Goal: Task Accomplishment & Management: Use online tool/utility

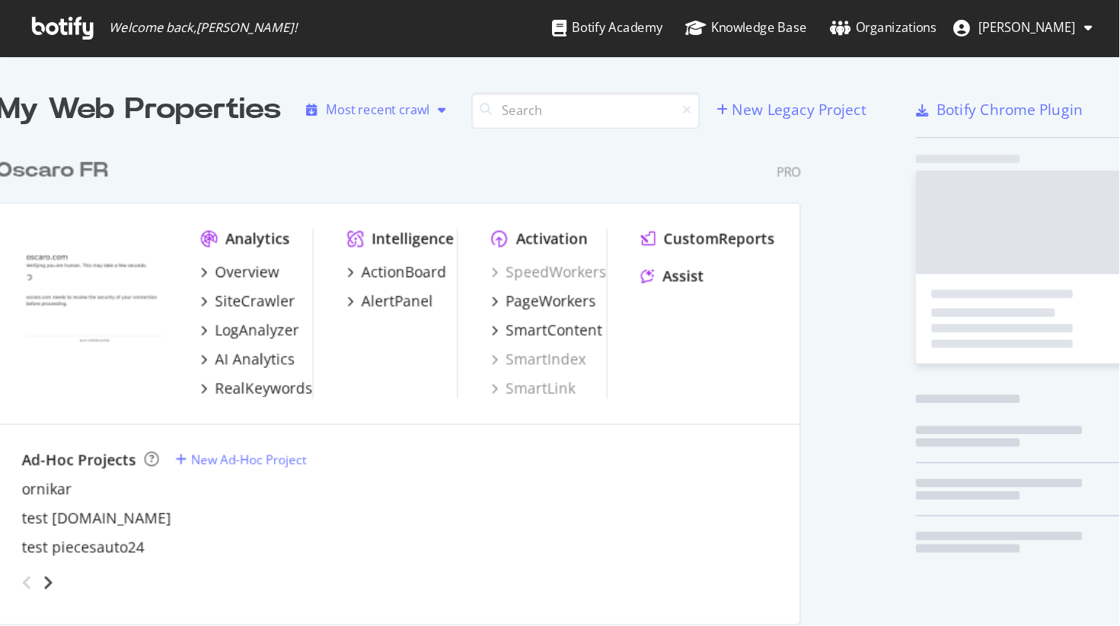
scroll to position [458, 821]
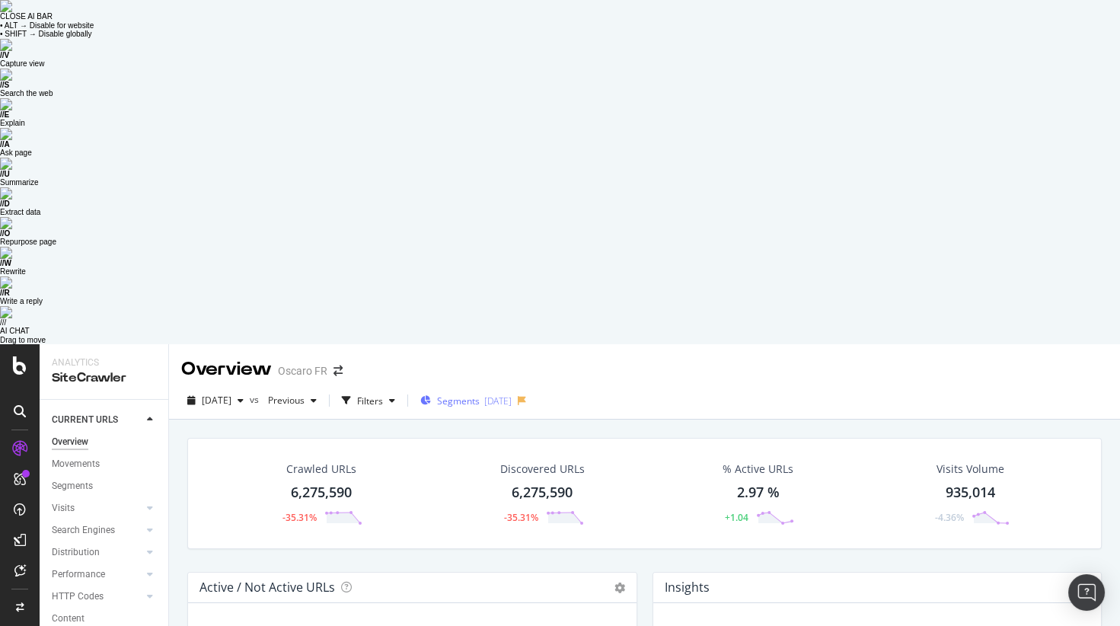
click at [493, 389] on div "Segments 2025-06-03" at bounding box center [465, 400] width 91 height 23
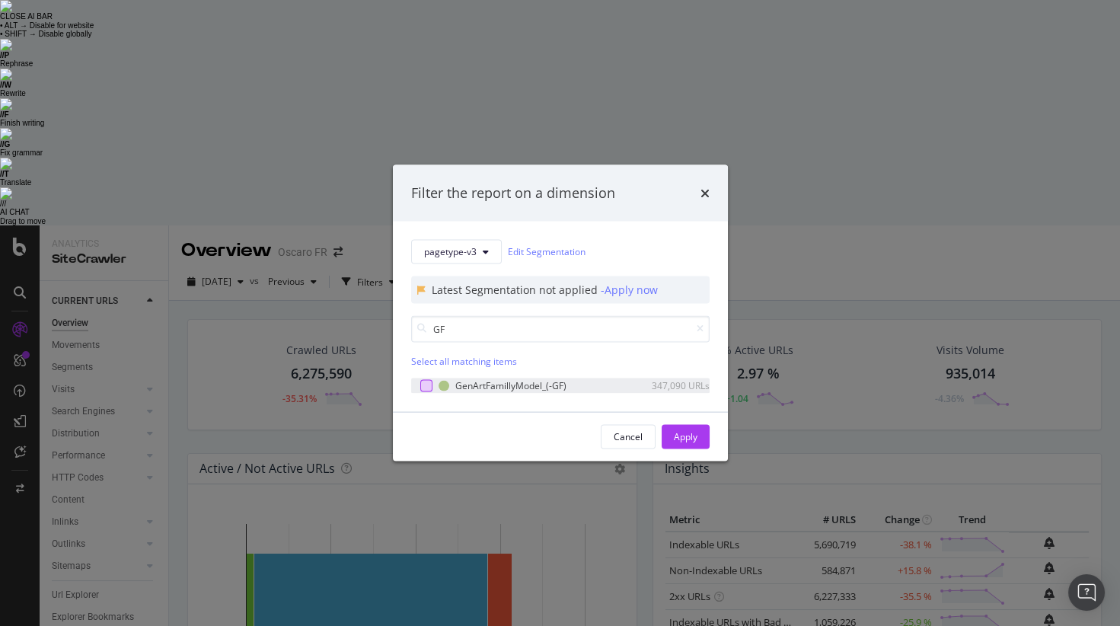
type input "GF"
click at [426, 388] on div "modal" at bounding box center [426, 385] width 12 height 12
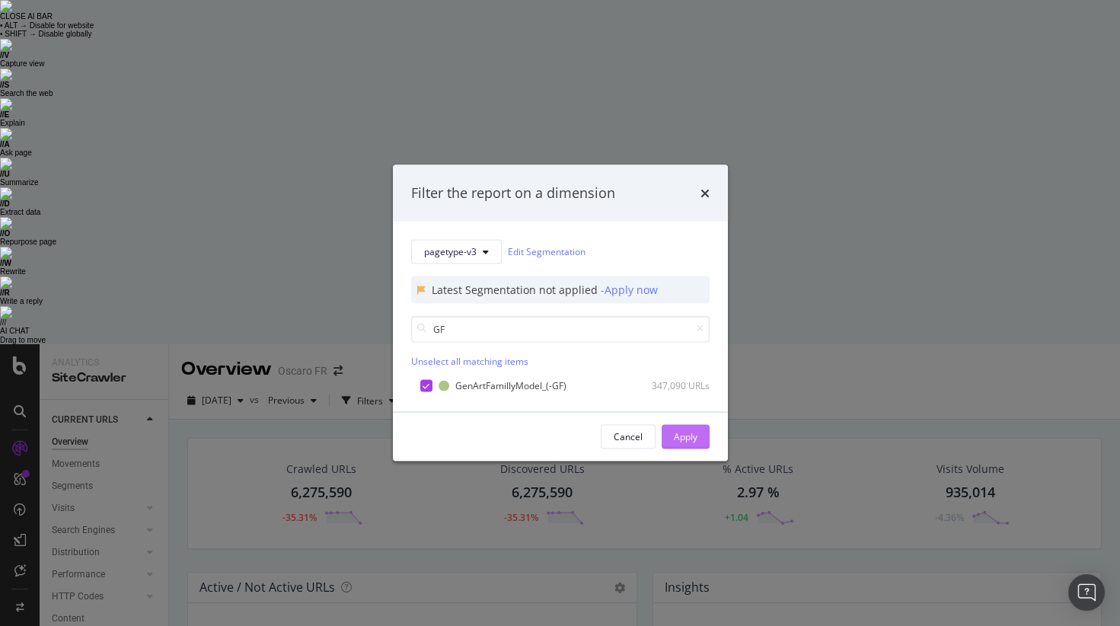
click at [689, 432] on div "Apply" at bounding box center [686, 436] width 24 height 13
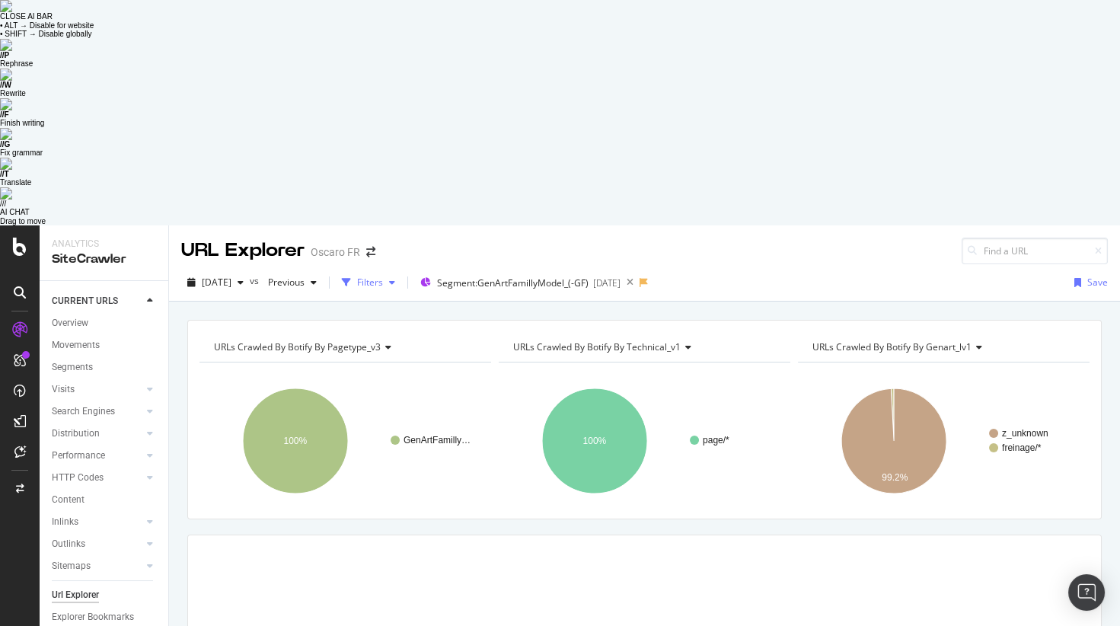
click at [383, 276] on div "Filters" at bounding box center [370, 282] width 26 height 13
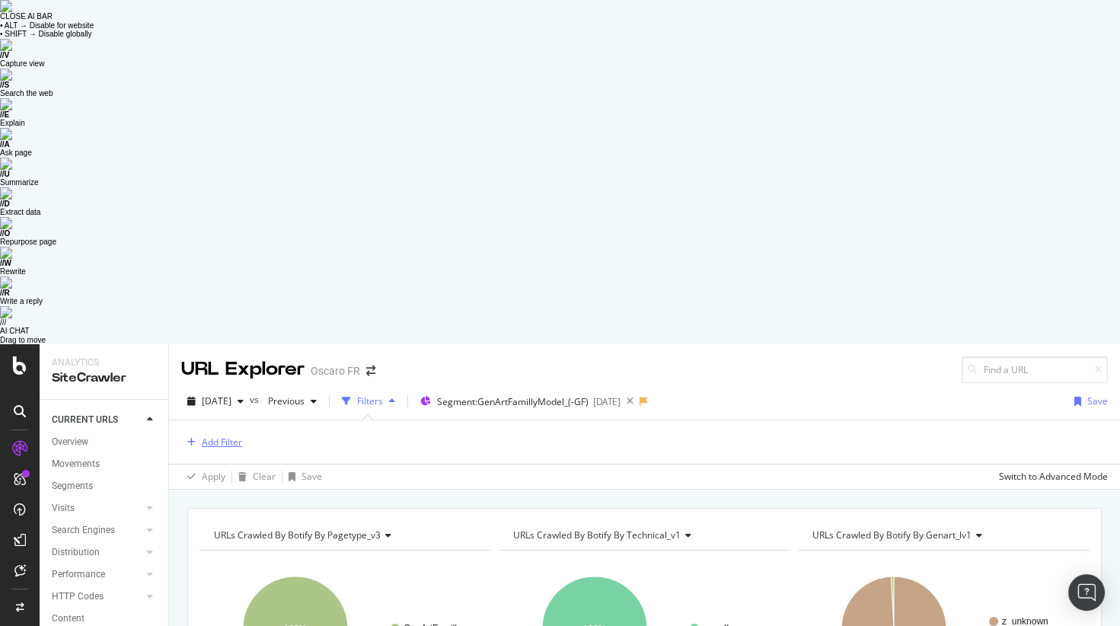
click at [232, 436] on div "Add Filter" at bounding box center [222, 442] width 40 height 13
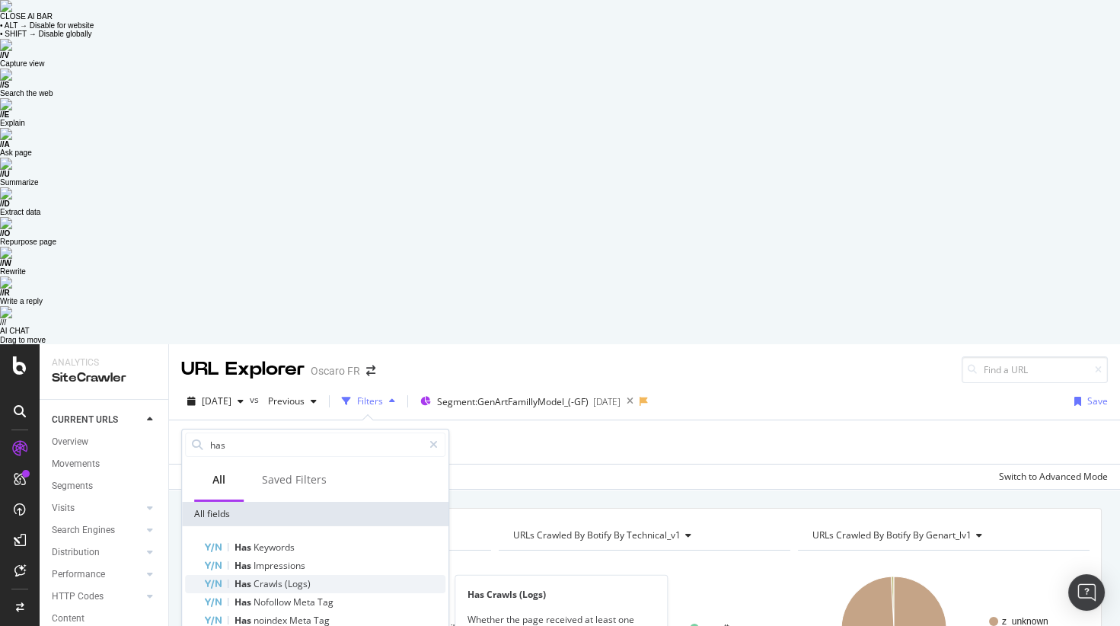
type input "has"
click at [347, 458] on div "Has Crawls (Logs)" at bounding box center [324, 584] width 242 height 18
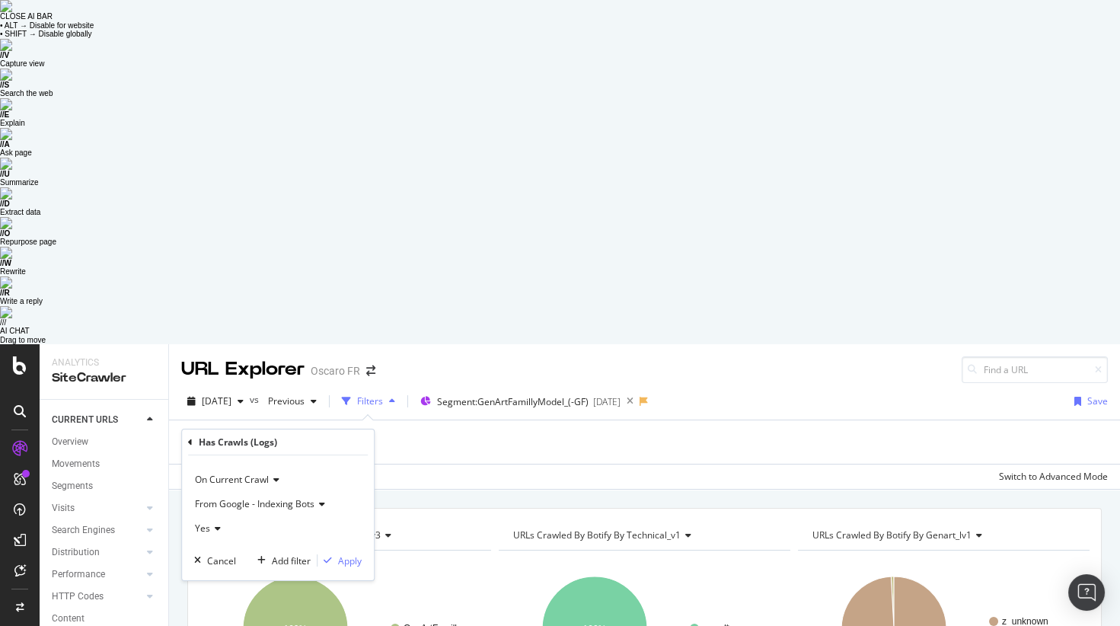
click at [313, 458] on span "From Google - Indexing Bots" at bounding box center [255, 503] width 120 height 13
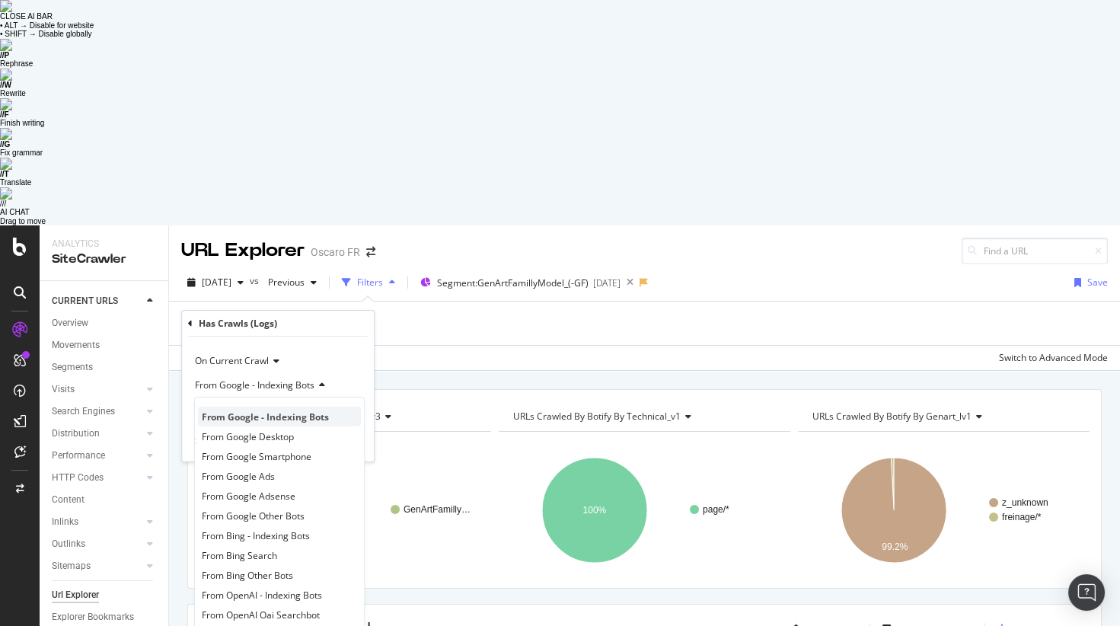
click at [310, 410] on span "From Google - Indexing Bots" at bounding box center [265, 416] width 127 height 13
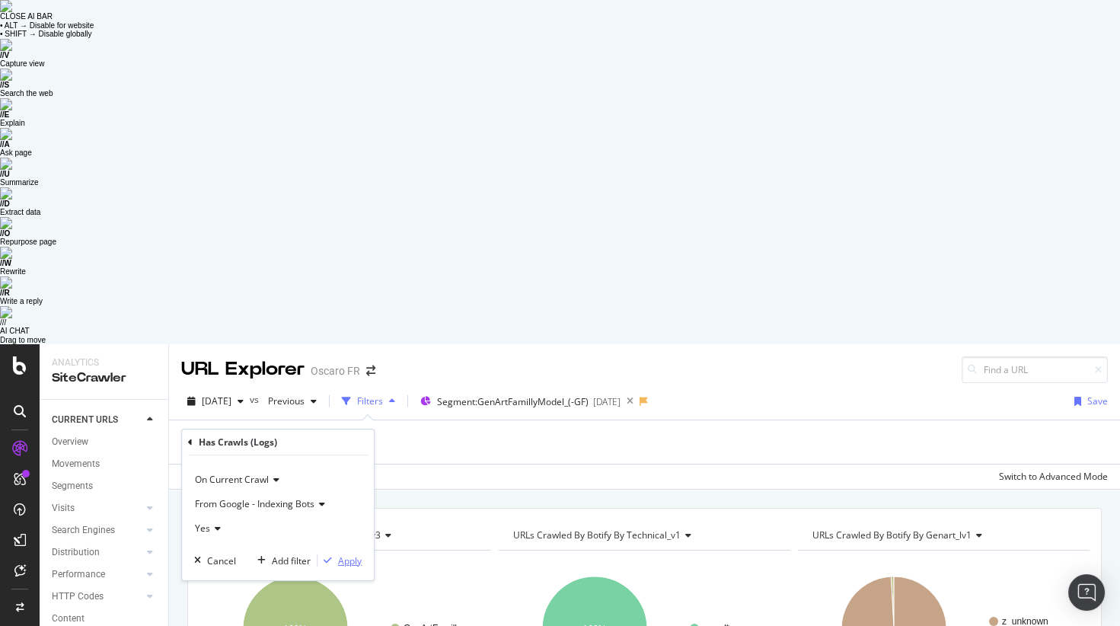
click at [350, 458] on div "Apply" at bounding box center [350, 560] width 24 height 13
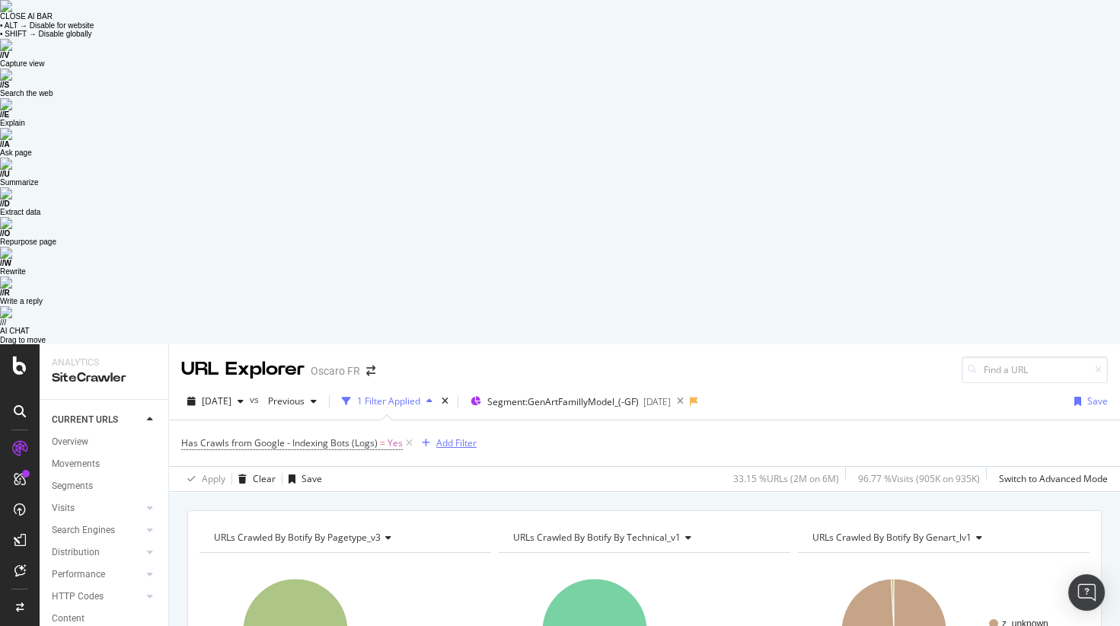
click at [424, 439] on icon "button" at bounding box center [426, 443] width 8 height 9
click at [386, 458] on div "Apply Clear Save 33.15 % URLs ( 2M on 6M ) 96.77 % Visits ( 905K on 935K ) Swit…" at bounding box center [644, 478] width 951 height 25
click at [439, 436] on div "Add Filter" at bounding box center [456, 442] width 40 height 13
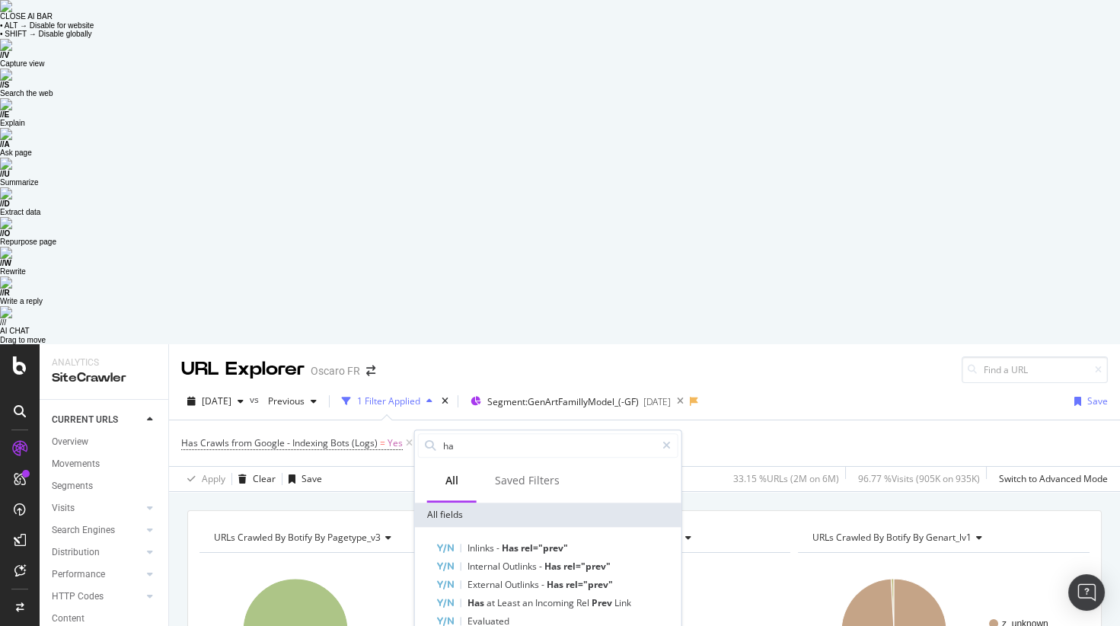
type input "h"
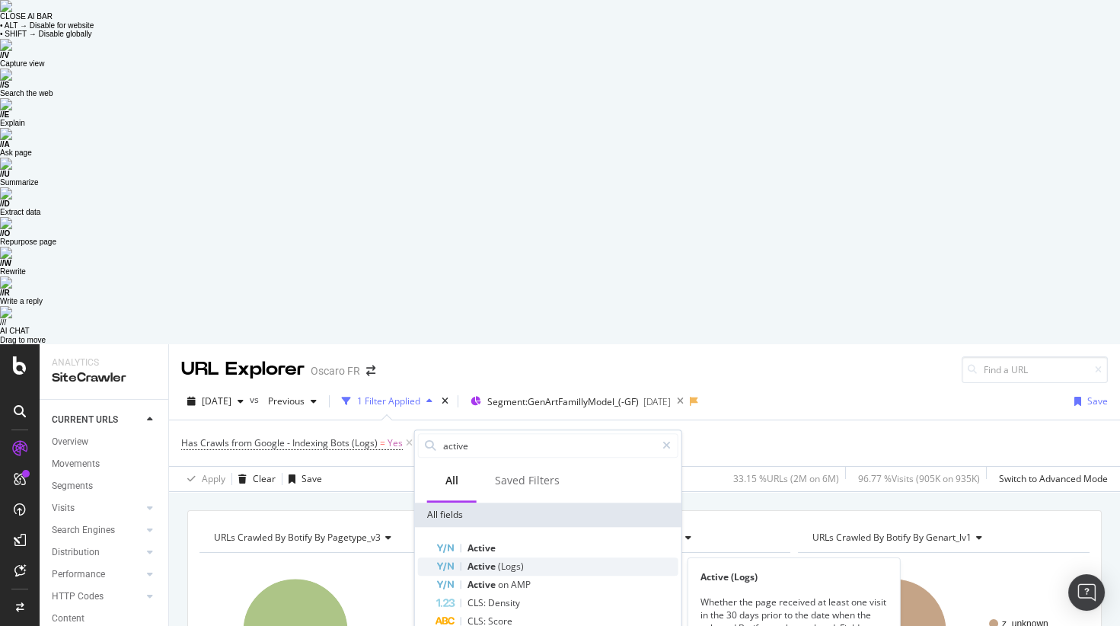
type input "active"
click at [538, 458] on div "Active (Logs)" at bounding box center [557, 566] width 242 height 18
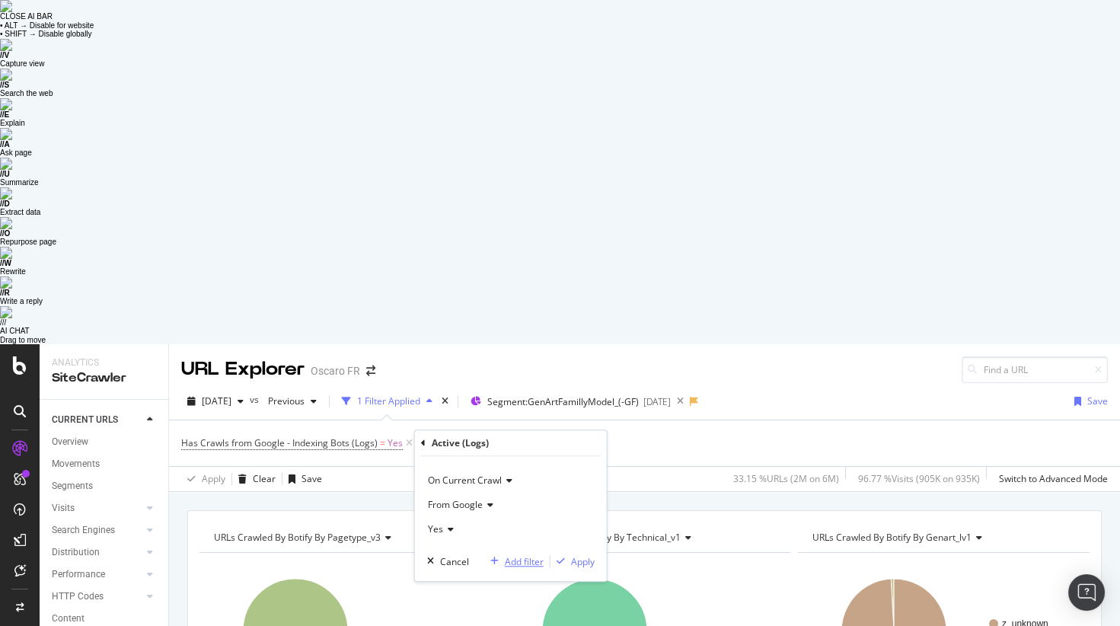
click at [529, 458] on div "Add filter" at bounding box center [524, 561] width 39 height 13
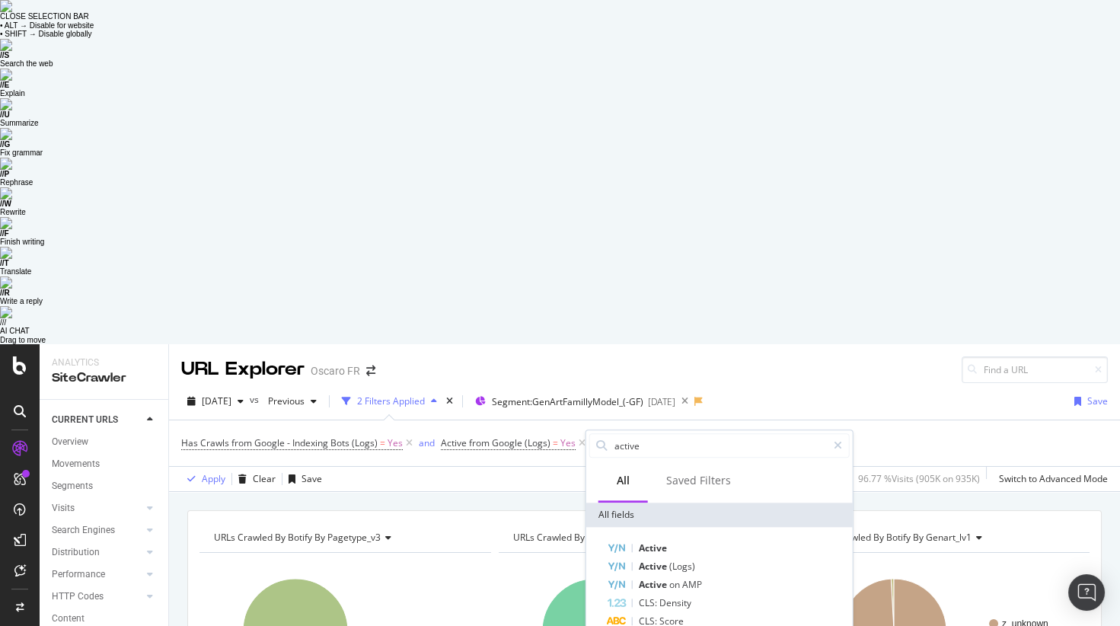
click at [483, 458] on div "Apply Clear Save 33.15 % URLs ( 2M on 6M ) 96.77 % Visits ( 905K on 935K ) Swit…" at bounding box center [644, 478] width 951 height 25
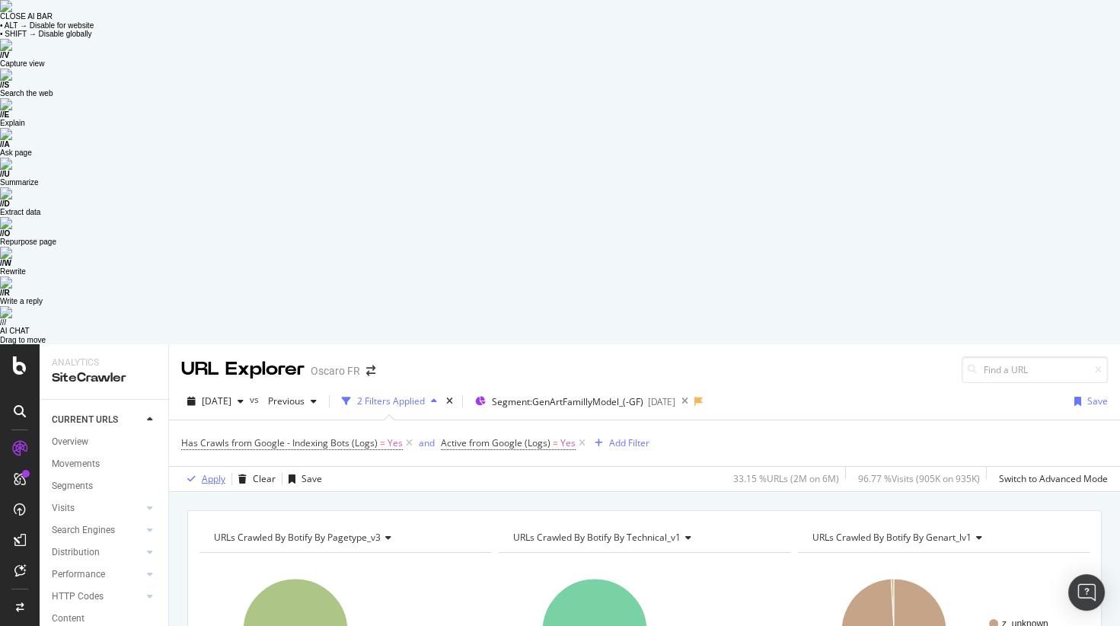
click at [200, 458] on div "Apply" at bounding box center [203, 479] width 44 height 23
click at [424, 436] on div "and" at bounding box center [427, 442] width 16 height 13
click at [596, 439] on div "button" at bounding box center [592, 443] width 21 height 9
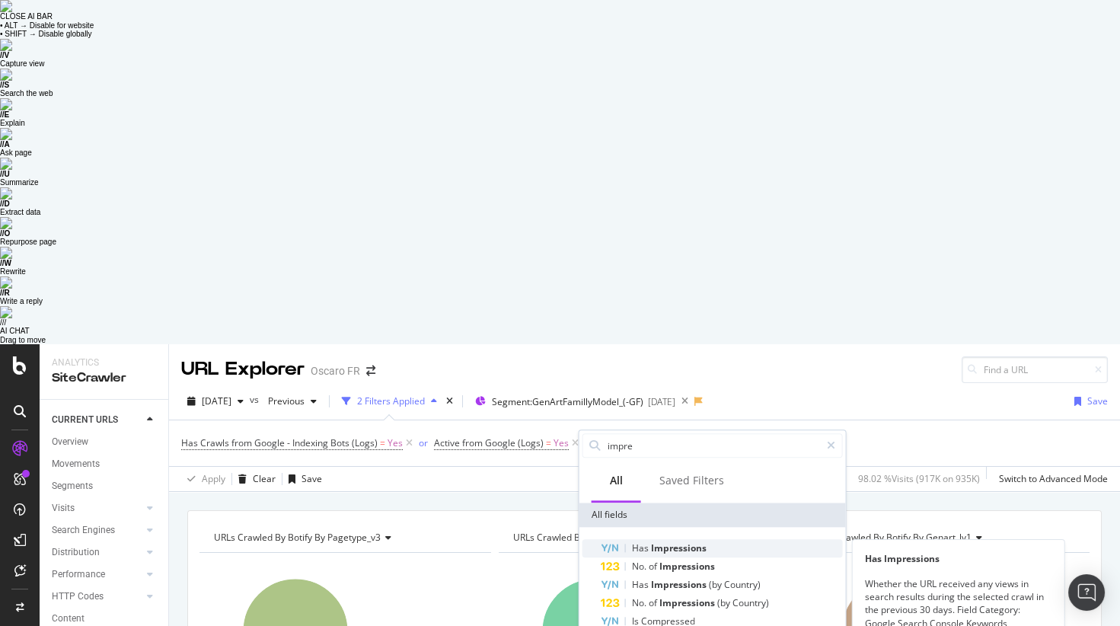
type input "impre"
click at [724, 458] on div "Has Impressions" at bounding box center [722, 548] width 242 height 18
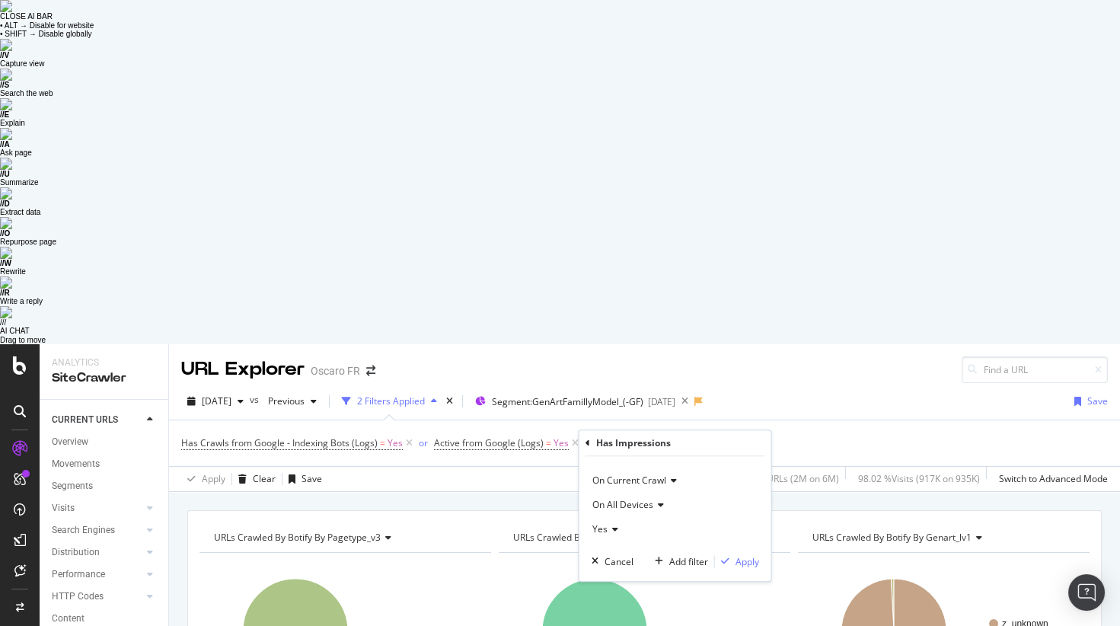
click at [551, 458] on div "URLs Crawled By Botify By pagetype_v3 Chart (by Value) Table Expand Export as C…" at bounding box center [644, 510] width 951 height 37
click at [604, 436] on div "Add Filter" at bounding box center [622, 442] width 40 height 13
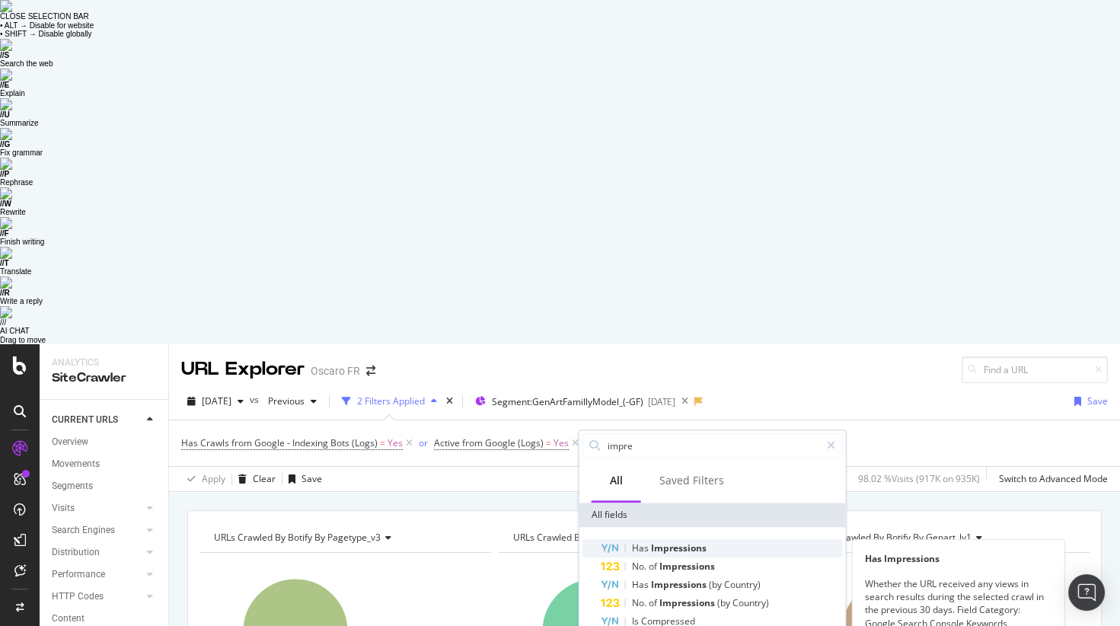
click at [643, 458] on span "Has" at bounding box center [641, 547] width 19 height 13
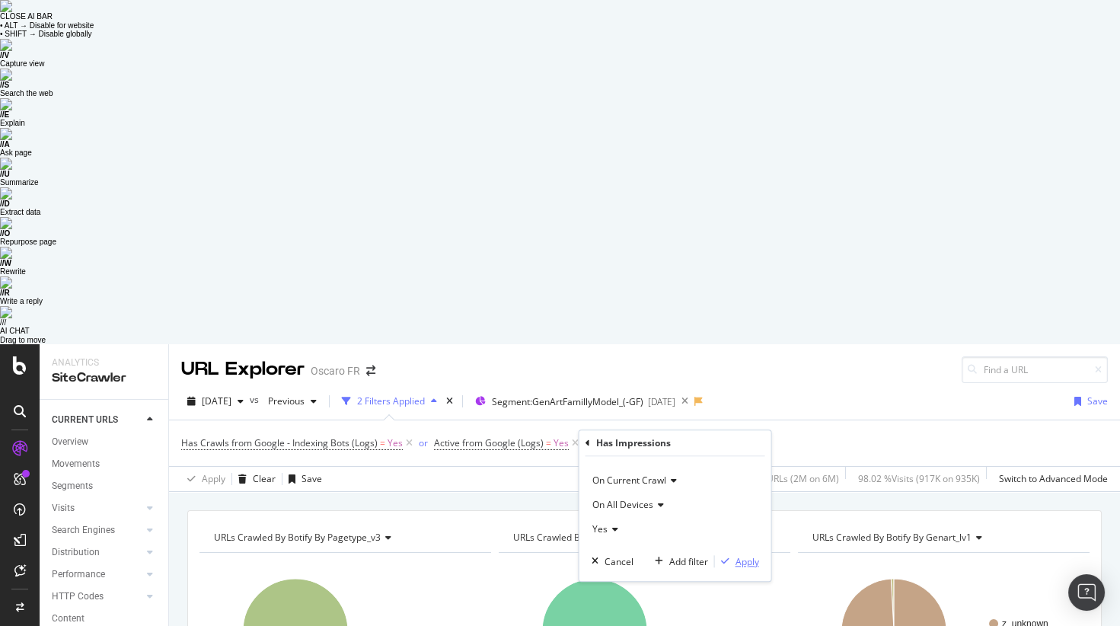
click at [736, 458] on div "Apply" at bounding box center [748, 561] width 24 height 13
click at [764, 436] on icon at bounding box center [765, 443] width 13 height 15
click at [452, 458] on div "URLs Crawled By Botify By pagetype_v3 Chart (by Value) Table Expand Export as C…" at bounding box center [644, 510] width 951 height 37
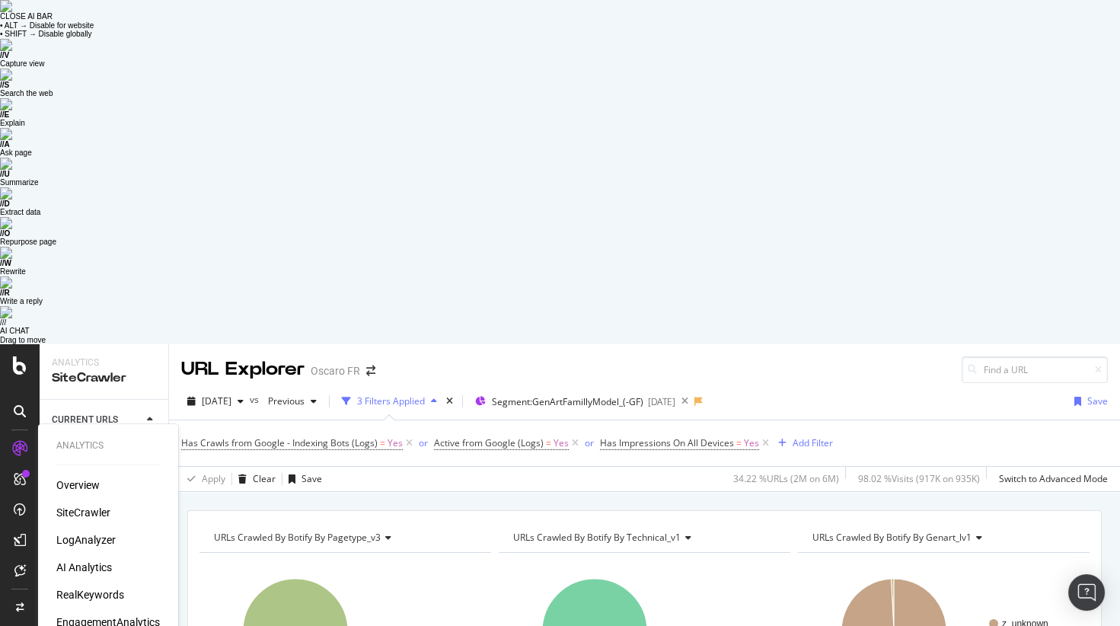
click at [81, 458] on div "LogAnalyzer" at bounding box center [85, 539] width 59 height 15
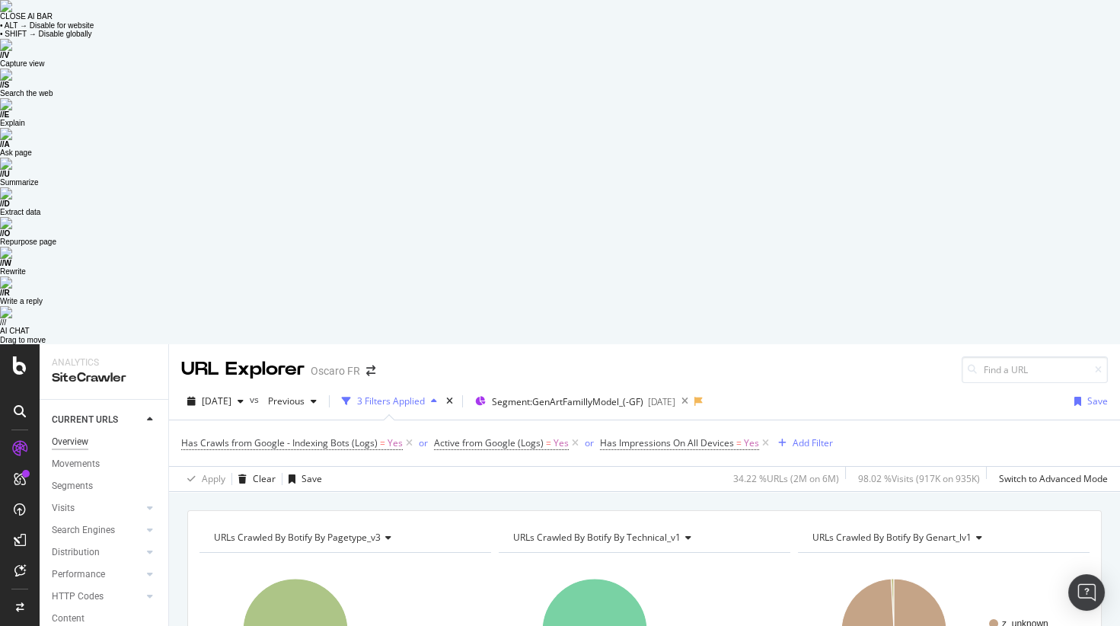
click at [83, 434] on div "Overview" at bounding box center [70, 442] width 37 height 16
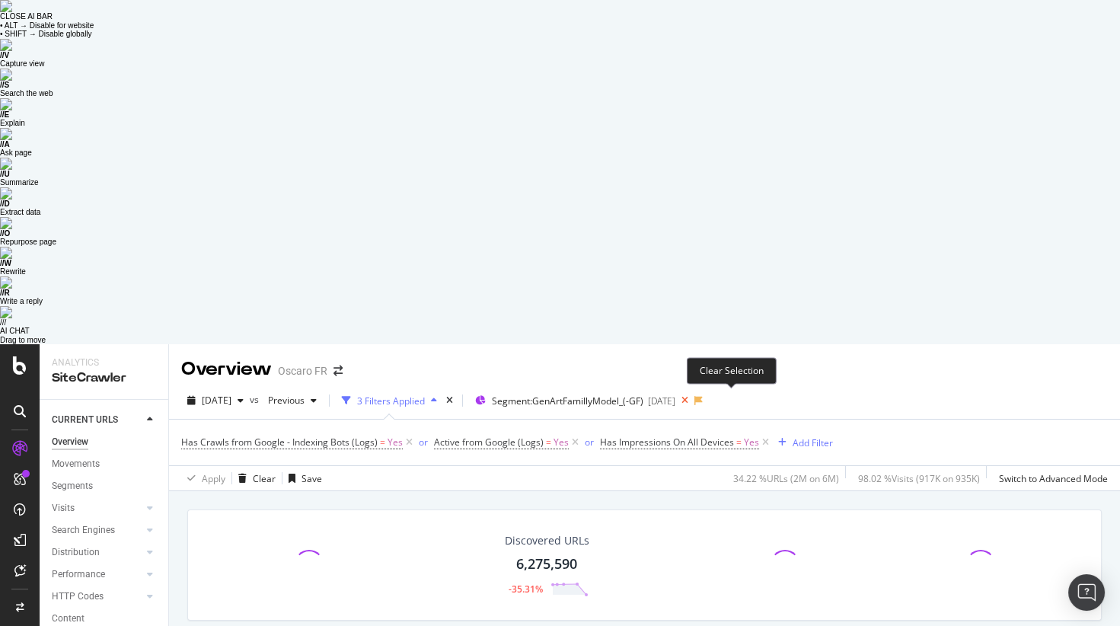
click at [695, 390] on icon at bounding box center [684, 400] width 19 height 21
click at [453, 396] on icon "times" at bounding box center [449, 400] width 7 height 9
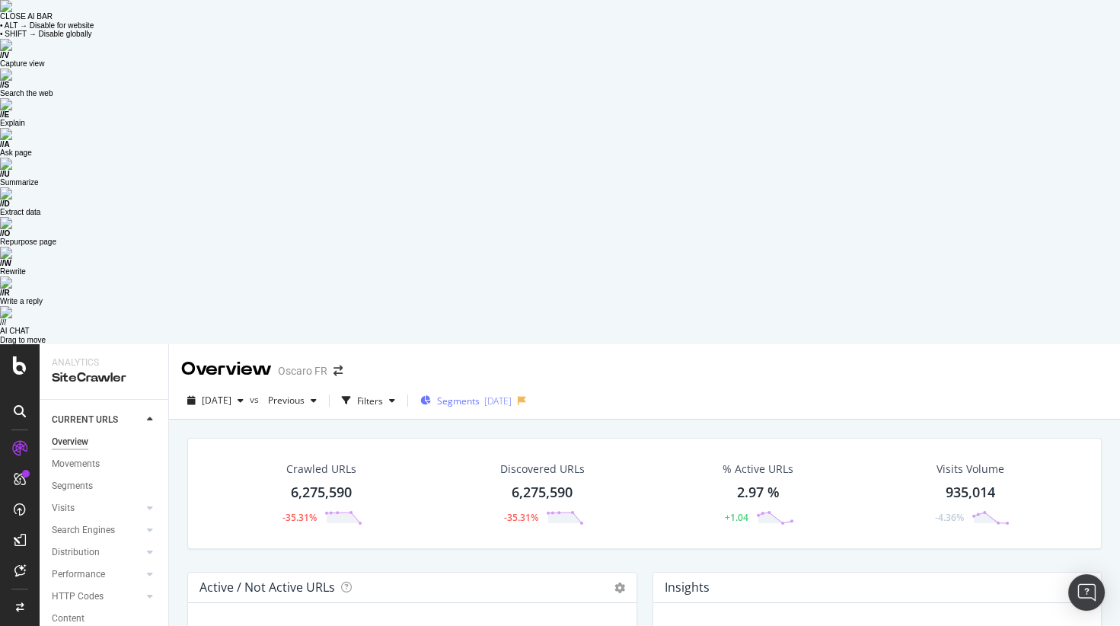
click at [512, 394] on div "[DATE]" at bounding box center [497, 400] width 27 height 13
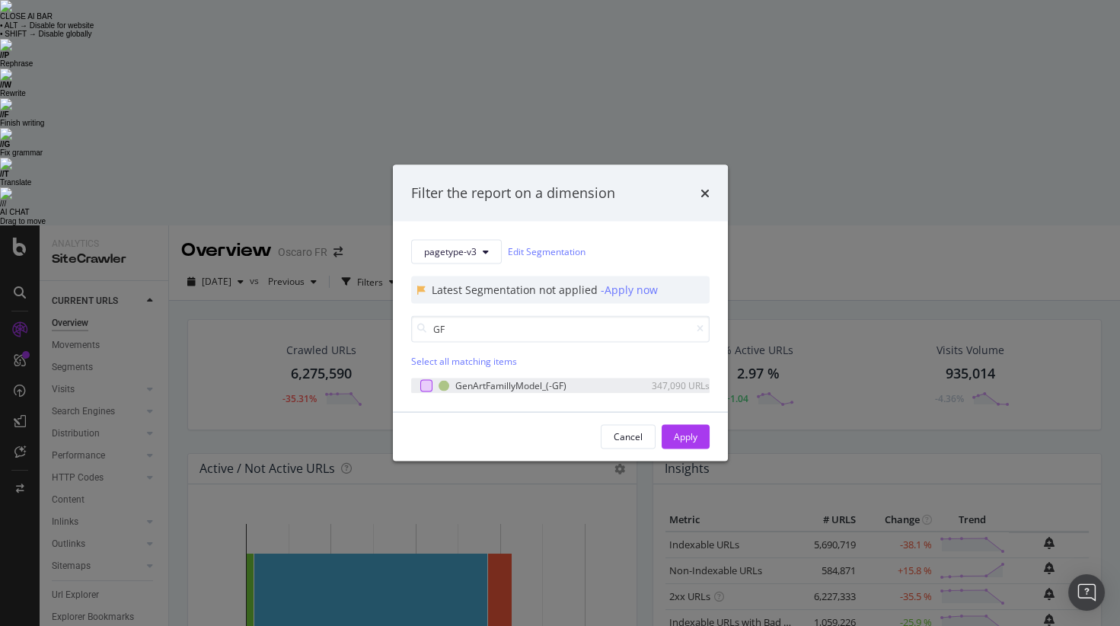
type input "GF"
click at [425, 384] on div "modal" at bounding box center [426, 385] width 12 height 12
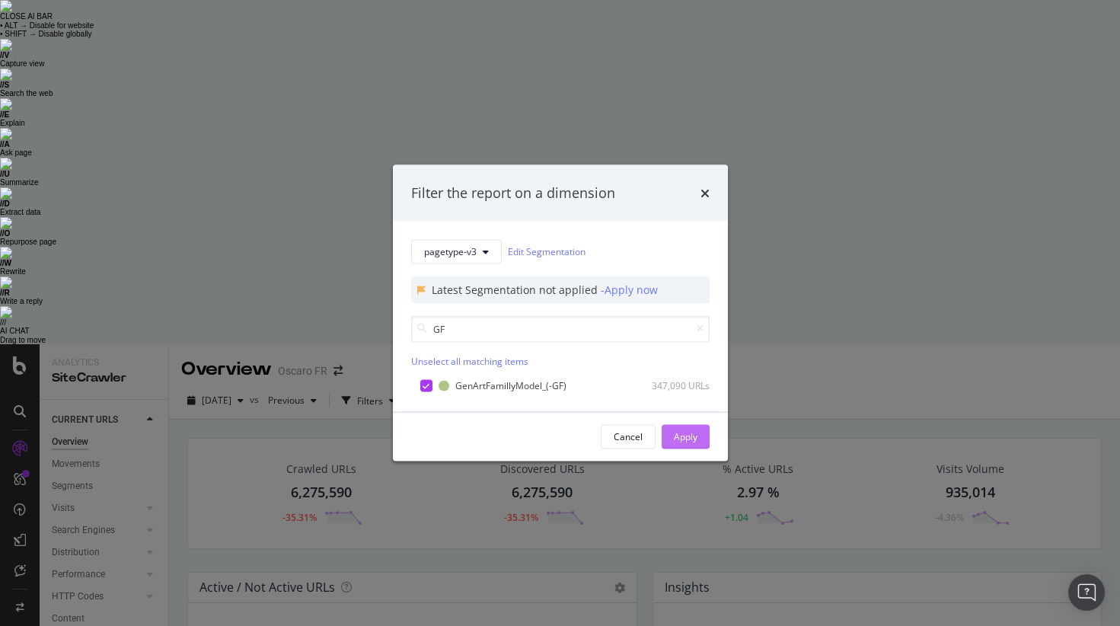
click at [693, 441] on div "Apply" at bounding box center [686, 436] width 24 height 13
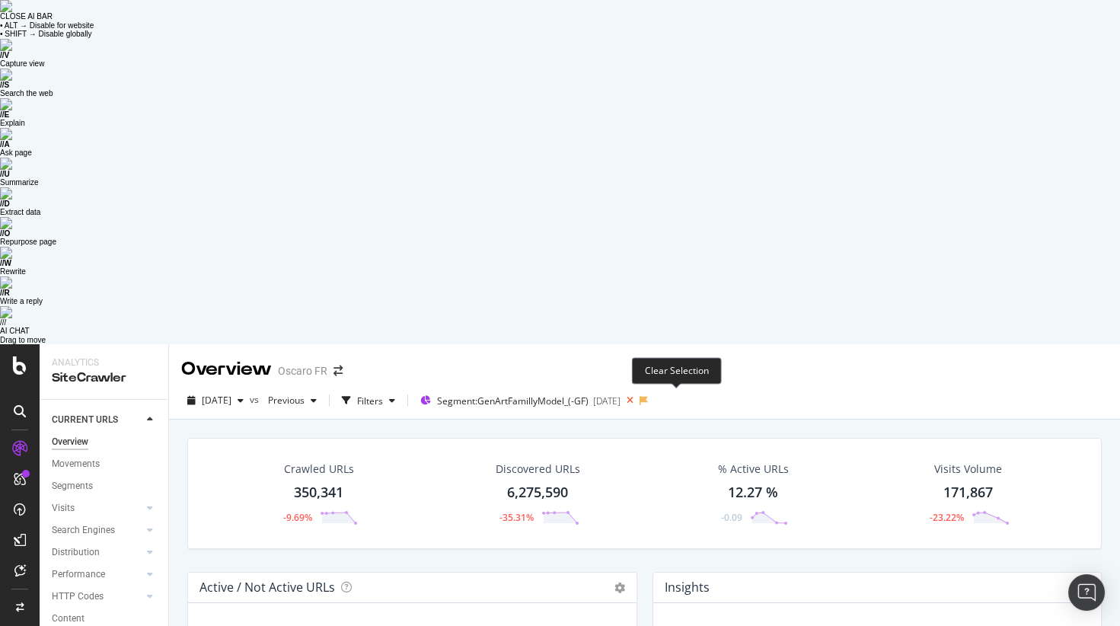
click at [640, 390] on icon at bounding box center [630, 400] width 19 height 21
click at [85, 458] on div "Search Engines" at bounding box center [83, 530] width 63 height 16
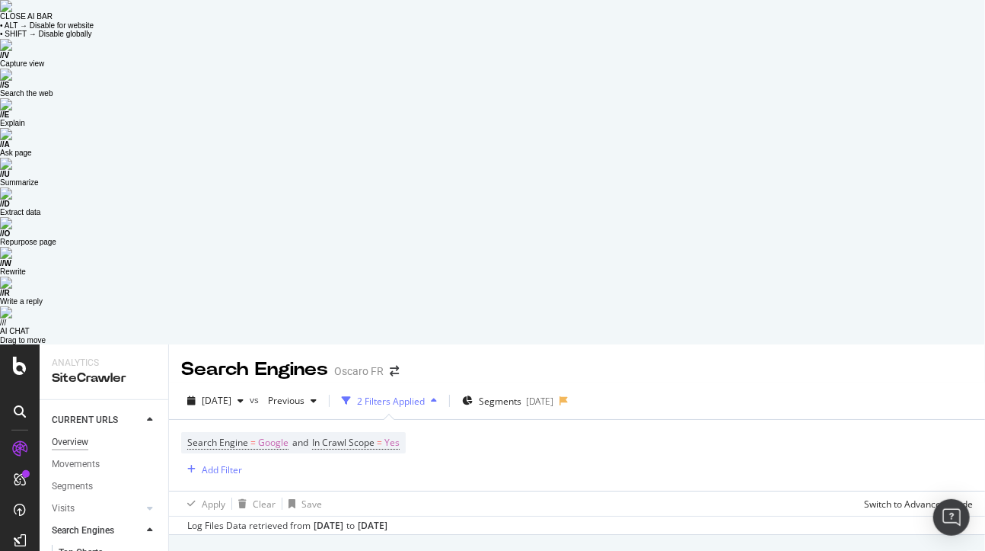
click at [68, 434] on div "Overview" at bounding box center [70, 442] width 37 height 16
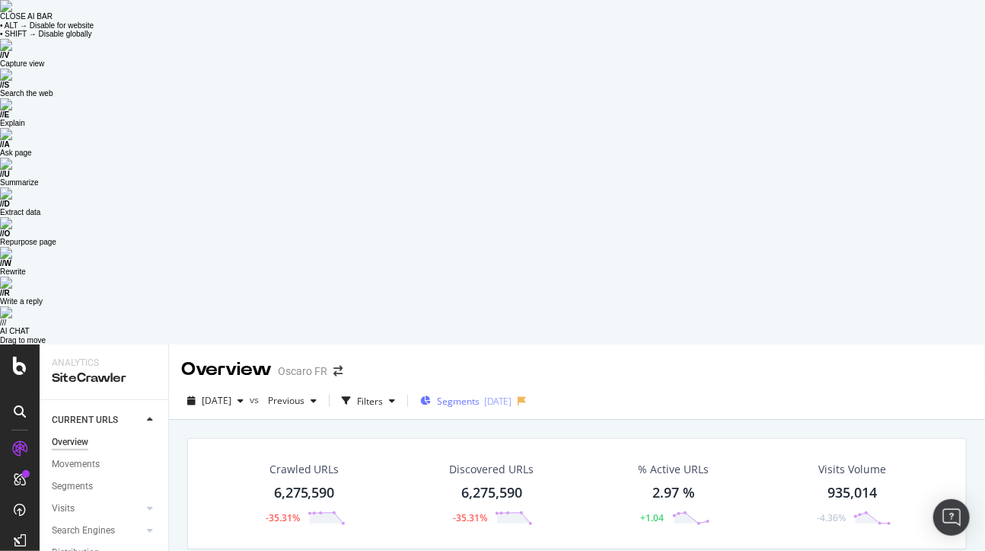
click at [512, 394] on div "[DATE]" at bounding box center [497, 400] width 27 height 13
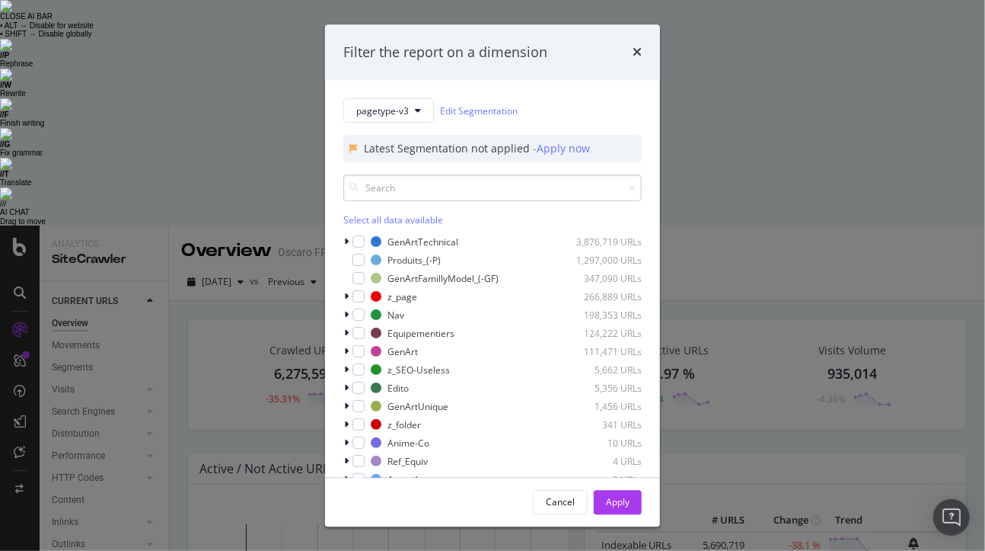
click at [401, 192] on input "modal" at bounding box center [492, 188] width 299 height 27
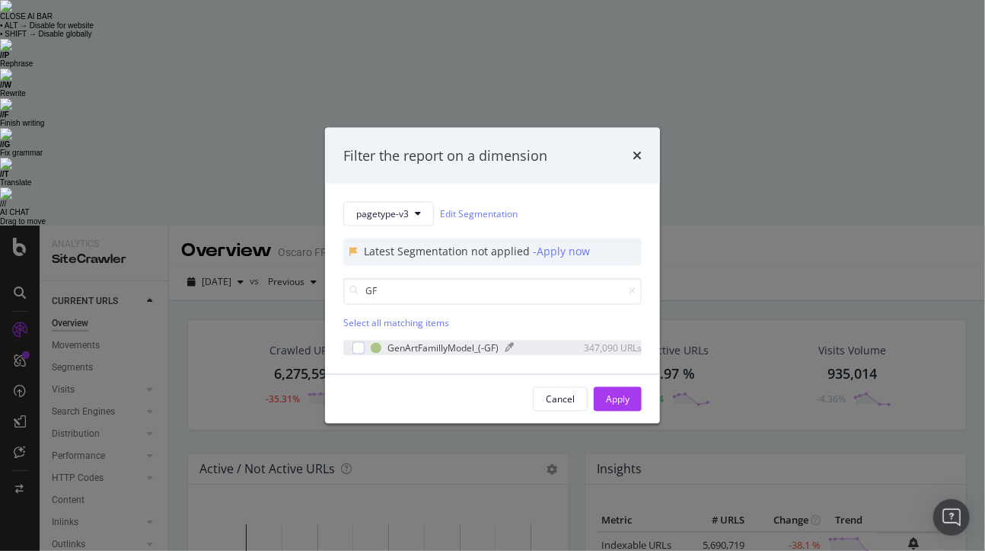
type input "GF"
click at [401, 351] on div "GenArtFamillyModel_(-GF)" at bounding box center [443, 347] width 111 height 13
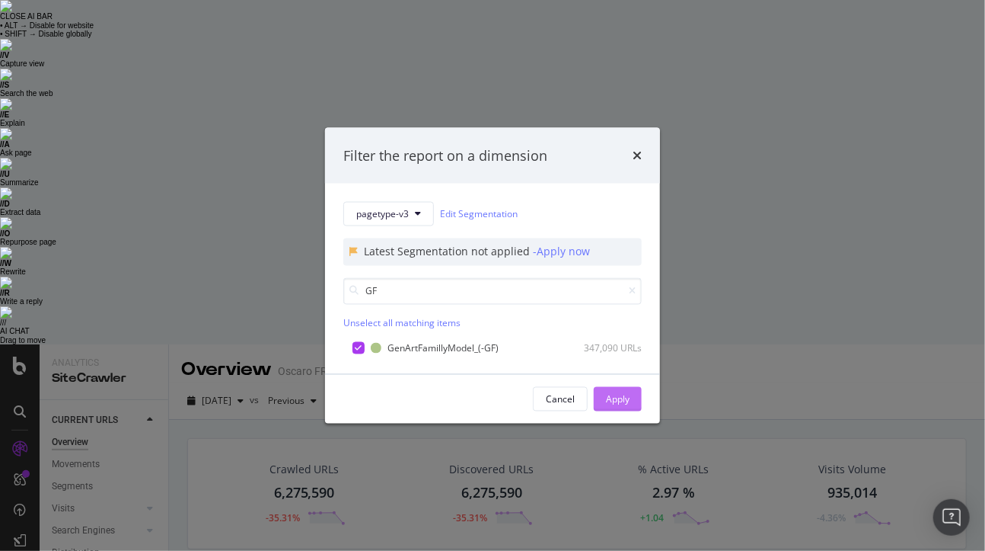
click at [621, 398] on div "Apply" at bounding box center [618, 398] width 24 height 13
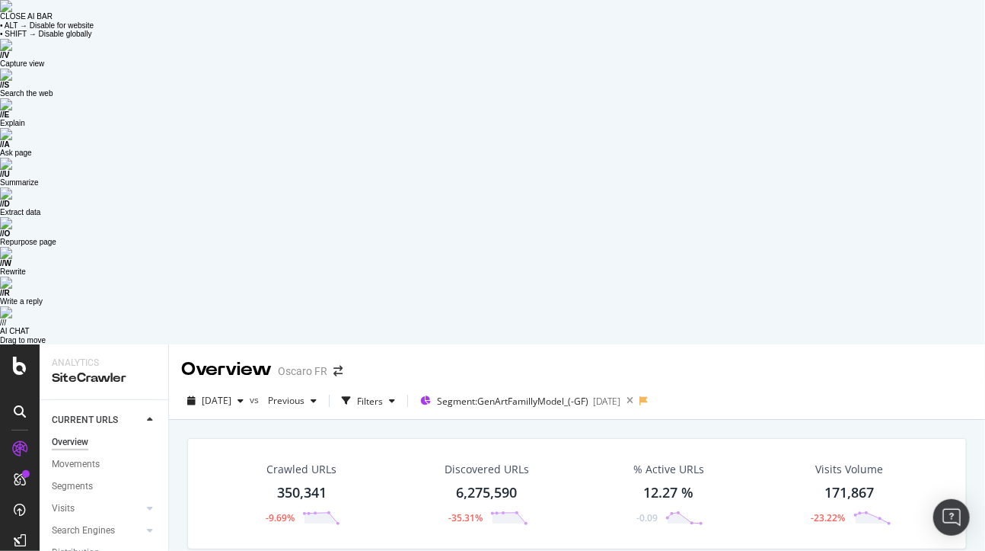
drag, startPoint x: 92, startPoint y: 367, endPoint x: 105, endPoint y: 340, distance: 30.3
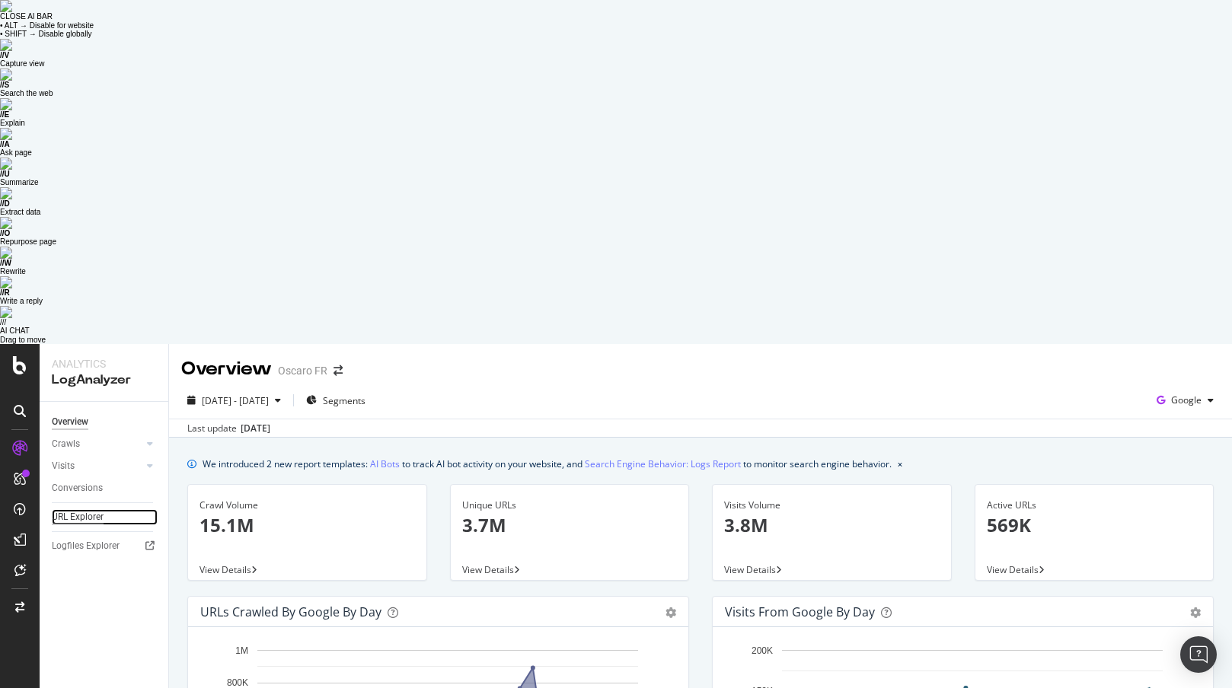
click at [91, 509] on div "URL Explorer" at bounding box center [78, 517] width 52 height 16
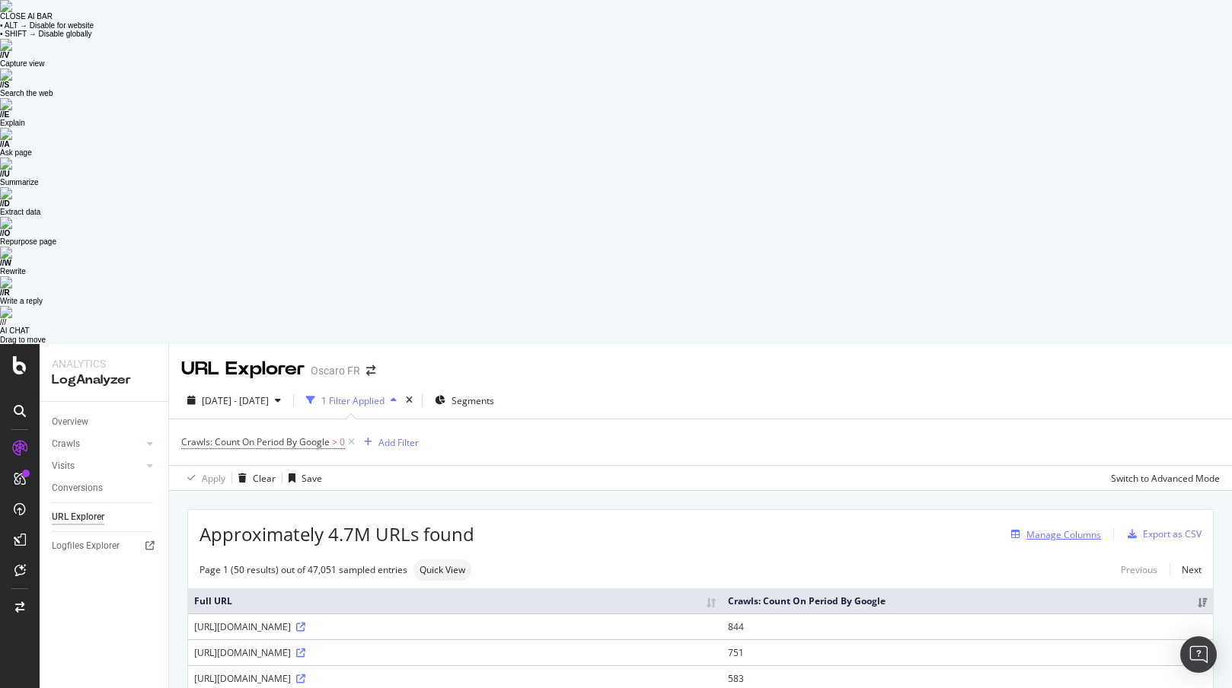
click at [1081, 528] on div "Manage Columns" at bounding box center [1064, 534] width 75 height 13
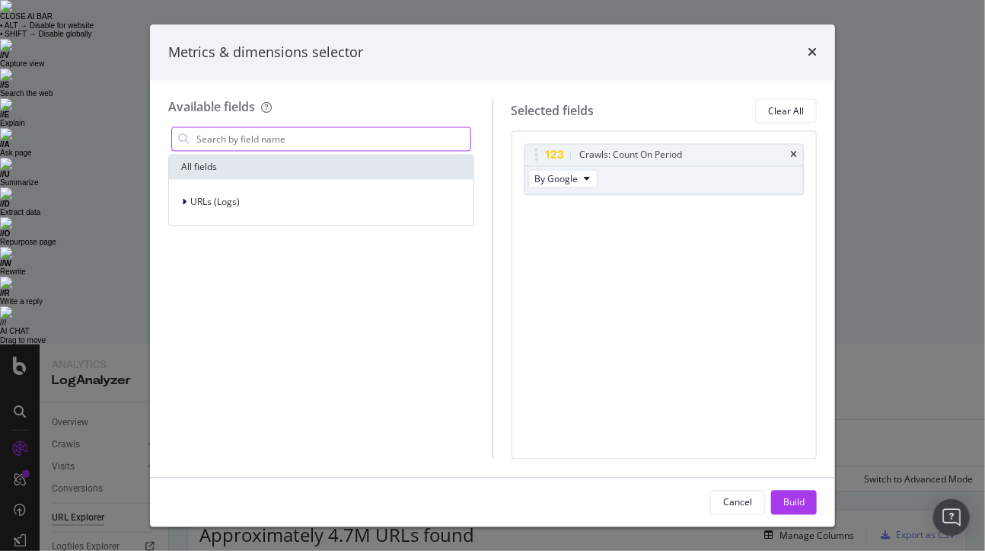
click at [282, 145] on input "modal" at bounding box center [333, 139] width 276 height 23
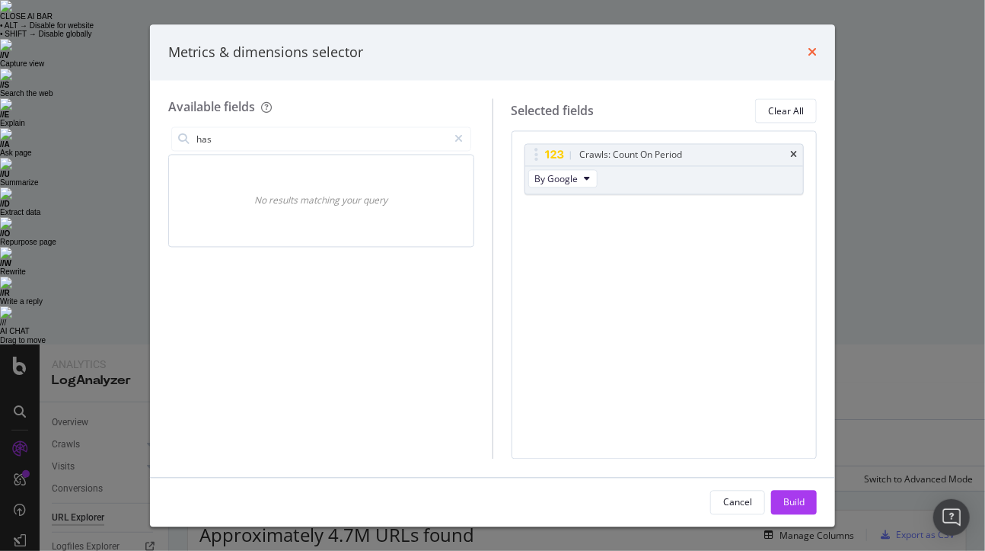
type input "has"
click at [812, 47] on icon "times" at bounding box center [812, 52] width 9 height 12
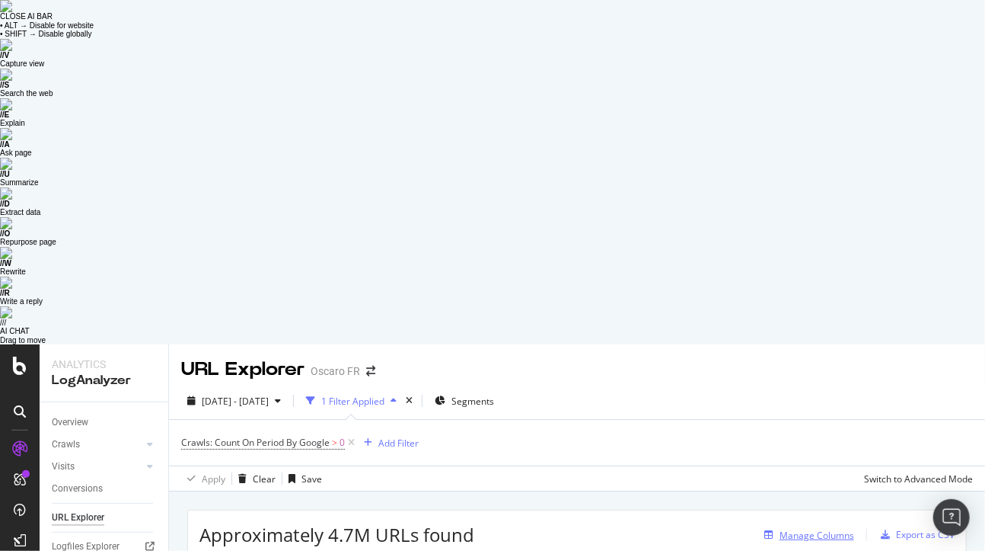
click at [832, 528] on div "Manage Columns" at bounding box center [817, 534] width 75 height 13
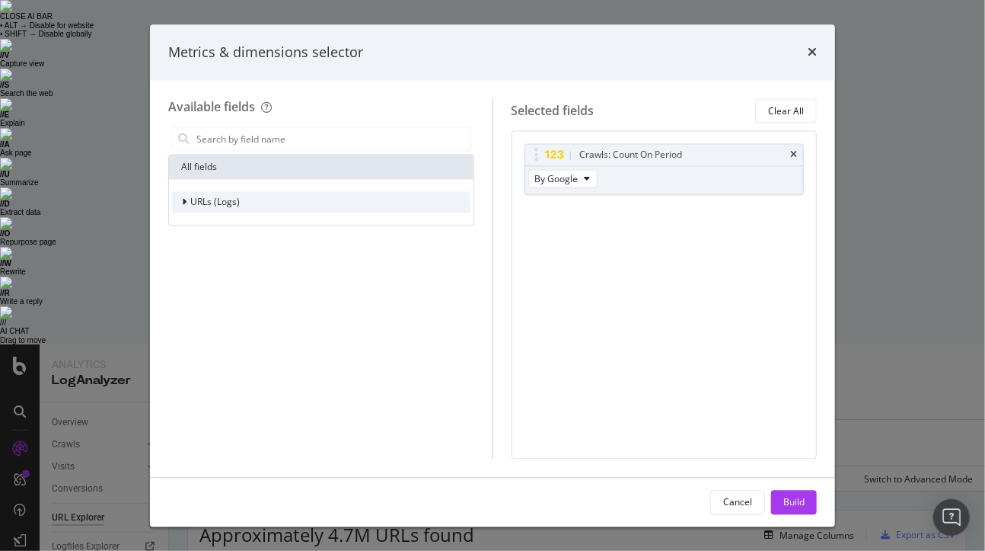
click at [184, 209] on div "modal" at bounding box center [185, 202] width 9 height 15
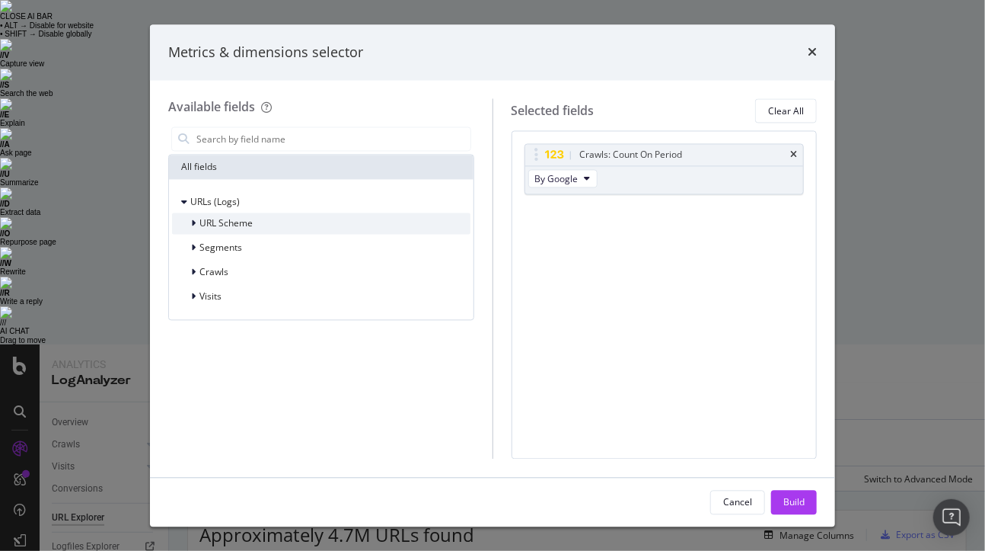
click at [223, 228] on span "URL Scheme" at bounding box center [226, 223] width 53 height 13
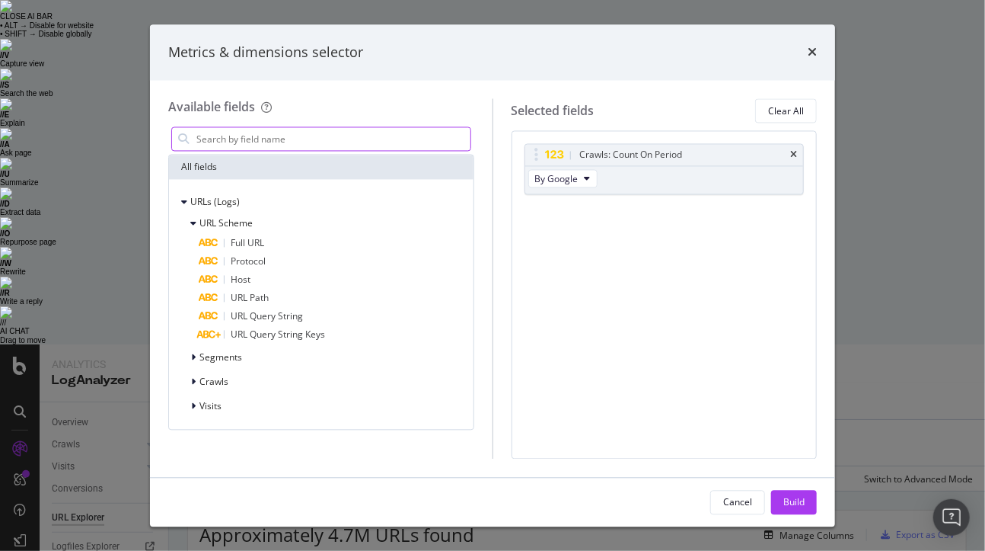
click at [259, 140] on input "modal" at bounding box center [333, 139] width 276 height 23
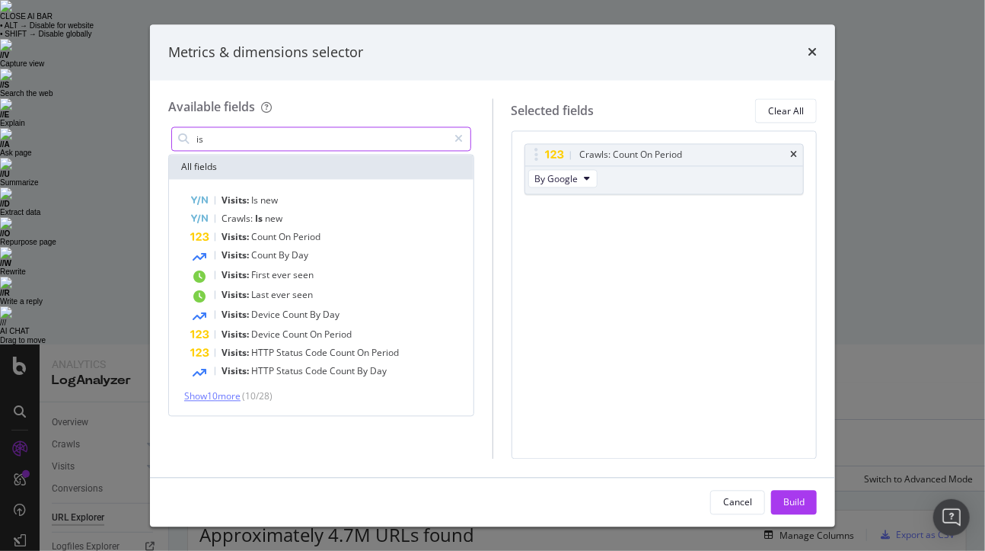
type input "is"
click at [239, 398] on span "Show 10 more" at bounding box center [212, 396] width 56 height 13
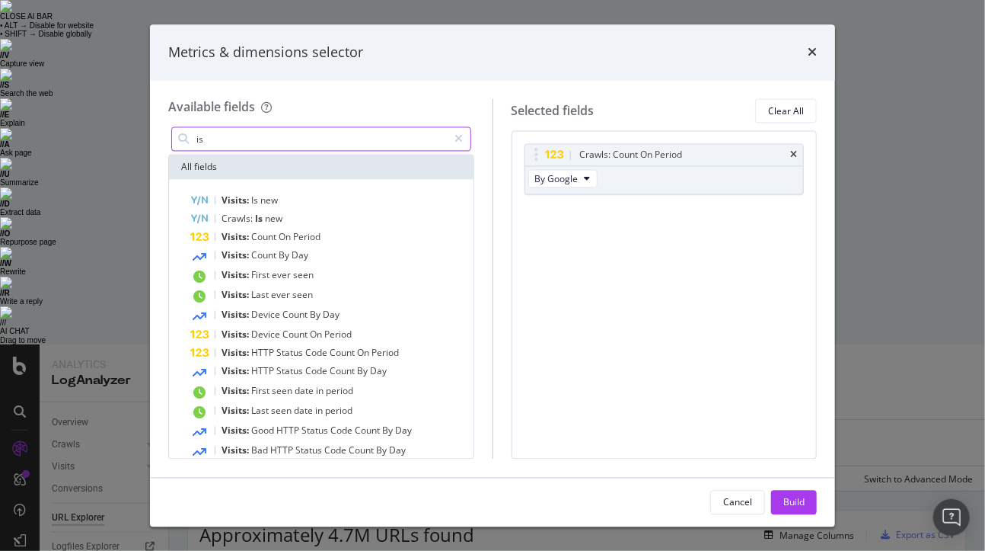
click at [283, 144] on input "is" at bounding box center [322, 139] width 254 height 23
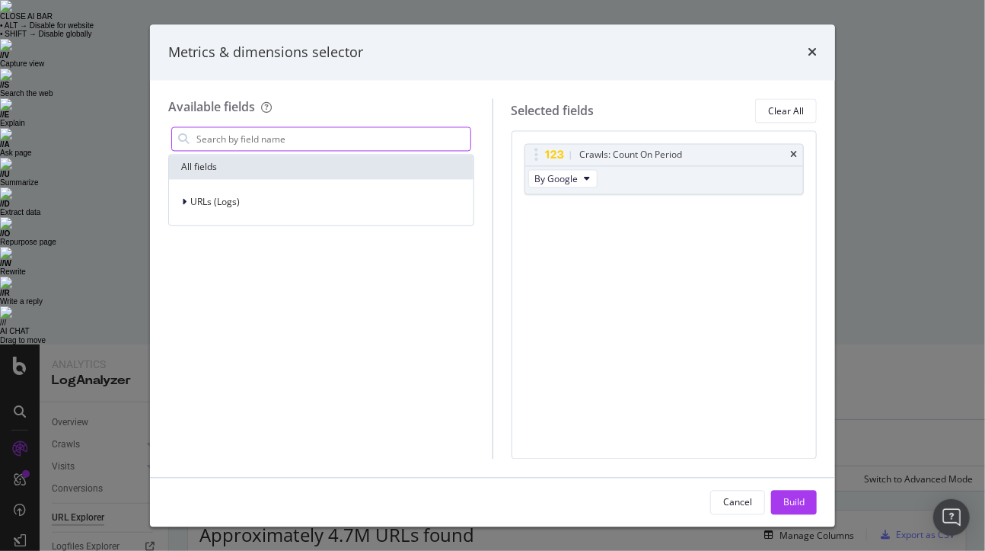
type input "c"
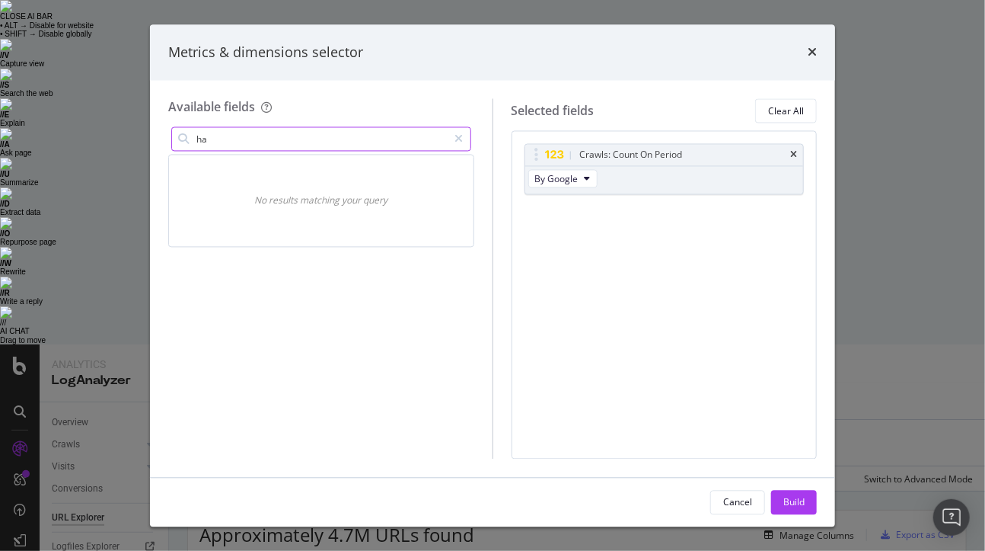
type input "h"
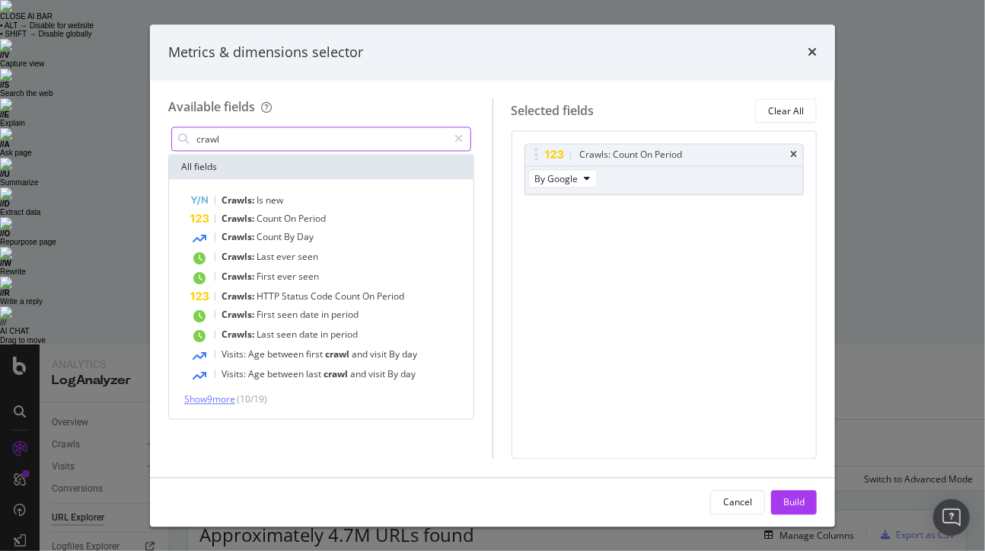
type input "crawl"
click at [222, 399] on span "Show 9 more" at bounding box center [209, 399] width 51 height 13
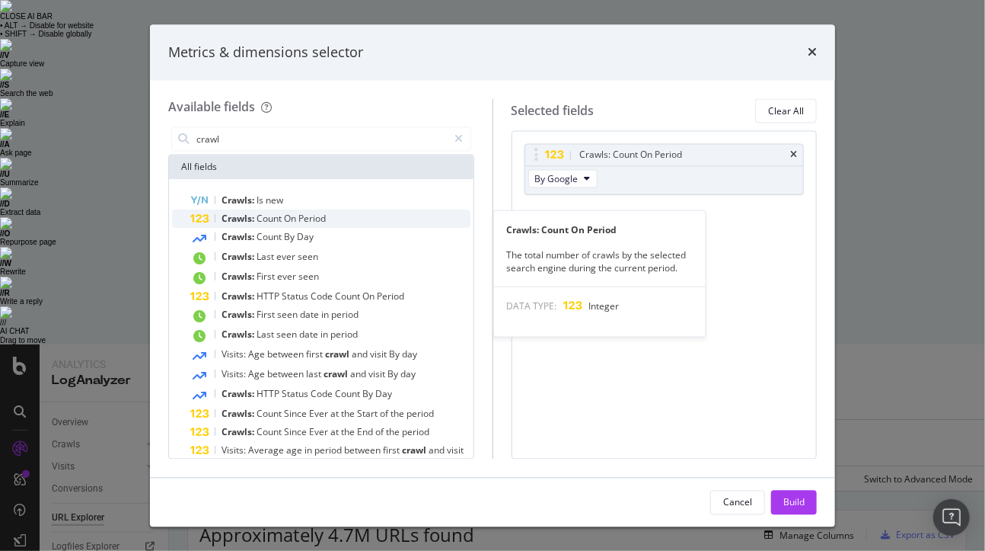
click at [361, 218] on div "Crawls: Count On Period" at bounding box center [330, 219] width 280 height 18
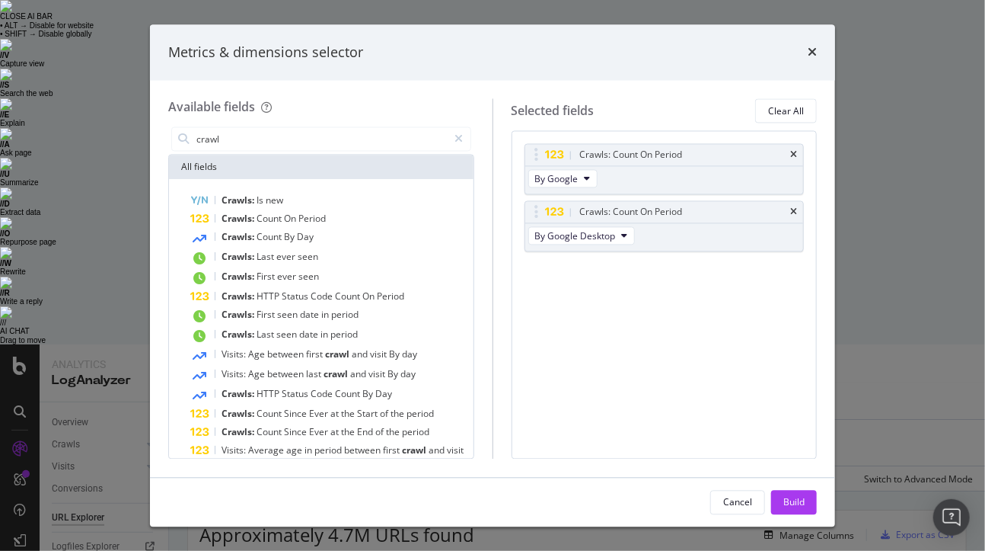
click at [789, 316] on div "Crawls: Count On Period By Google Crawls: Count On Period By Google Desktop You…" at bounding box center [665, 294] width 306 height 327
click at [814, 55] on icon "times" at bounding box center [812, 52] width 9 height 12
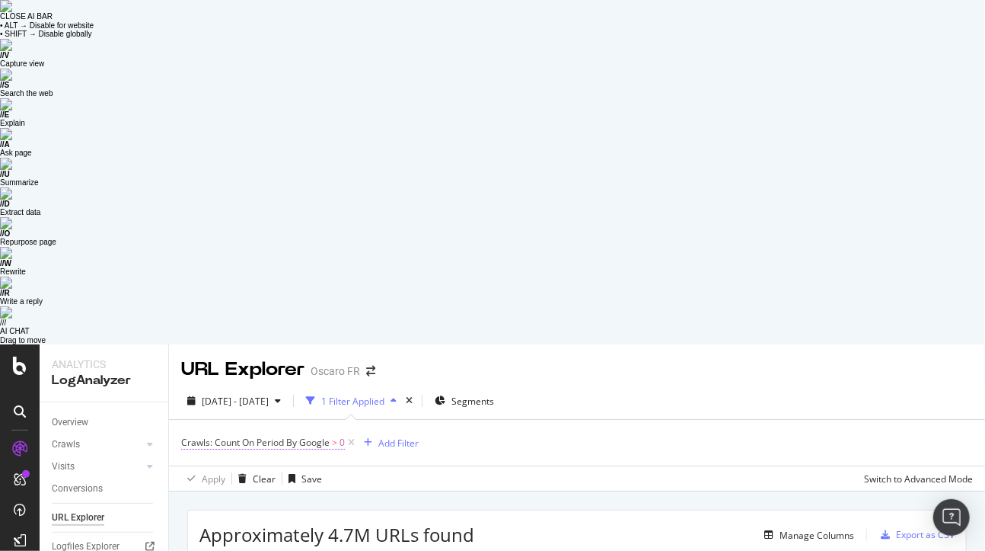
click at [302, 436] on span "Crawls: Count On Period By Google" at bounding box center [255, 442] width 148 height 13
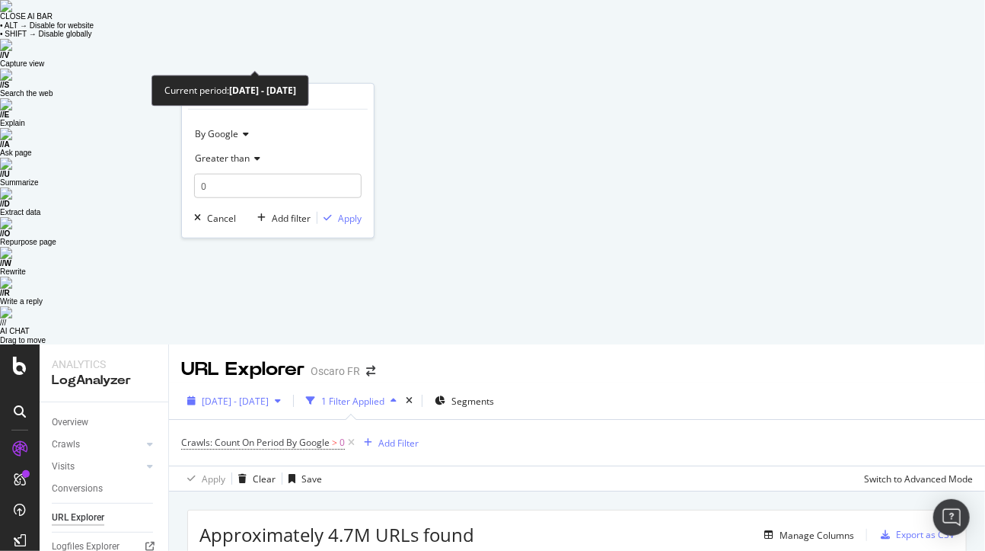
click at [287, 389] on div "2025 Sep. 15th - Oct. 14th" at bounding box center [234, 400] width 106 height 23
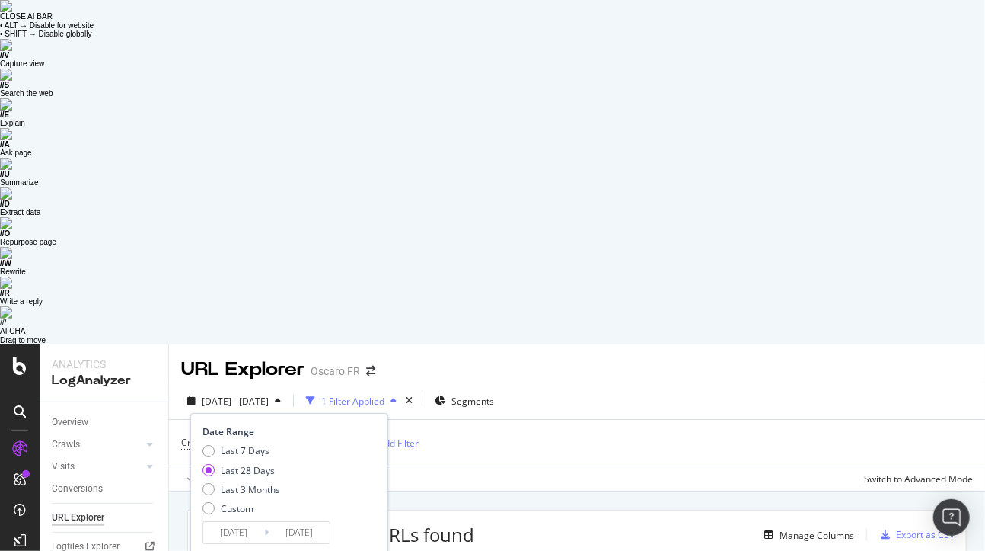
click at [448, 420] on div "Crawls: Count On Period By Google > 0 Add Filter" at bounding box center [577, 443] width 792 height 46
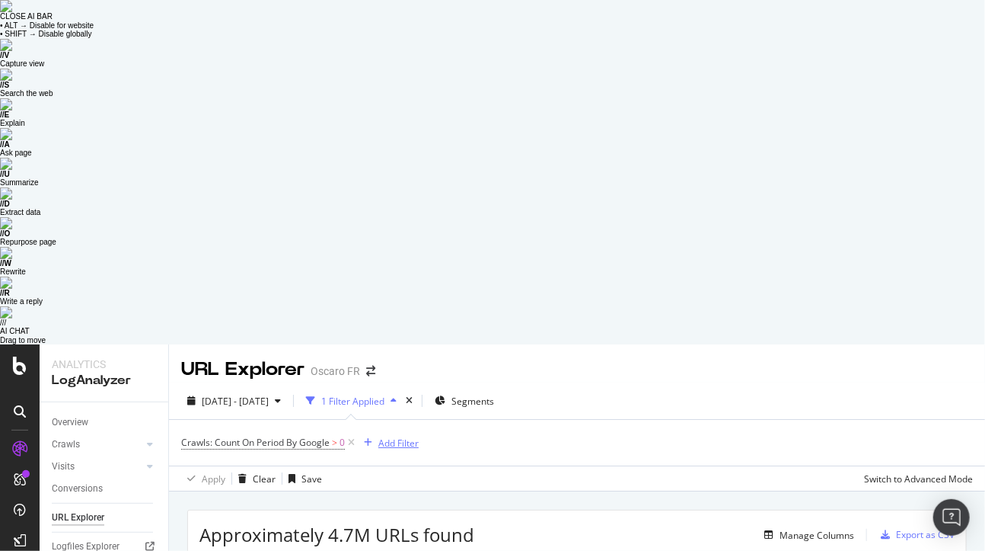
click at [387, 436] on div "Add Filter" at bounding box center [398, 442] width 40 height 13
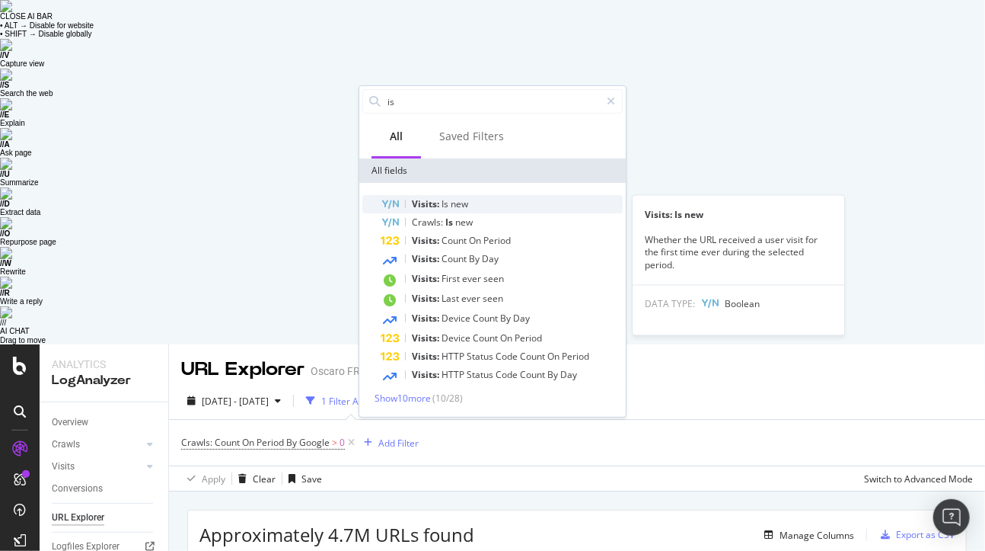
type input "i"
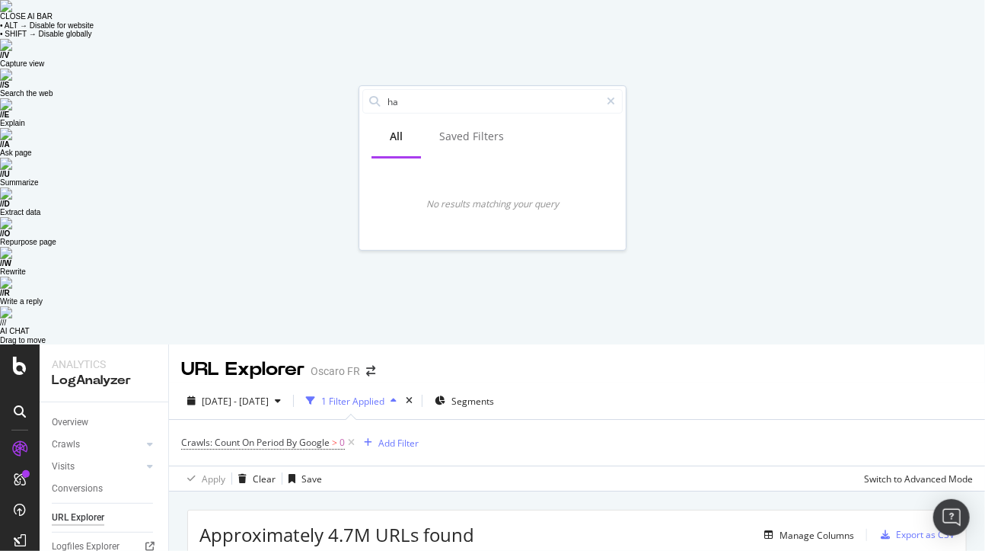
type input "h"
type input "crawled"
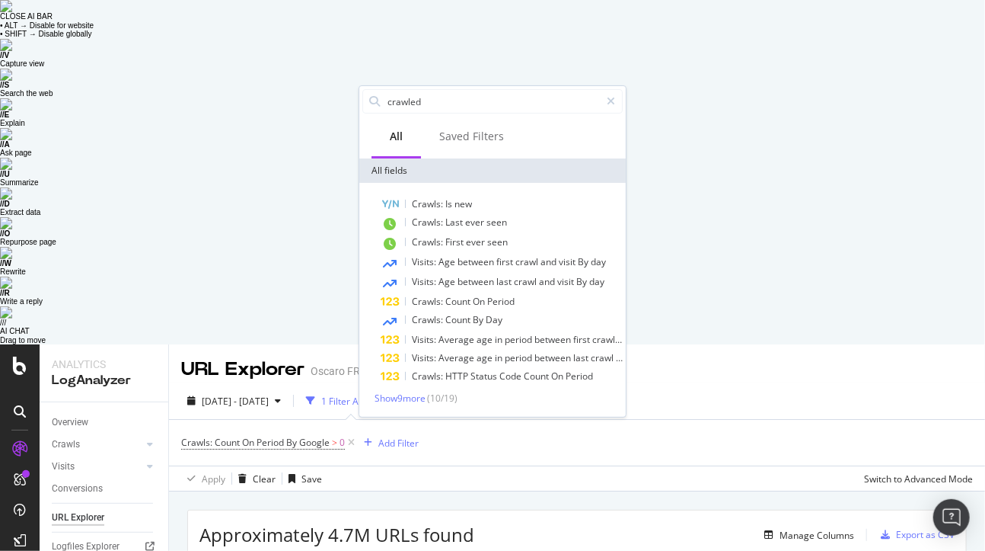
click at [663, 465] on div "Apply Clear Save Switch to Advanced Mode" at bounding box center [577, 477] width 816 height 25
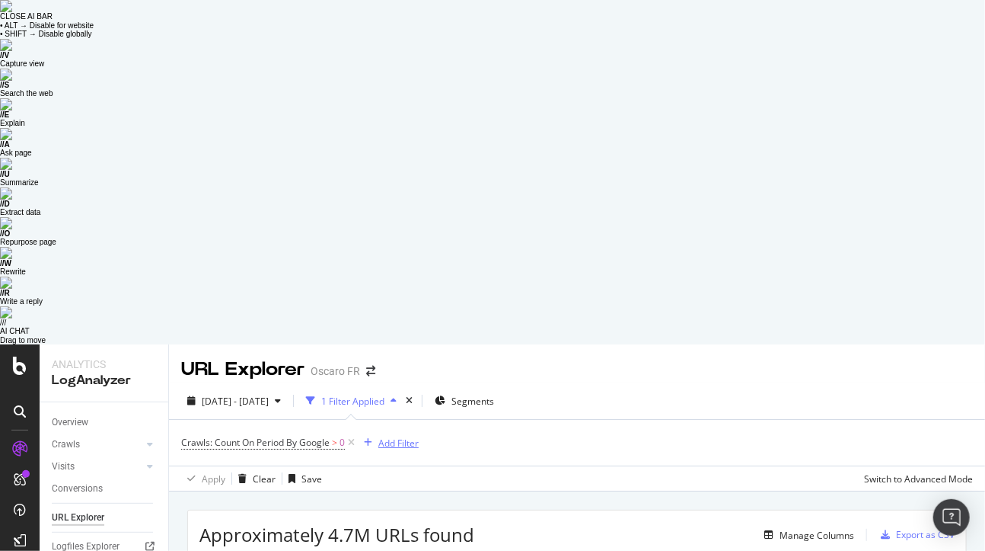
click at [398, 436] on div "Add Filter" at bounding box center [398, 442] width 40 height 13
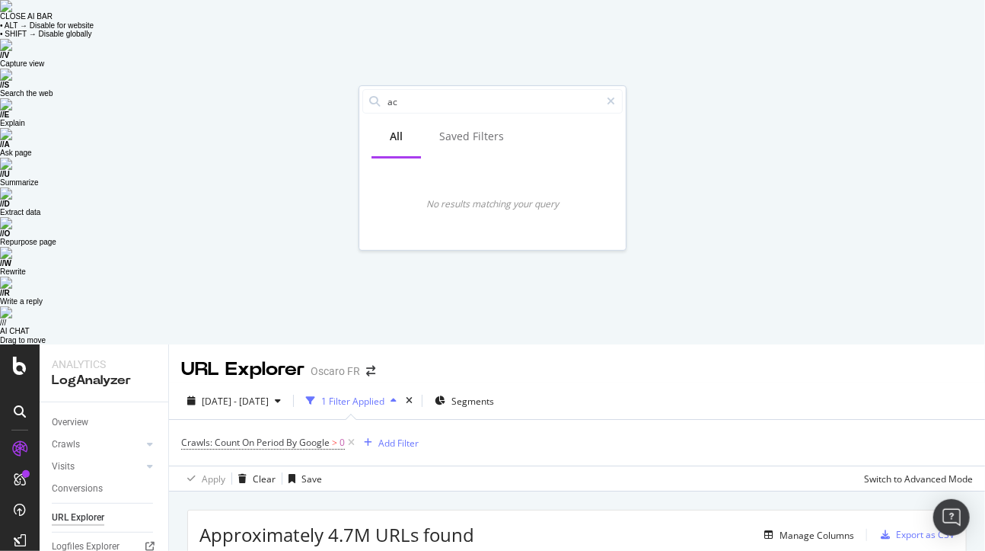
type input "a"
type input "h"
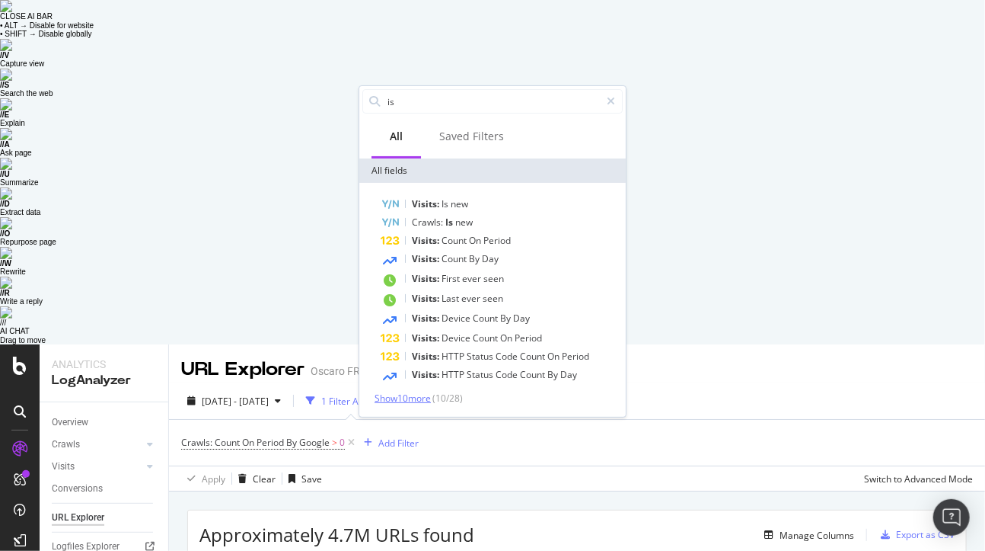
click at [421, 398] on span "Show 10 more" at bounding box center [403, 397] width 56 height 13
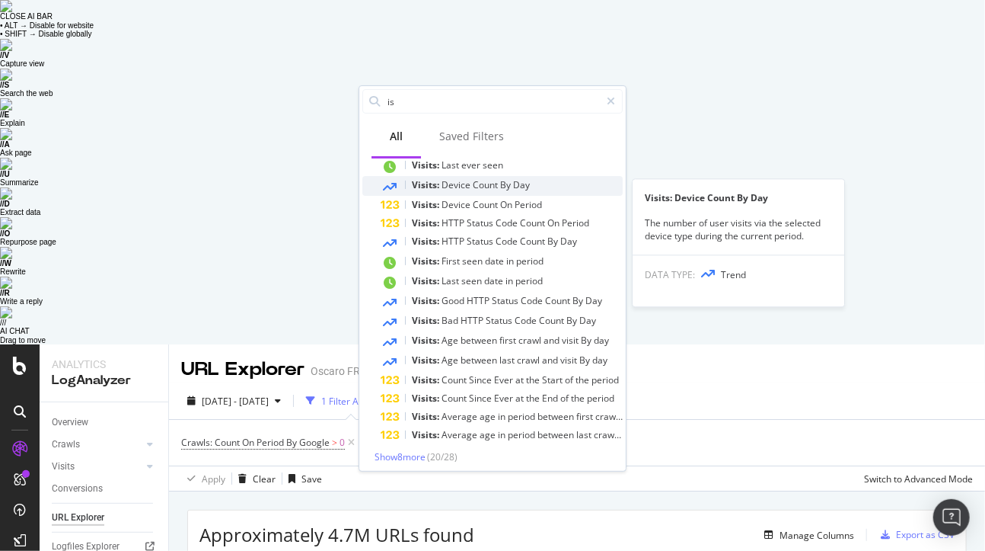
scroll to position [136, 0]
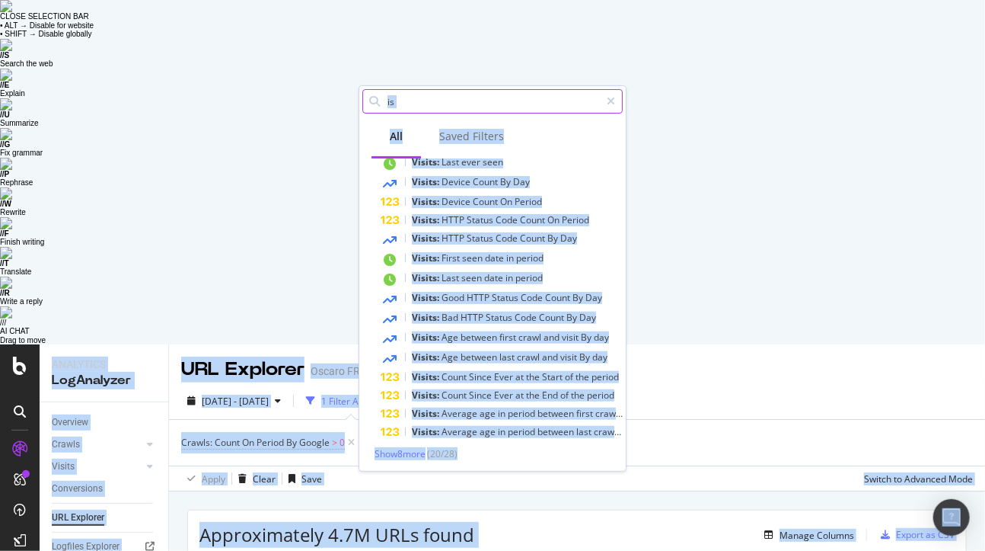
click at [450, 101] on input "is" at bounding box center [493, 101] width 214 height 23
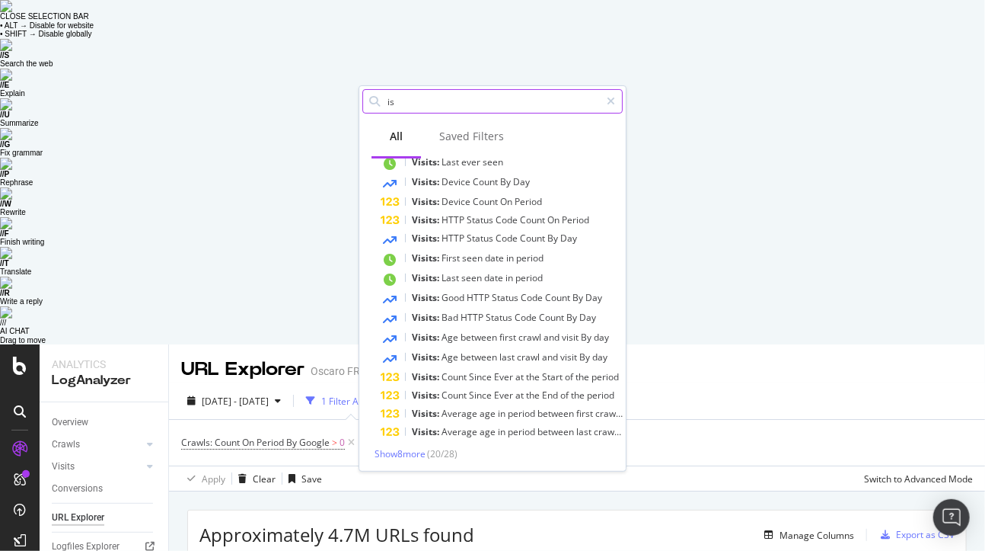
click at [450, 101] on input "is" at bounding box center [493, 101] width 214 height 23
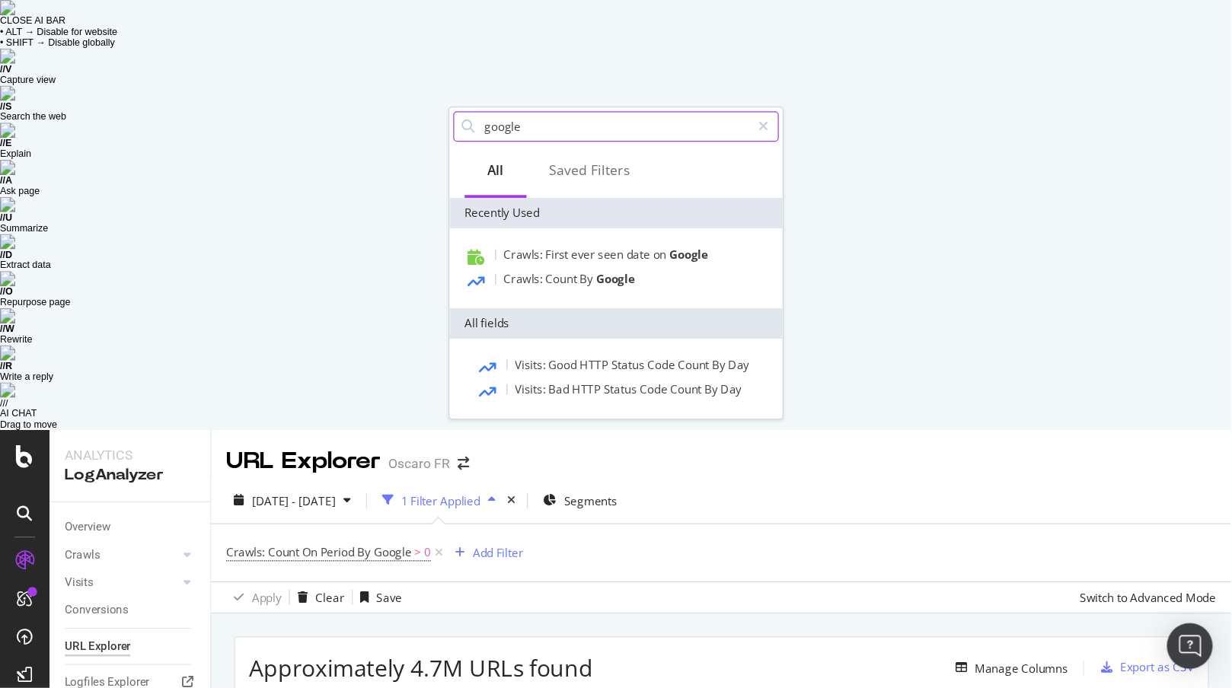
scroll to position [0, 0]
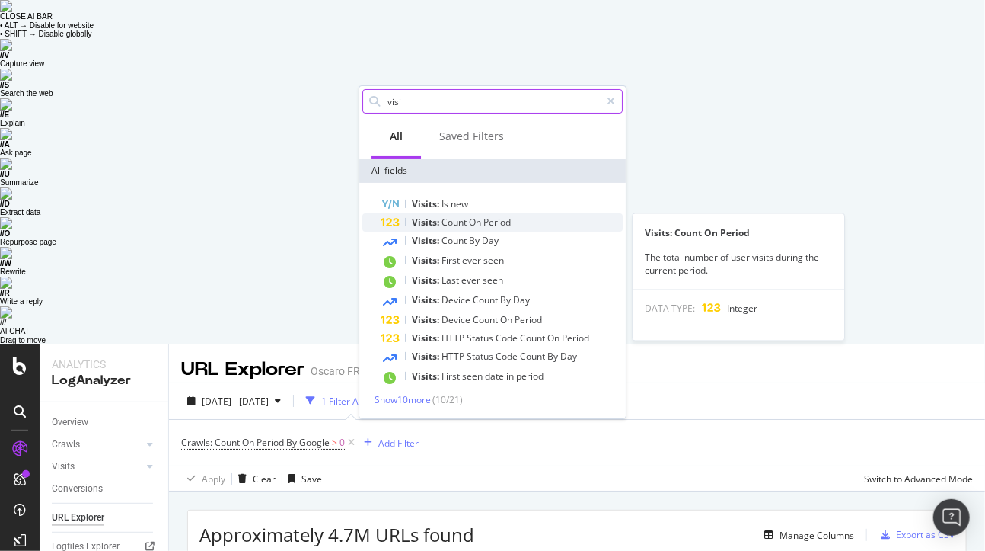
type input "visi"
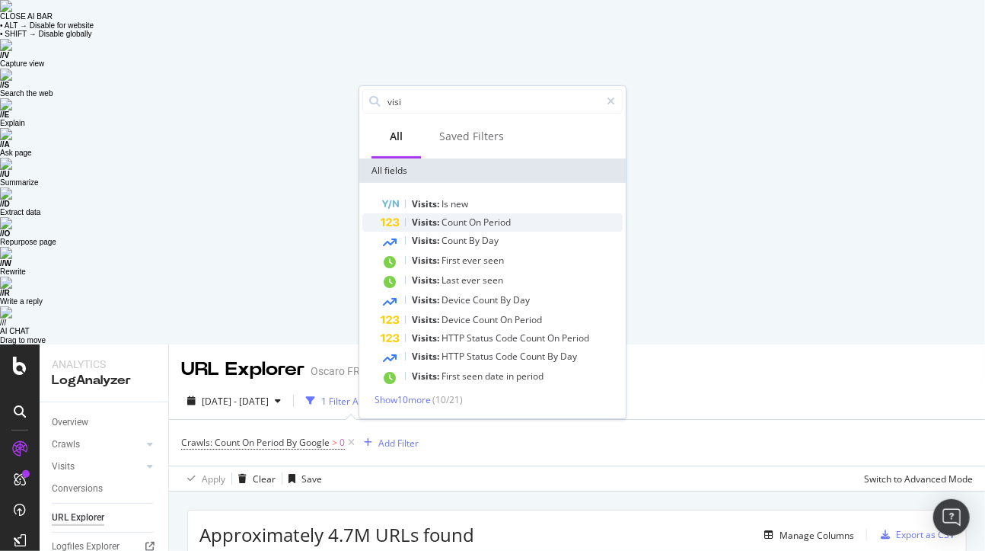
click at [531, 227] on div "Visits: Count On Period" at bounding box center [502, 222] width 242 height 18
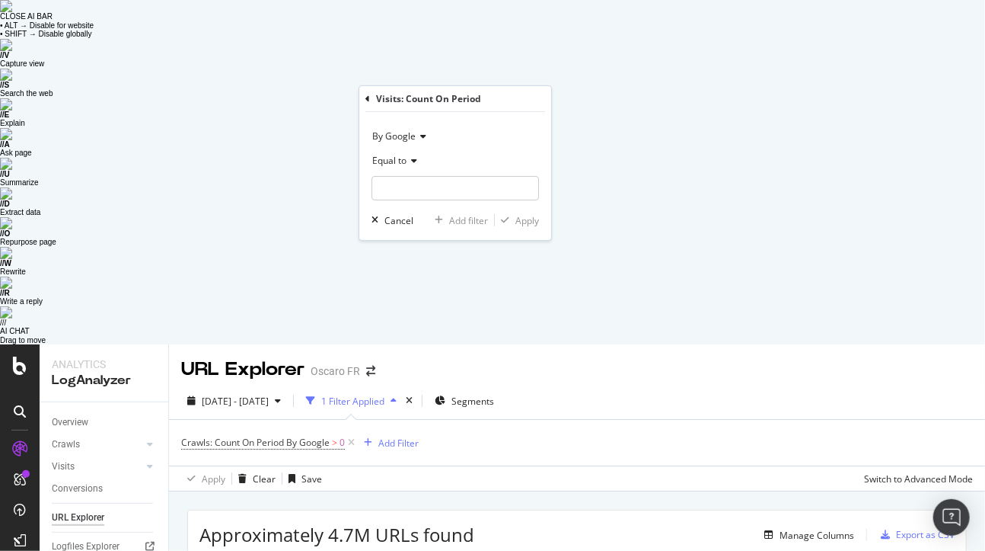
click at [414, 162] on icon at bounding box center [412, 160] width 11 height 9
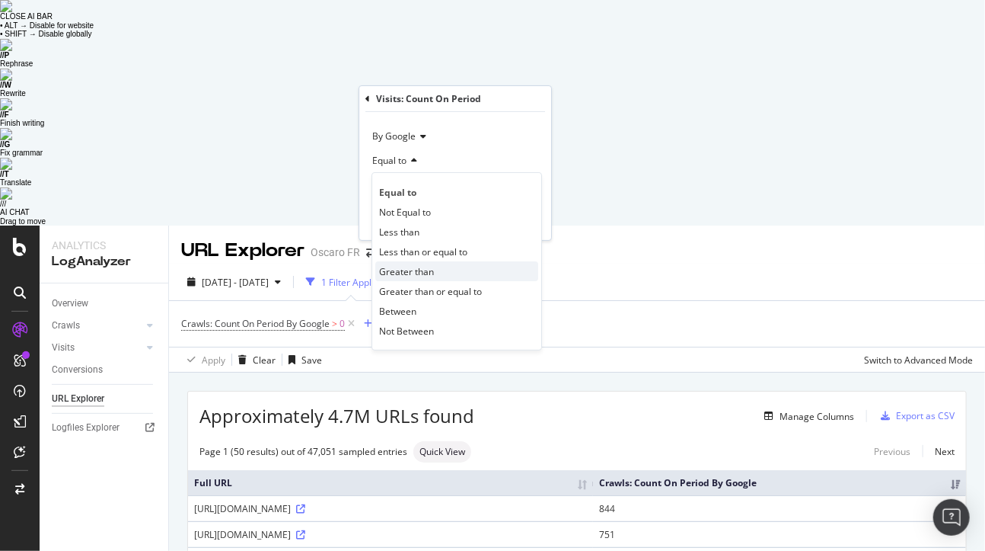
click at [438, 273] on div "Greater than" at bounding box center [456, 271] width 163 height 20
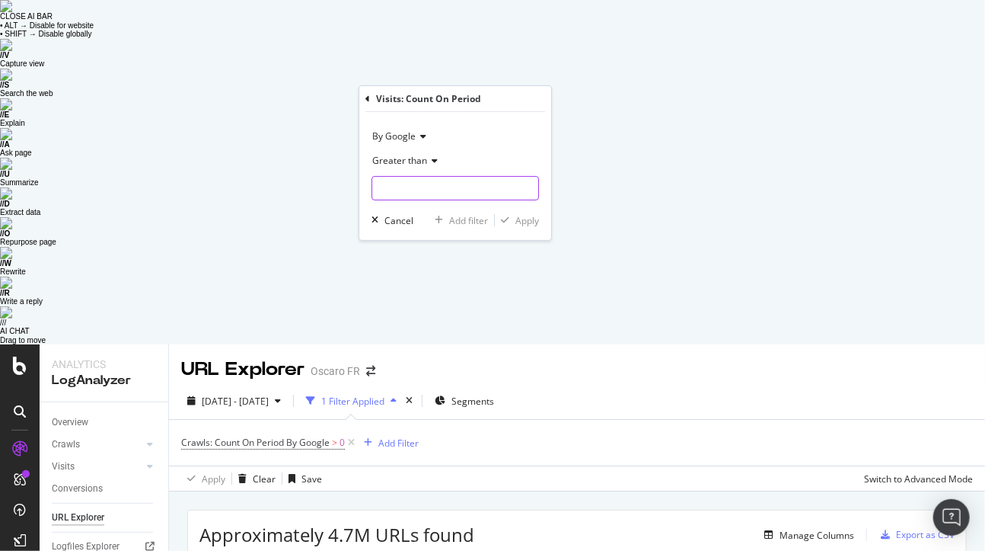
click at [442, 179] on input "number" at bounding box center [456, 188] width 168 height 24
type input "0"
click at [525, 220] on div "Apply" at bounding box center [528, 220] width 24 height 13
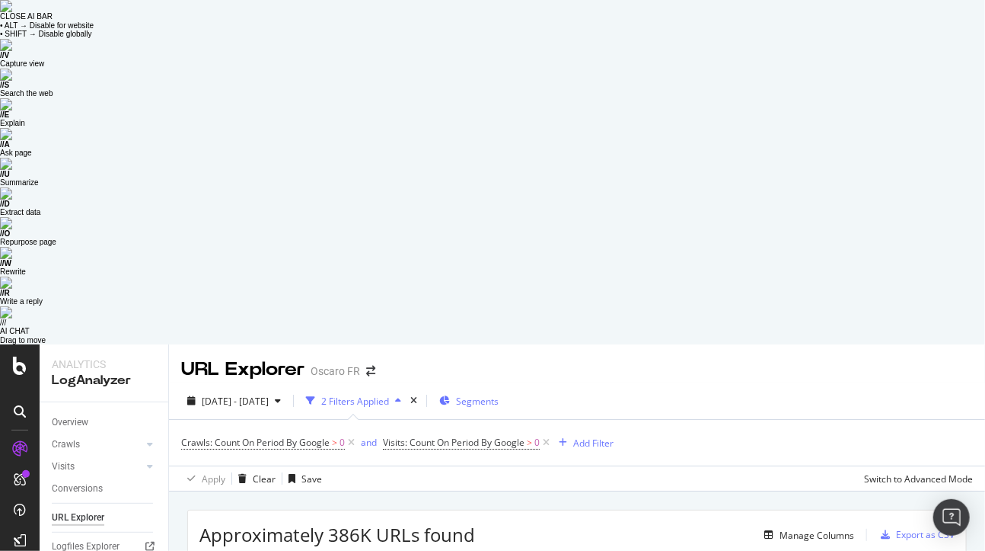
click at [499, 394] on span "Segments" at bounding box center [477, 400] width 43 height 13
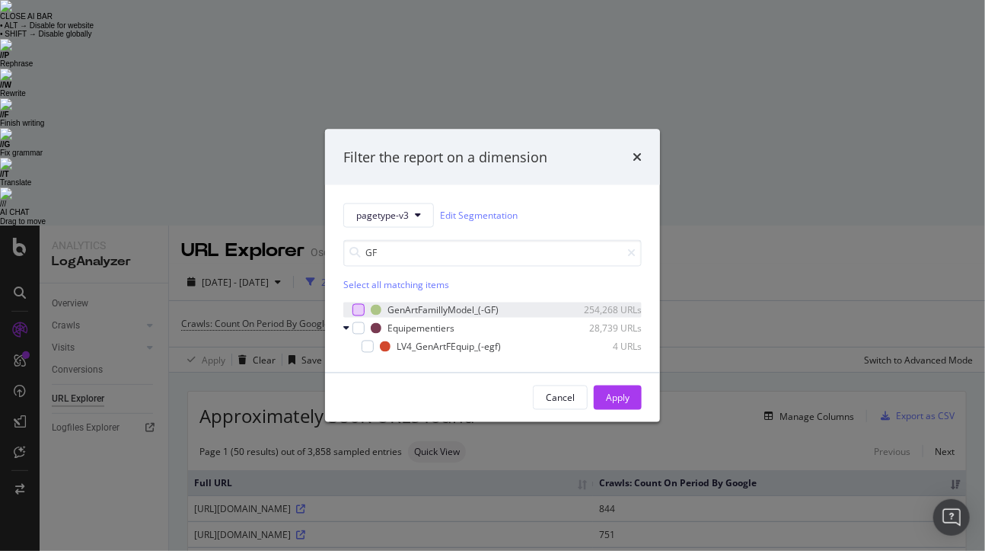
type input "GF"
click at [363, 309] on div "modal" at bounding box center [359, 310] width 12 height 12
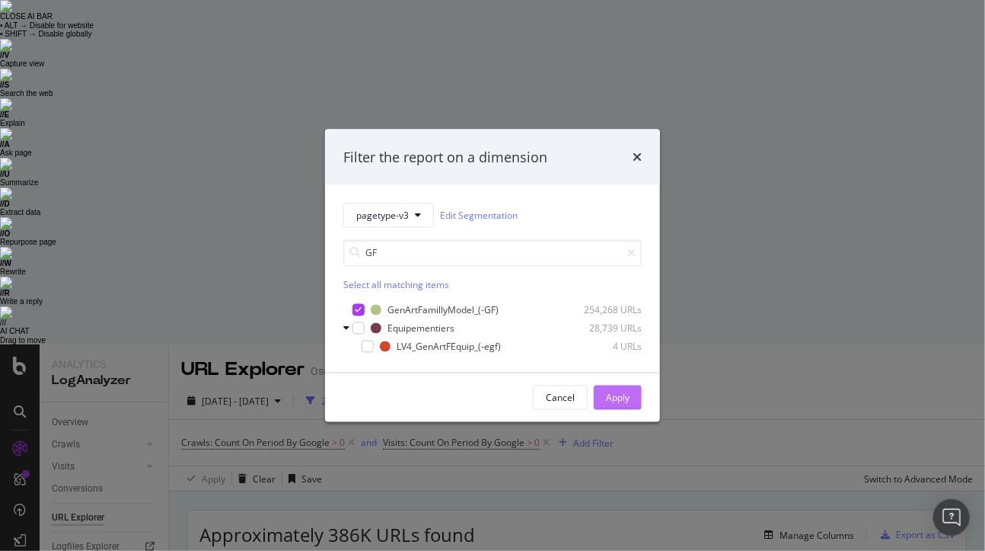
click at [614, 394] on div "Apply" at bounding box center [618, 397] width 24 height 13
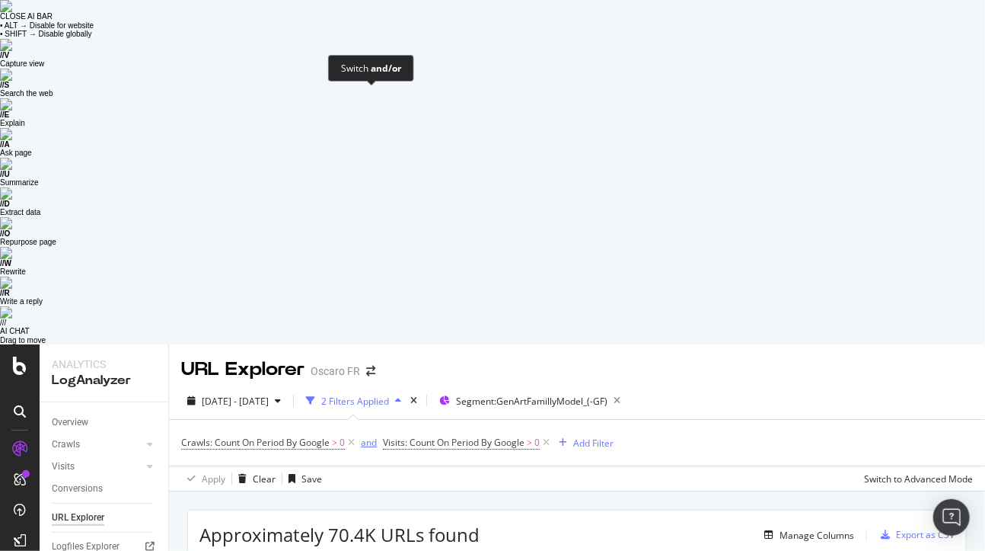
click at [371, 436] on div "and" at bounding box center [369, 442] width 16 height 13
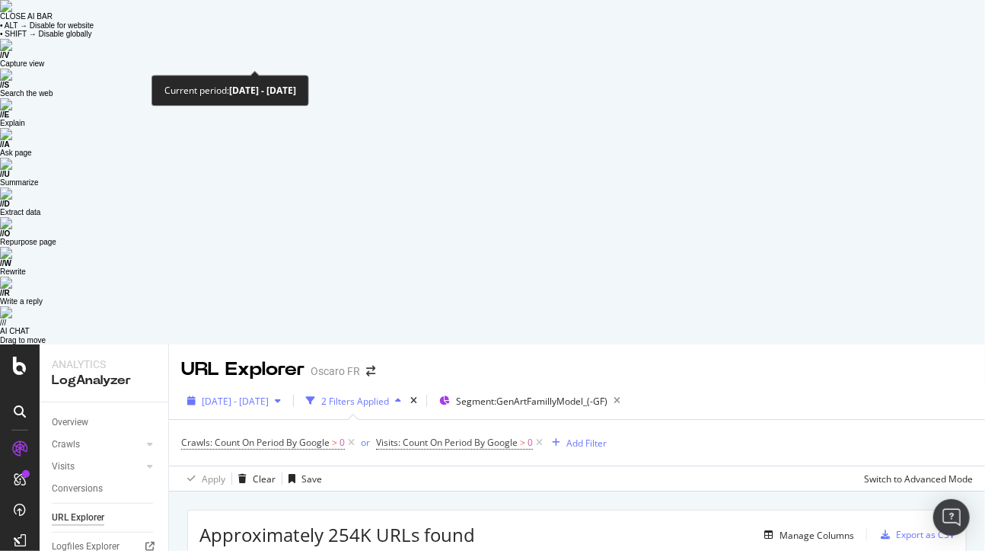
click at [269, 394] on span "2025 Sep. 15th - Oct. 14th" at bounding box center [235, 400] width 67 height 13
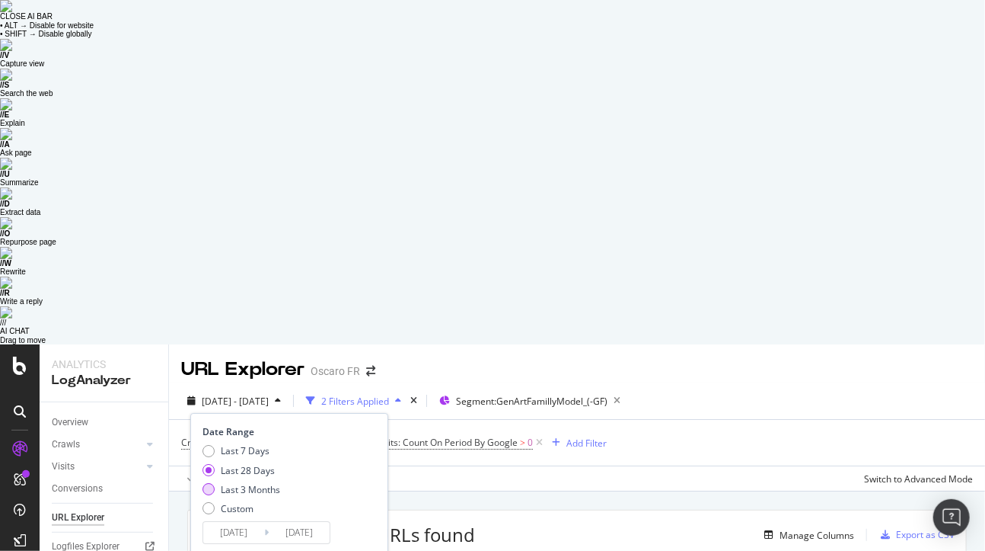
click at [256, 483] on div "Last 3 Months" at bounding box center [250, 489] width 59 height 13
type input "2025/07/15"
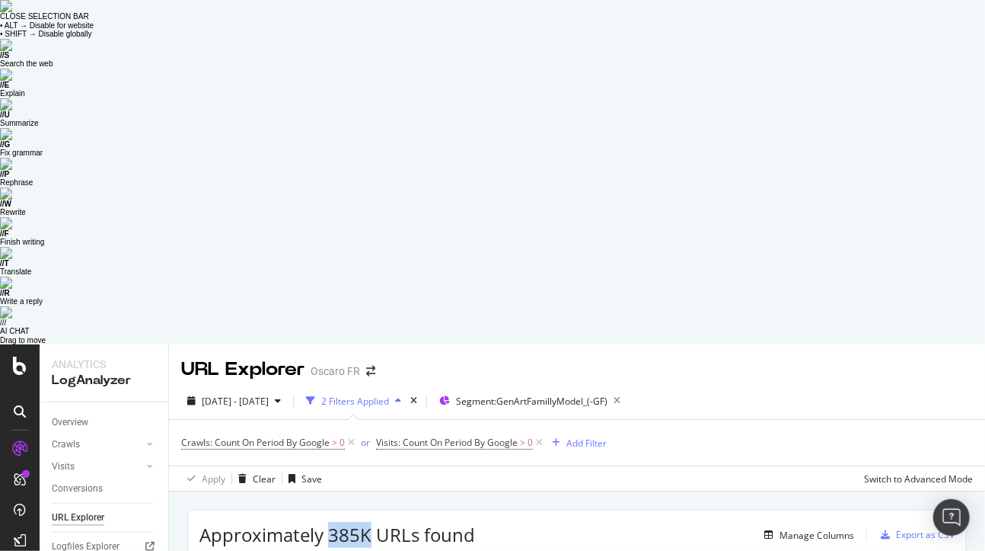
drag, startPoint x: 330, startPoint y: 191, endPoint x: 368, endPoint y: 191, distance: 38.1
click at [368, 522] on span "Approximately 385K URLs found" at bounding box center [338, 535] width 276 height 26
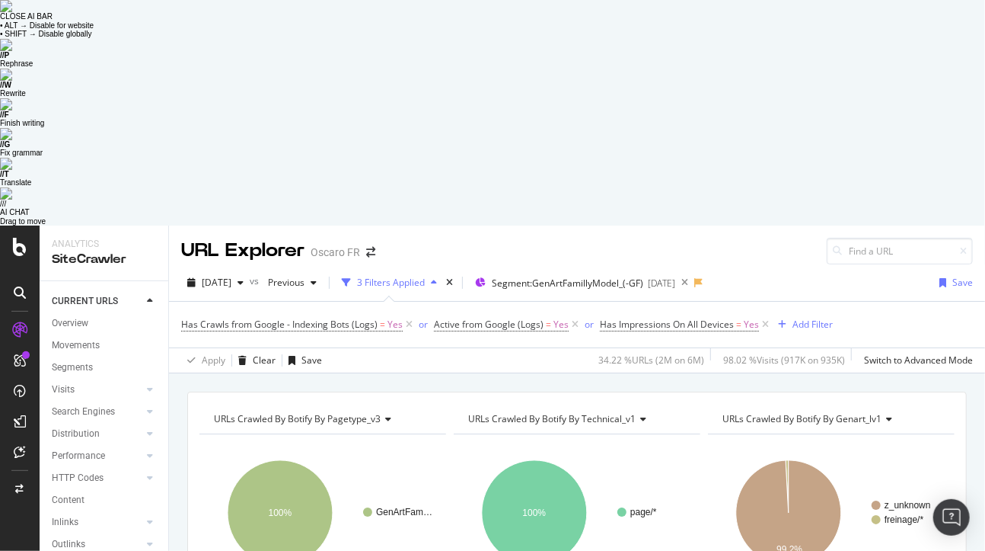
click at [384, 373] on div "URLs Crawled By Botify By pagetype_v3 Chart (by Value) Table Expand Export as C…" at bounding box center [577, 391] width 816 height 37
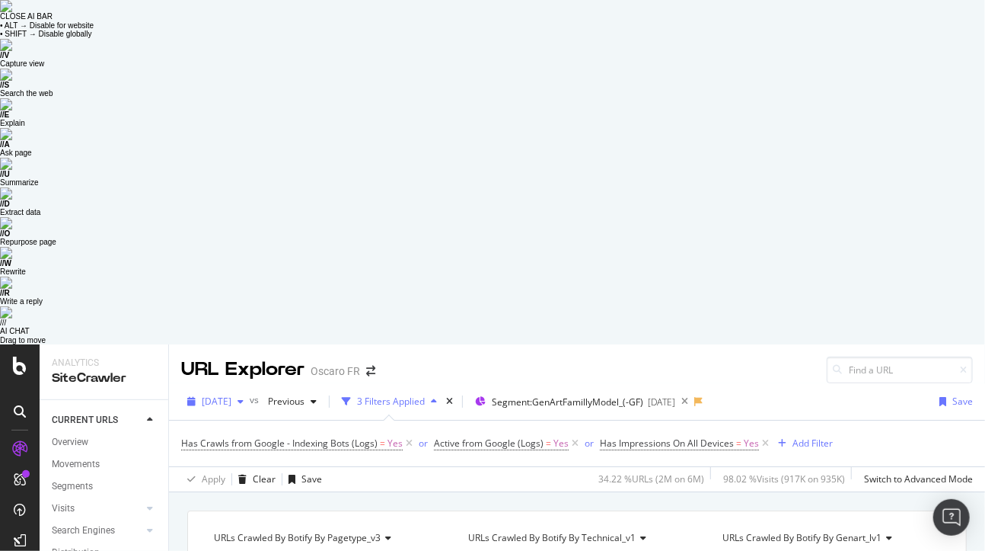
click at [232, 394] on span "2025 Oct. 6th" at bounding box center [217, 400] width 30 height 13
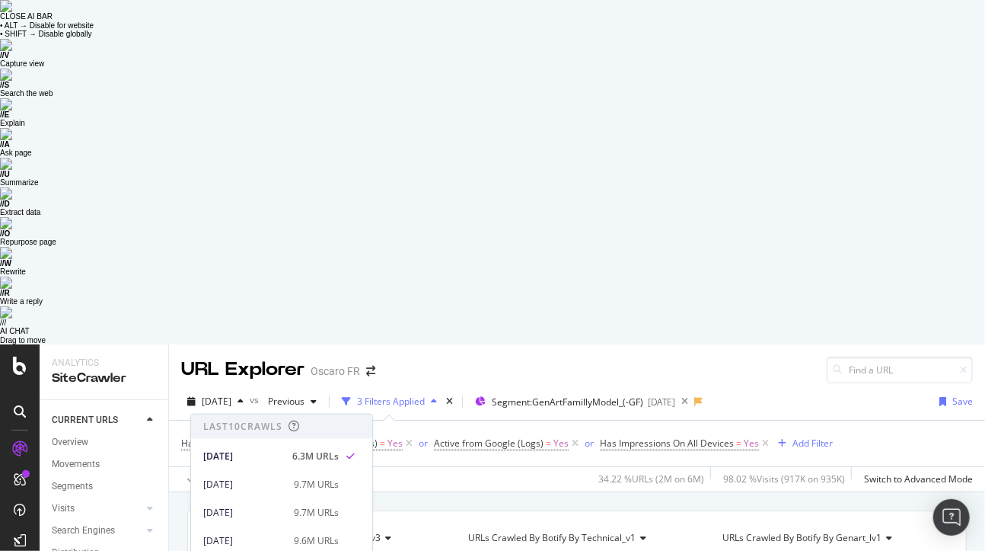
click at [565, 492] on div "URLs Crawled By Botify By pagetype_v3 Chart (by Value) Table Expand Export as C…" at bounding box center [577, 510] width 816 height 37
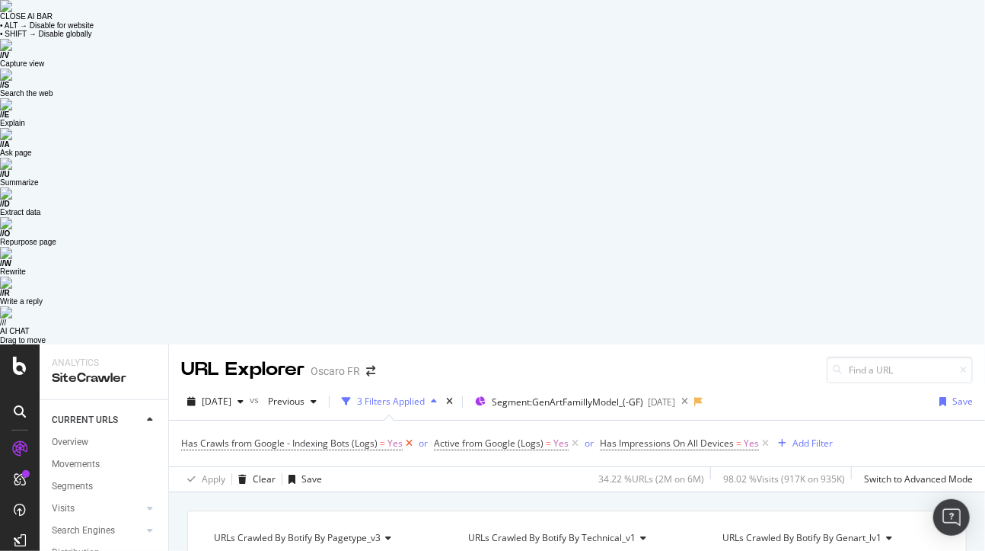
click at [410, 436] on icon at bounding box center [409, 443] width 13 height 15
click at [321, 436] on icon at bounding box center [322, 443] width 13 height 15
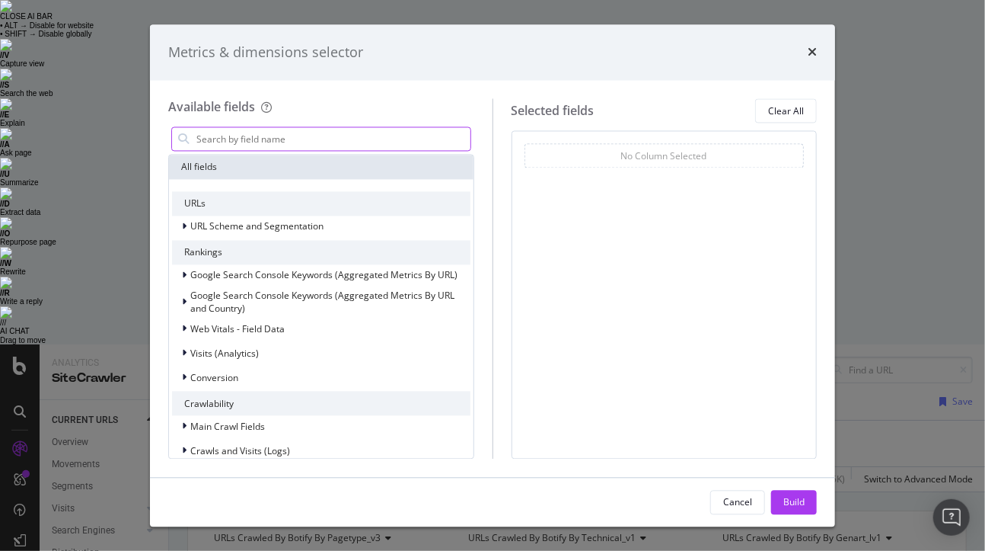
click at [304, 148] on input "modal" at bounding box center [333, 139] width 276 height 23
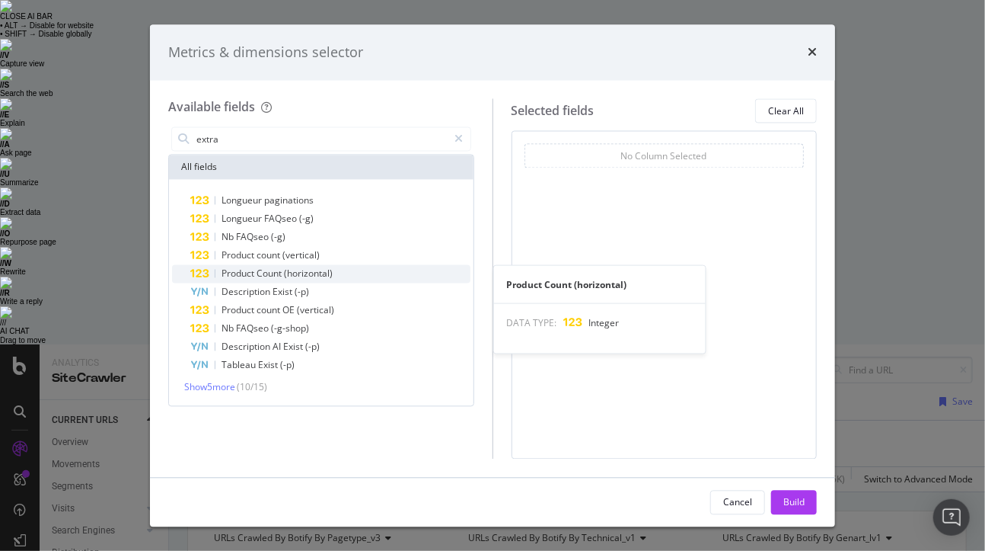
type input "extra"
click at [345, 272] on div "Product Count (horizontal)" at bounding box center [330, 274] width 280 height 18
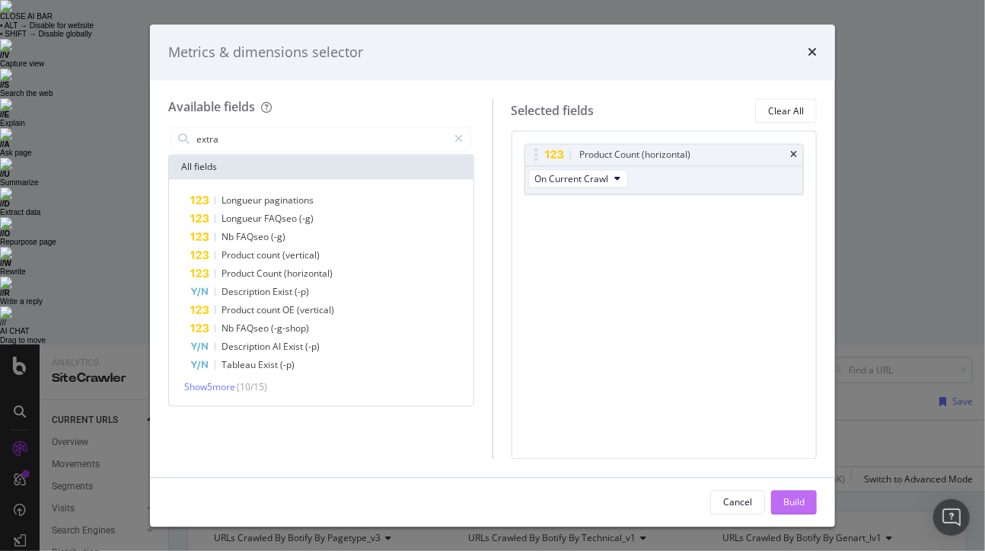
click at [788, 504] on div "Build" at bounding box center [794, 501] width 21 height 13
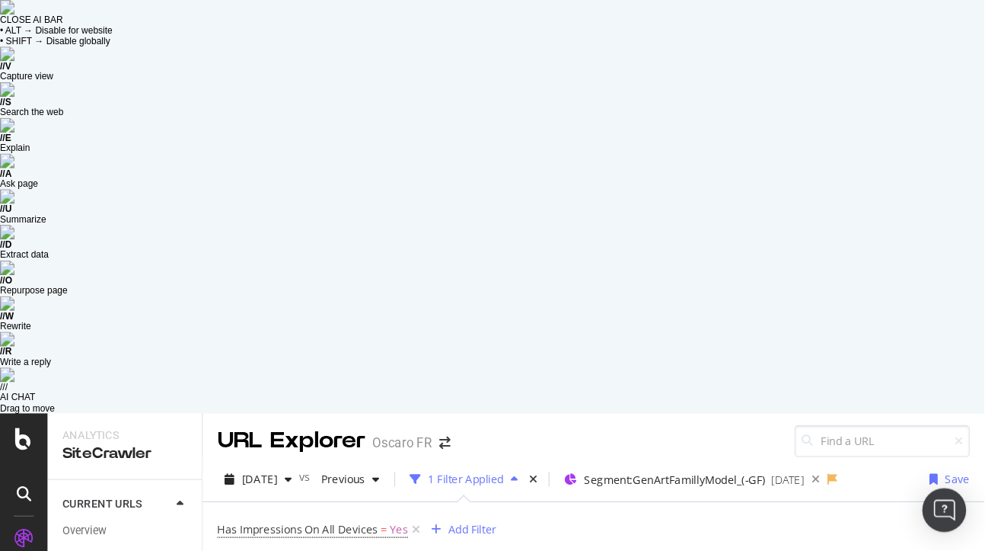
scroll to position [2, 0]
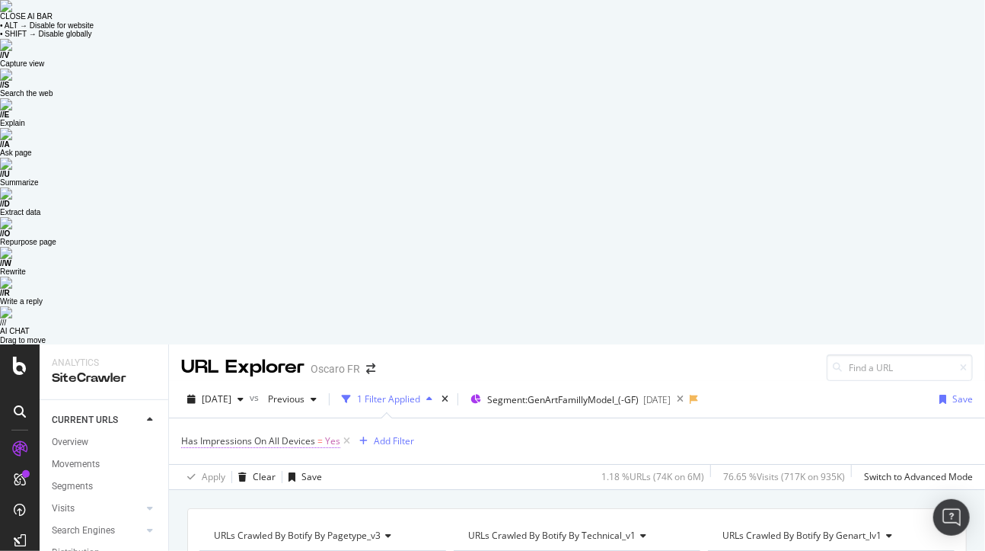
click at [286, 434] on span "Has Impressions On All Devices" at bounding box center [248, 440] width 134 height 13
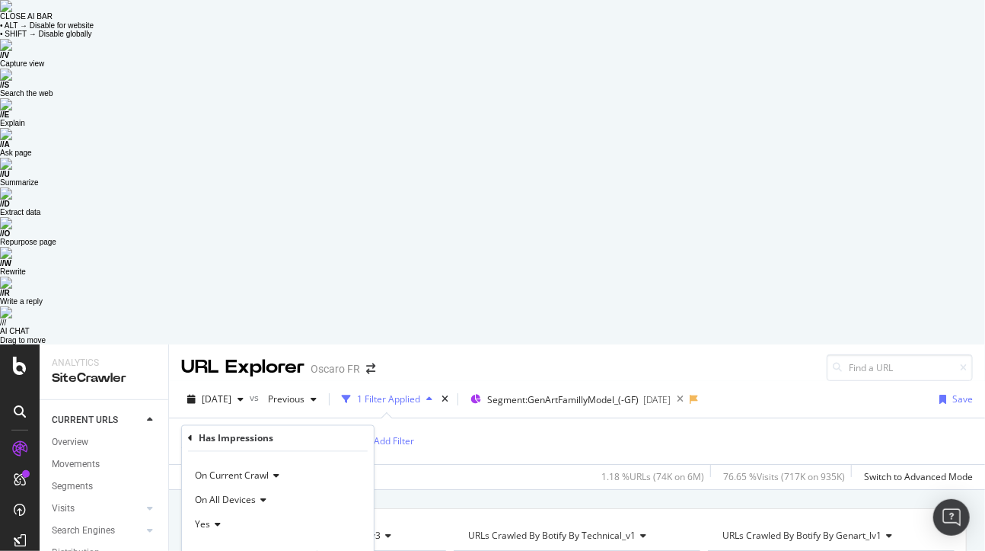
click at [466, 418] on div "Has Impressions On All Devices = Yes Add Filter" at bounding box center [577, 441] width 792 height 46
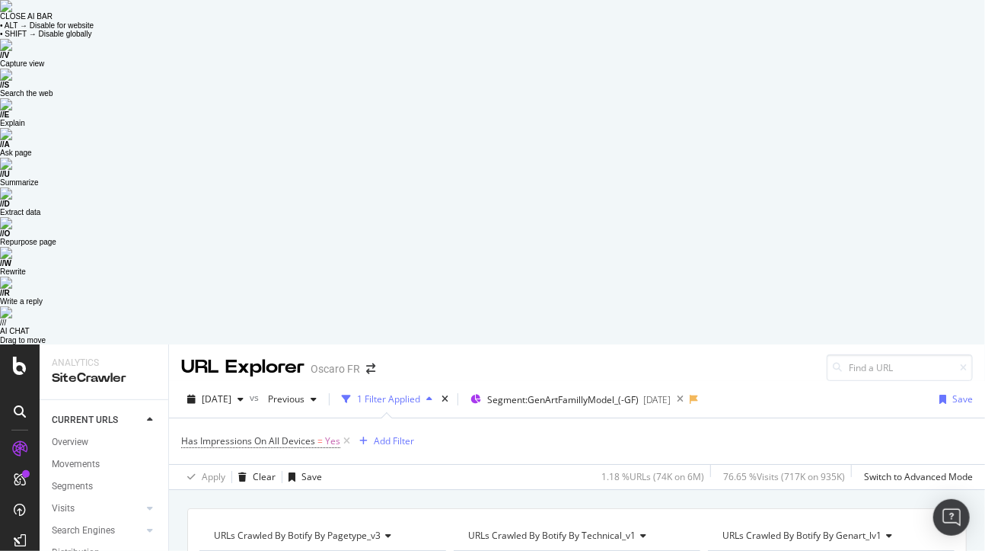
scroll to position [0, 0]
click at [546, 531] on span "URLs Crawled By Botify By technical_v1" at bounding box center [552, 537] width 168 height 13
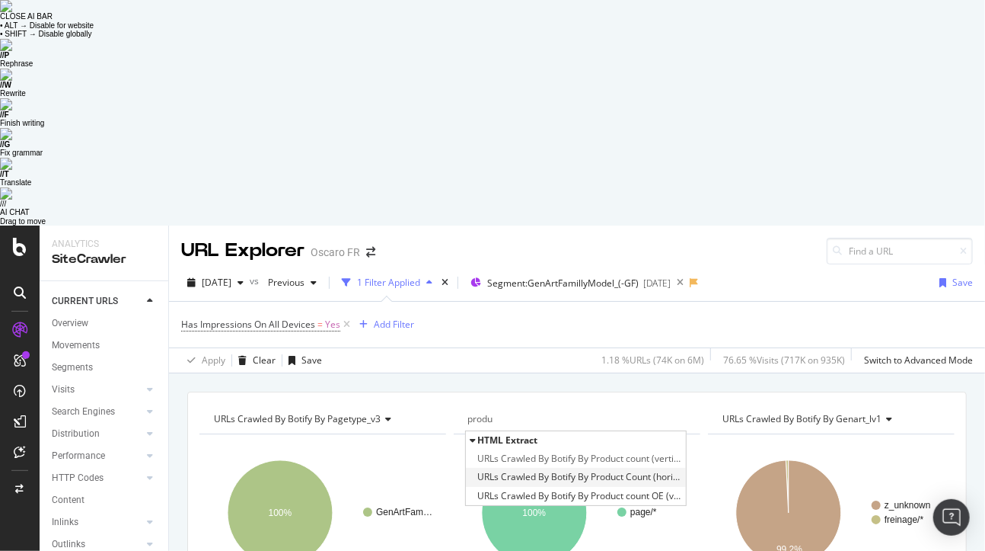
type input "produ"
click at [558, 469] on span "URLs Crawled By Botify By Product Count (horizontal)" at bounding box center [579, 476] width 205 height 15
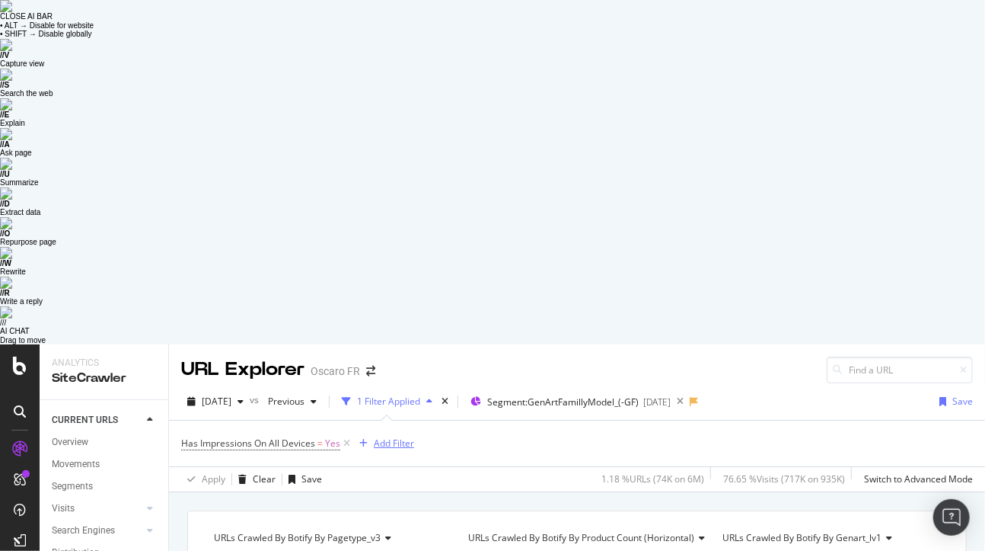
click at [383, 436] on div "Add Filter" at bounding box center [394, 442] width 40 height 13
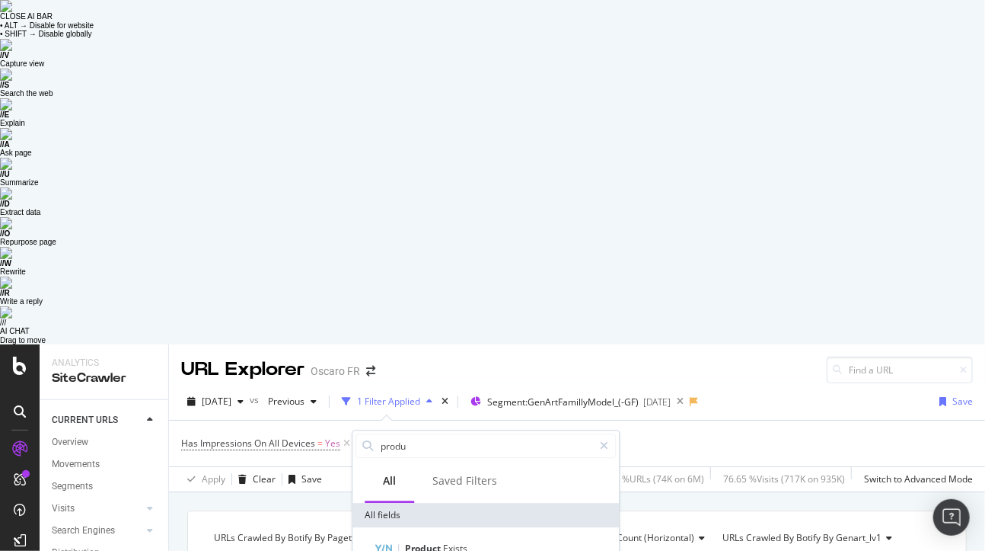
type input "produ"
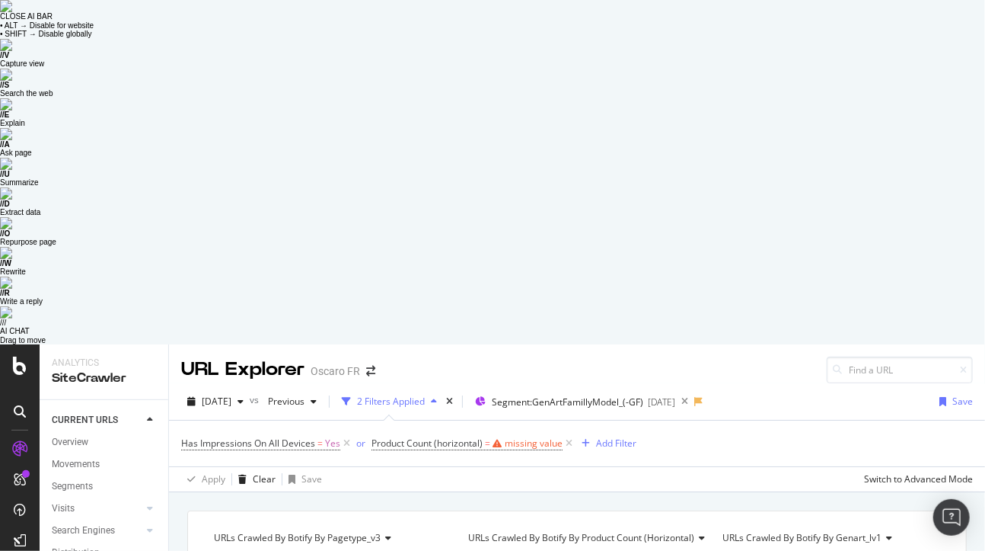
click at [368, 531] on span "URLs Crawled By Botify By pagetype_v3" at bounding box center [297, 537] width 167 height 13
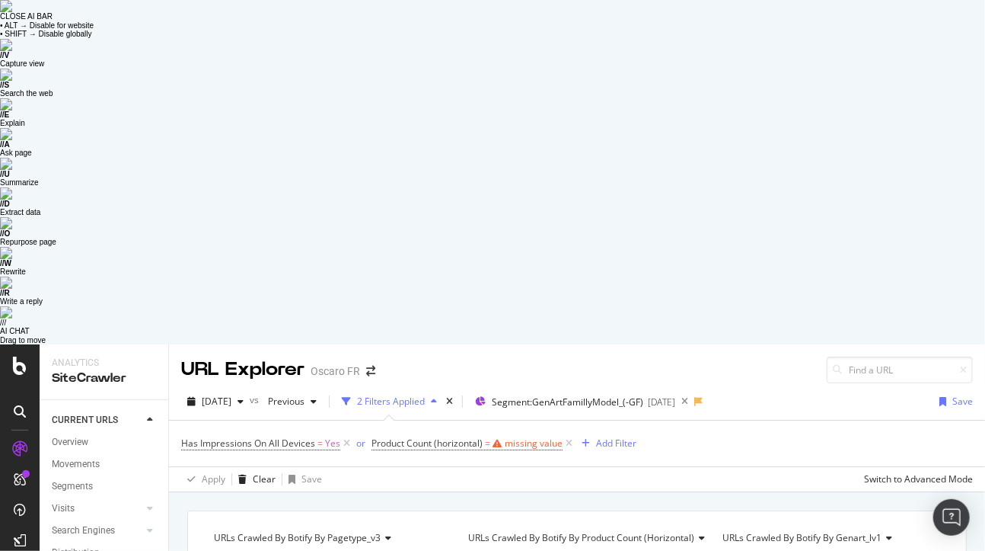
click at [570, 436] on icon at bounding box center [569, 443] width 13 height 15
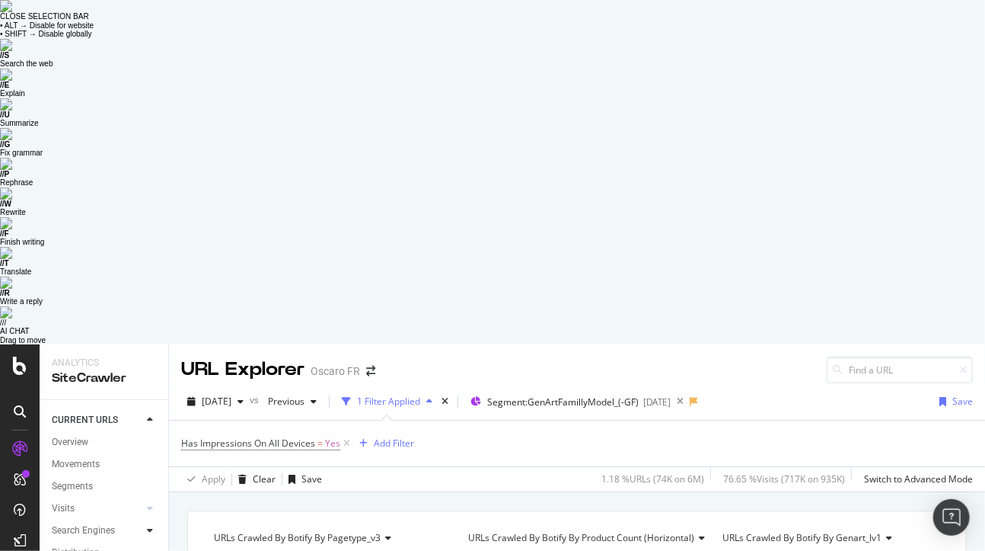
click at [148, 525] on icon at bounding box center [150, 529] width 6 height 9
click at [93, 544] on div "Top Charts" at bounding box center [81, 552] width 45 height 16
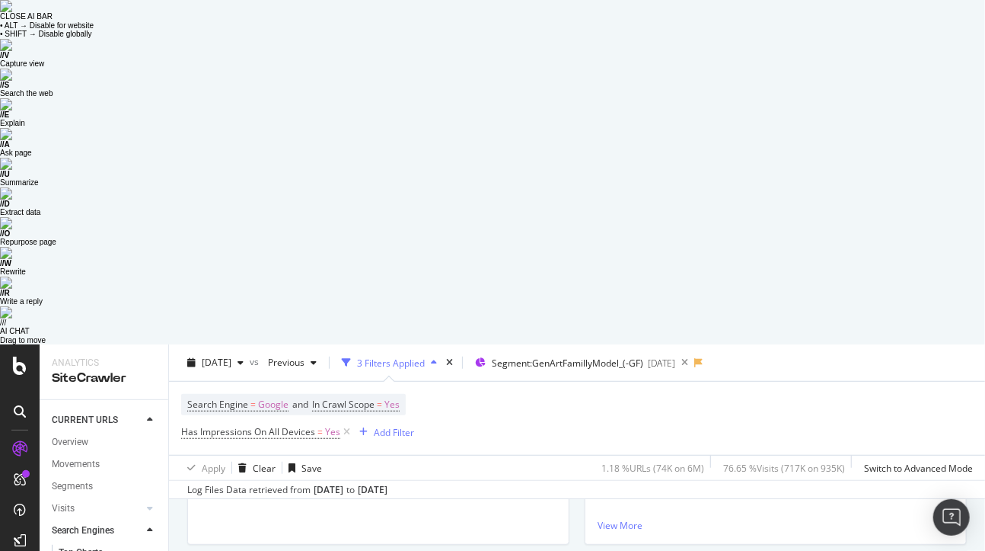
scroll to position [540, 0]
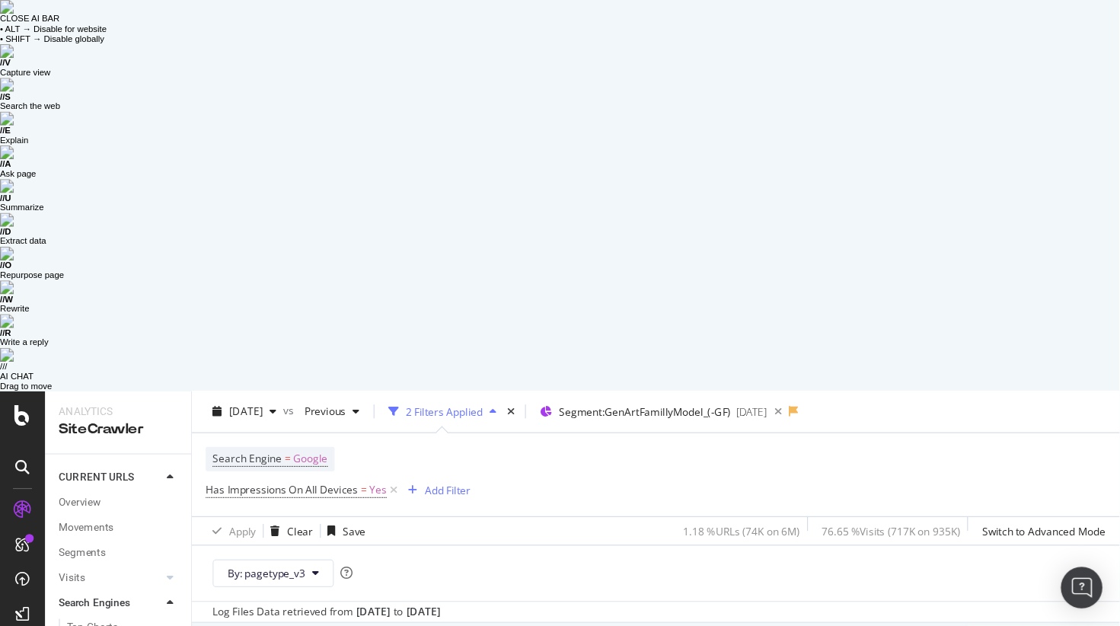
scroll to position [52, 0]
click at [595, 356] on span "Segment: GenArtFamillyModel_(-GF)" at bounding box center [568, 362] width 152 height 13
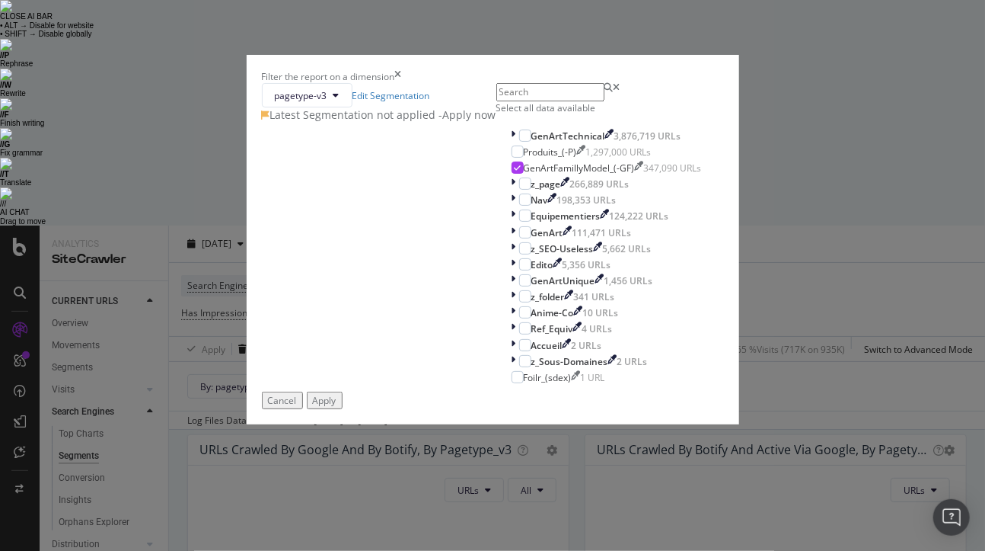
click at [402, 70] on icon "times" at bounding box center [398, 76] width 7 height 13
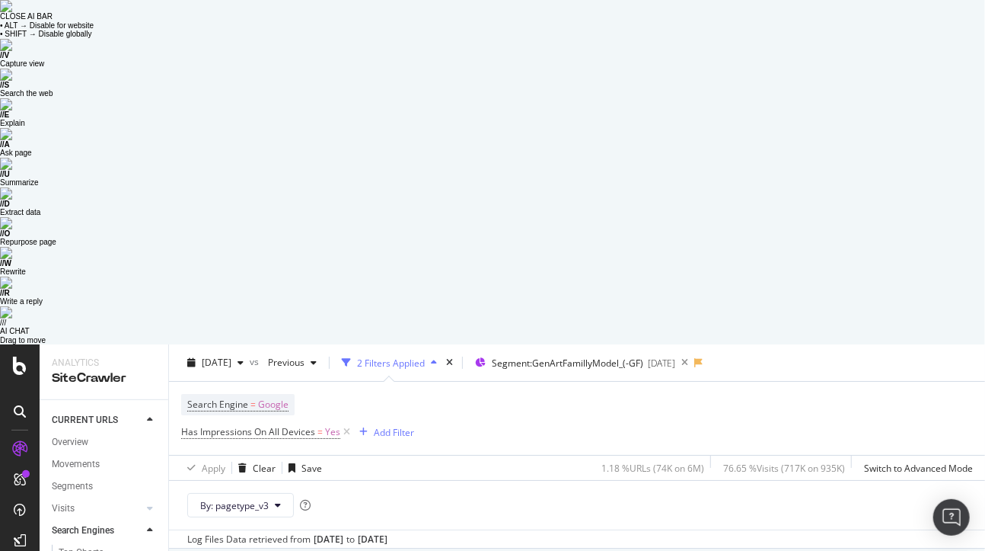
click at [76, 529] on div "CustomReports" at bounding box center [71, 535] width 65 height 13
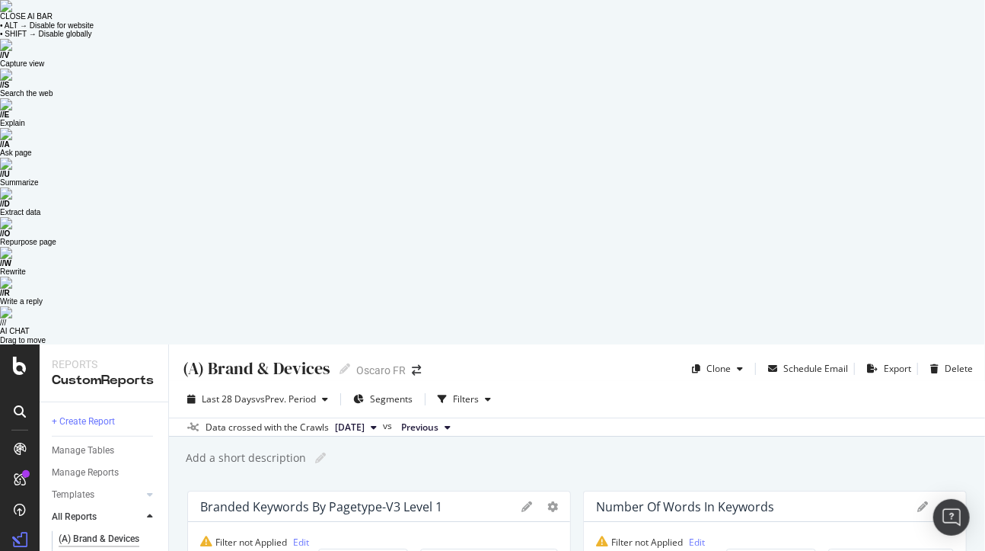
scroll to position [402, 0]
click at [143, 509] on div at bounding box center [149, 516] width 15 height 15
click at [88, 509] on div "All Reports" at bounding box center [74, 517] width 45 height 16
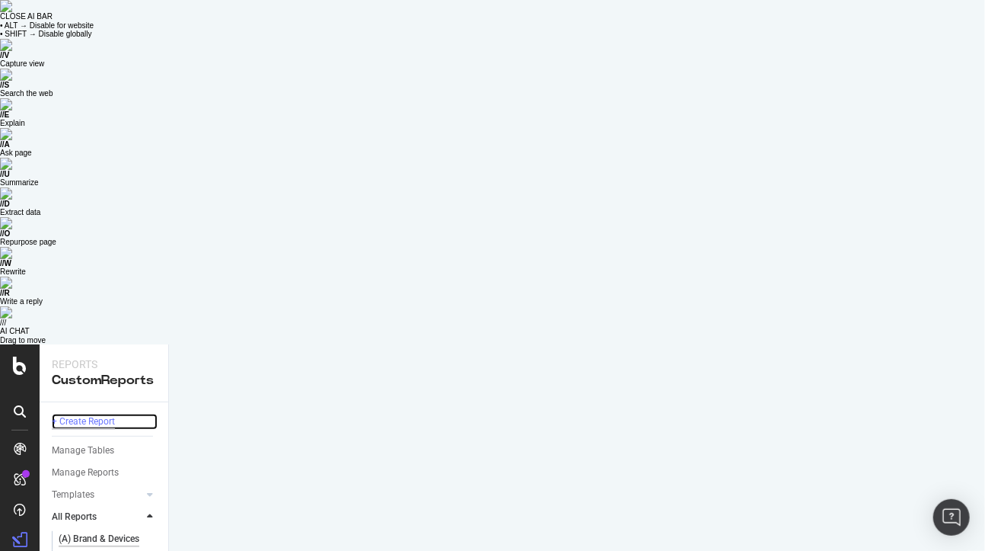
click at [95, 414] on div "+ Create Report" at bounding box center [83, 422] width 63 height 16
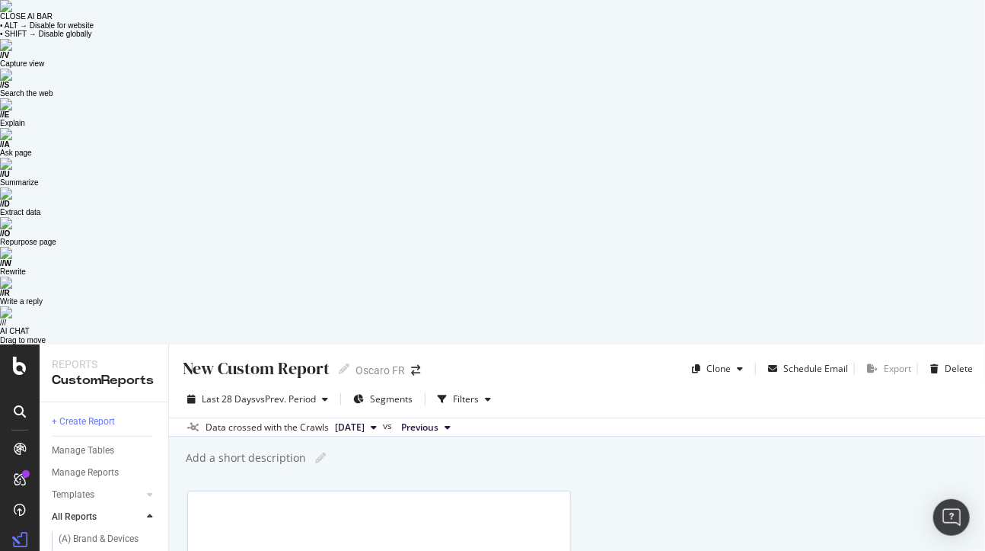
click at [250, 356] on div "New Custom Report" at bounding box center [255, 368] width 148 height 24
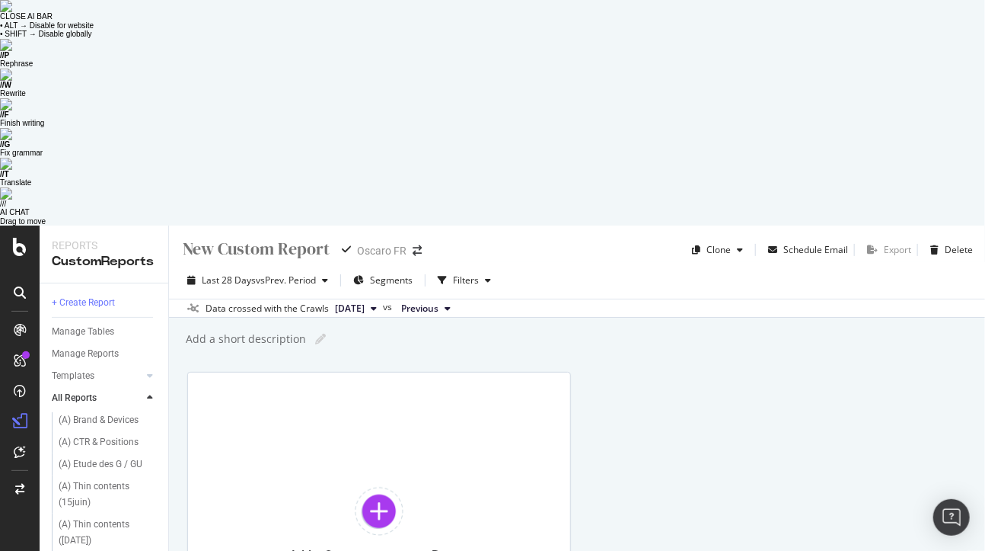
click at [286, 238] on input "text" at bounding box center [257, 248] width 152 height 21
type input "analyse GF x N tuiles"
click at [502, 372] on div "Add a Component to your Report" at bounding box center [379, 524] width 384 height 305
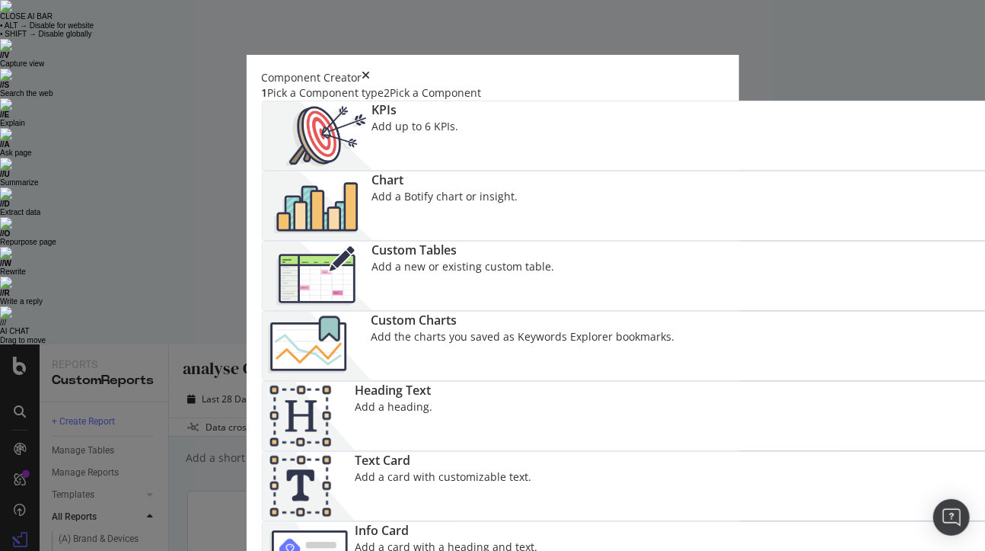
click at [372, 202] on img "modal" at bounding box center [318, 205] width 110 height 69
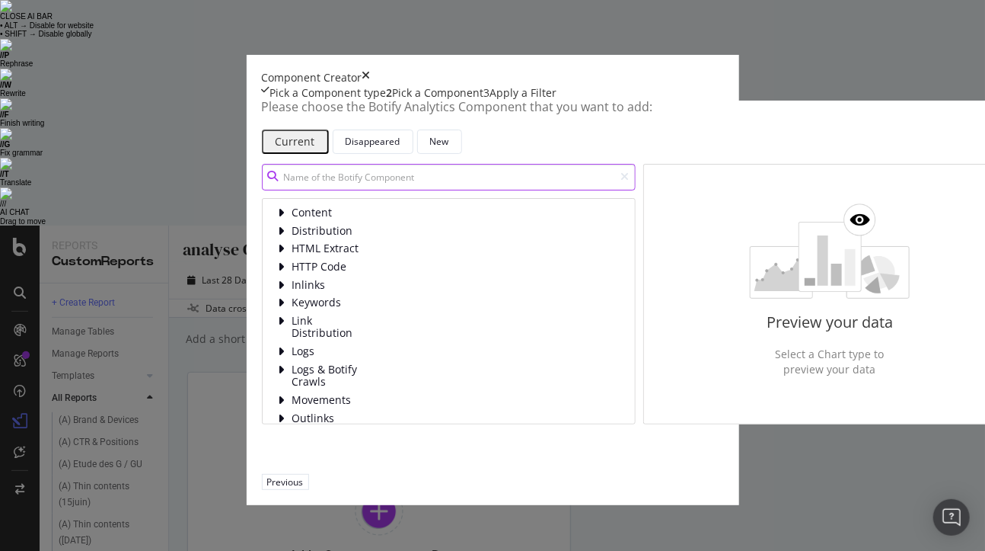
click at [308, 190] on input "modal" at bounding box center [449, 177] width 374 height 27
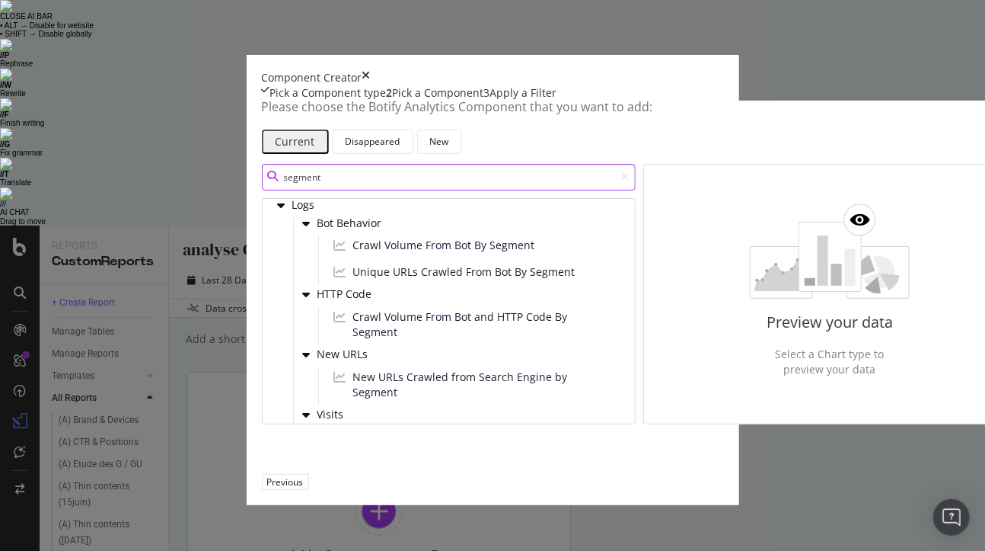
scroll to position [993, 0]
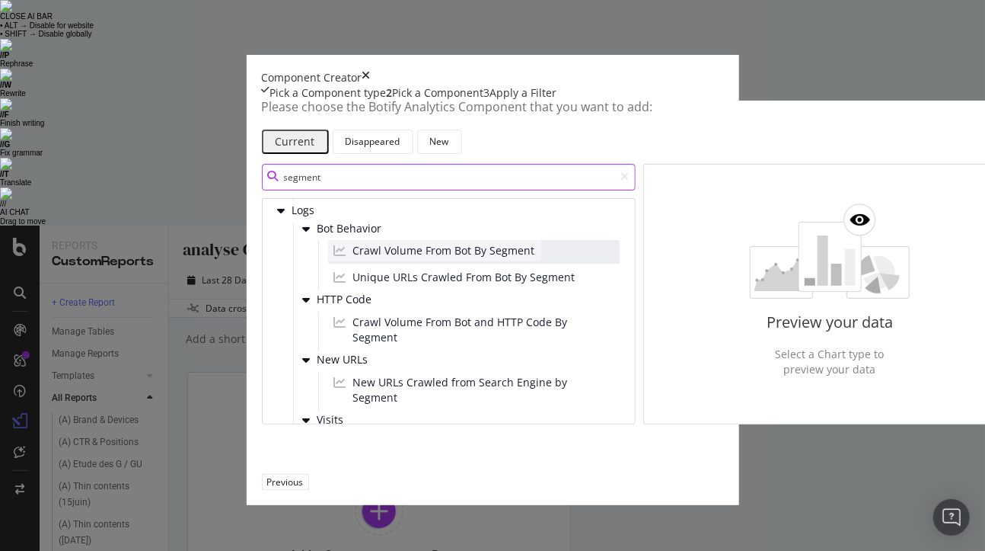
type input "segment"
click at [353, 258] on span "Crawl Volume From Bot By Segment" at bounding box center [444, 250] width 182 height 15
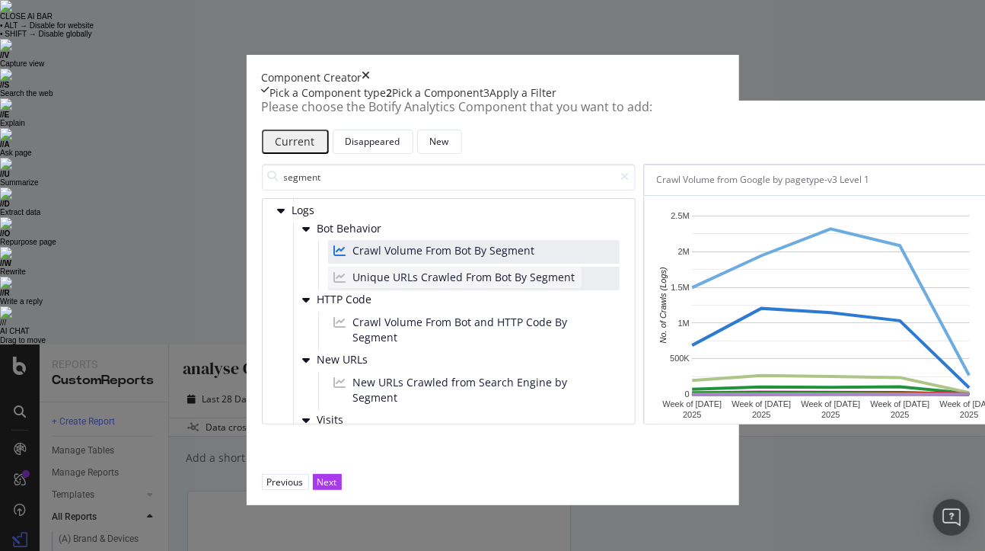
click at [353, 285] on span "Unique URLs Crawled From Bot By Segment" at bounding box center [464, 277] width 222 height 15
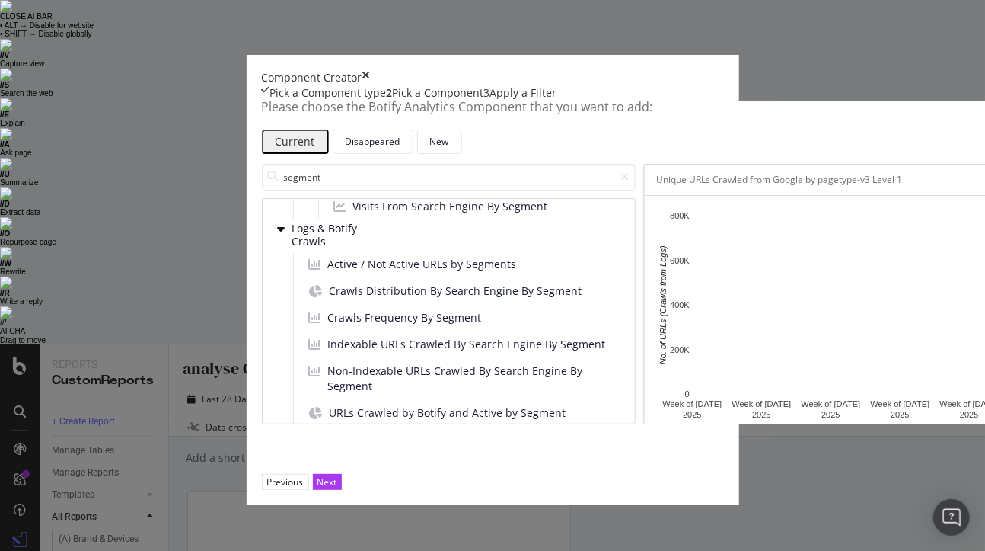
scroll to position [1259, 0]
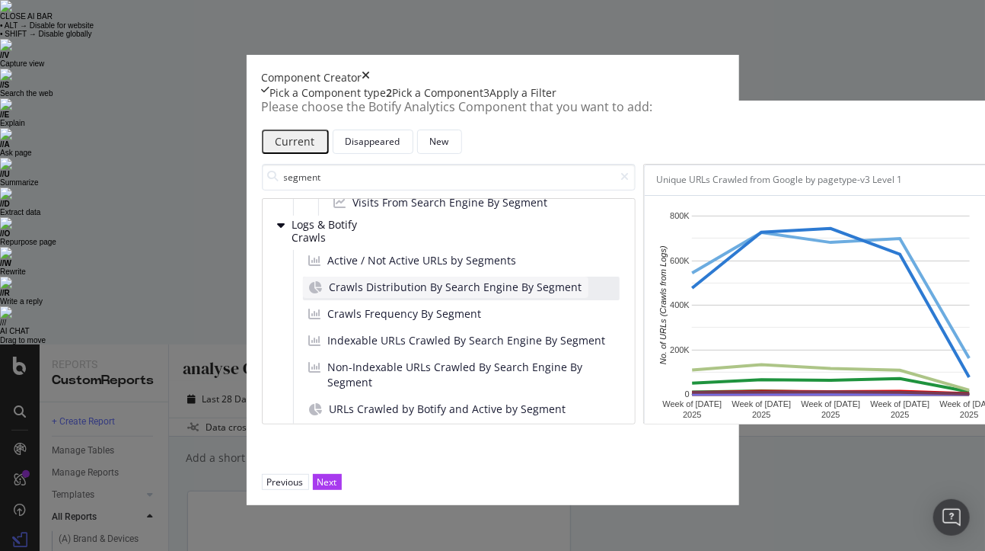
click at [348, 295] on span "Crawls Distribution By Search Engine By Segment" at bounding box center [456, 286] width 253 height 15
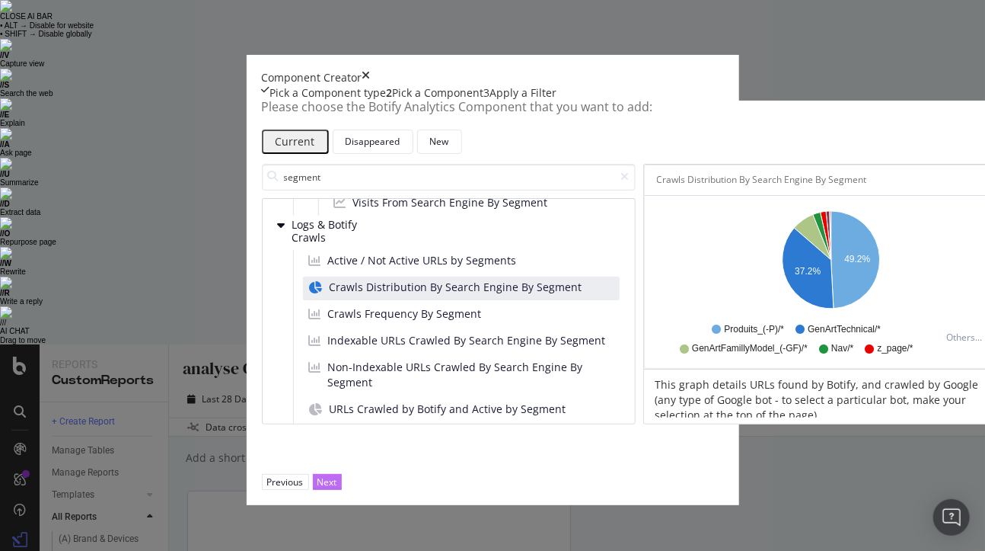
click at [337, 488] on div "Next" at bounding box center [328, 481] width 20 height 13
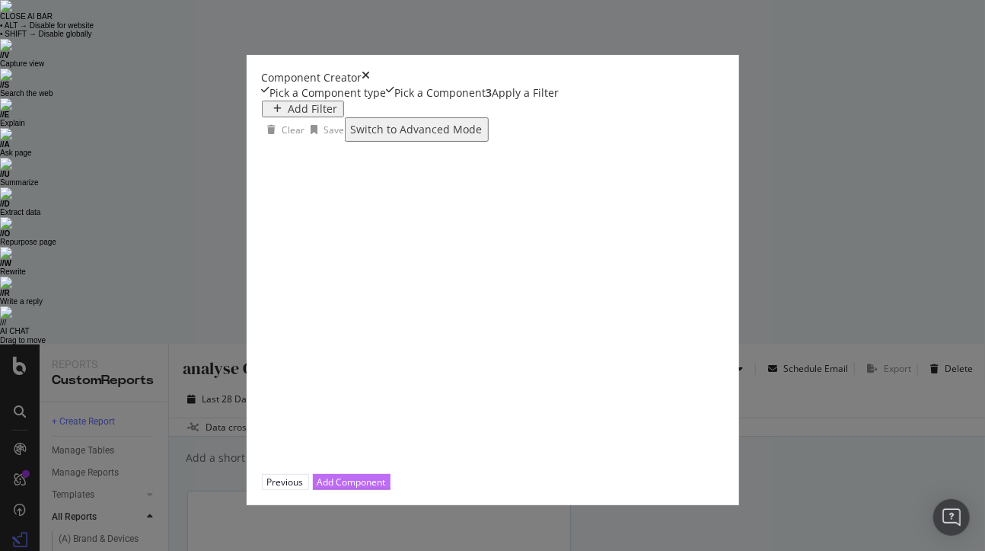
click at [386, 488] on div "Add Component" at bounding box center [352, 481] width 69 height 13
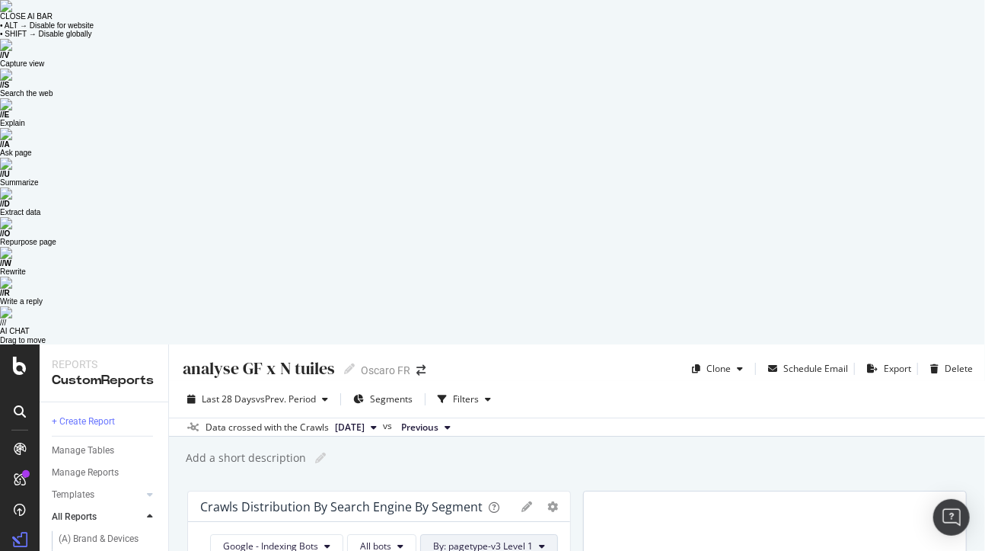
click at [522, 539] on span "By: pagetype-v3 Level 1" at bounding box center [483, 545] width 100 height 13
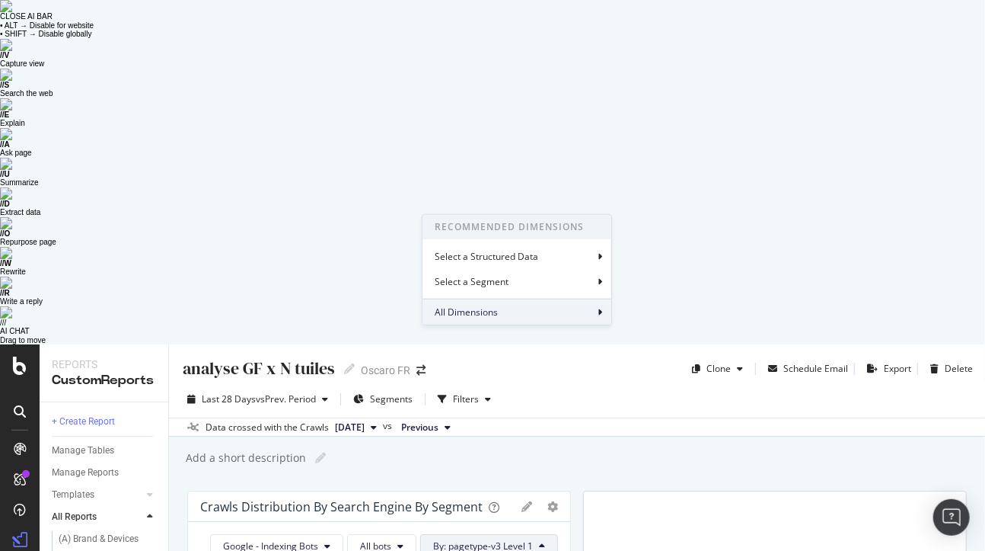
click at [578, 307] on div "All Dimensions" at bounding box center [517, 312] width 189 height 26
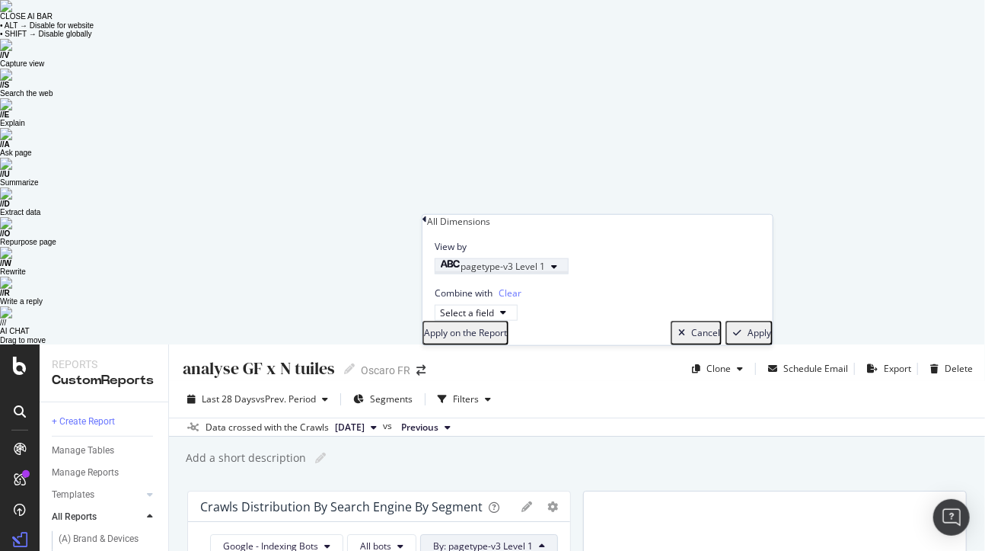
click at [545, 273] on div "pagetype-v3 Level 1" at bounding box center [492, 266] width 105 height 13
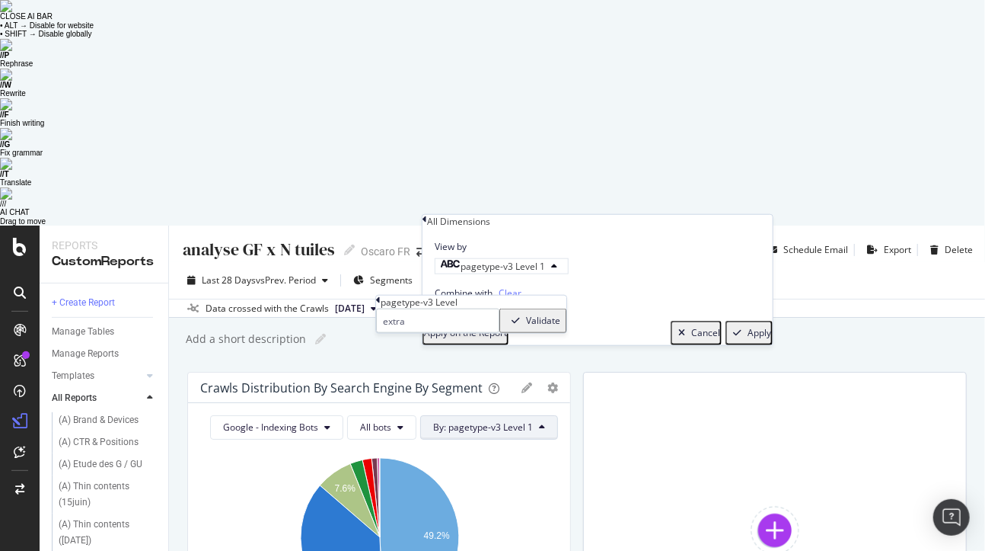
type input "extra"
click at [381, 305] on icon at bounding box center [378, 299] width 5 height 9
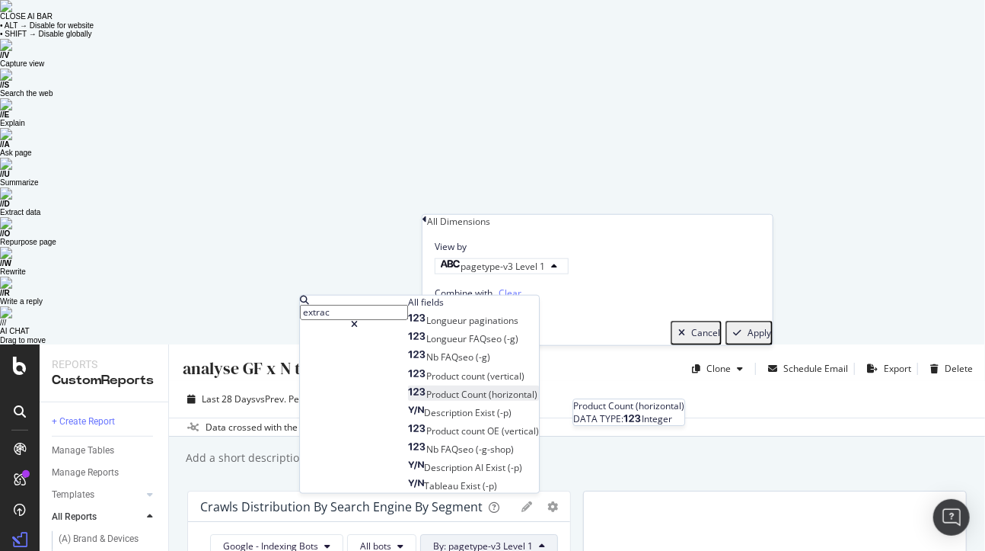
type input "extrac"
click at [489, 401] on span "(horizontal)" at bounding box center [513, 394] width 49 height 13
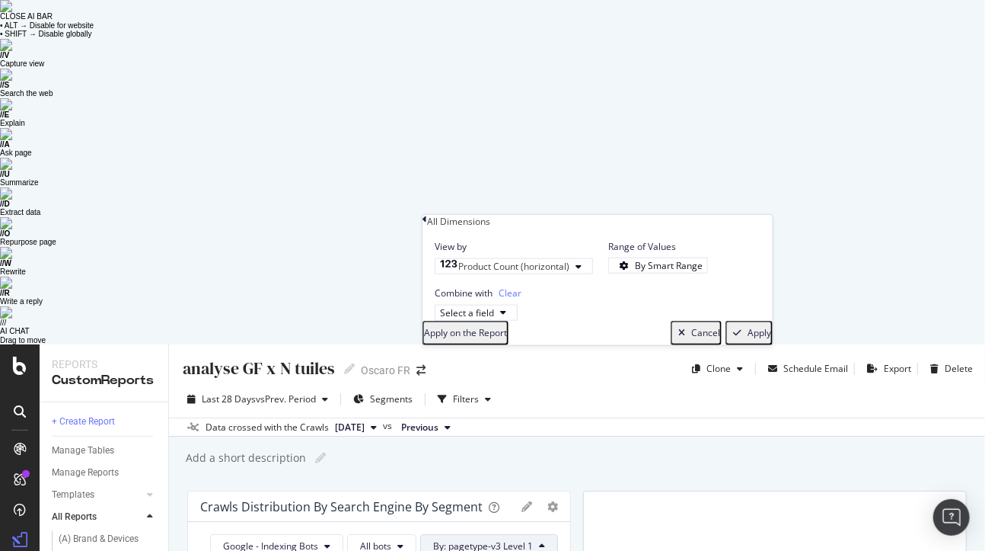
click at [748, 338] on div "Apply" at bounding box center [760, 332] width 24 height 11
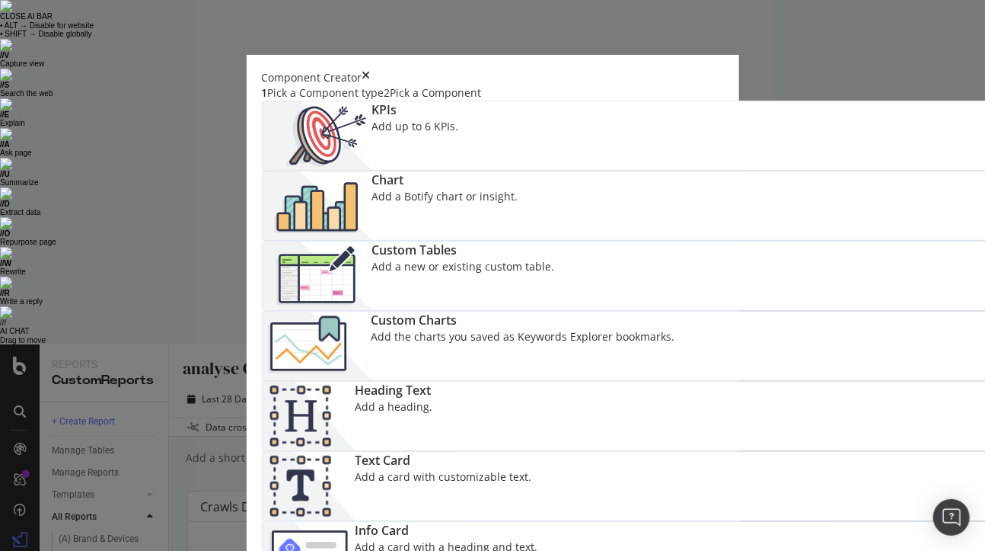
click at [519, 212] on div "Chart Add a Botify chart or insight." at bounding box center [445, 205] width 146 height 69
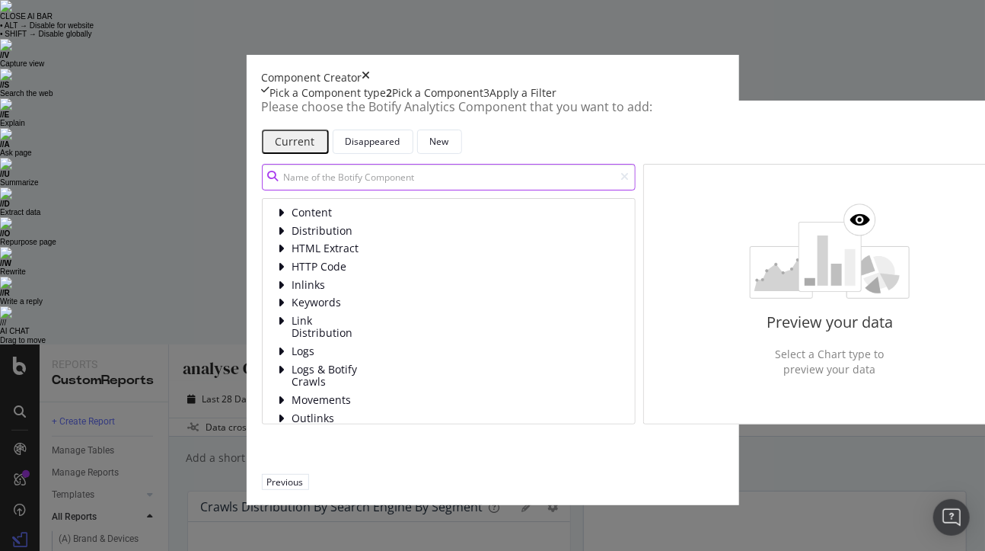
click at [420, 190] on input "modal" at bounding box center [449, 177] width 374 height 27
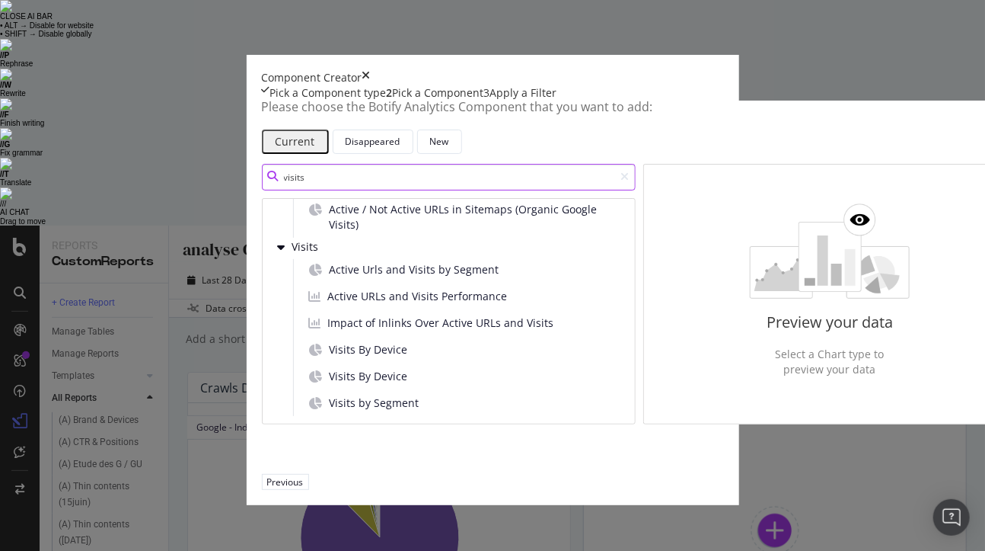
scroll to position [260, 0]
type input "visits"
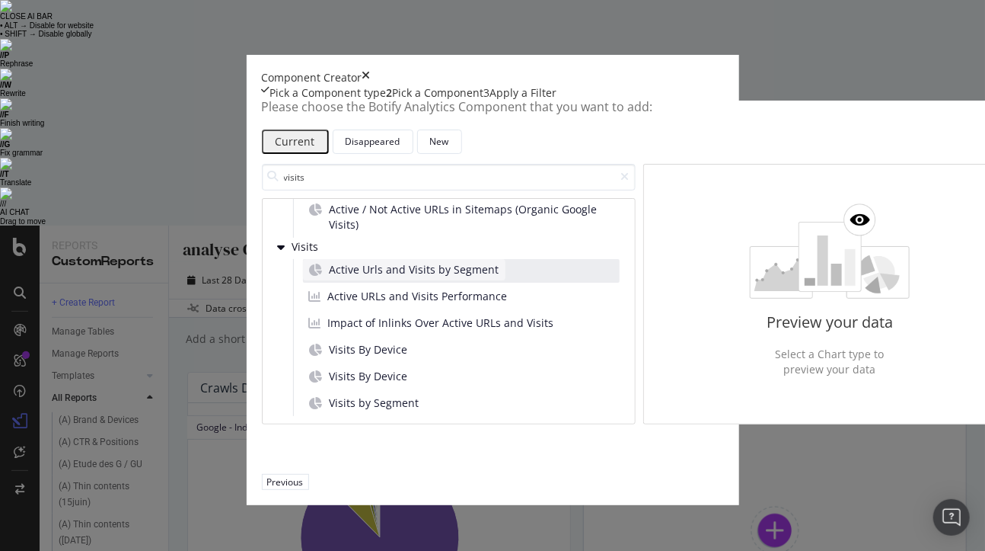
click at [334, 277] on span "Active Urls and Visits by Segment" at bounding box center [415, 269] width 170 height 15
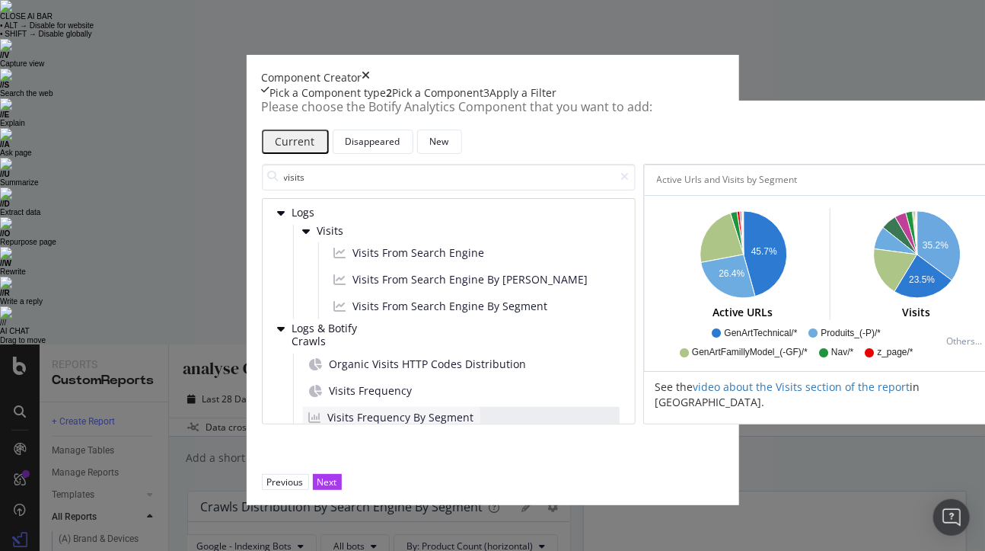
scroll to position [0, 0]
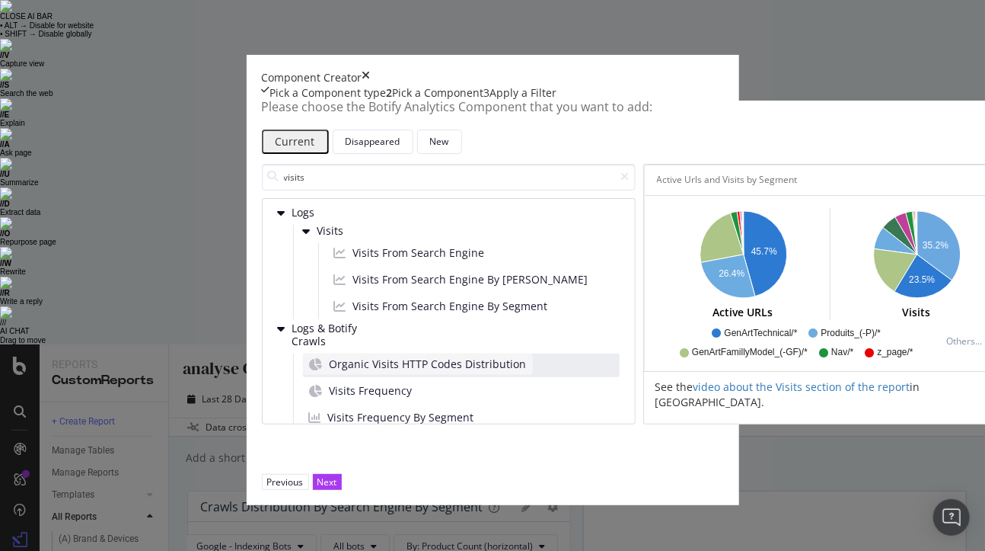
click at [330, 372] on span "Organic Visits HTTP Codes Distribution" at bounding box center [428, 363] width 197 height 15
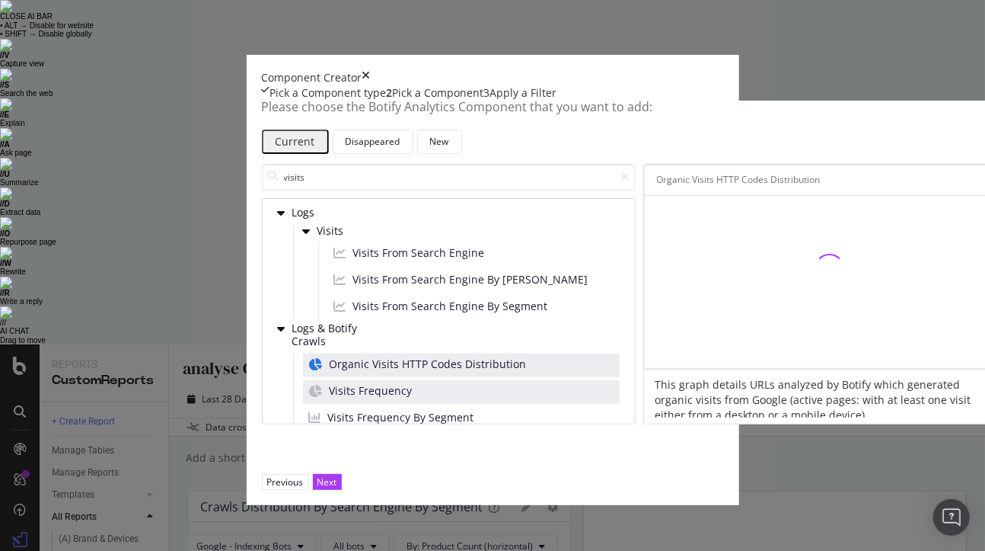
click at [303, 404] on div "Visits Frequency" at bounding box center [461, 392] width 317 height 24
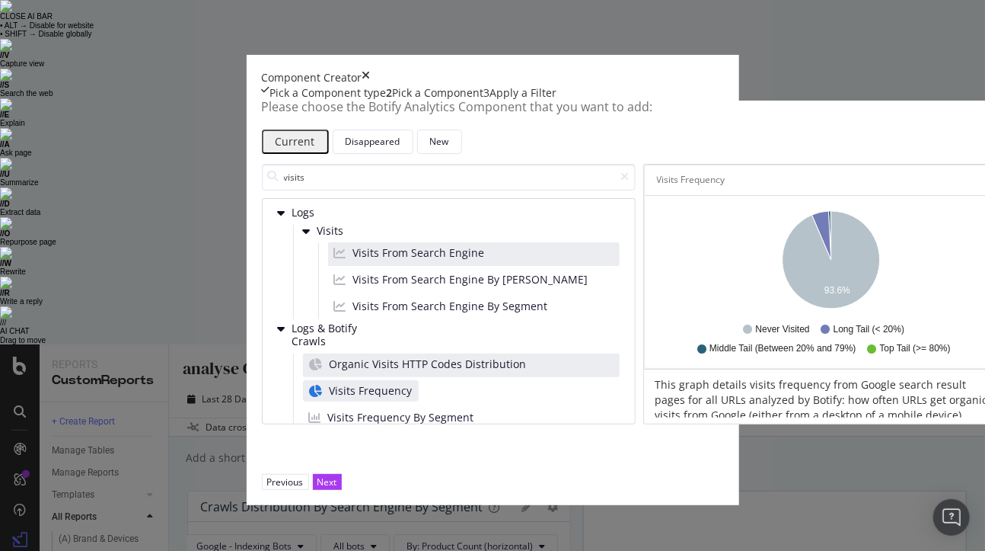
click at [370, 266] on div "Visits From Search Engine" at bounding box center [474, 254] width 292 height 24
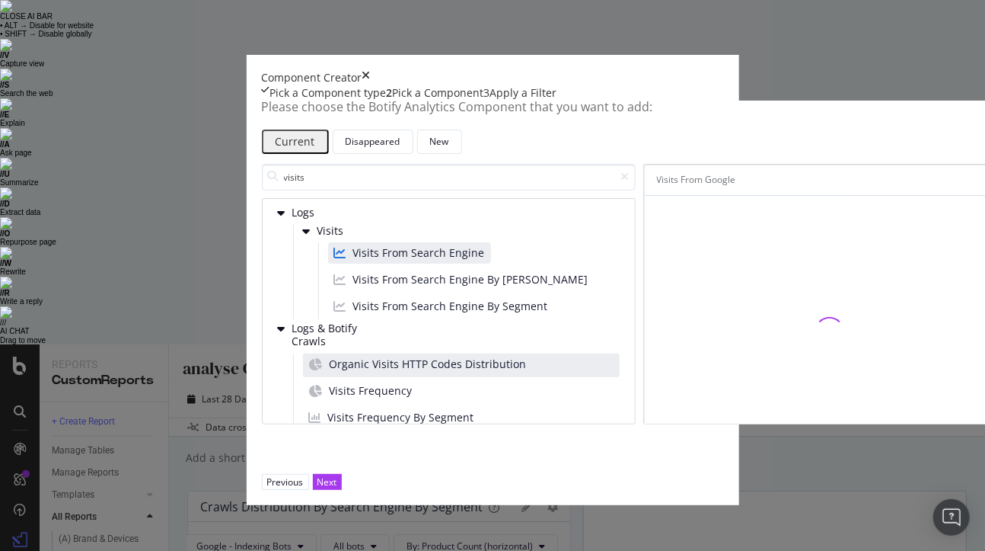
click at [371, 70] on icon "times" at bounding box center [366, 77] width 8 height 15
click at [304, 488] on div "Previous" at bounding box center [285, 481] width 37 height 13
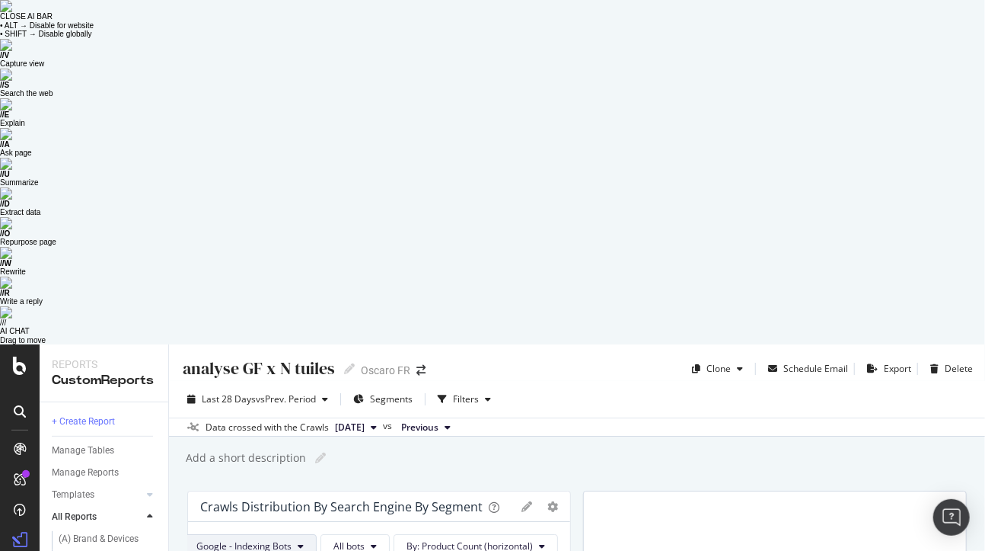
click at [296, 534] on button "Google - Indexing Bots" at bounding box center [250, 546] width 133 height 24
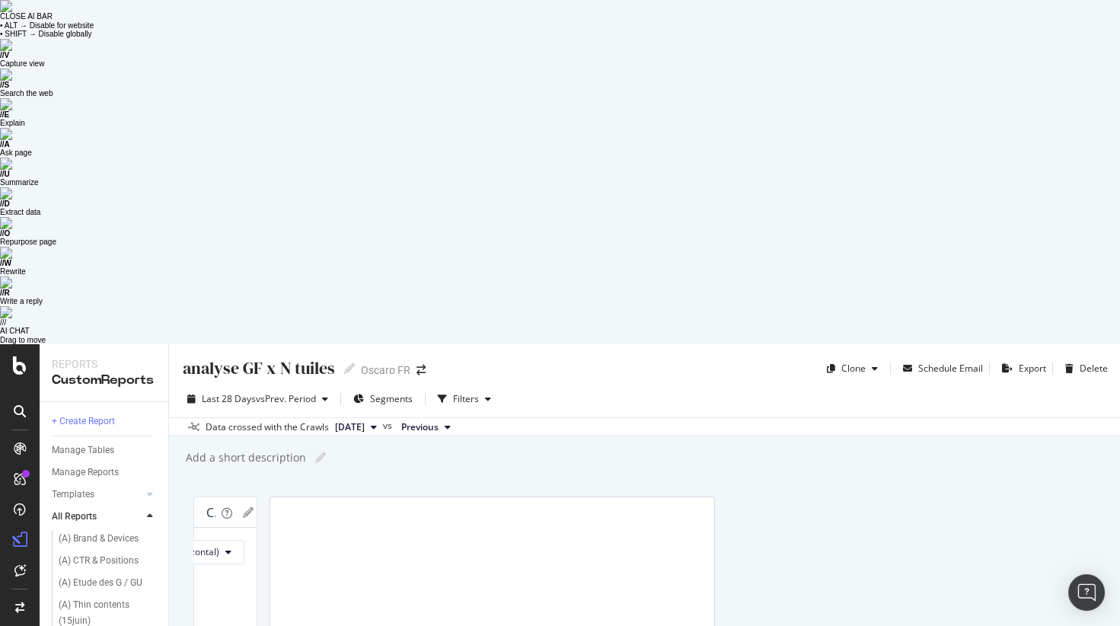
click at [51, 545] on span "All bots" at bounding box center [35, 551] width 31 height 13
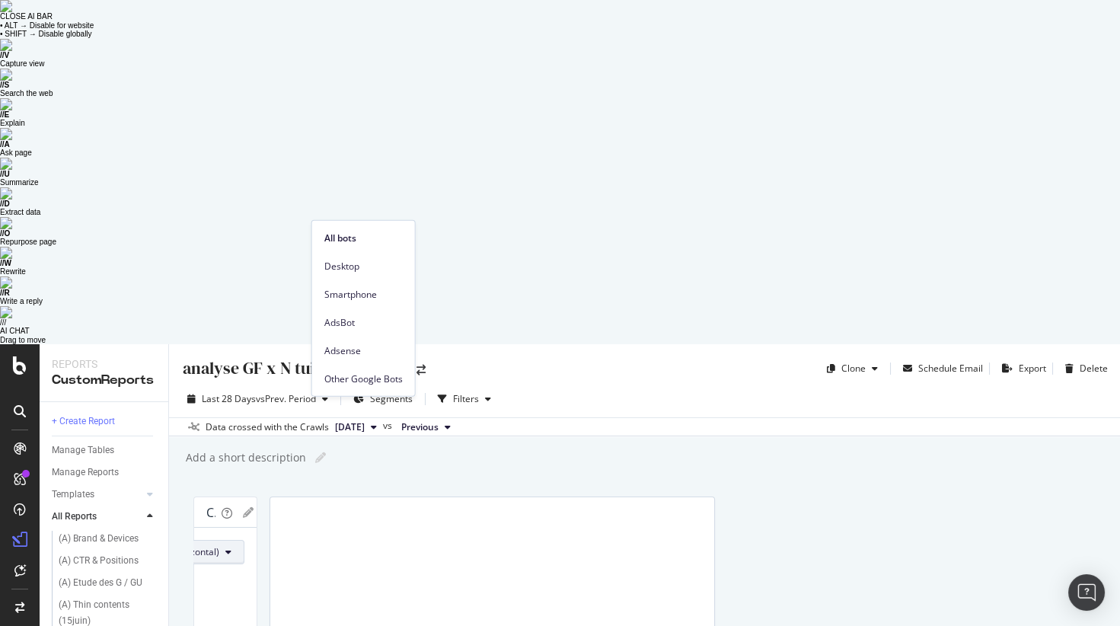
click at [219, 545] on span "By: Product Count (horizontal)" at bounding box center [156, 551] width 126 height 13
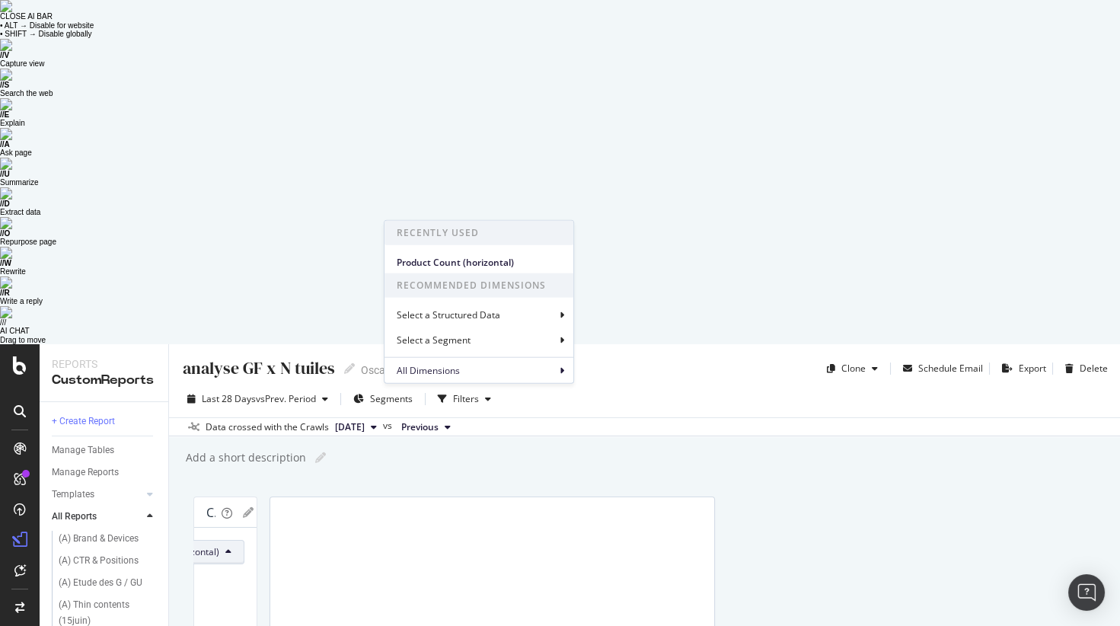
click at [254, 507] on icon at bounding box center [248, 512] width 11 height 11
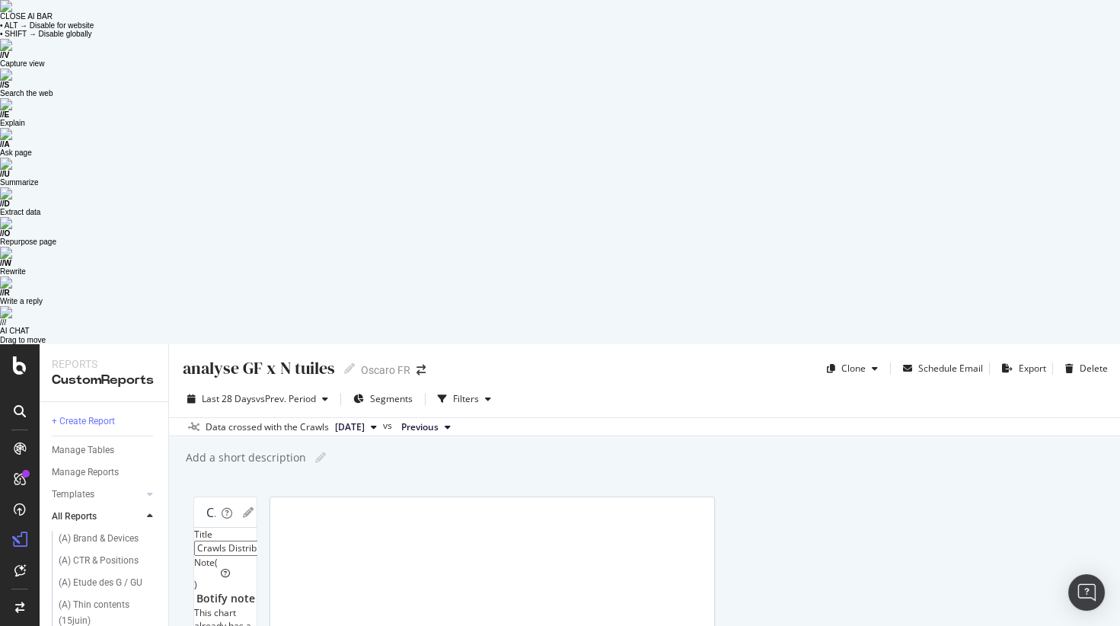
click at [279, 507] on icon "gear" at bounding box center [274, 512] width 11 height 11
click at [290, 550] on span "Apply Filter" at bounding box center [202, 605] width 175 height 23
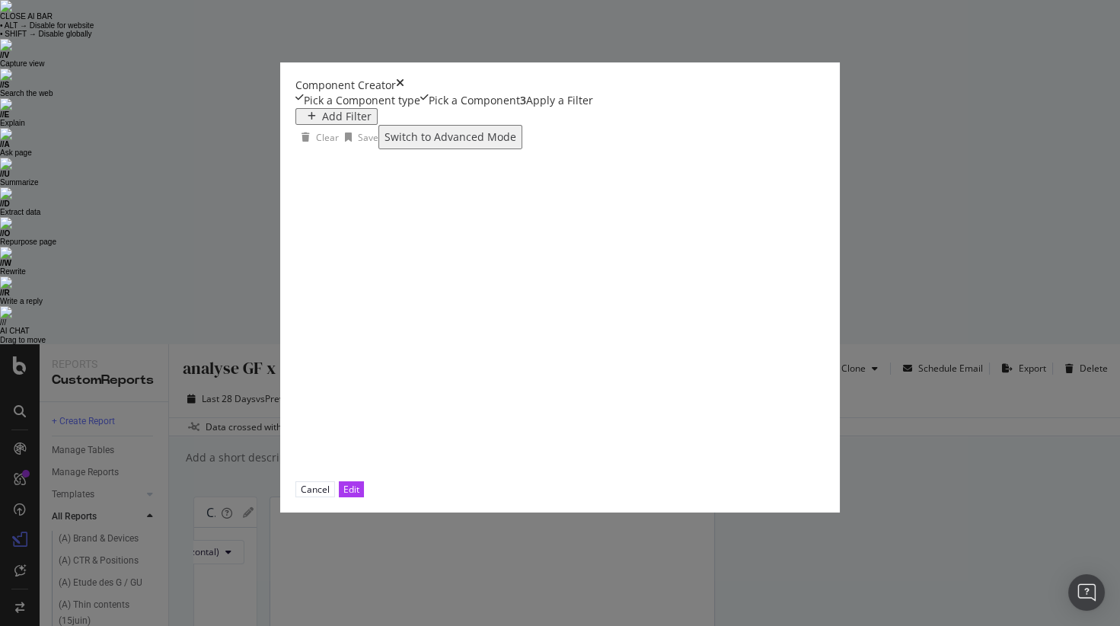
click at [322, 123] on div "Add Filter" at bounding box center [346, 116] width 49 height 12
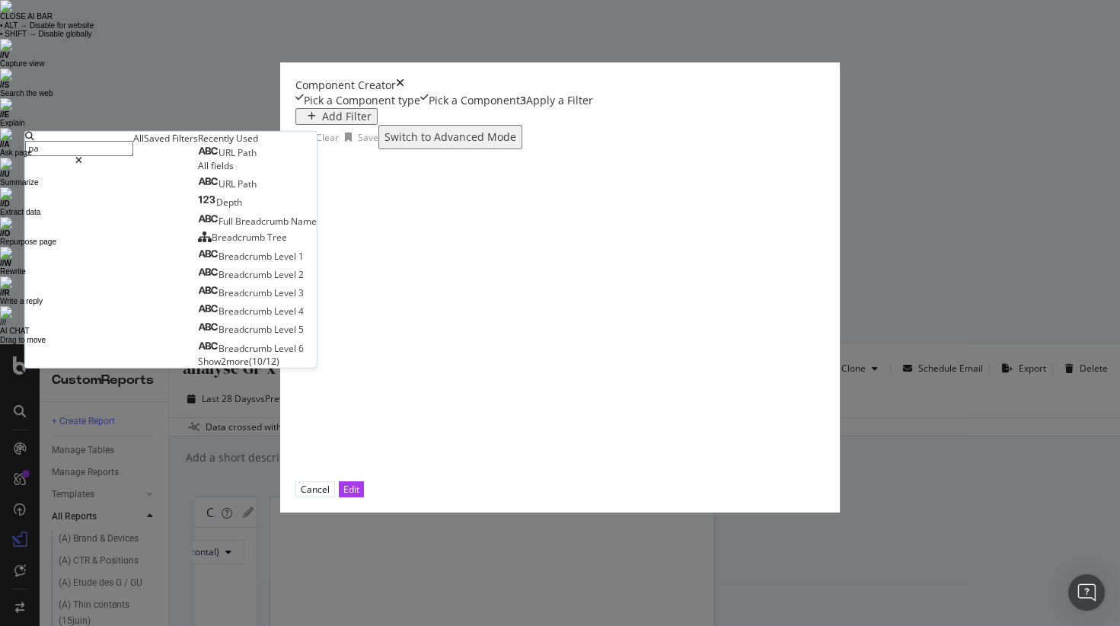
type input "p"
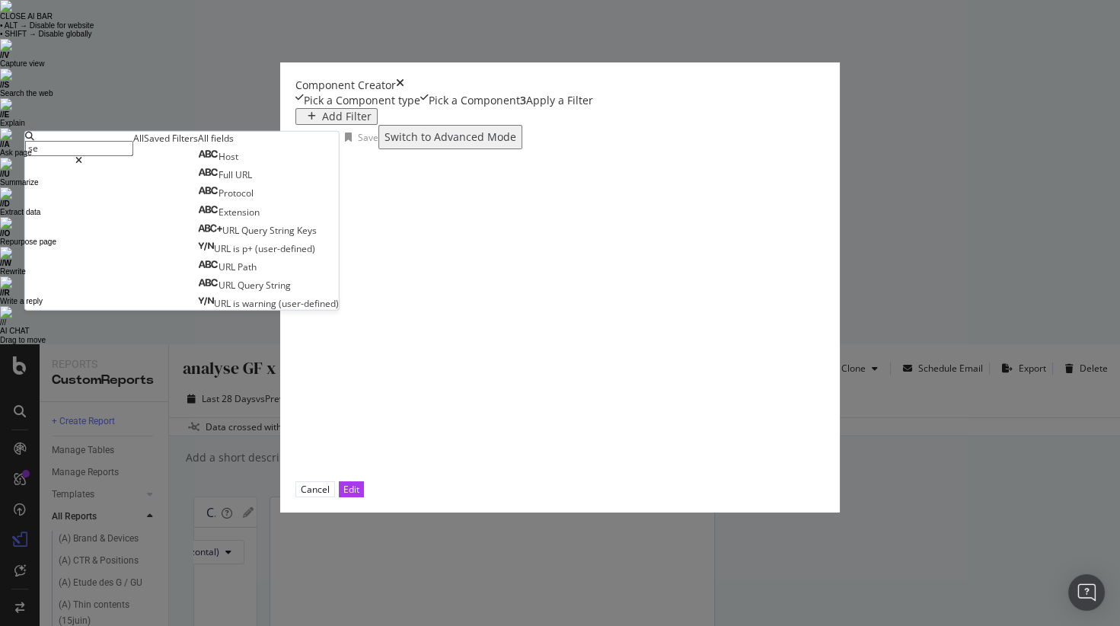
type input "s"
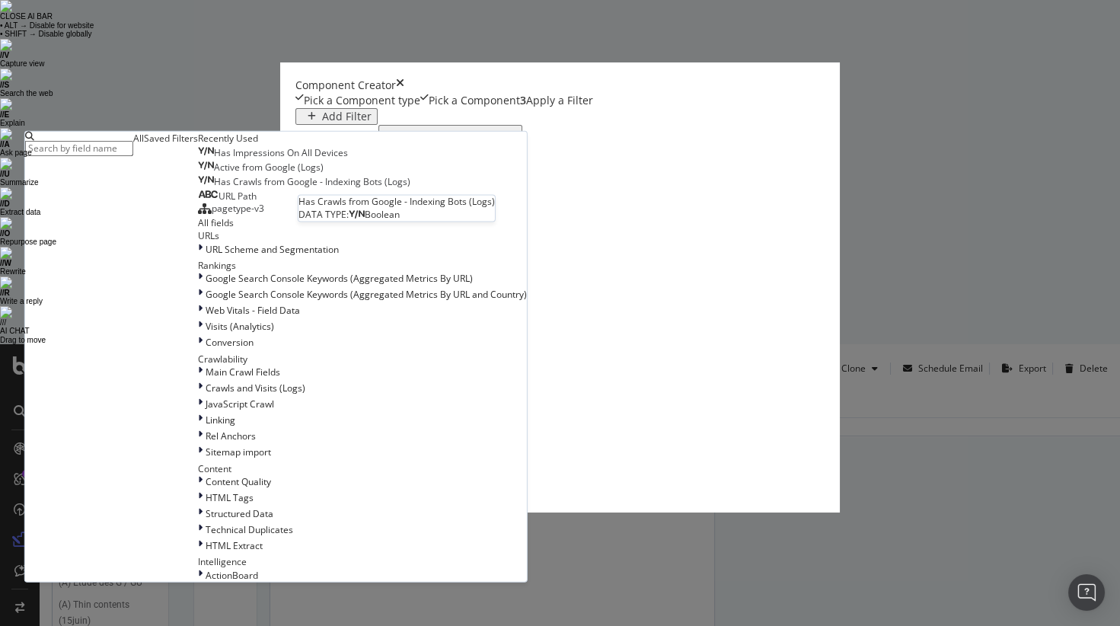
scroll to position [83, 0]
click at [241, 255] on span "URL Scheme and Segmentation" at bounding box center [272, 248] width 133 height 13
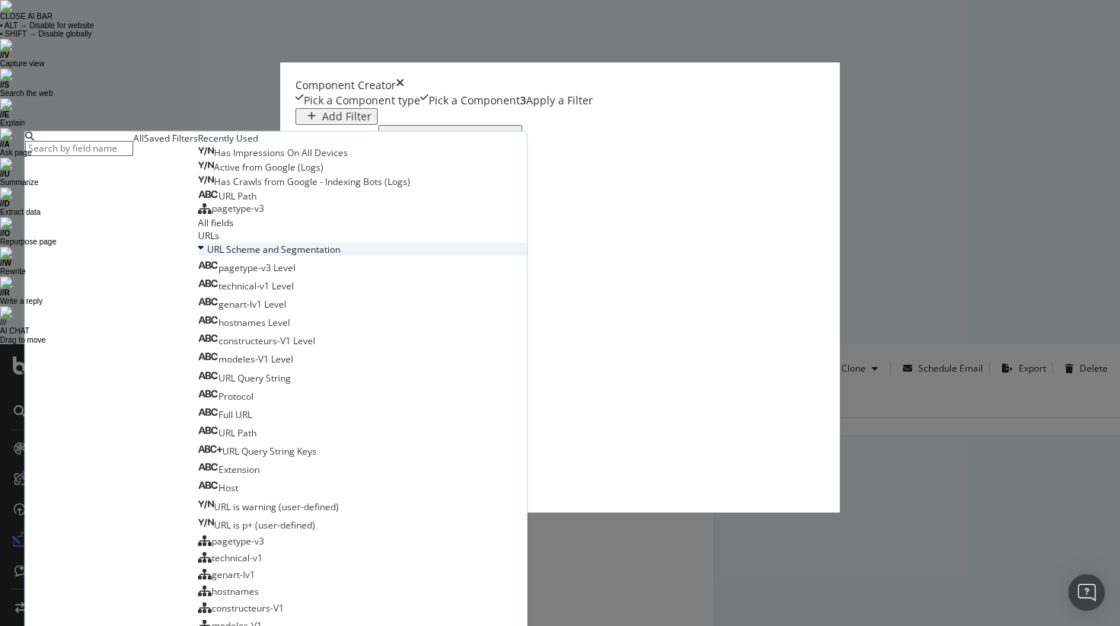
scroll to position [162, 0]
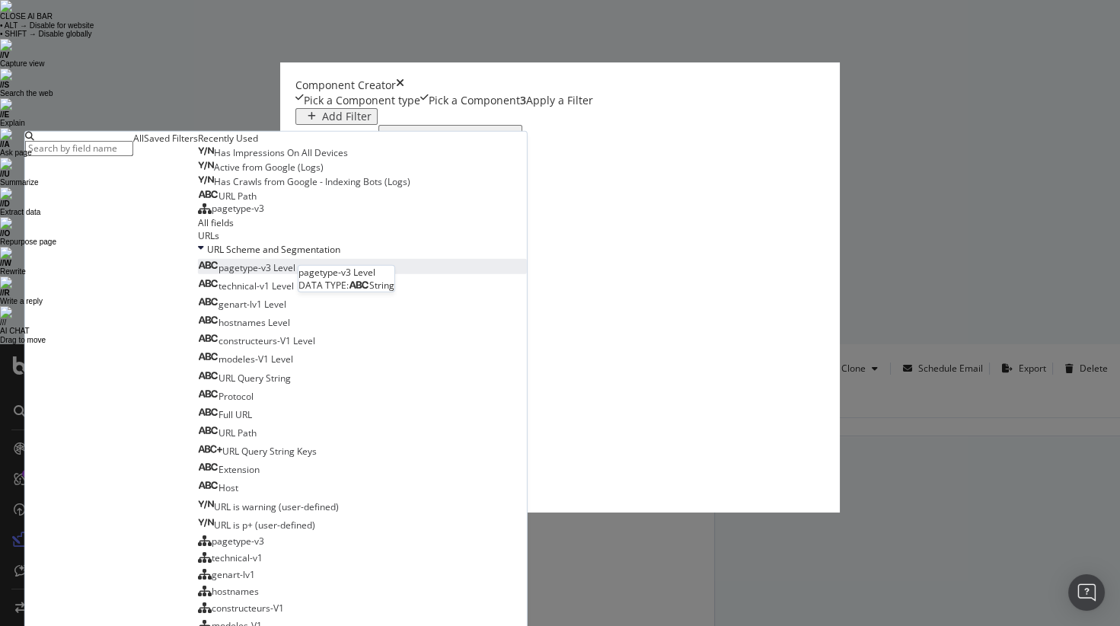
click at [295, 274] on div "pagetype-v3 Level" at bounding box center [246, 267] width 97 height 13
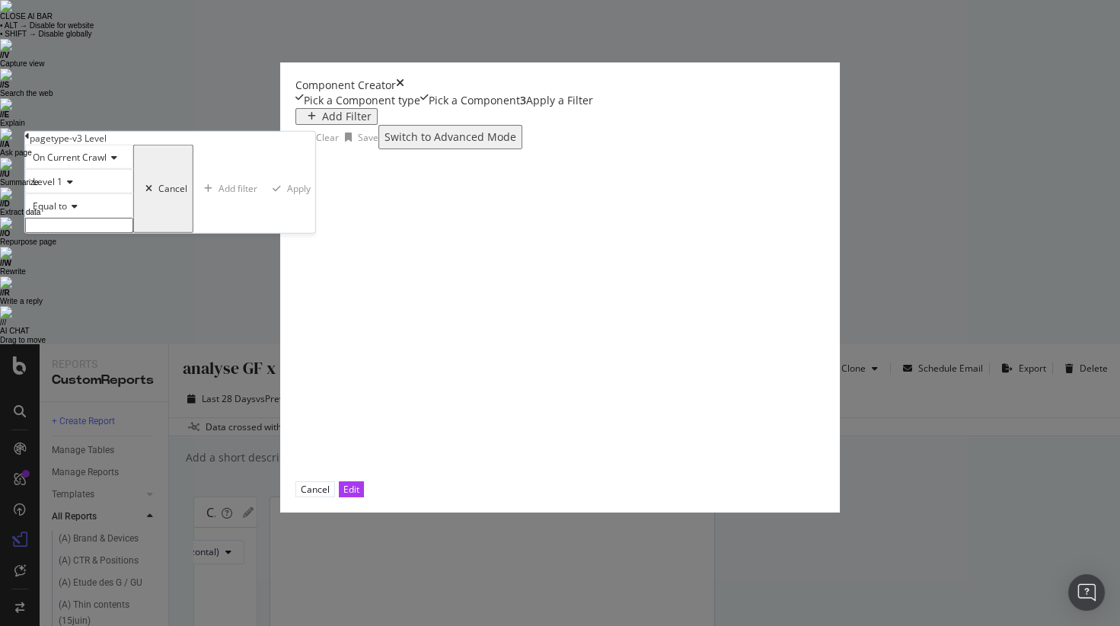
click at [133, 233] on input "modal" at bounding box center [79, 225] width 108 height 15
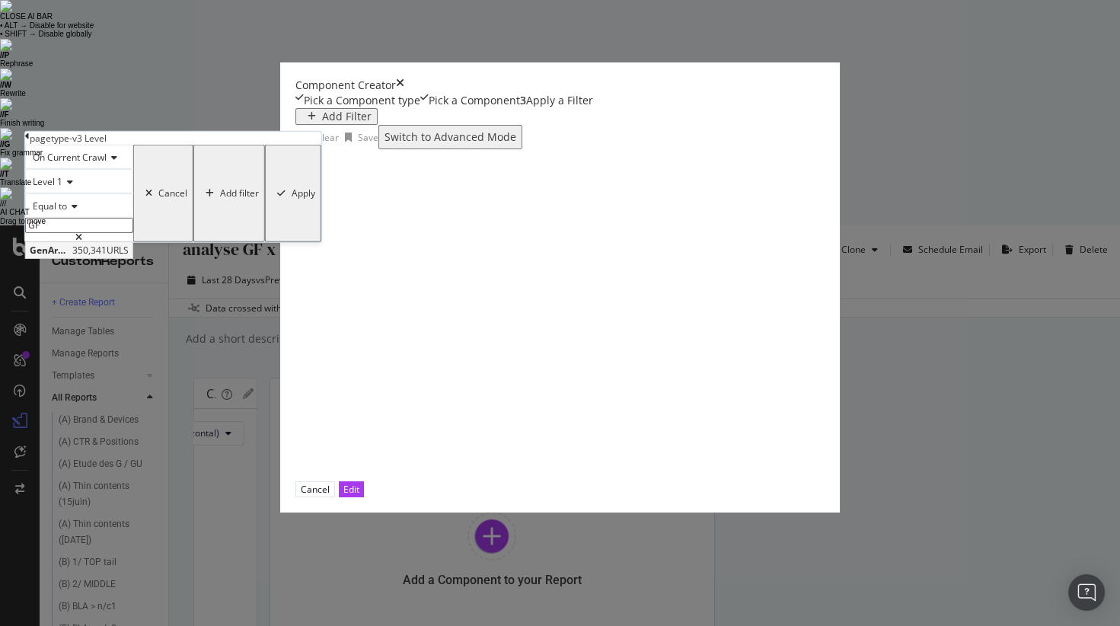
click at [69, 257] on span "GenArtFamillyModel_(-GF)" at bounding box center [49, 250] width 39 height 13
type input "GenArtFamillyModel_(-GF)"
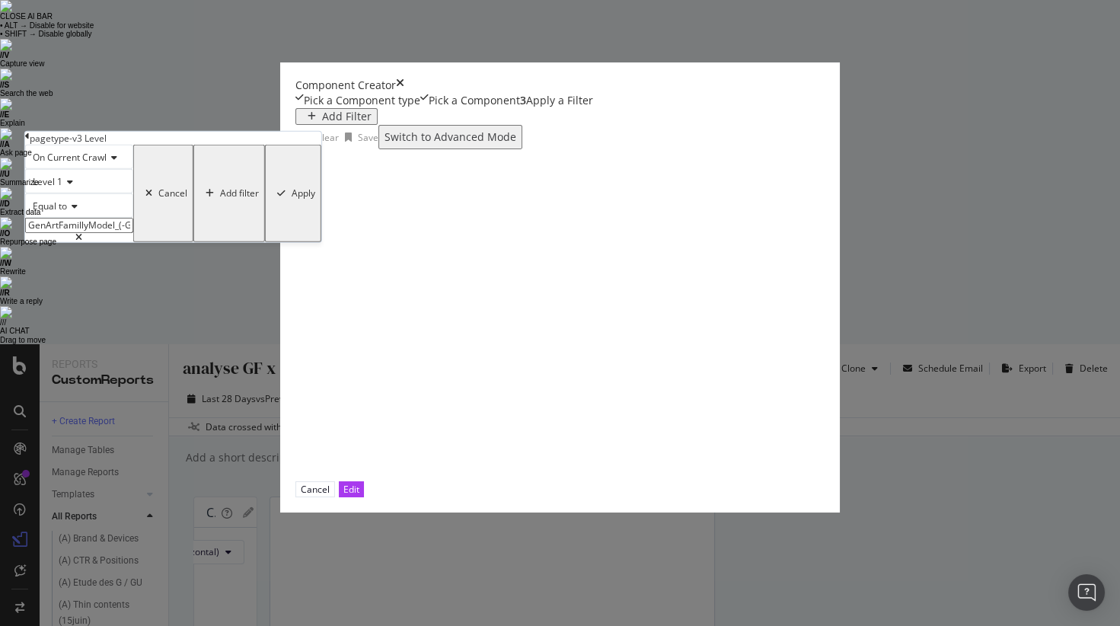
click at [315, 199] on div "Apply" at bounding box center [304, 193] width 24 height 11
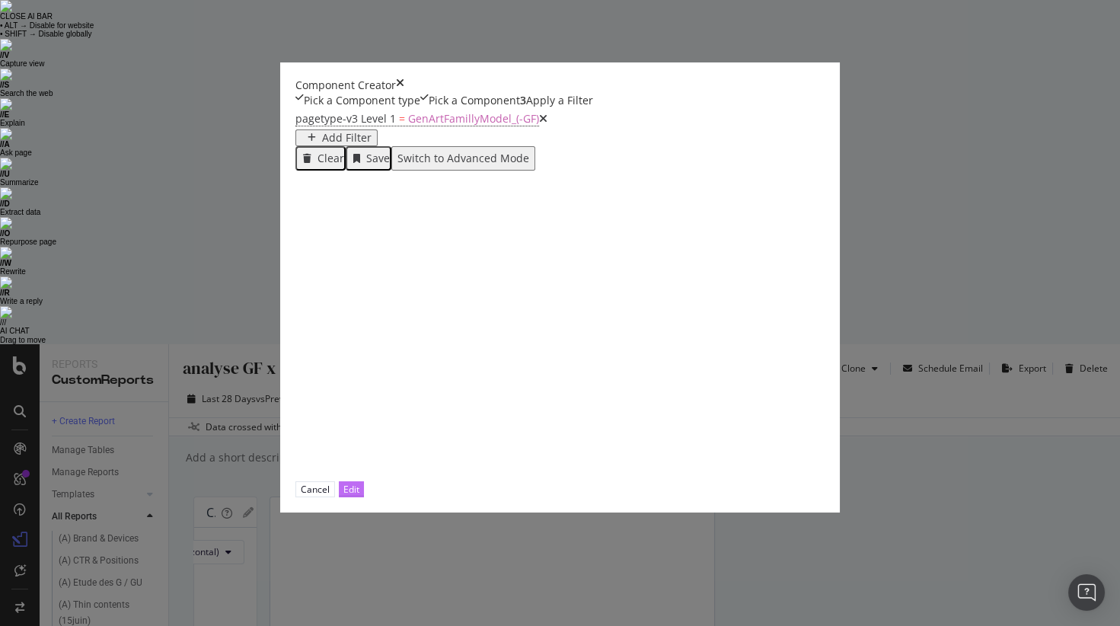
click at [364, 497] on button "Edit" at bounding box center [351, 489] width 25 height 16
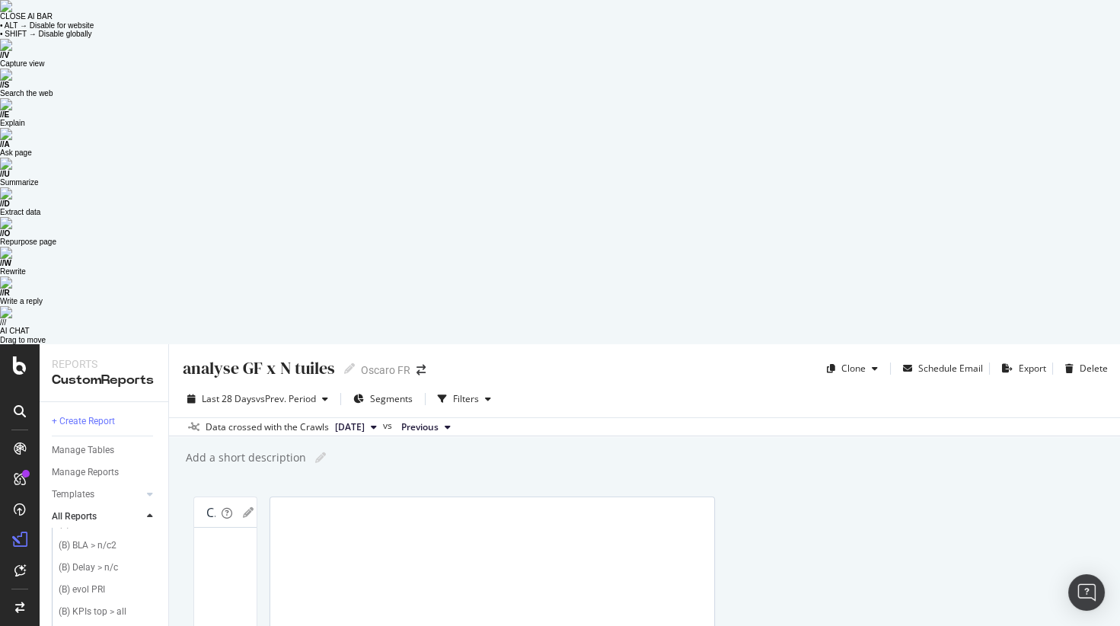
scroll to position [225, 0]
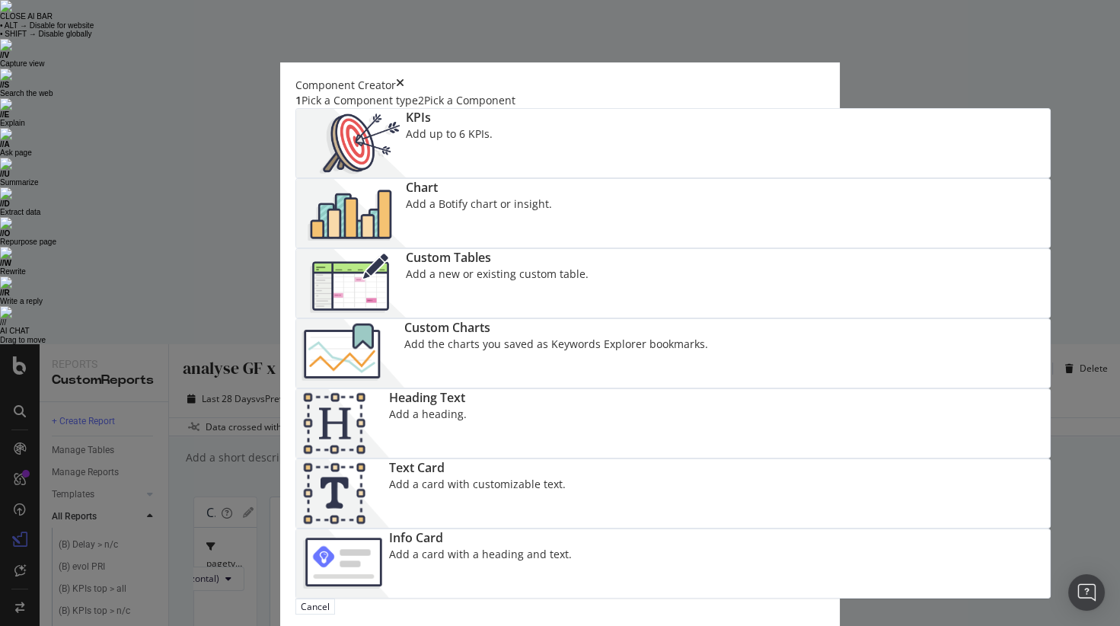
click at [552, 203] on div "Add a Botify chart or insight." at bounding box center [479, 203] width 146 height 15
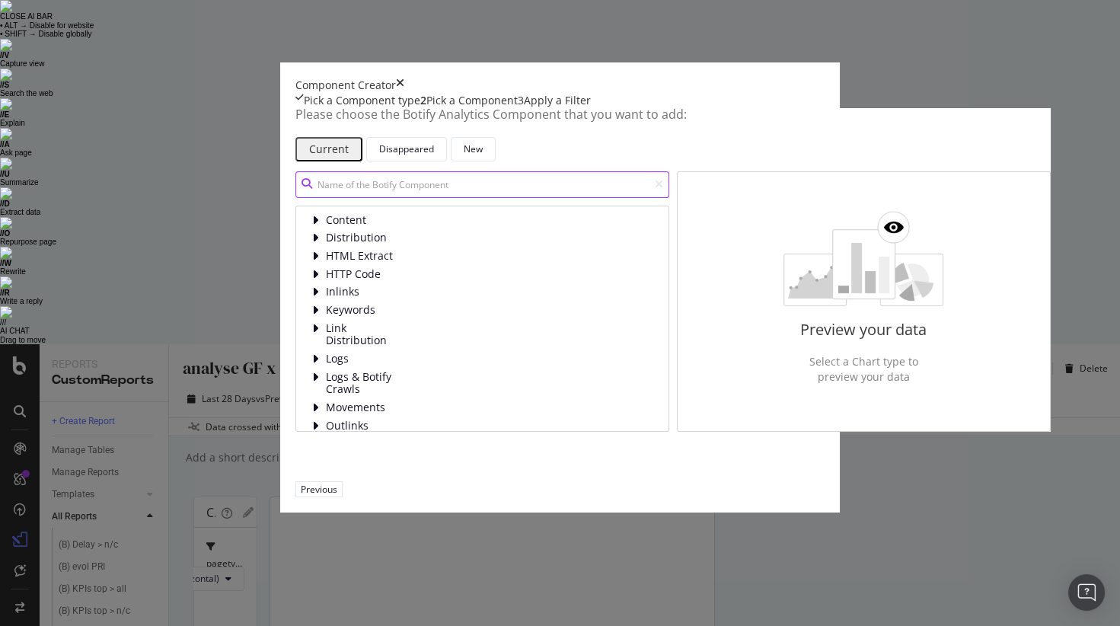
click at [334, 198] on input "modal" at bounding box center [482, 184] width 374 height 27
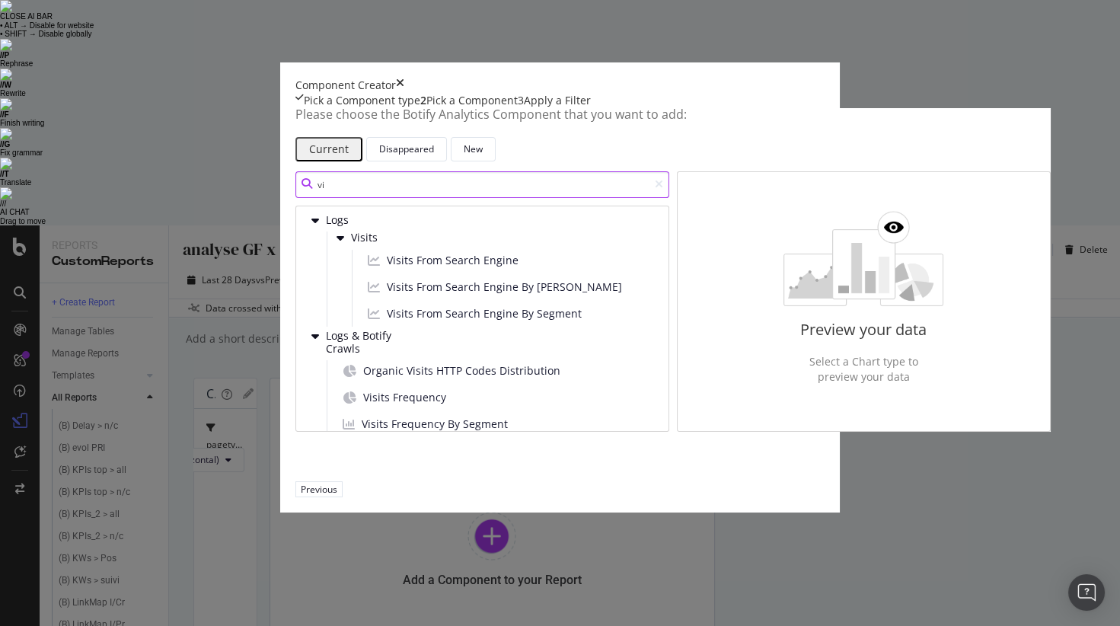
type input "v"
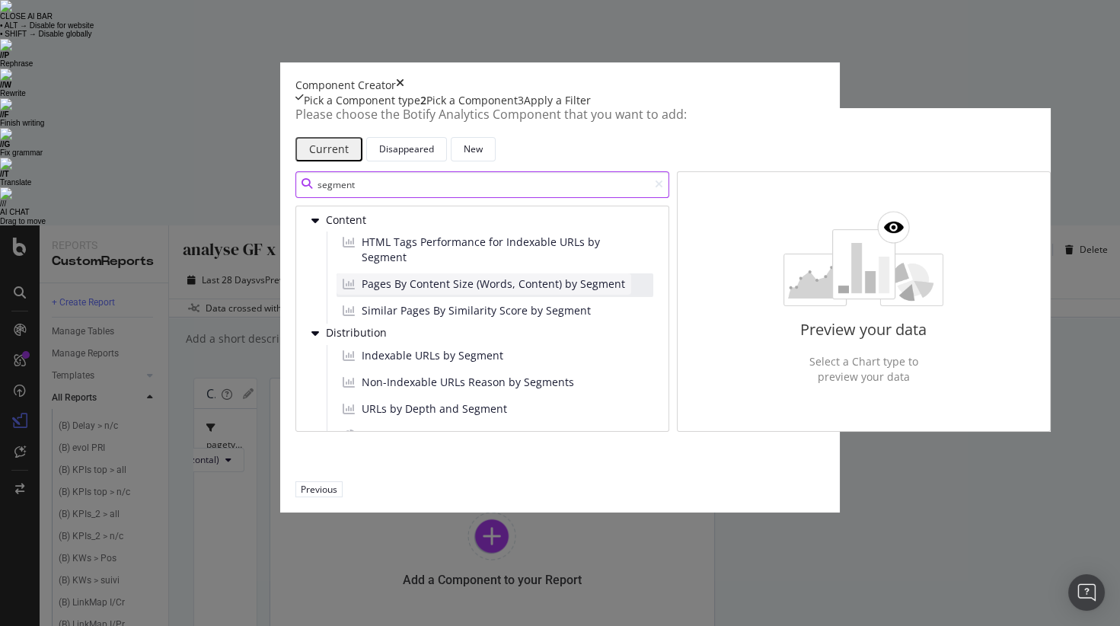
type input "segment"
click at [337, 496] on div "Previous" at bounding box center [319, 489] width 37 height 13
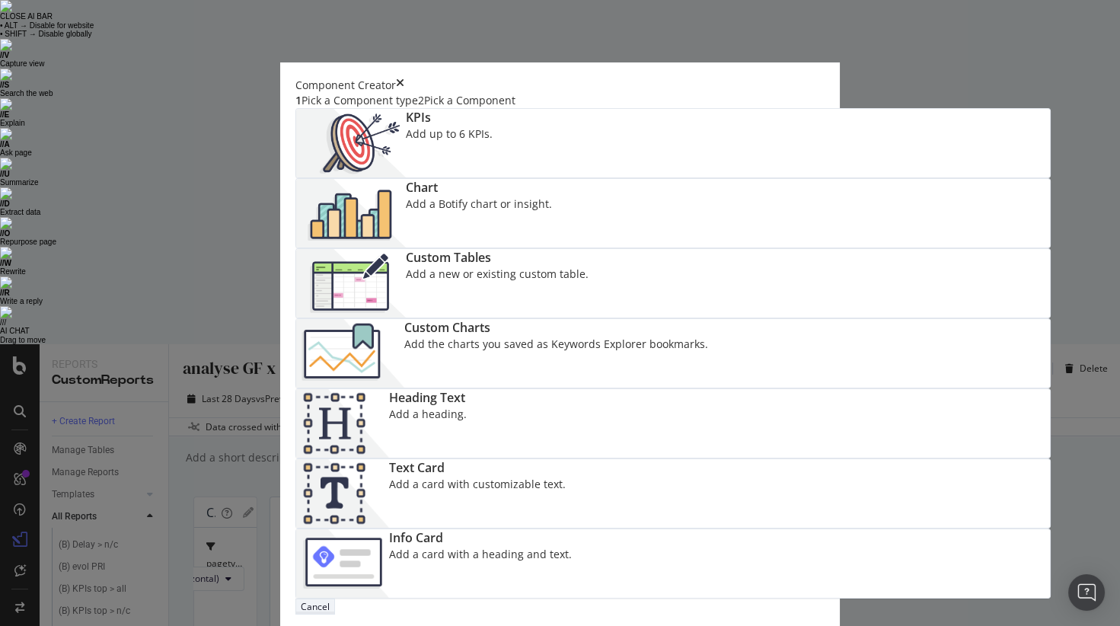
click at [335, 550] on button "Cancel" at bounding box center [315, 607] width 40 height 16
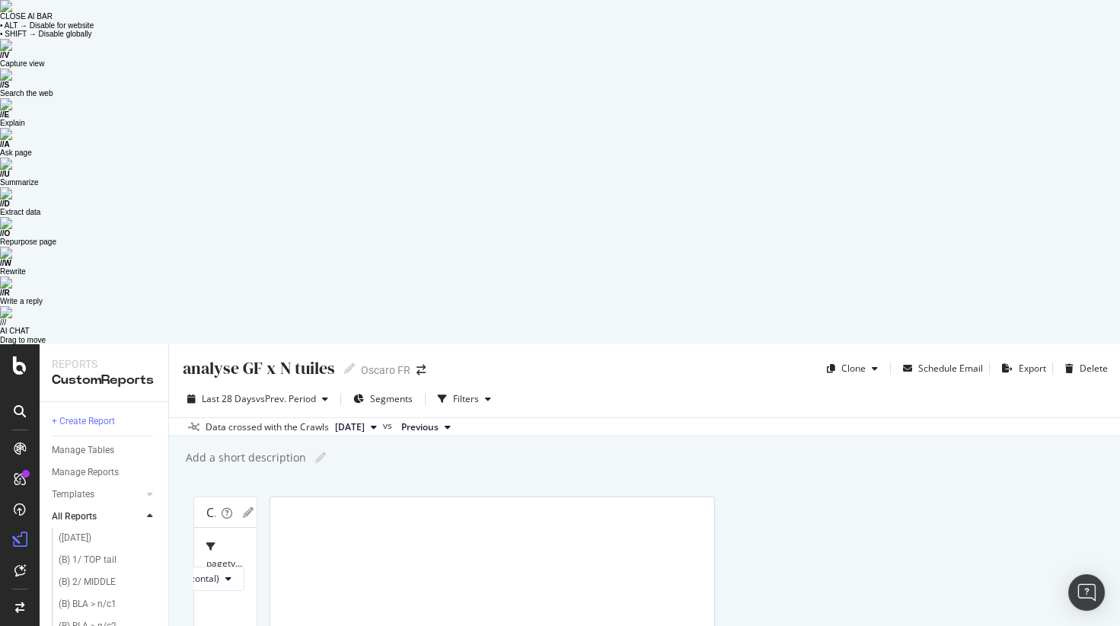
scroll to position [121, 0]
click at [113, 550] on div "(B) BLA > n/c1" at bounding box center [88, 604] width 58 height 16
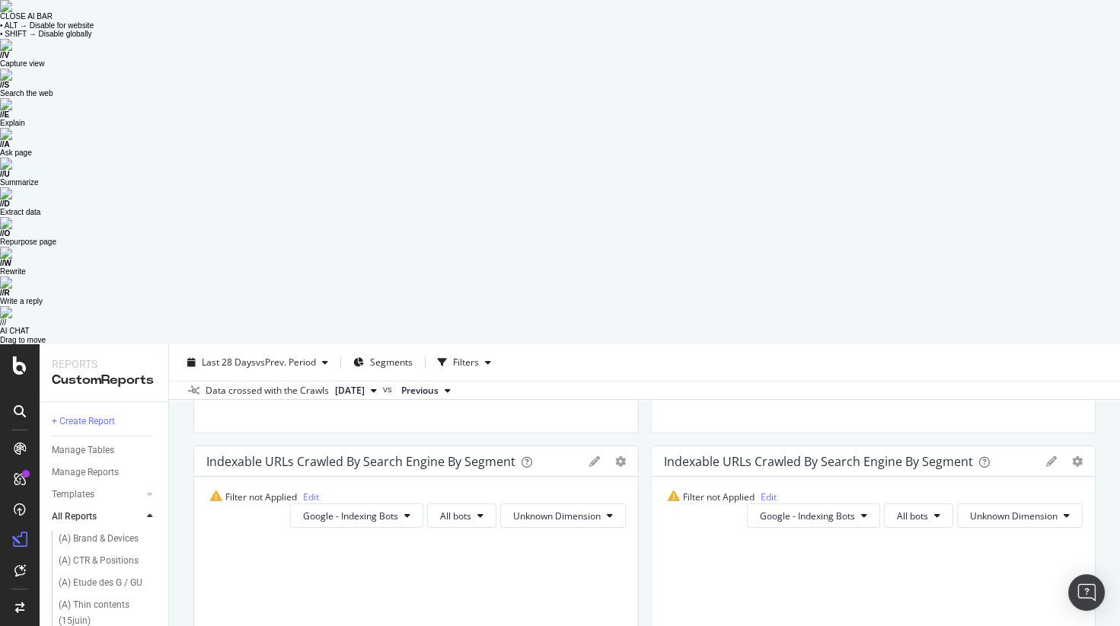
scroll to position [704, 0]
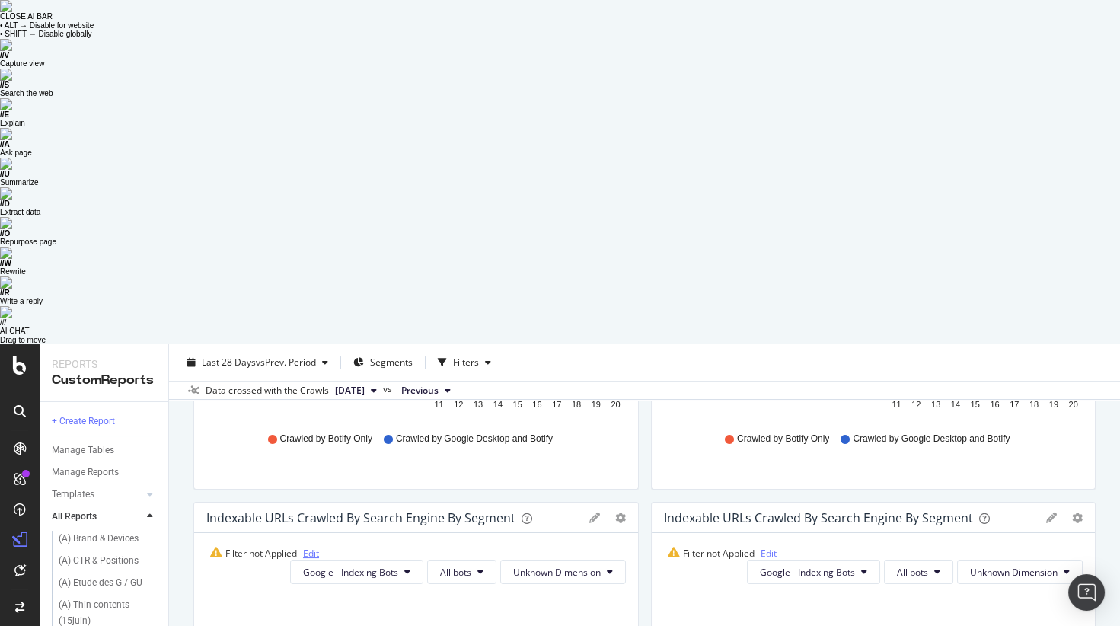
click at [314, 547] on link "Edit" at bounding box center [311, 553] width 16 height 13
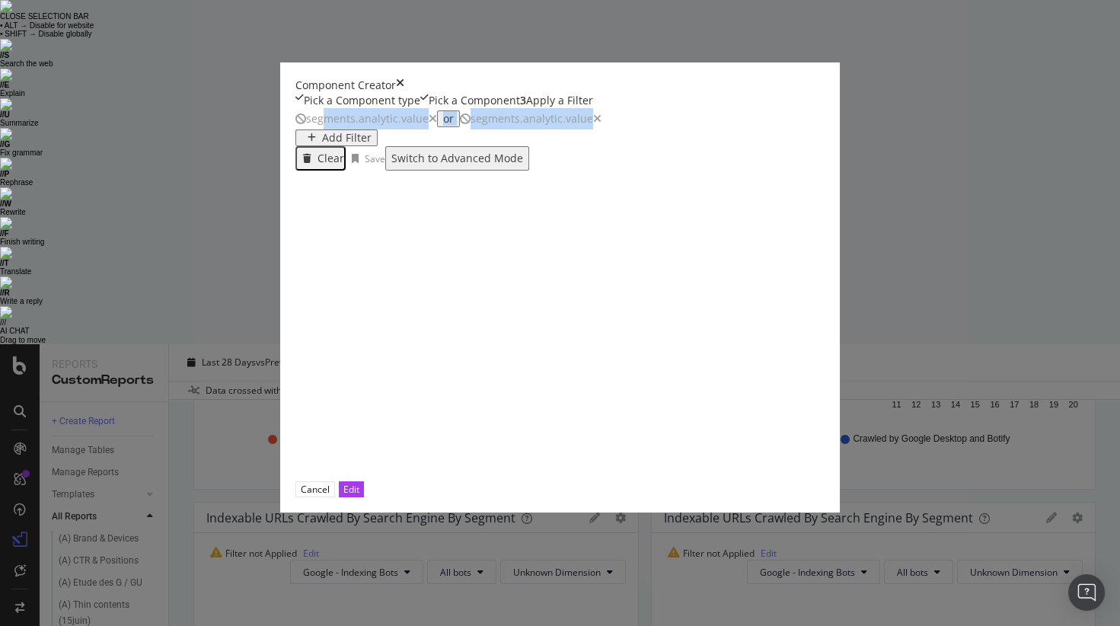
drag, startPoint x: 216, startPoint y: 178, endPoint x: 451, endPoint y: 184, distance: 235.4
click at [452, 126] on span "segments.analytic.value or segments.analytic.value" at bounding box center [448, 118] width 306 height 14
click at [404, 78] on icon "times" at bounding box center [400, 85] width 8 height 15
click at [330, 496] on div "Cancel" at bounding box center [315, 489] width 29 height 13
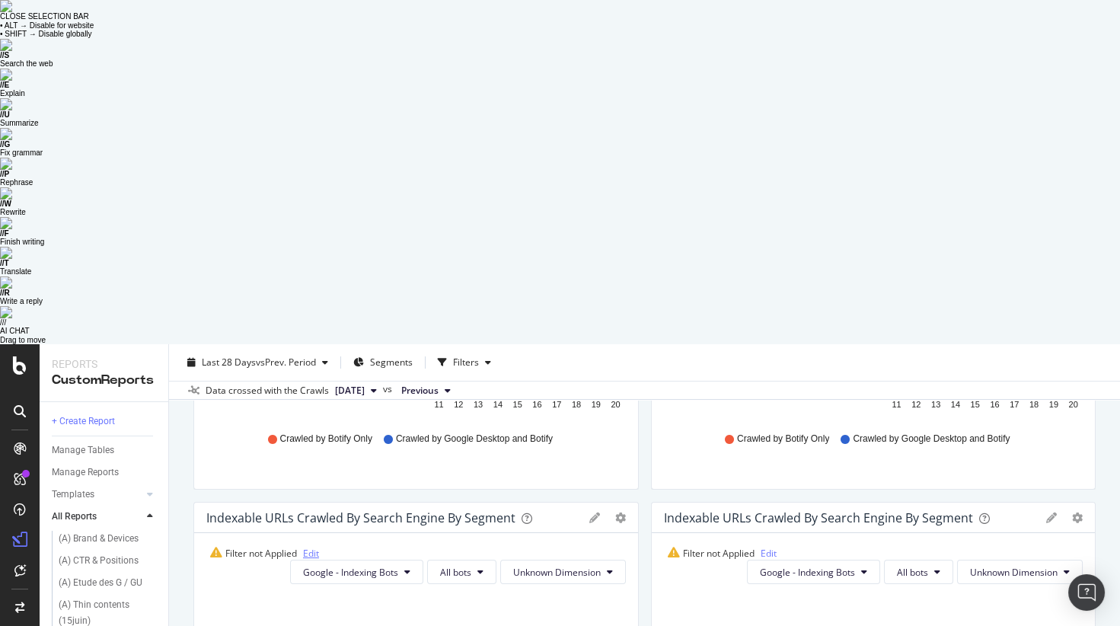
click at [304, 547] on link "Edit" at bounding box center [311, 553] width 16 height 13
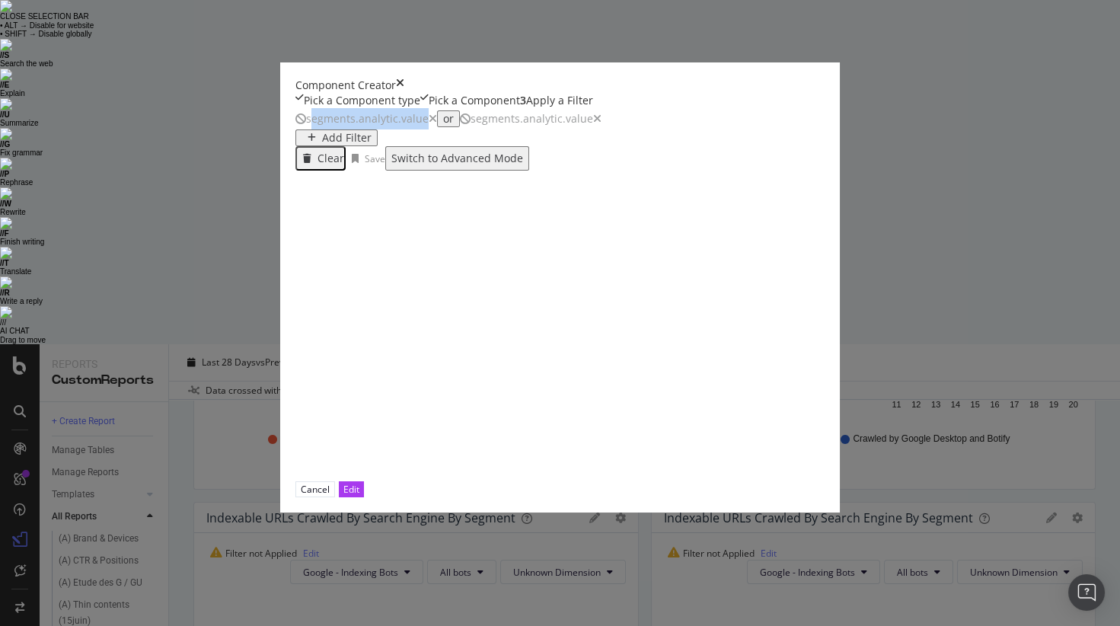
drag, startPoint x: 209, startPoint y: 179, endPoint x: 304, endPoint y: 179, distance: 94.4
click at [304, 126] on span "segments.analytic.value" at bounding box center [366, 118] width 142 height 14
click at [330, 496] on div "Cancel" at bounding box center [315, 489] width 29 height 13
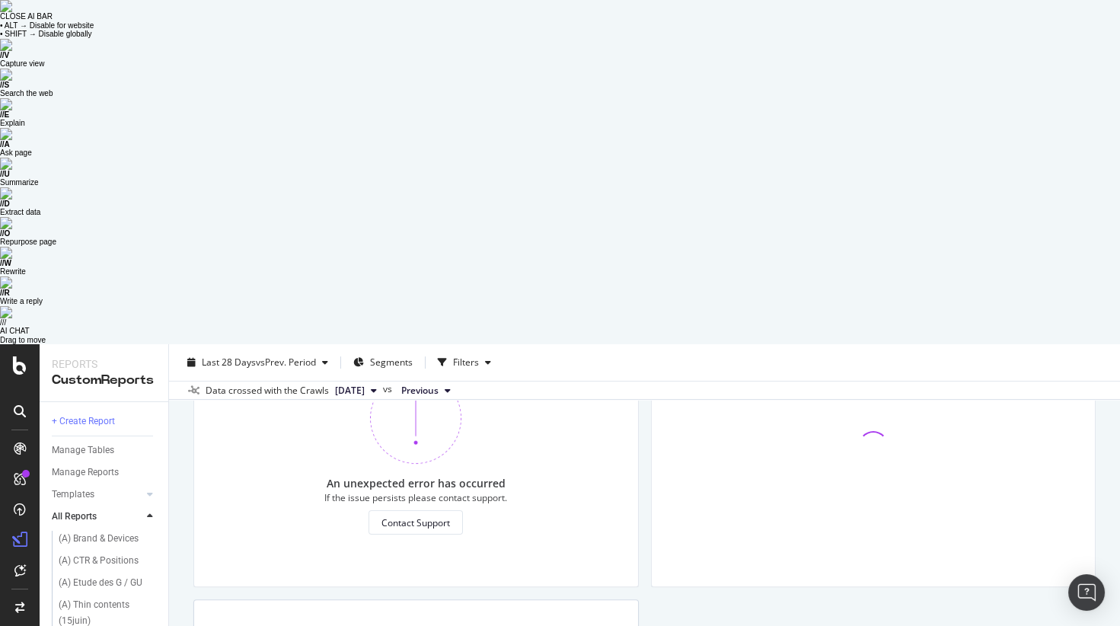
scroll to position [1328, 0]
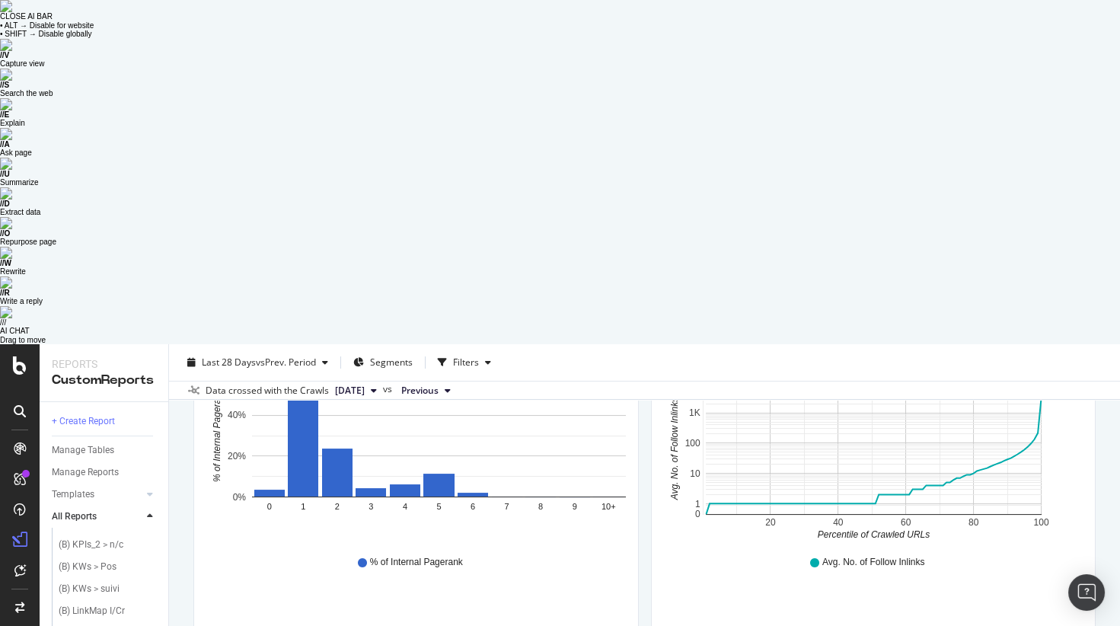
scroll to position [340, 0]
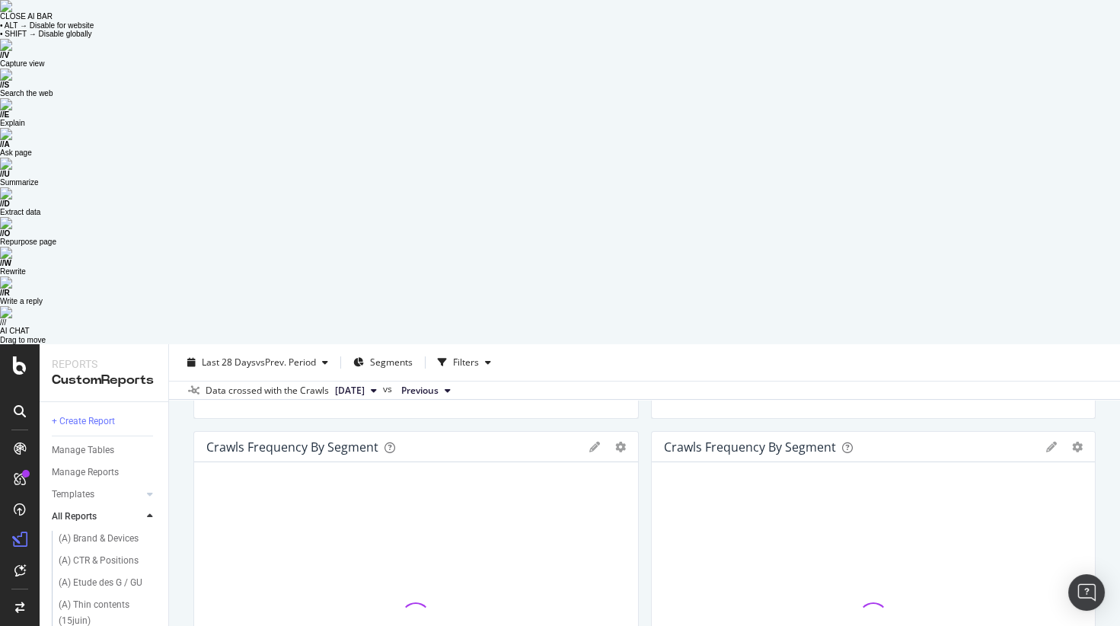
scroll to position [1328, 0]
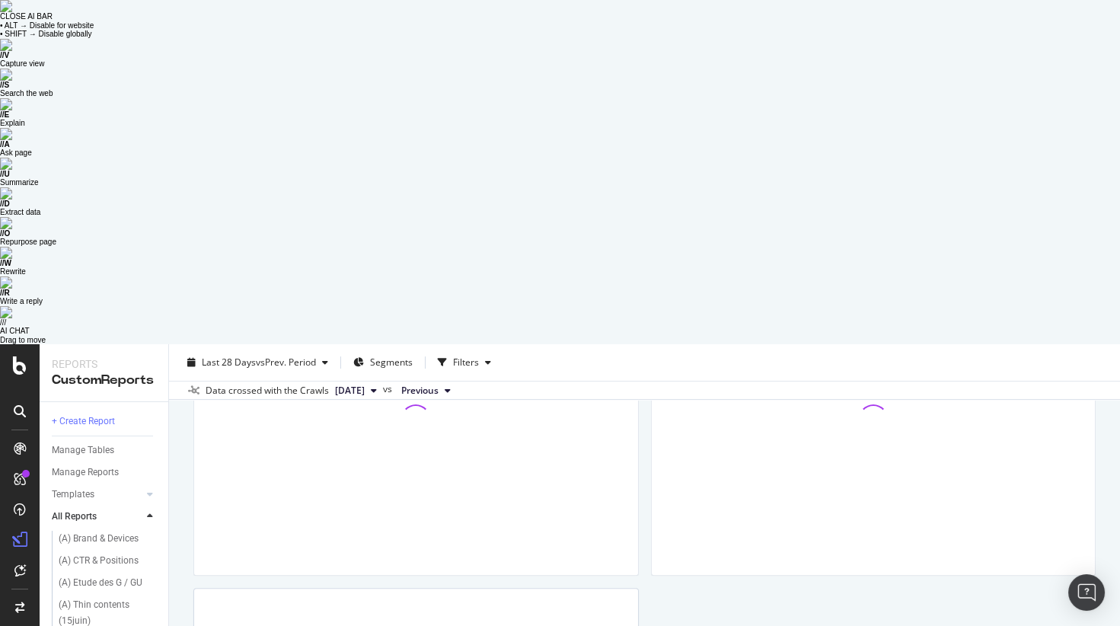
click at [12, 12] on img at bounding box center [6, 6] width 12 height 12
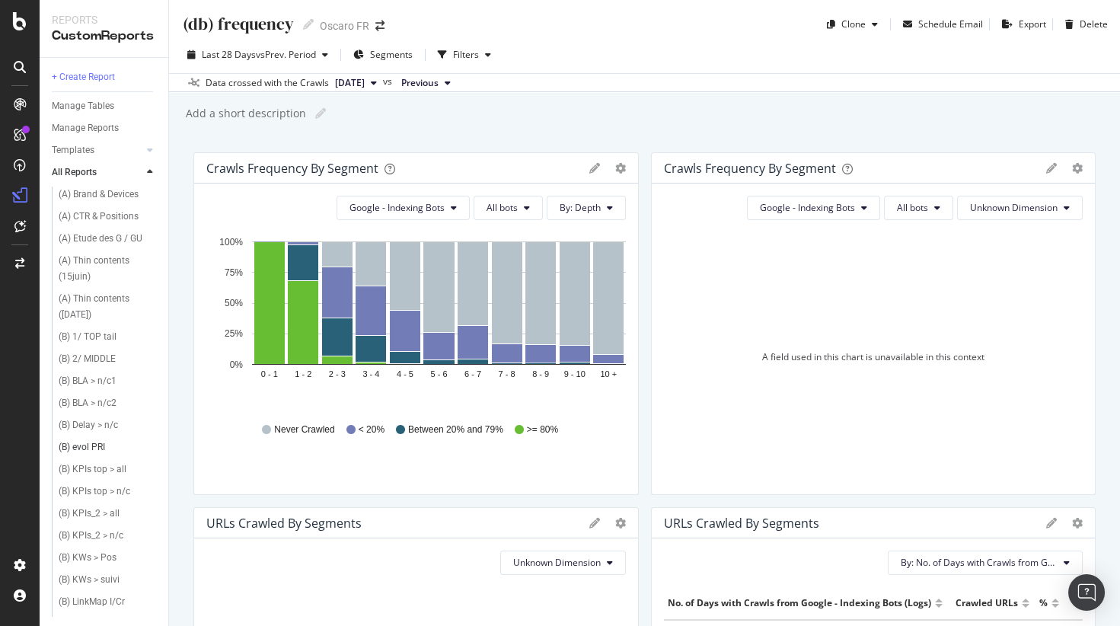
scroll to position [366, 0]
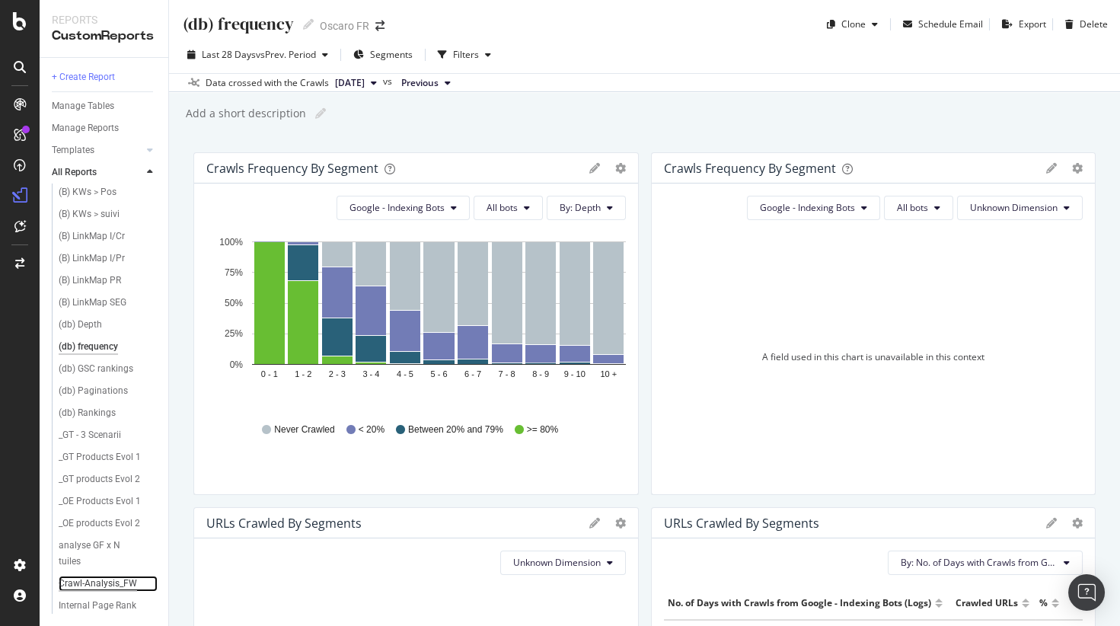
click at [118, 550] on div "Crawl-Analysis_FW" at bounding box center [98, 584] width 78 height 16
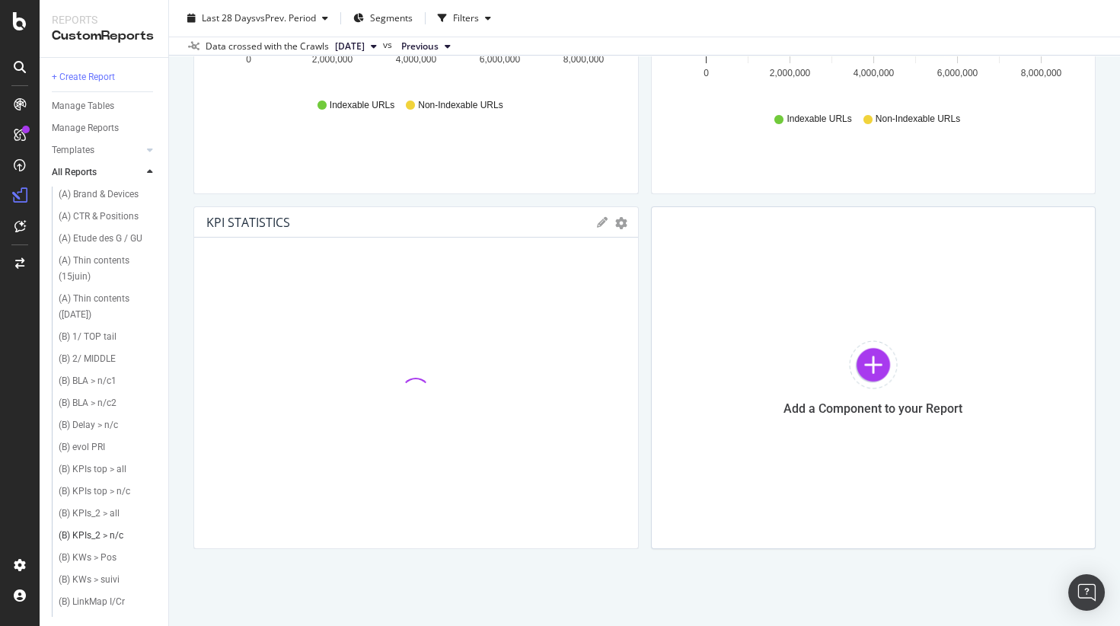
scroll to position [366, 0]
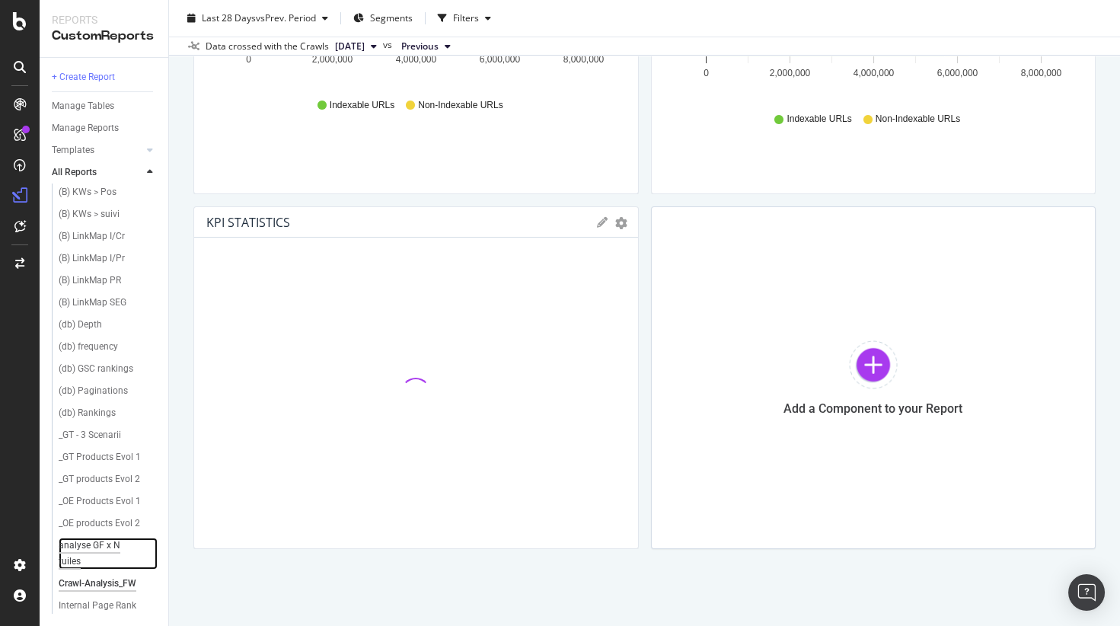
click at [122, 548] on div "analyse GF x N tuiles" at bounding box center [101, 554] width 84 height 32
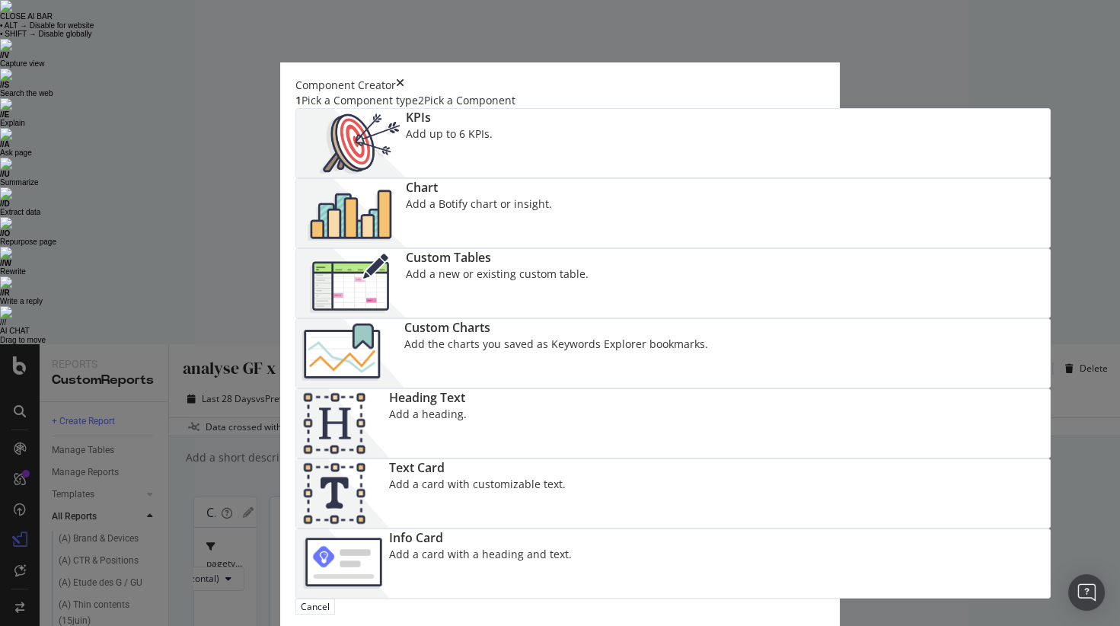
click at [552, 197] on div "Add a Botify chart or insight." at bounding box center [479, 203] width 146 height 15
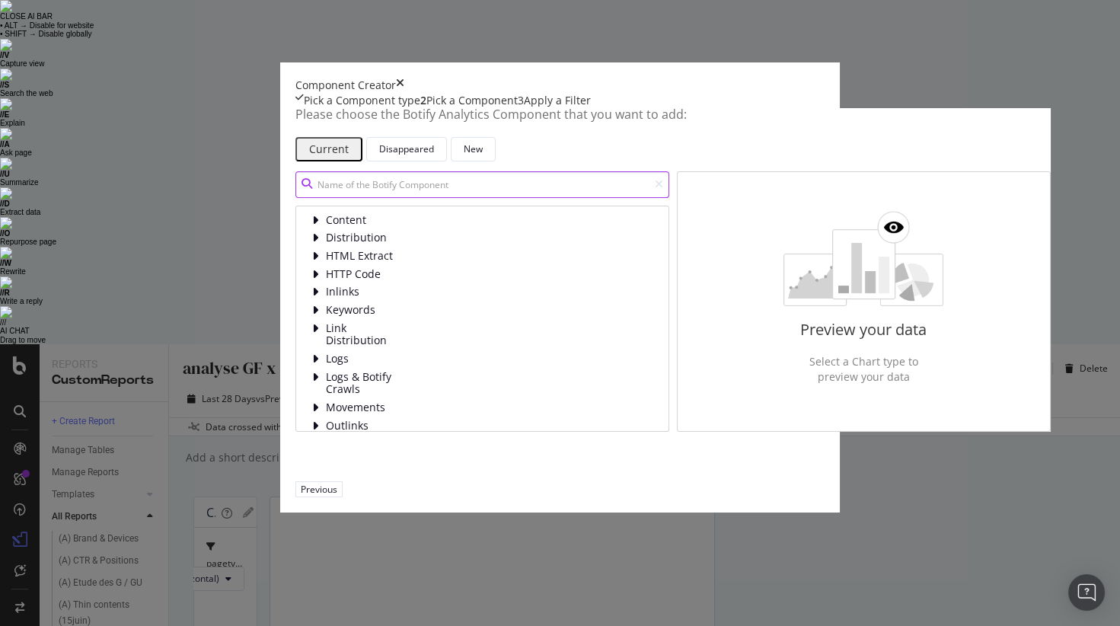
click at [393, 198] on input "modal" at bounding box center [482, 184] width 374 height 27
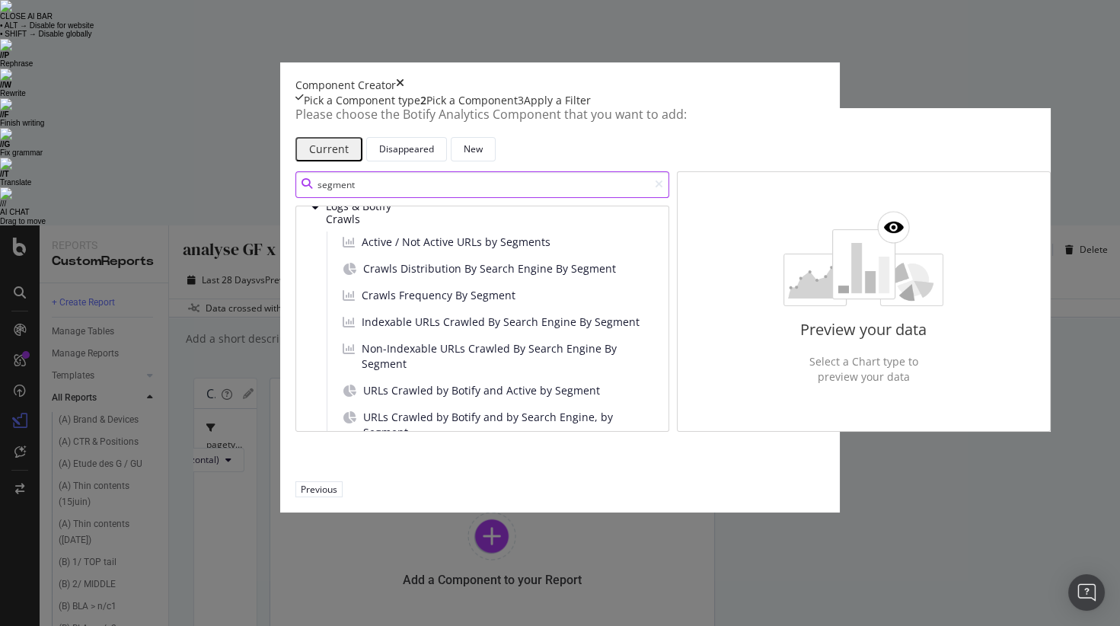
scroll to position [1295, 0]
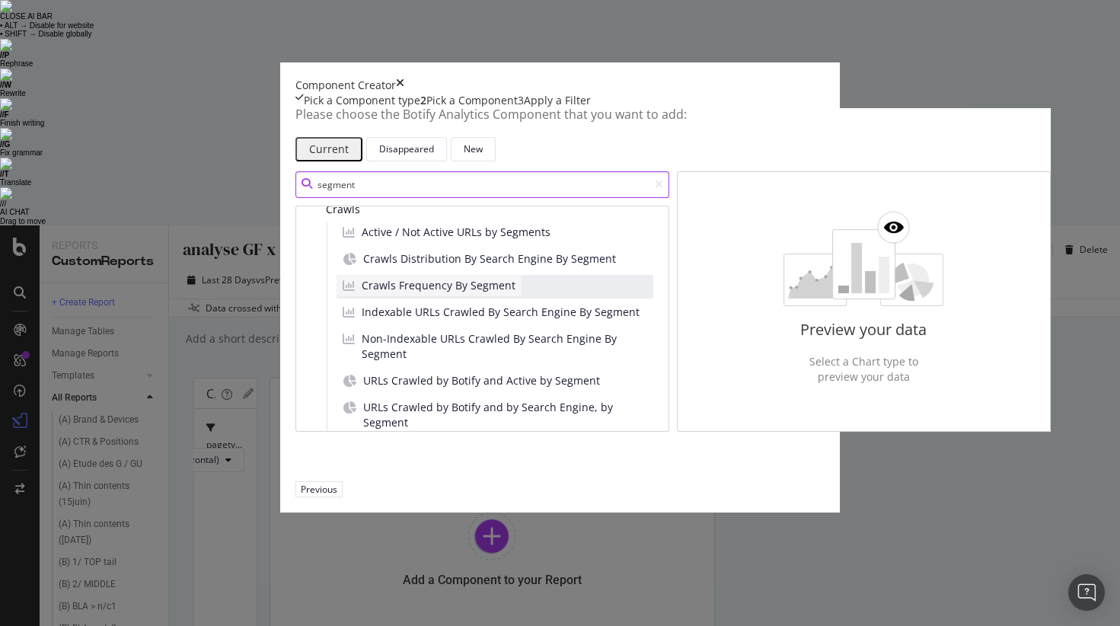
type input "segment"
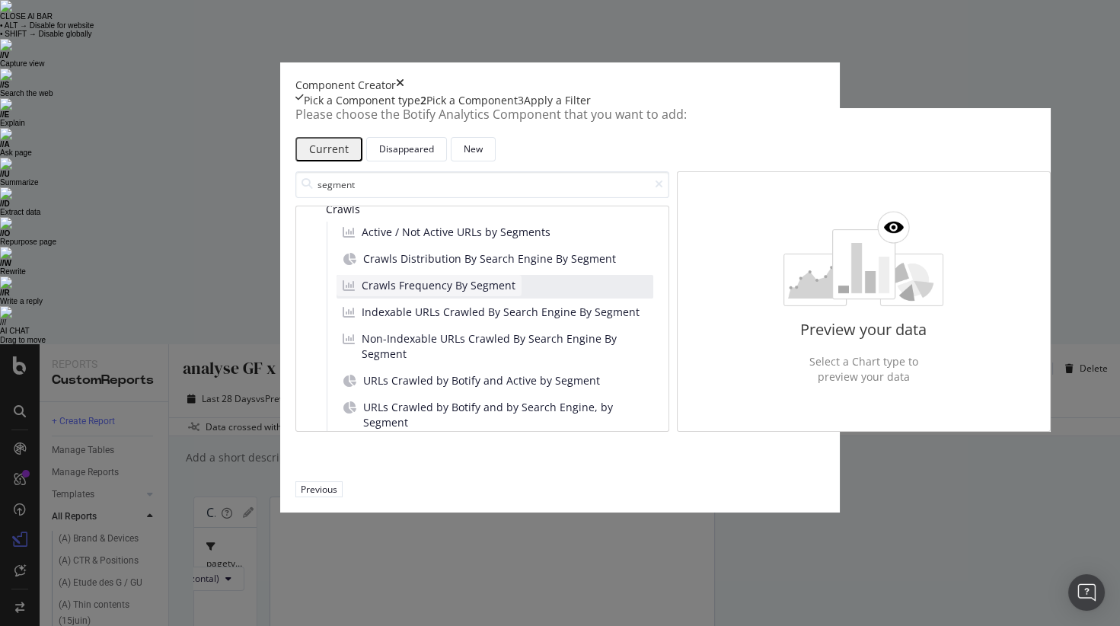
click at [363, 293] on span "Crawls Frequency By Segment" at bounding box center [439, 285] width 154 height 15
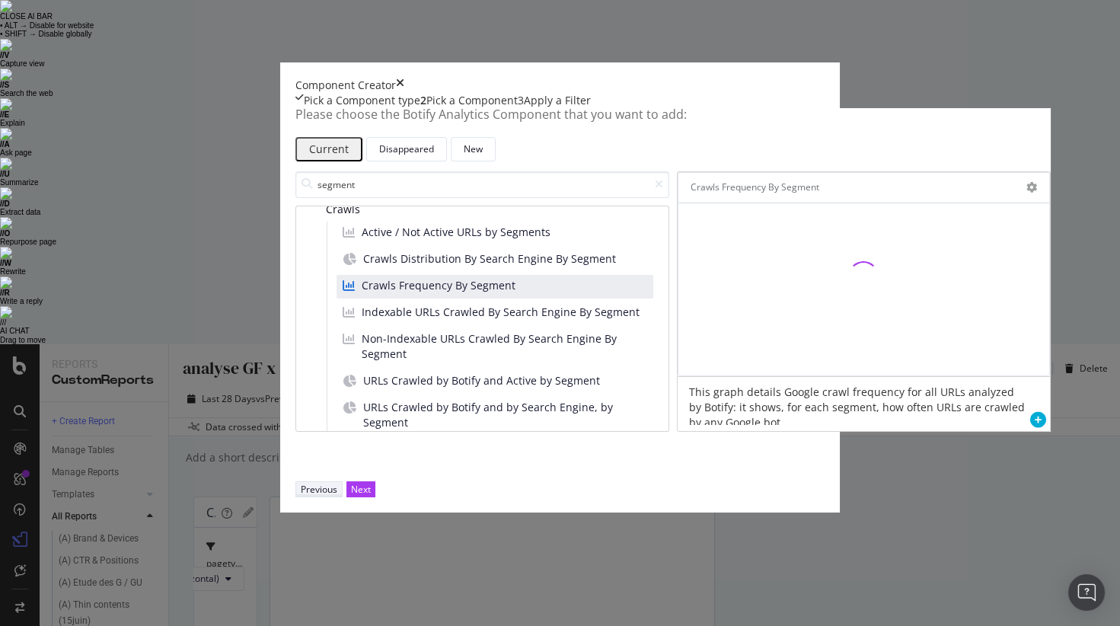
click at [337, 496] on div "Previous" at bounding box center [319, 489] width 37 height 13
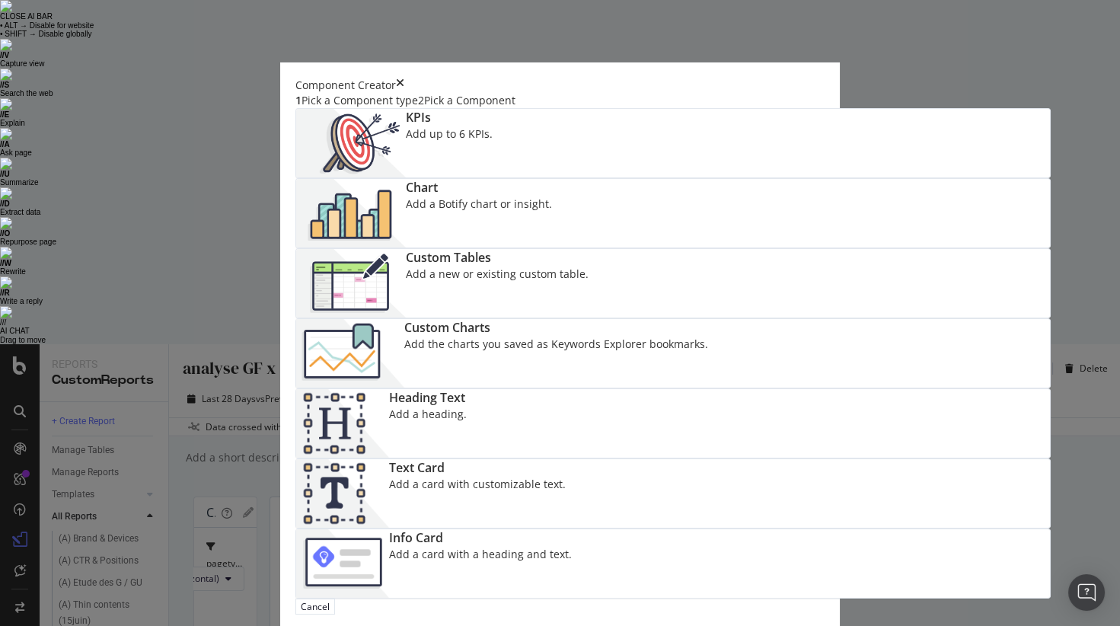
click at [825, 550] on div "Cancel" at bounding box center [560, 607] width 530 height 16
click at [330, 550] on div "Cancel" at bounding box center [315, 606] width 29 height 13
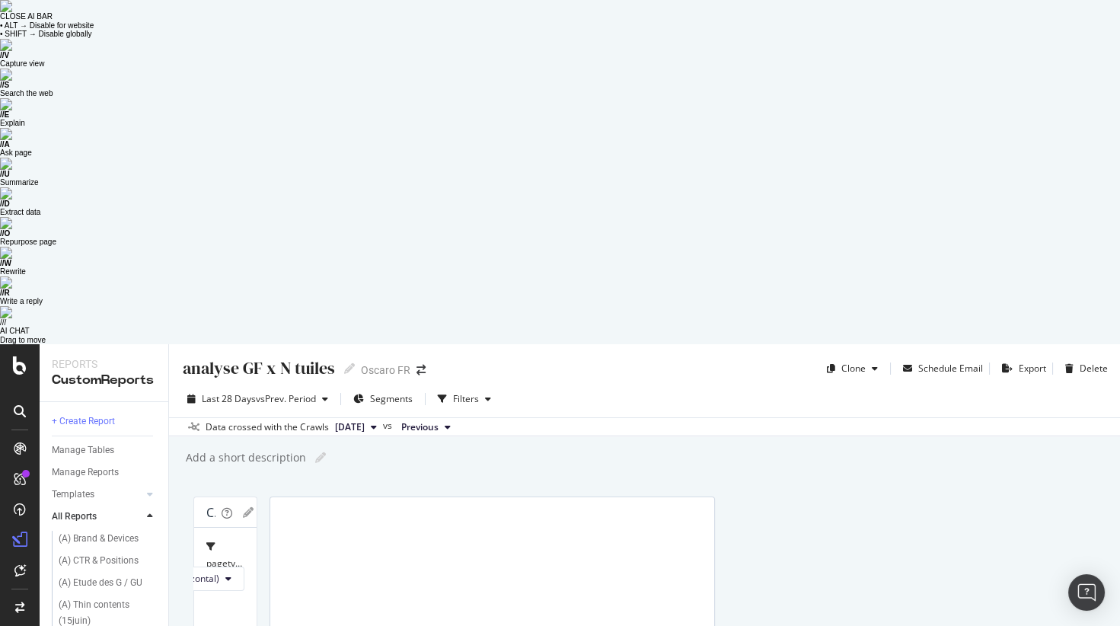
click at [51, 550] on span "All bots" at bounding box center [35, 578] width 31 height 13
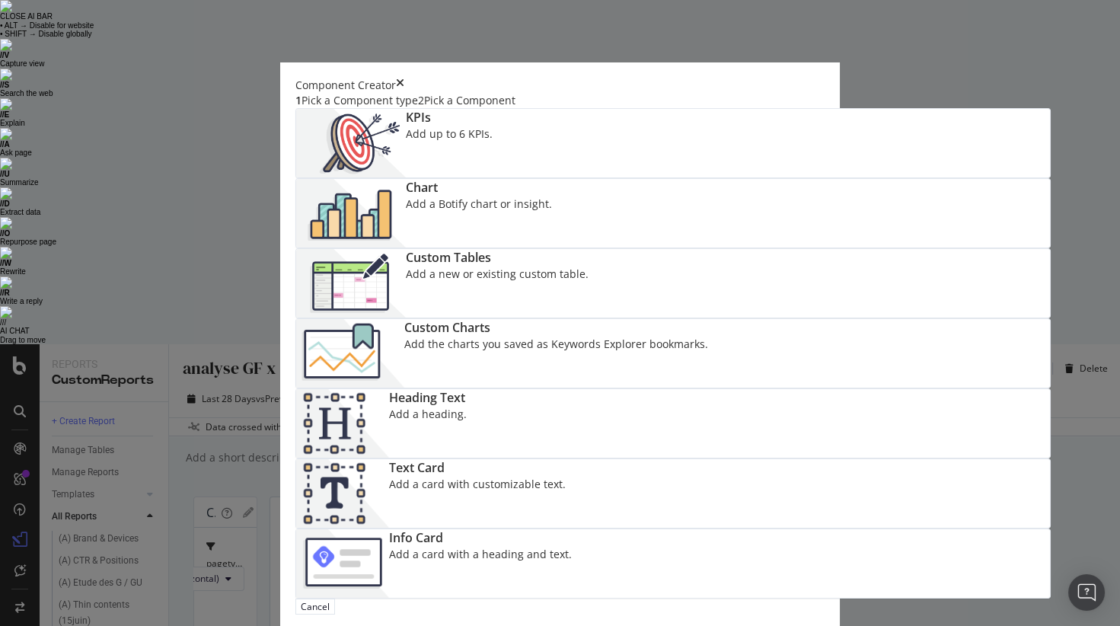
click at [406, 185] on img "modal" at bounding box center [351, 213] width 110 height 69
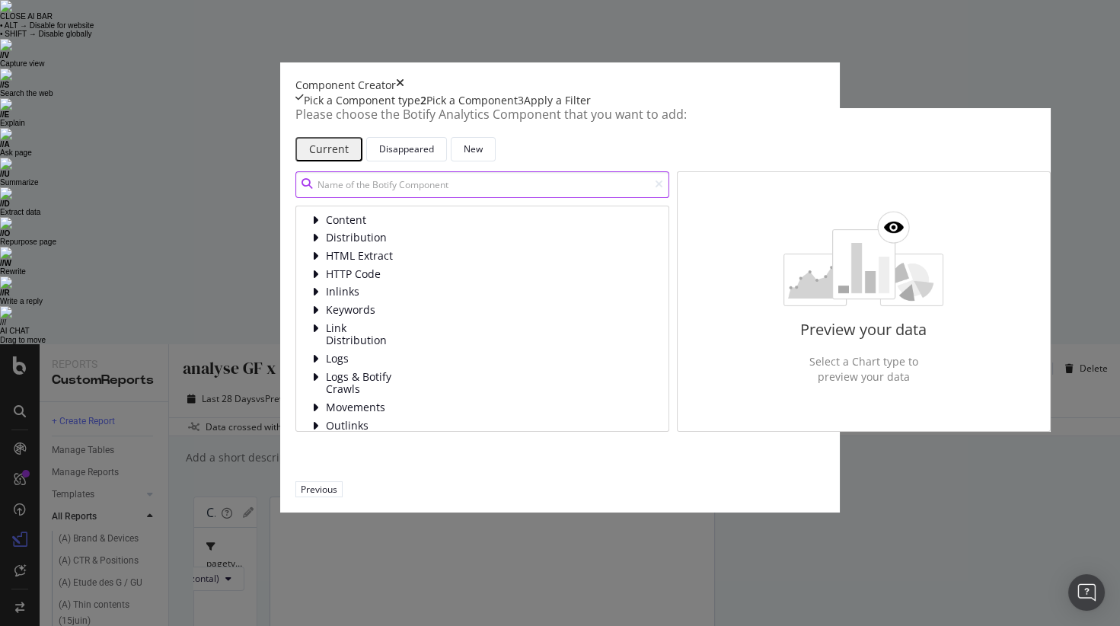
click at [424, 198] on input "modal" at bounding box center [482, 184] width 374 height 27
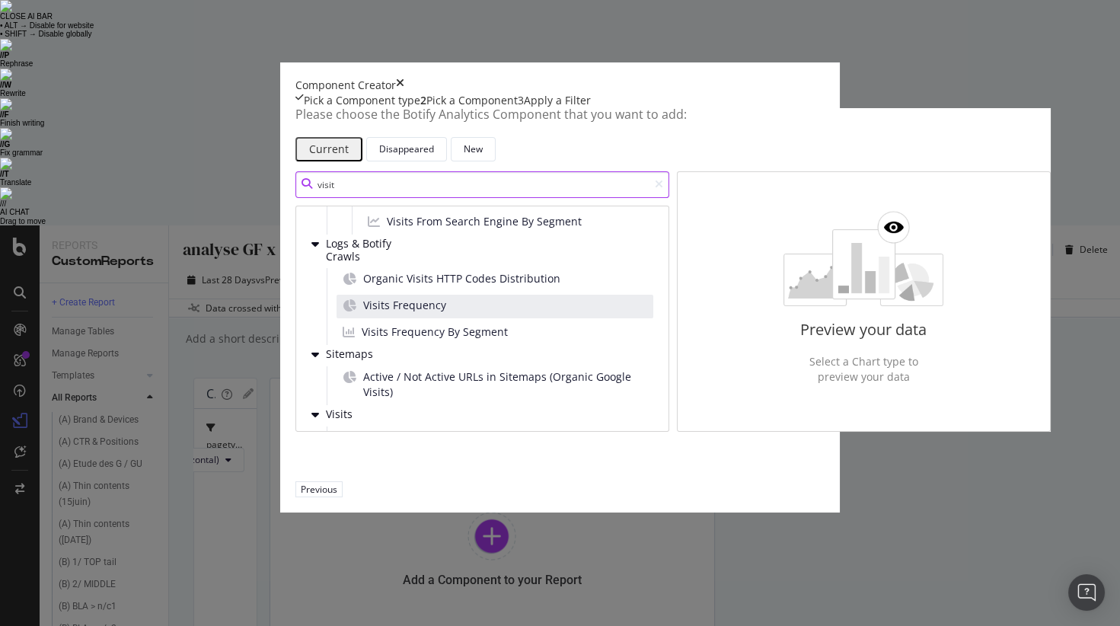
scroll to position [88, 0]
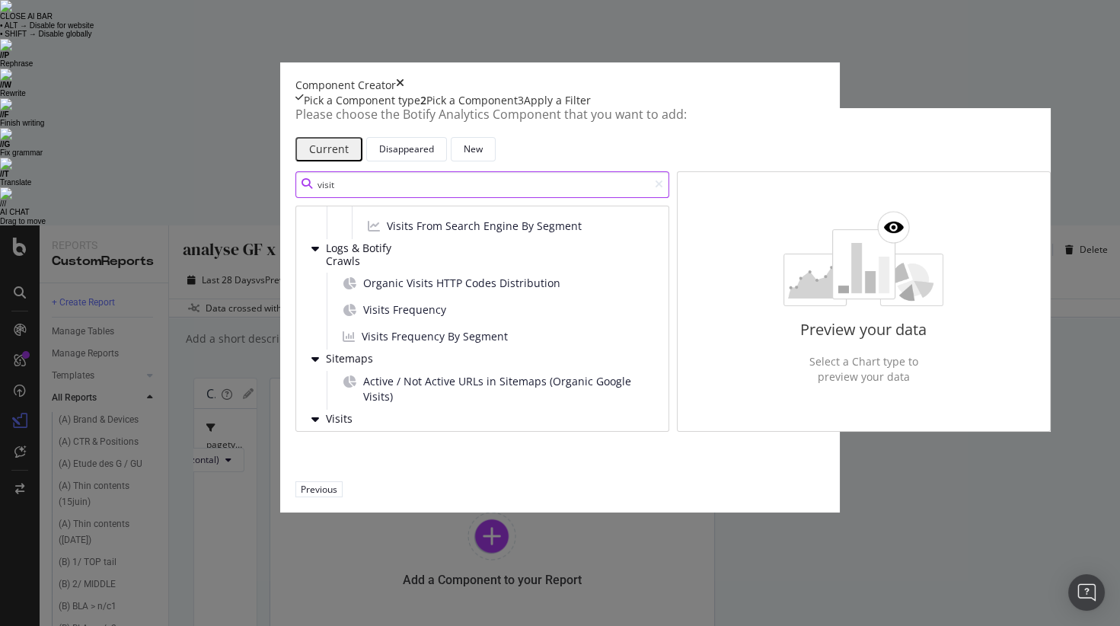
click at [295, 198] on input "visit" at bounding box center [482, 184] width 374 height 27
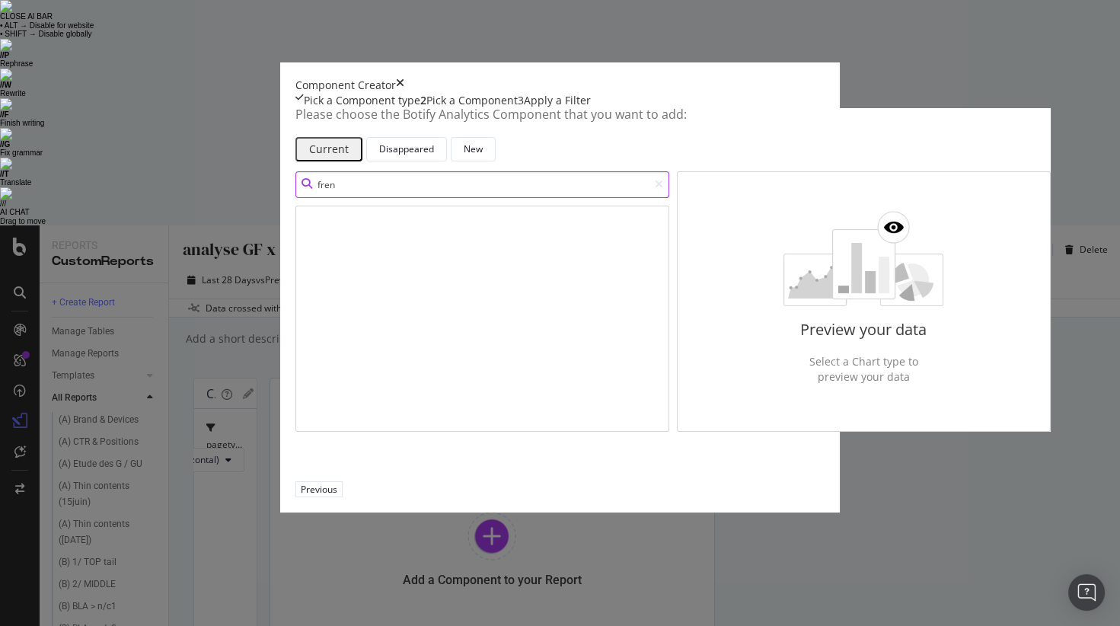
scroll to position [0, 0]
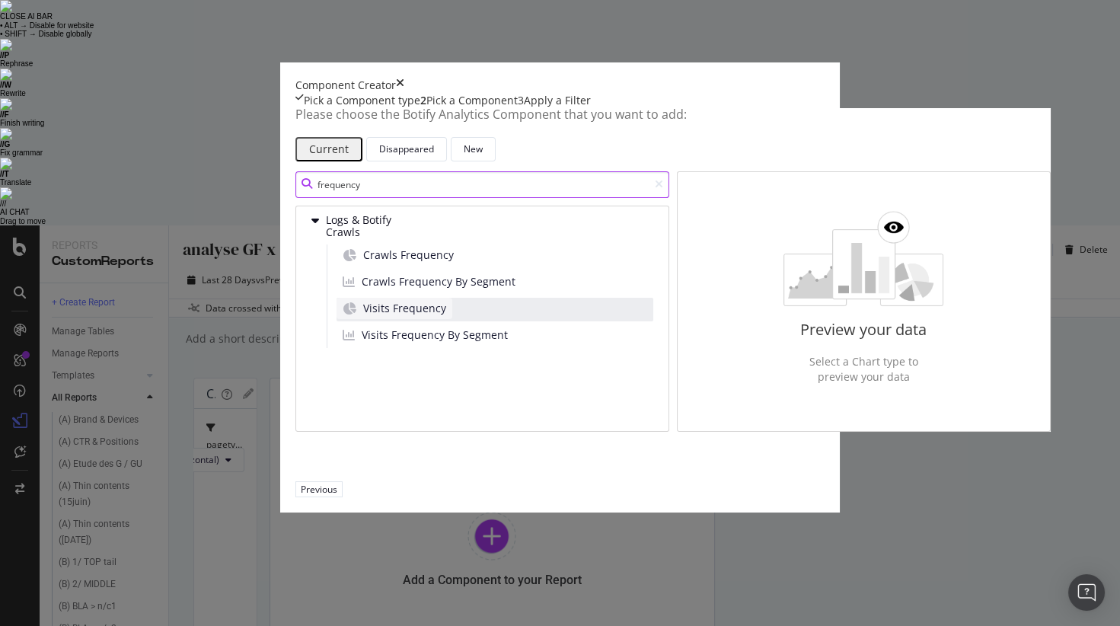
type input "frequency"
click at [344, 319] on div "Visits Frequency" at bounding box center [395, 308] width 116 height 21
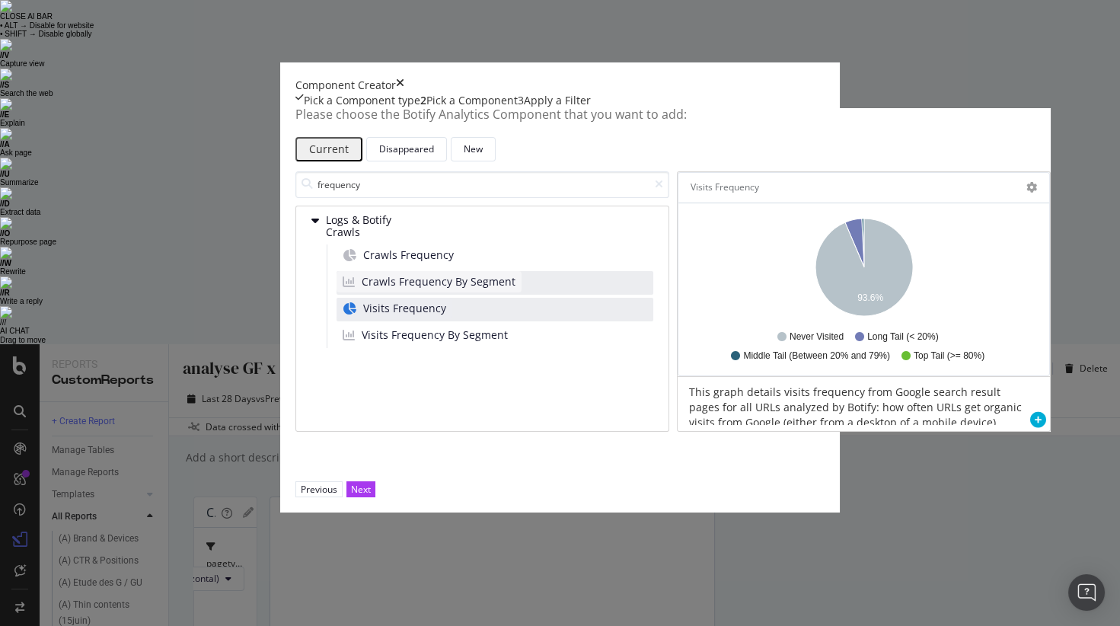
click at [372, 289] on span "Crawls Frequency By Segment" at bounding box center [439, 281] width 154 height 15
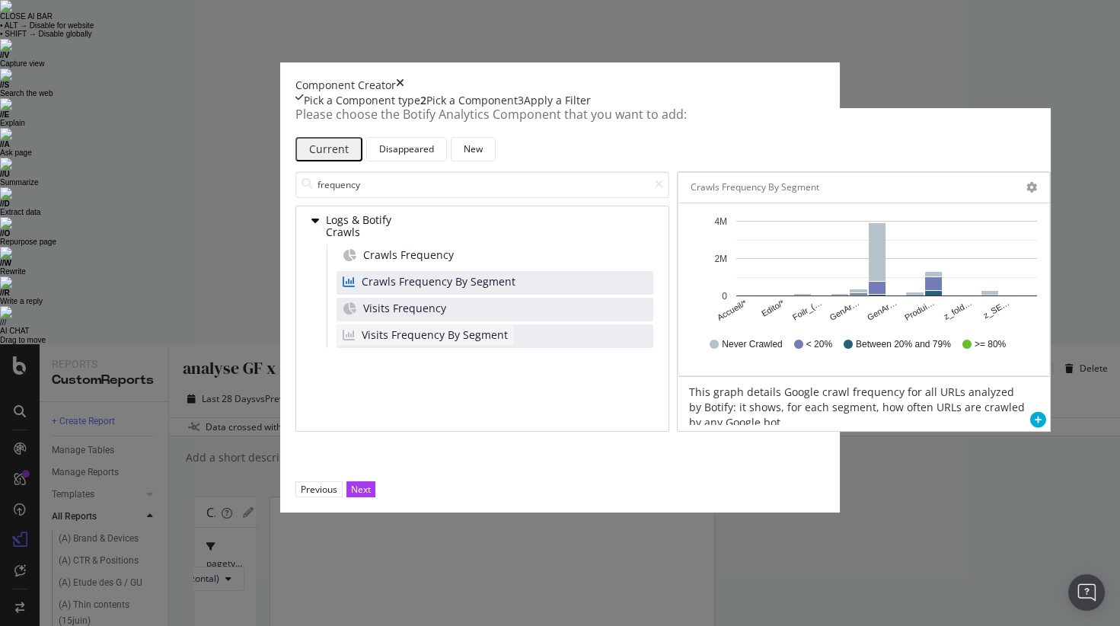
click at [362, 343] on span "Visits Frequency By Segment" at bounding box center [435, 334] width 146 height 15
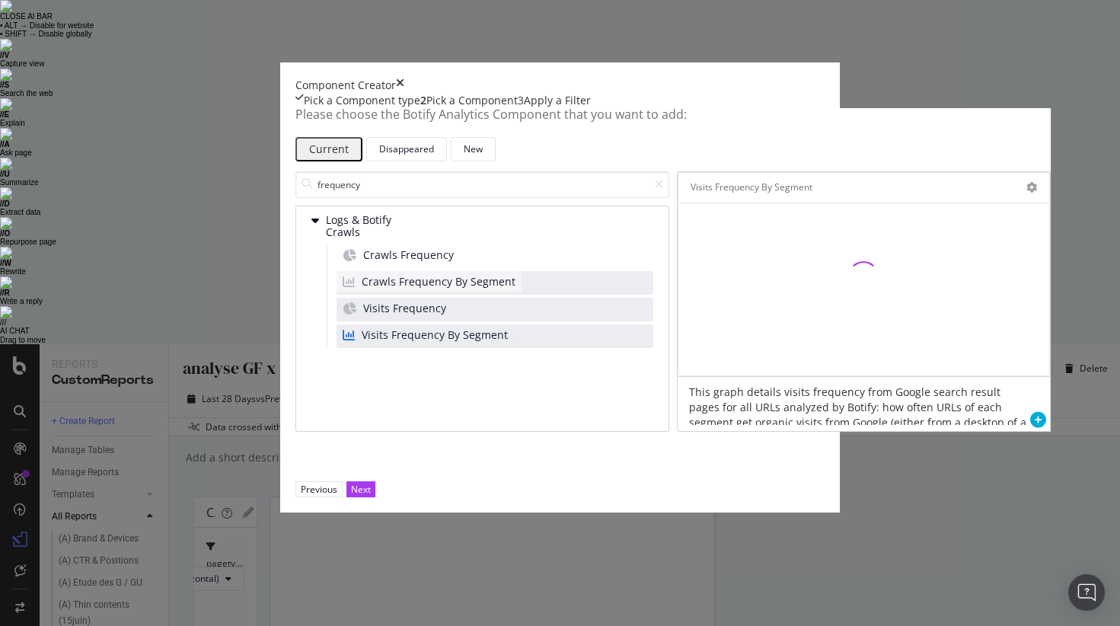
click at [362, 289] on span "Crawls Frequency By Segment" at bounding box center [439, 281] width 154 height 15
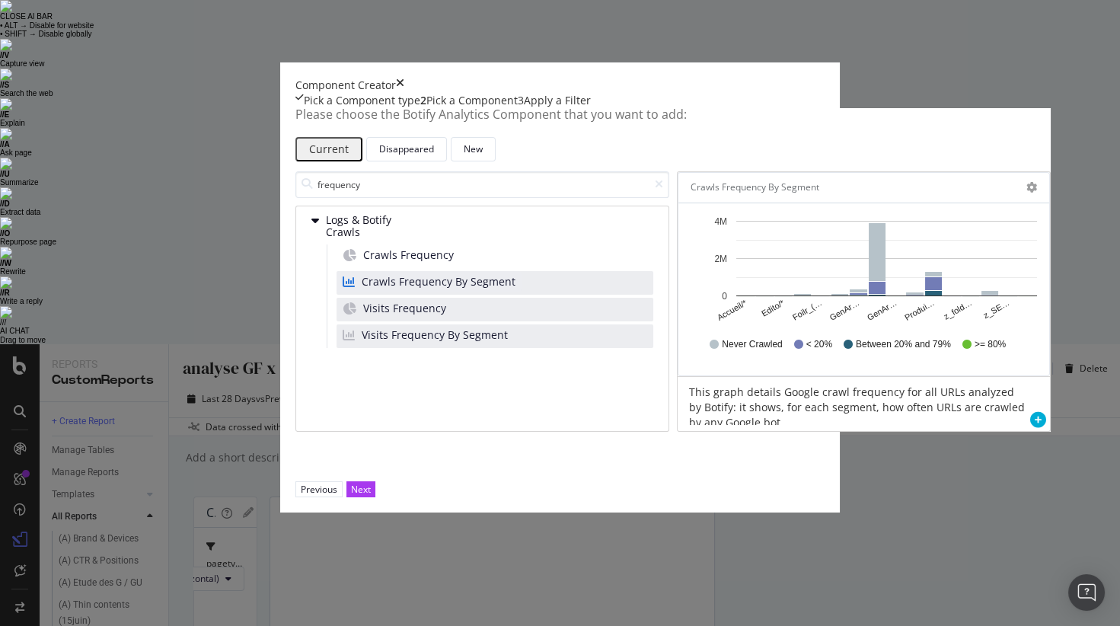
click at [362, 289] on span "Crawls Frequency By Segment" at bounding box center [439, 281] width 154 height 15
click at [375, 497] on button "Next" at bounding box center [360, 489] width 29 height 16
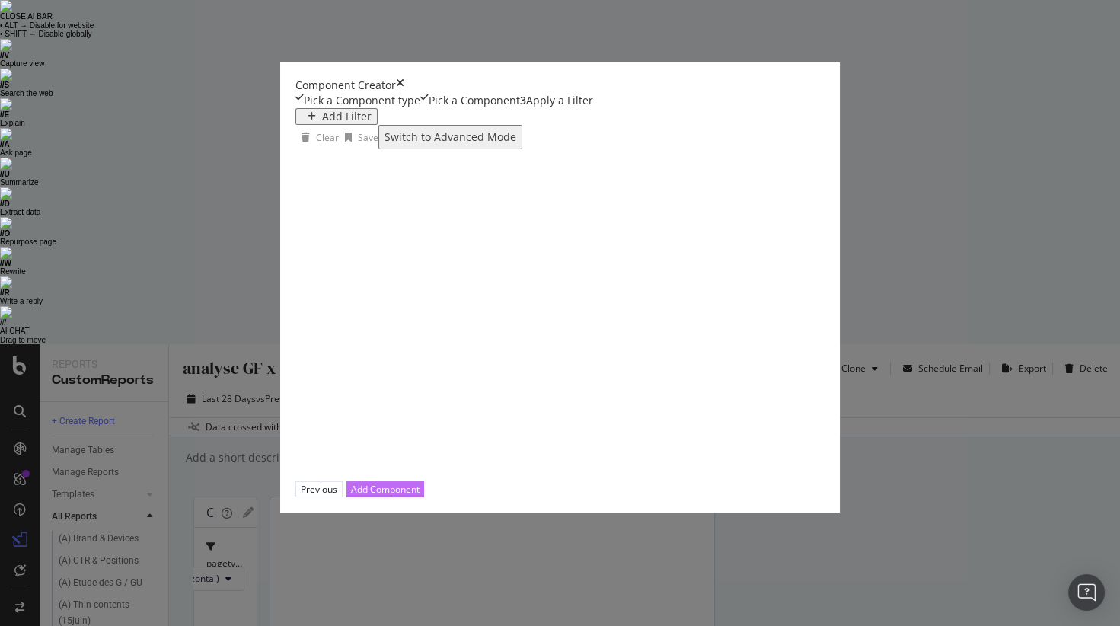
click at [420, 496] on div "Add Component" at bounding box center [385, 489] width 69 height 13
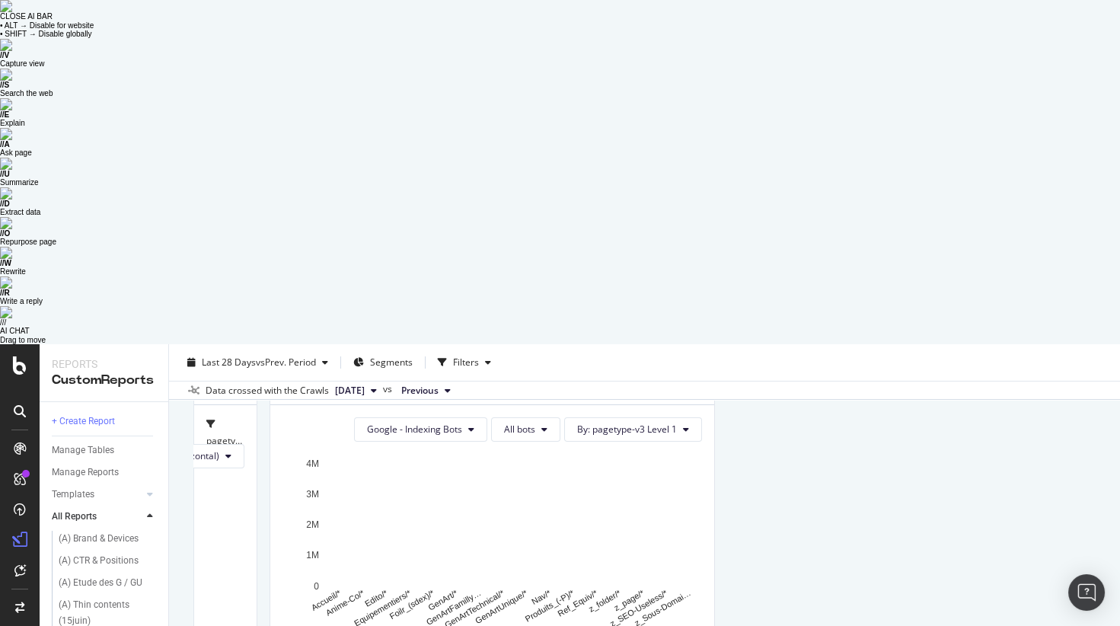
scroll to position [152, 0]
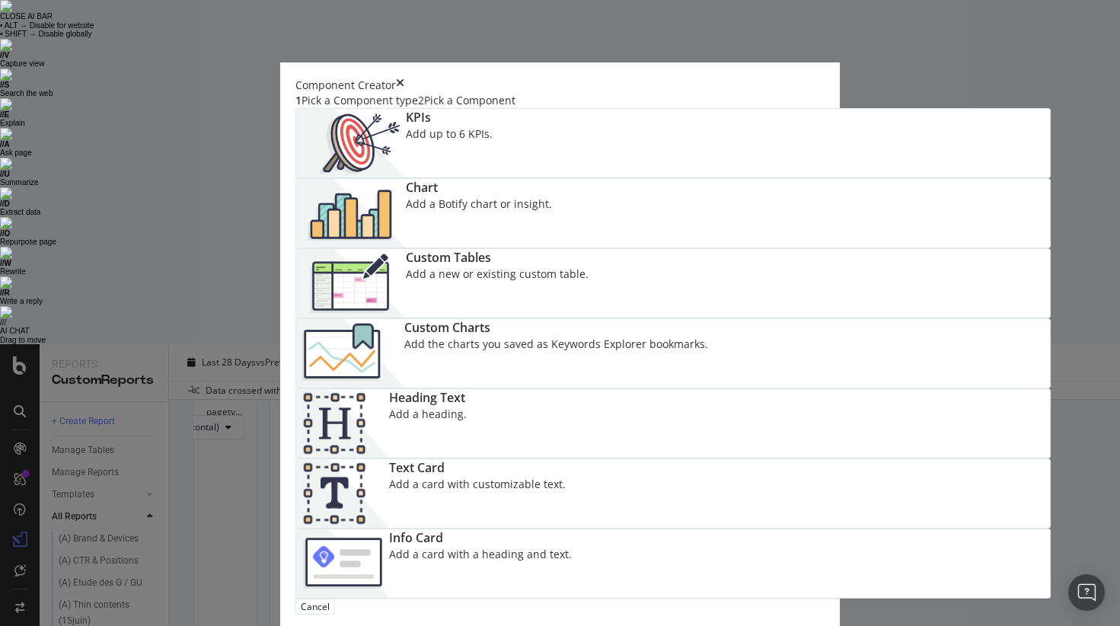
click at [732, 318] on div "Custom Charts Add the charts you saved as Keywords Explorer bookmarks." at bounding box center [672, 353] width 755 height 70
click at [552, 213] on div "Chart Add a Botify chart or insight." at bounding box center [479, 213] width 146 height 69
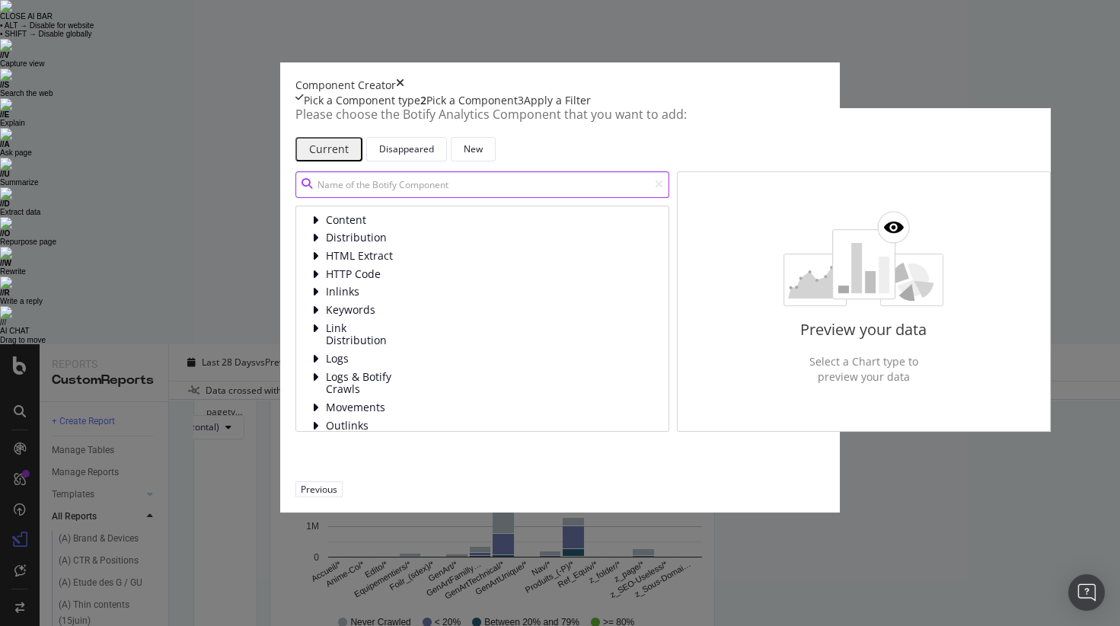
click at [369, 198] on input "modal" at bounding box center [482, 184] width 374 height 27
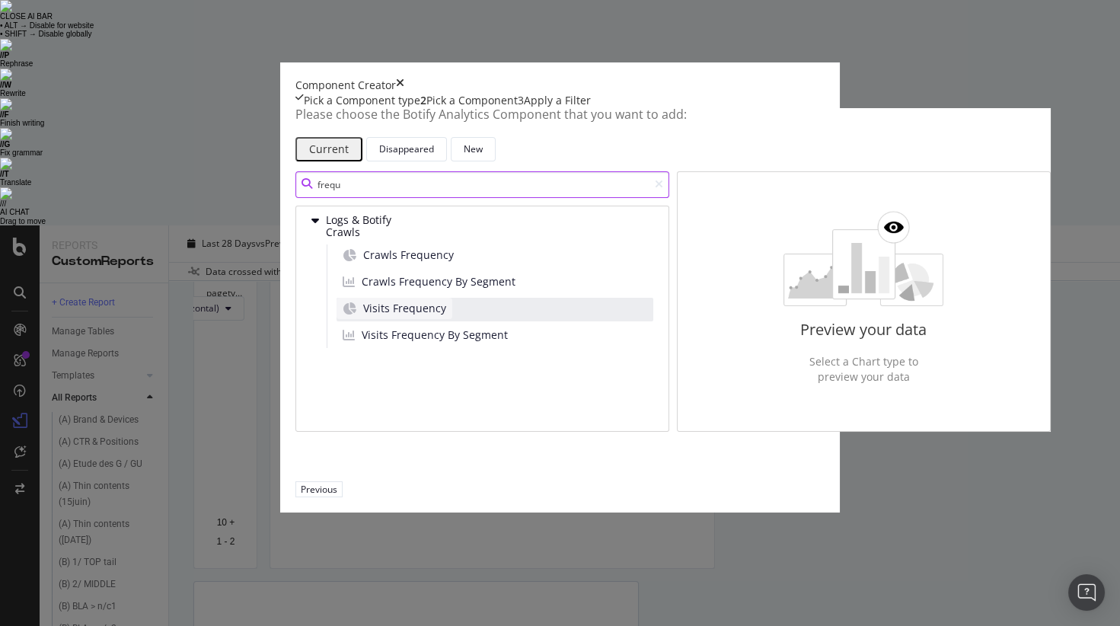
type input "frequ"
click at [363, 316] on span "Visits Frequency" at bounding box center [404, 308] width 83 height 15
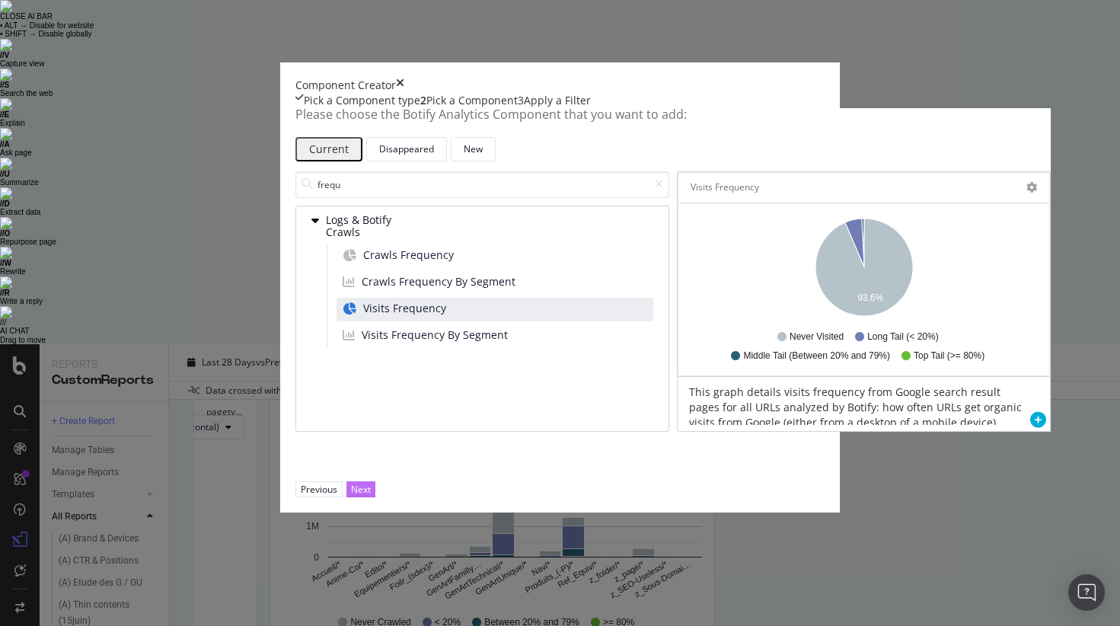
click at [371, 496] on div "Next" at bounding box center [361, 489] width 20 height 13
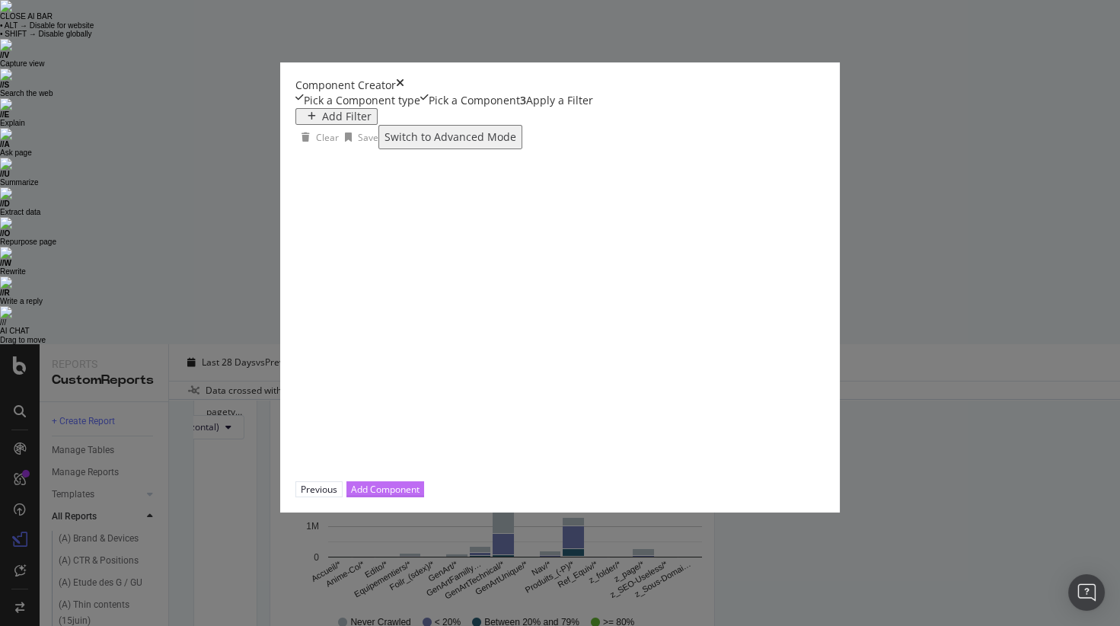
click at [420, 496] on div "Add Component" at bounding box center [385, 489] width 69 height 13
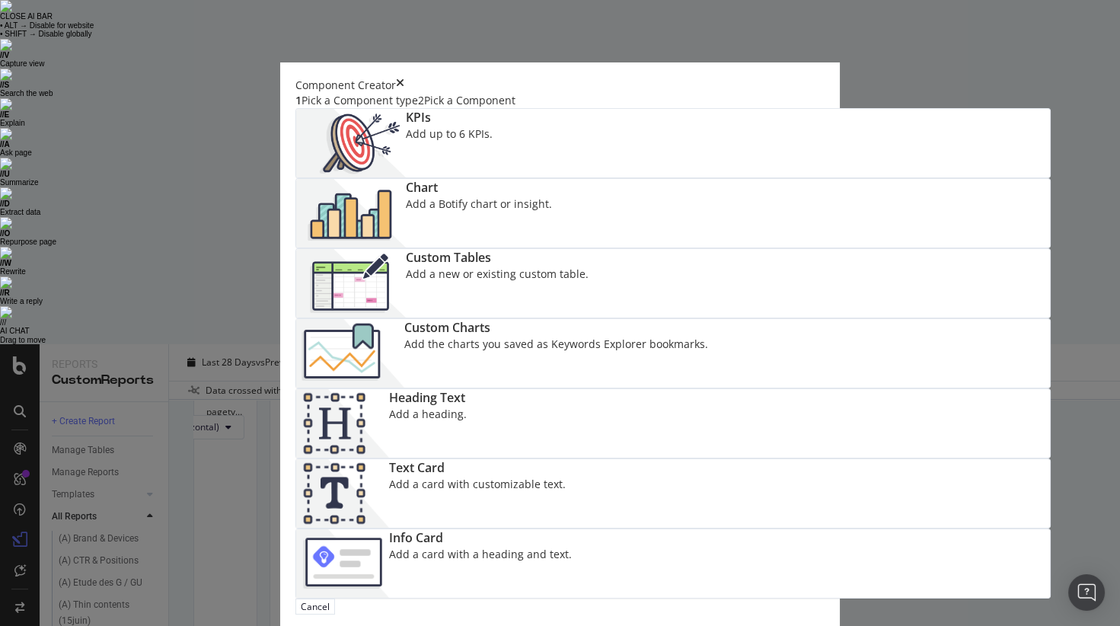
click at [552, 212] on div "Chart Add a Botify chart or insight." at bounding box center [479, 213] width 146 height 69
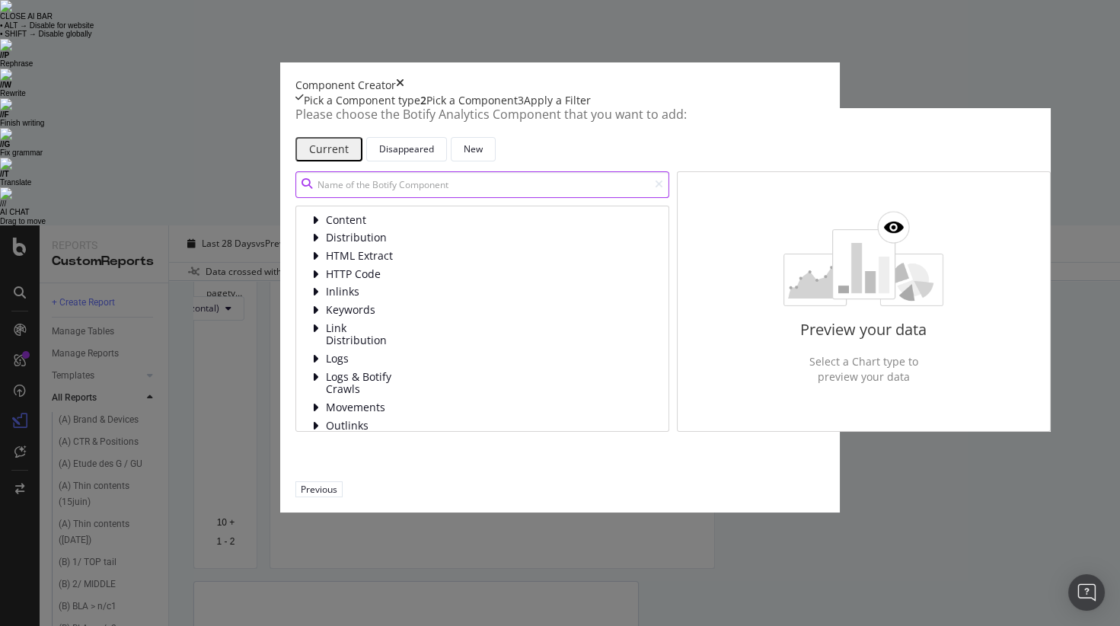
click at [403, 198] on input "modal" at bounding box center [482, 184] width 374 height 27
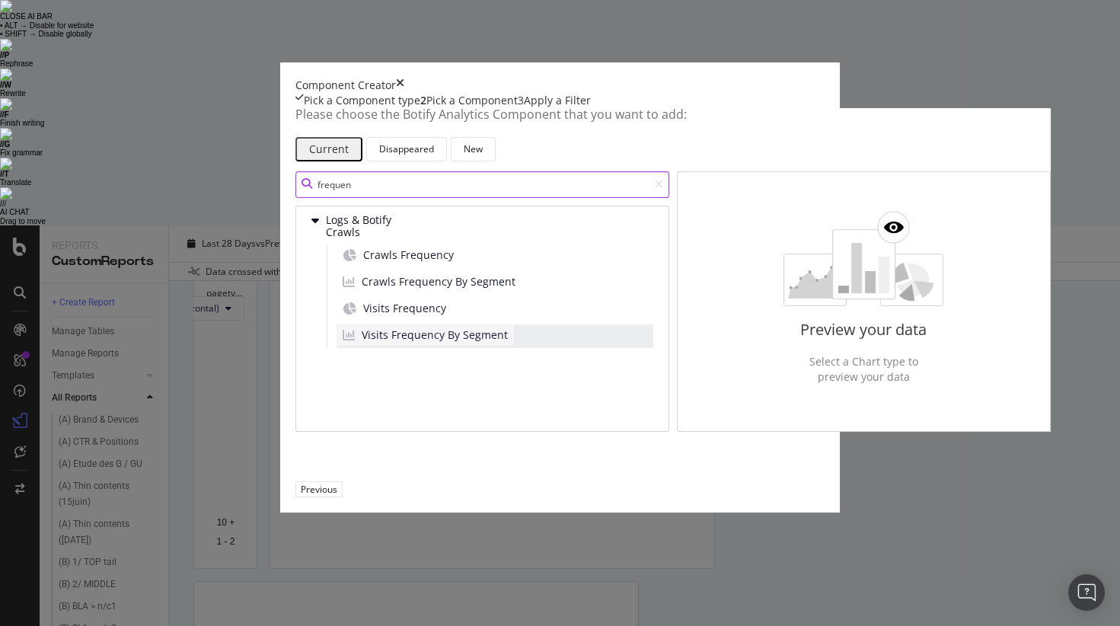
type input "frequen"
click at [381, 343] on span "Visits Frequency By Segment" at bounding box center [435, 334] width 146 height 15
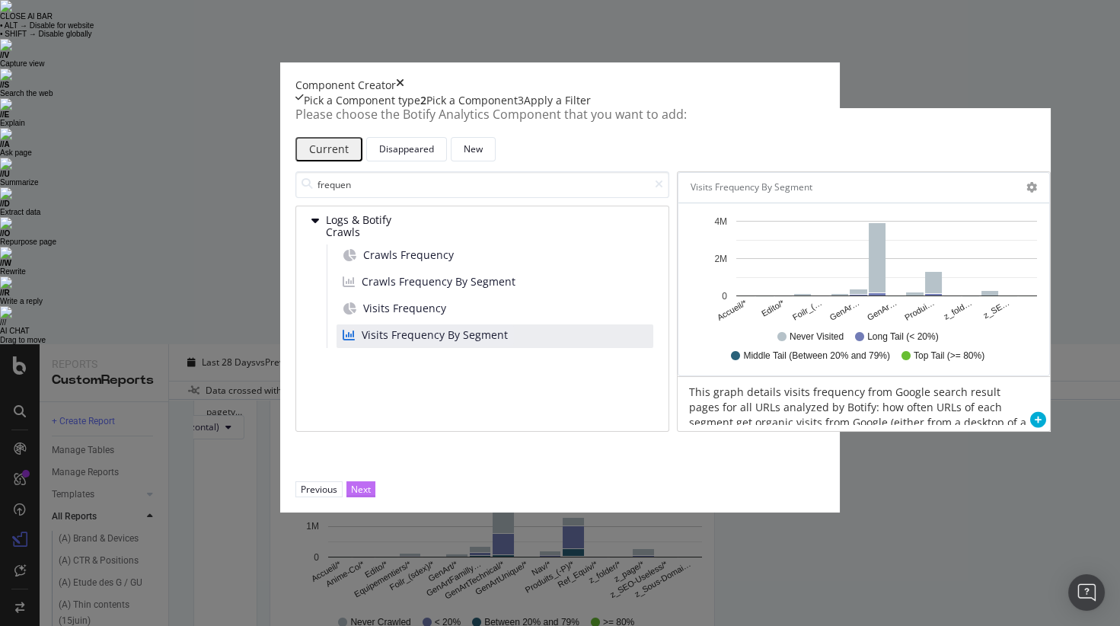
click at [371, 496] on div "Next" at bounding box center [361, 489] width 20 height 13
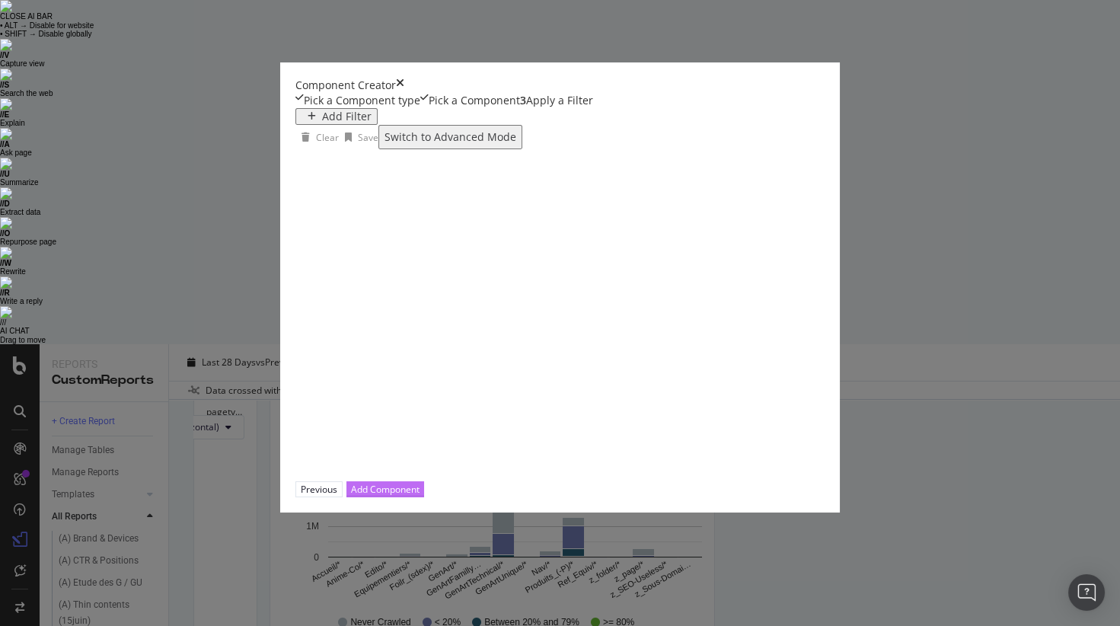
click at [420, 496] on div "Add Component" at bounding box center [385, 489] width 69 height 13
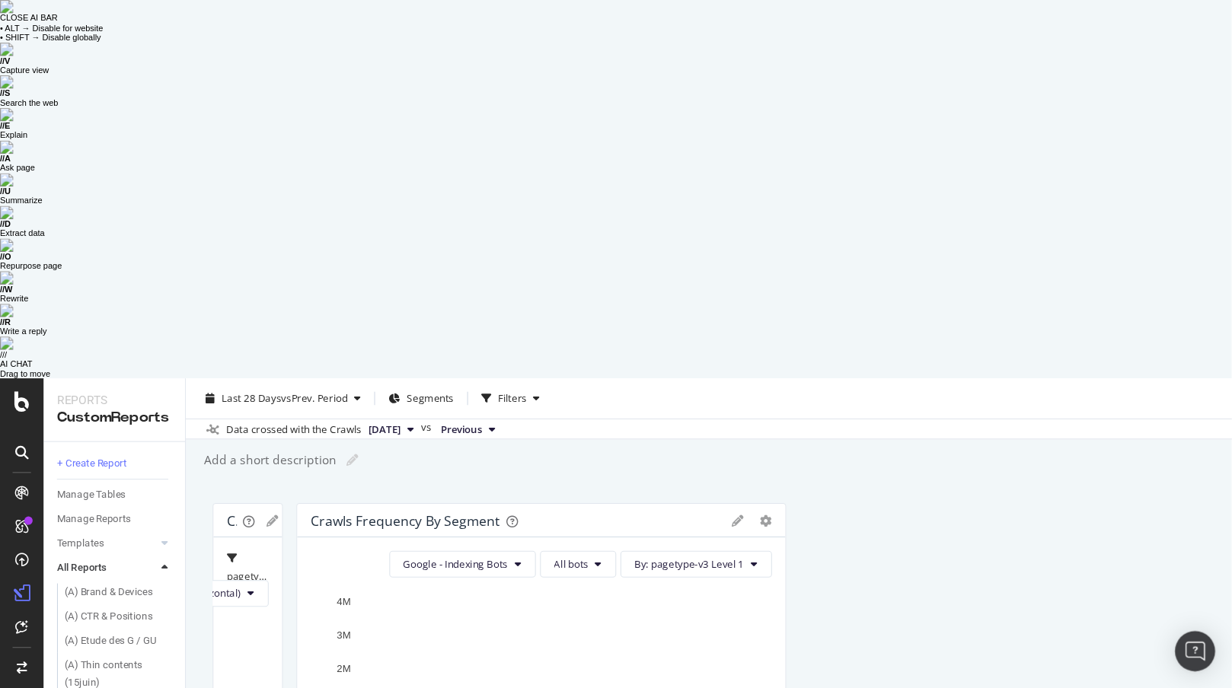
scroll to position [39, 0]
click at [279, 468] on icon "gear" at bounding box center [274, 473] width 11 height 11
click at [290, 550] on span "Delete" at bounding box center [202, 627] width 175 height 23
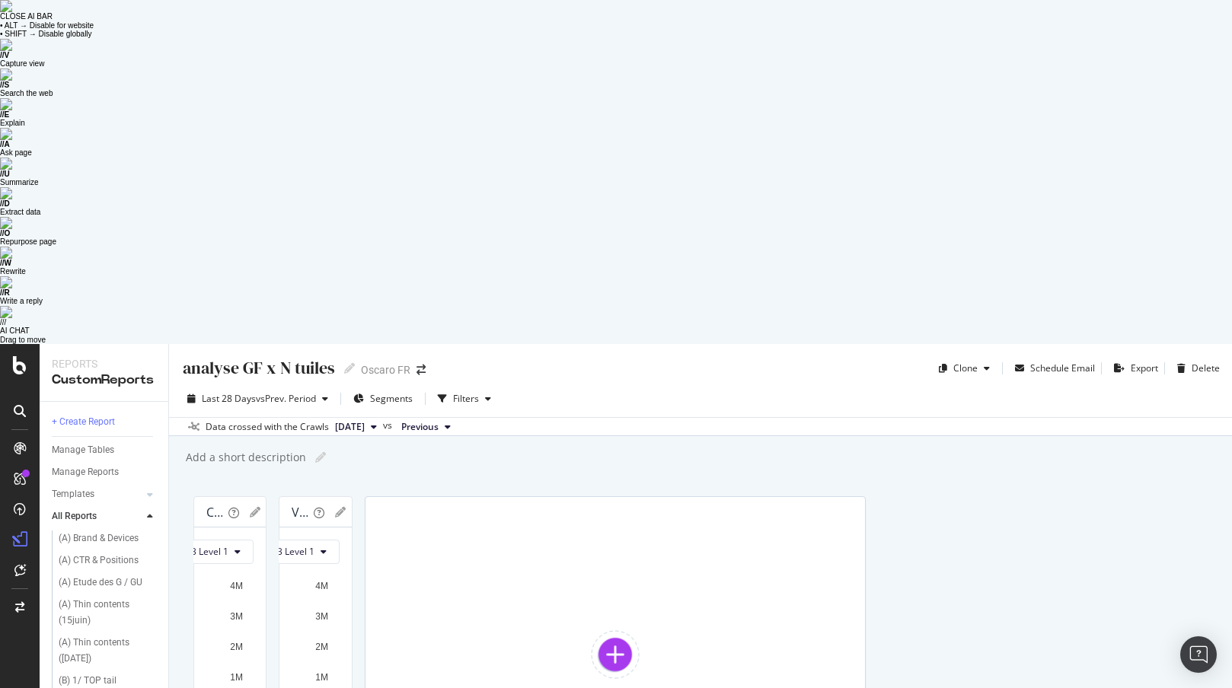
scroll to position [40, 0]
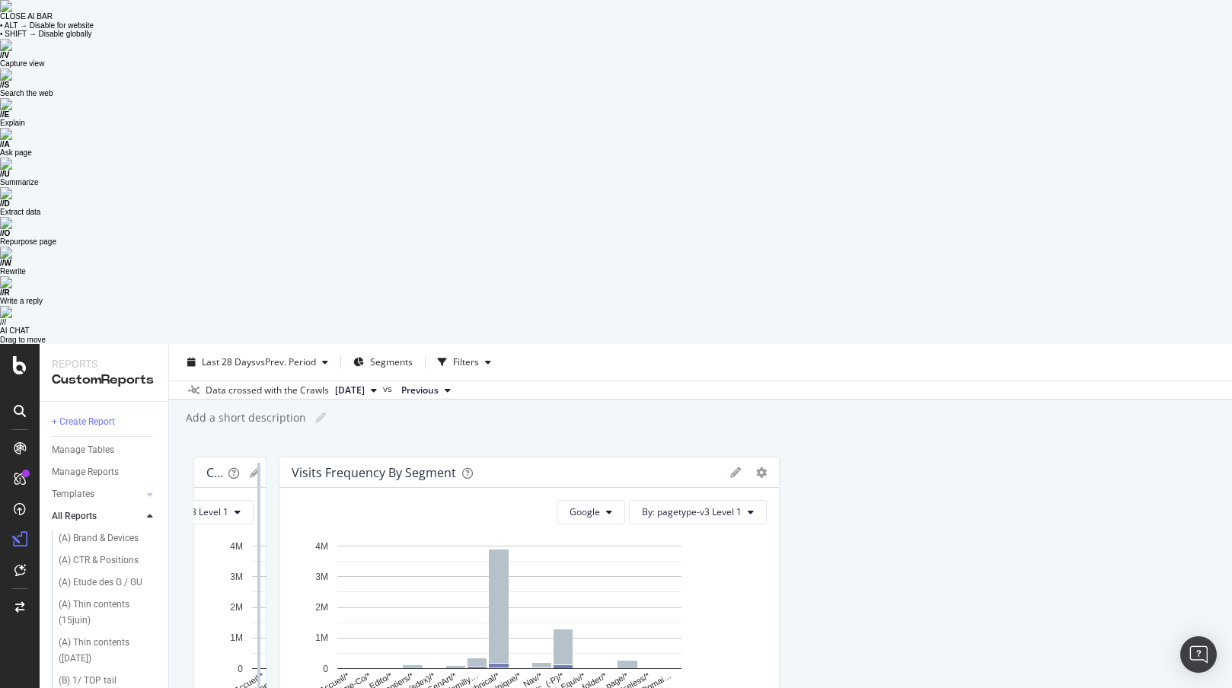
drag, startPoint x: 1033, startPoint y: 183, endPoint x: 602, endPoint y: 247, distance: 435.9
click at [780, 457] on div at bounding box center [772, 628] width 15 height 343
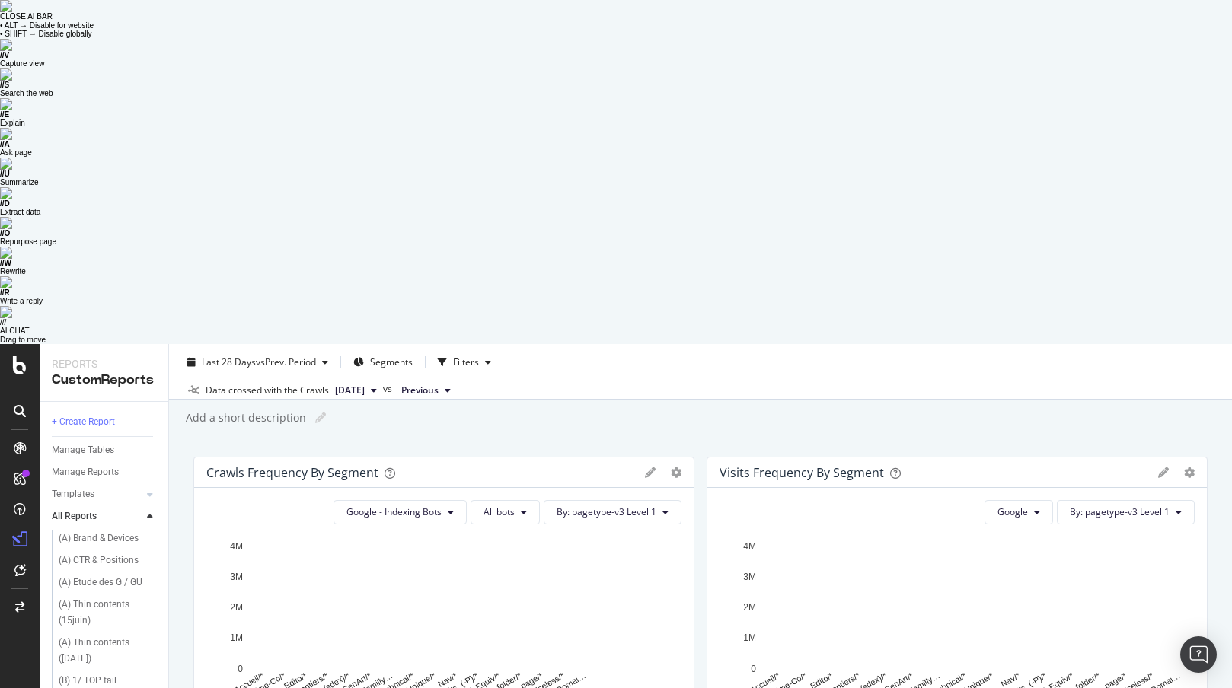
drag, startPoint x: 603, startPoint y: 240, endPoint x: 705, endPoint y: 240, distance: 102.0
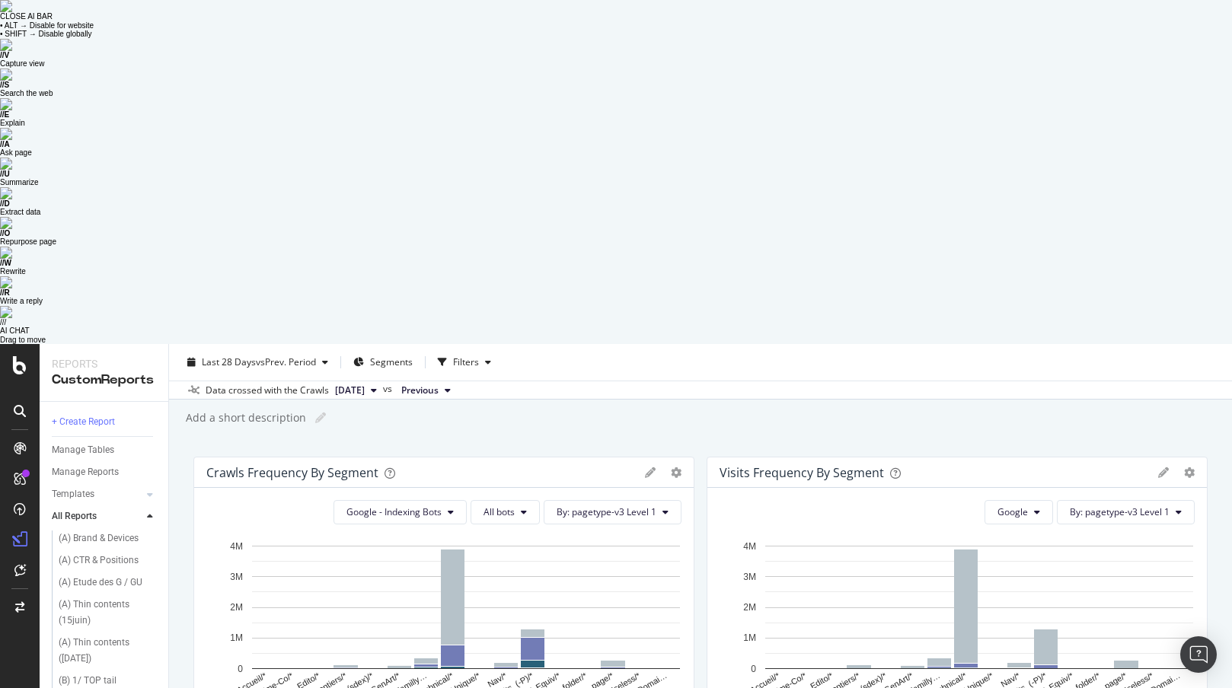
click at [672, 468] on icon "gear" at bounding box center [676, 473] width 11 height 11
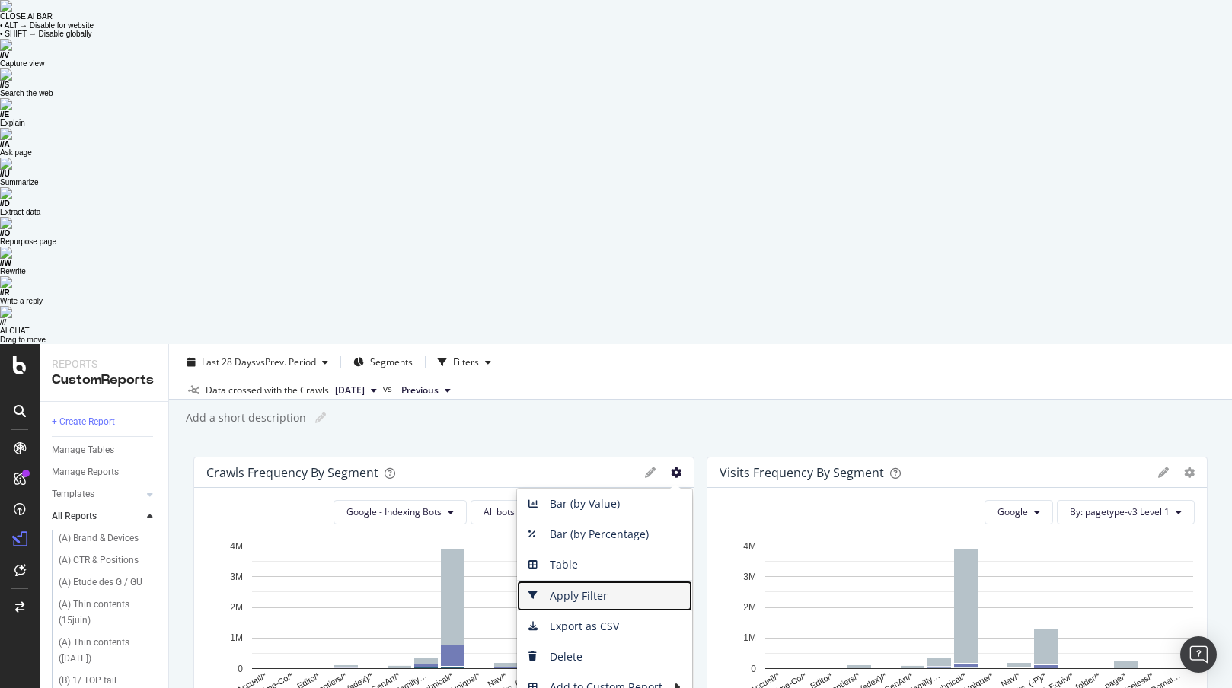
click at [622, 550] on span "Apply Filter" at bounding box center [604, 596] width 175 height 23
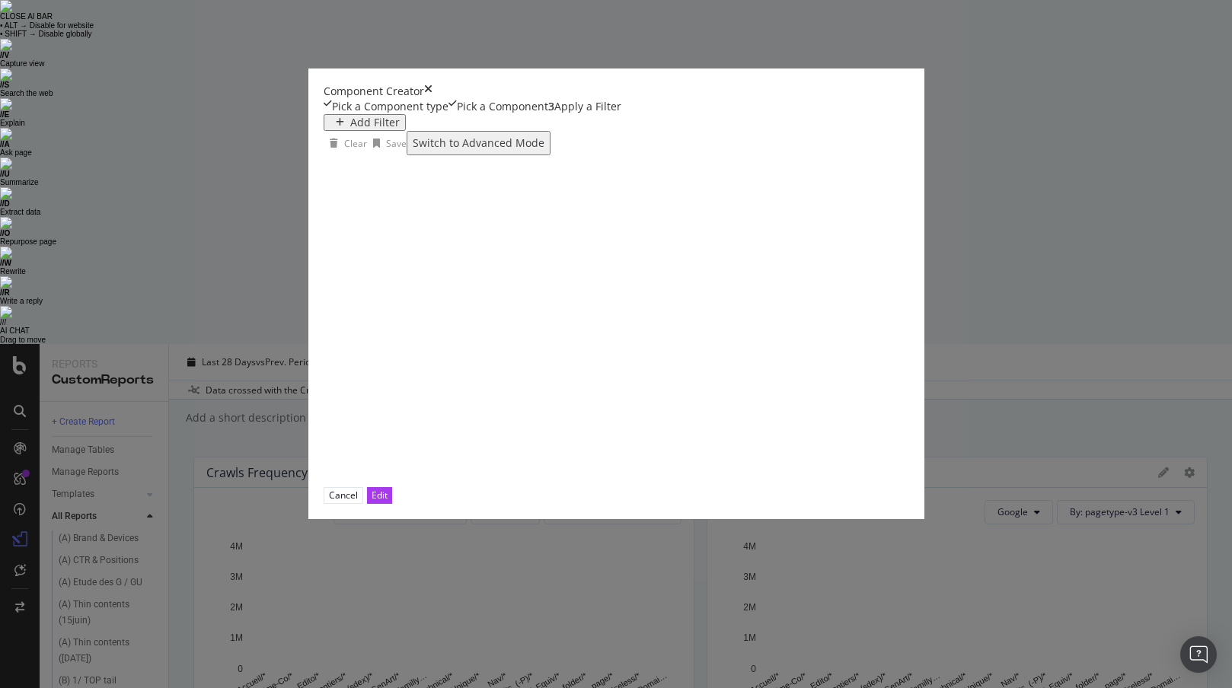
click at [330, 129] on div "Add Filter" at bounding box center [365, 123] width 70 height 12
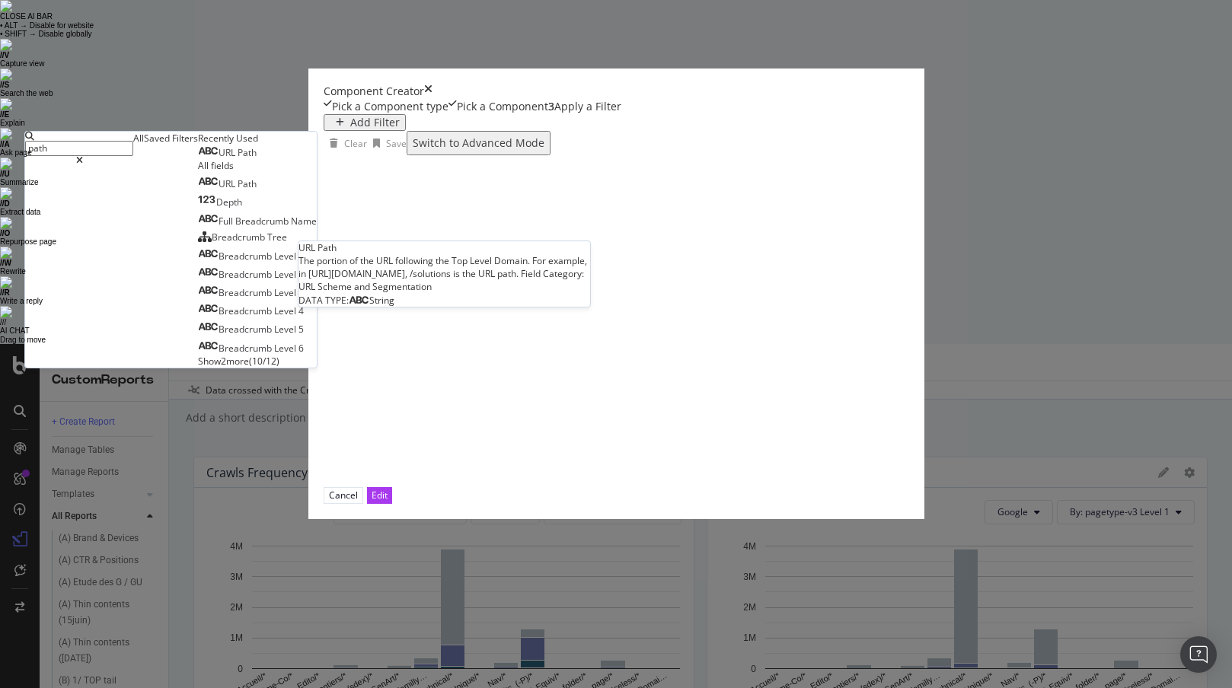
type input "path"
click at [257, 159] on div "URL Path" at bounding box center [227, 153] width 59 height 12
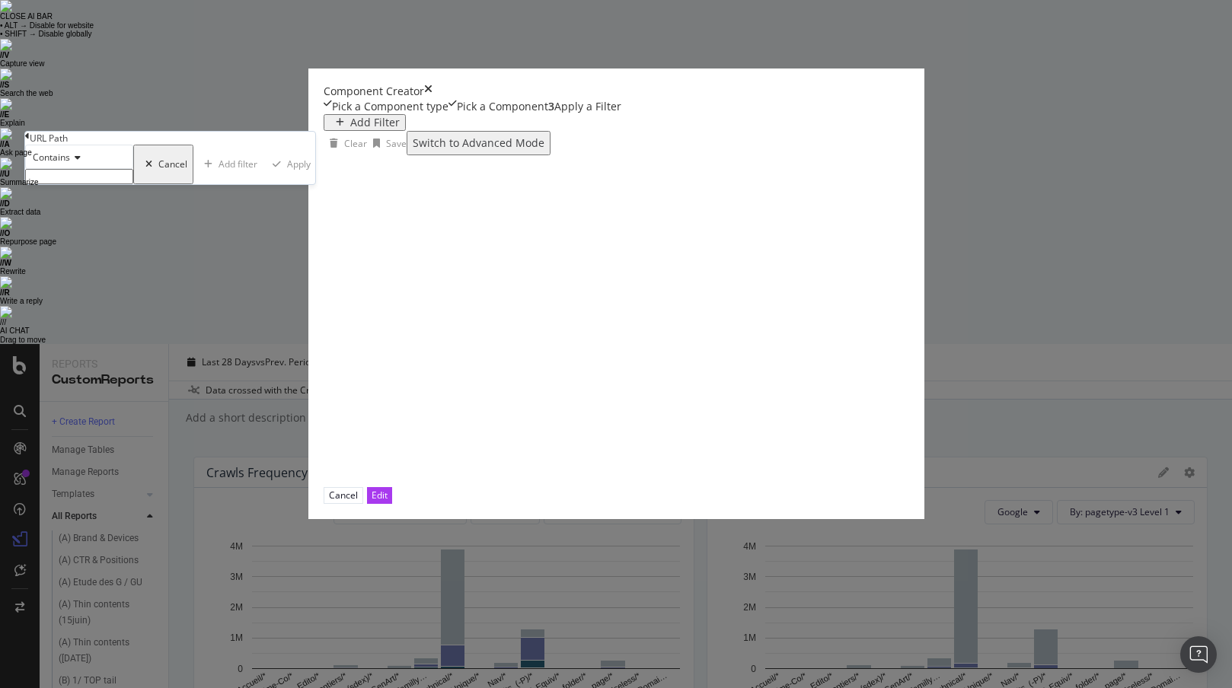
click at [133, 184] on input "modal" at bounding box center [79, 176] width 108 height 15
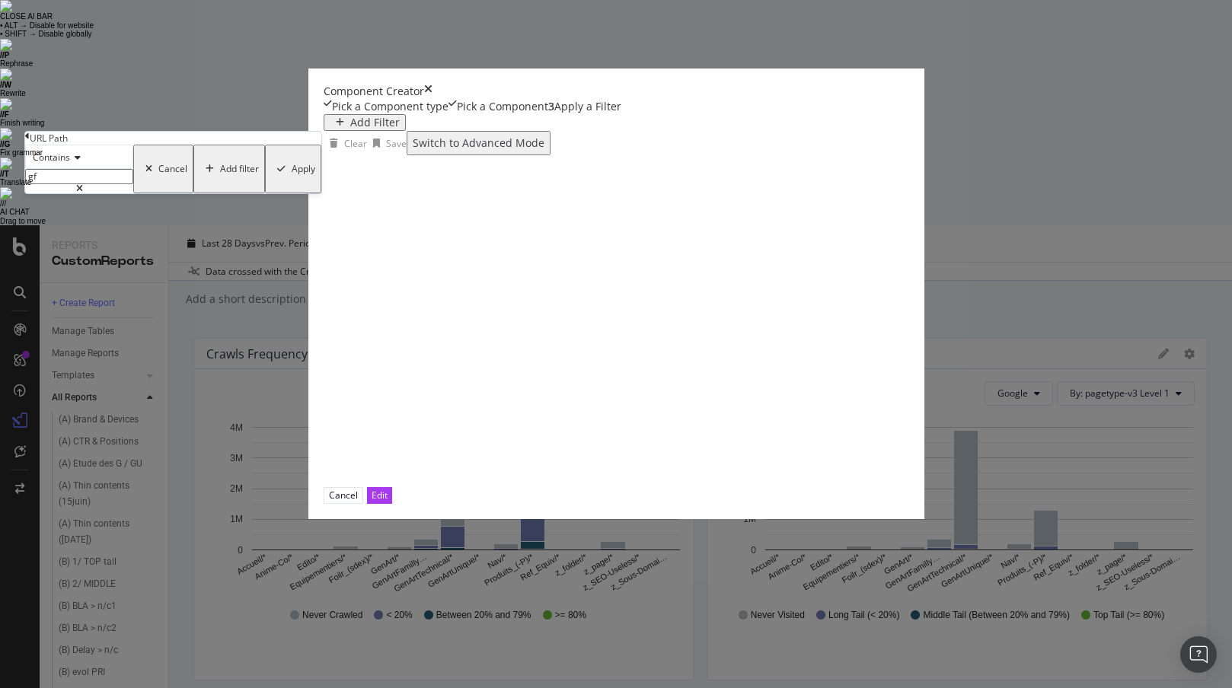
type input "g"
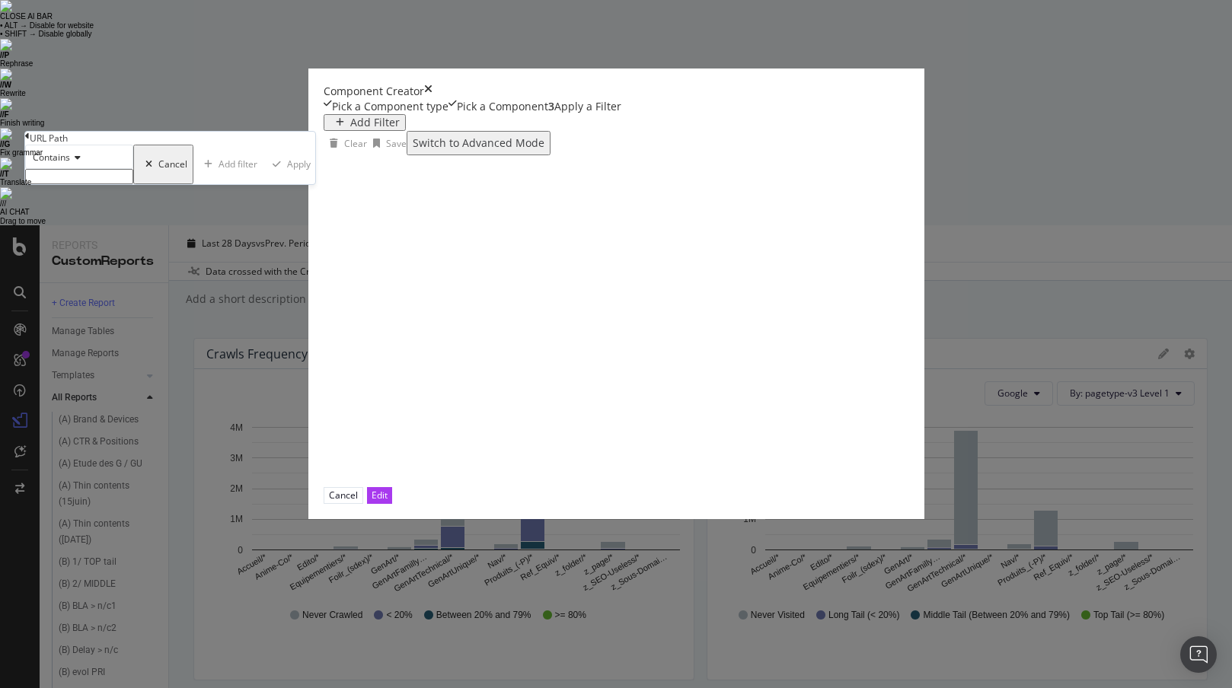
click at [30, 141] on icon "modal" at bounding box center [27, 136] width 5 height 9
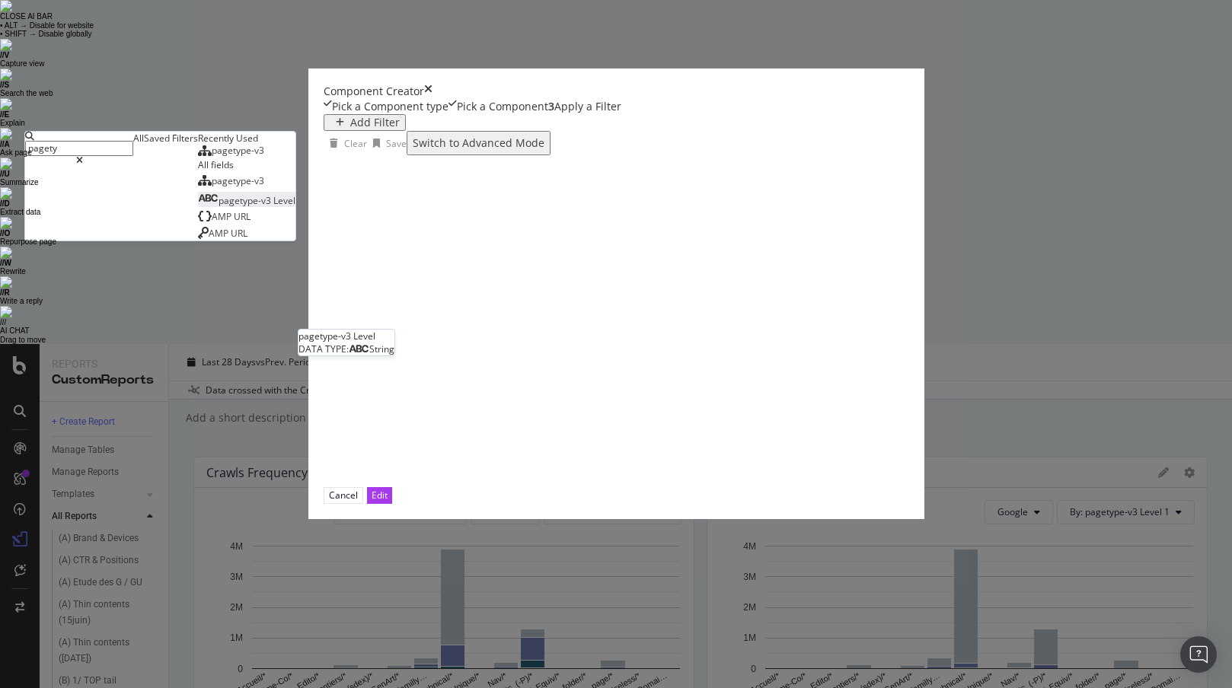
type input "pagety"
click at [295, 207] on span "Level" at bounding box center [284, 200] width 22 height 13
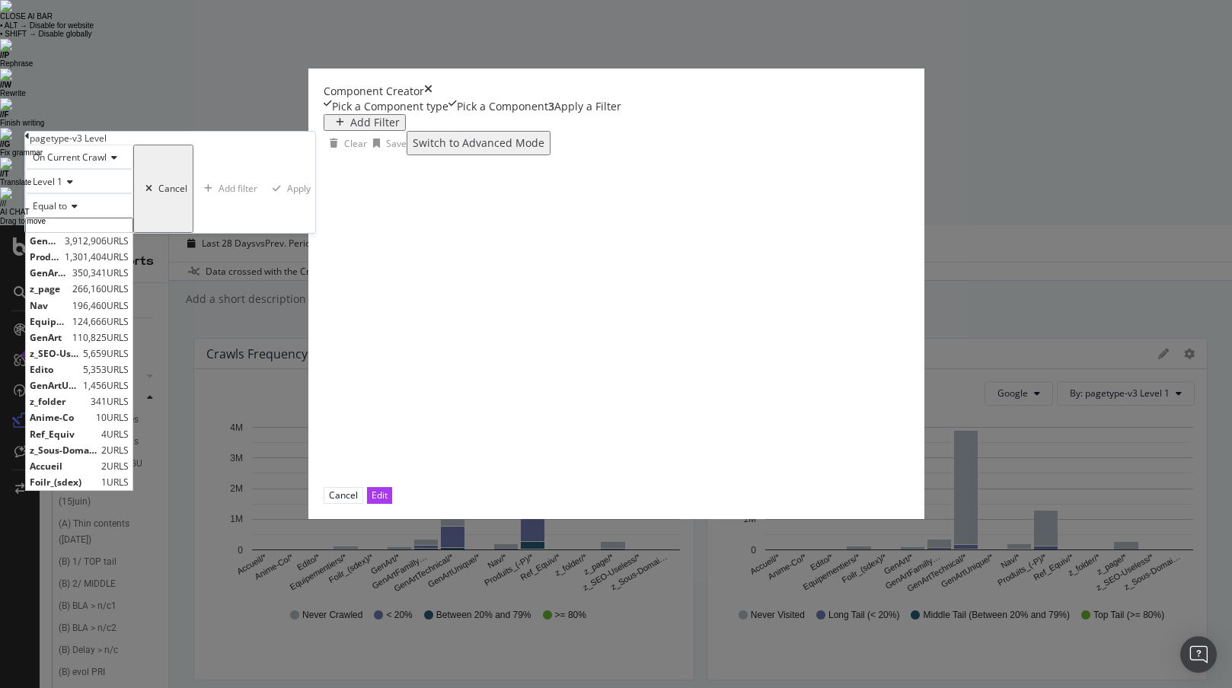
click at [133, 233] on input "modal" at bounding box center [79, 225] width 108 height 15
click at [61, 247] on span "GenArtTechnical" at bounding box center [45, 241] width 31 height 13
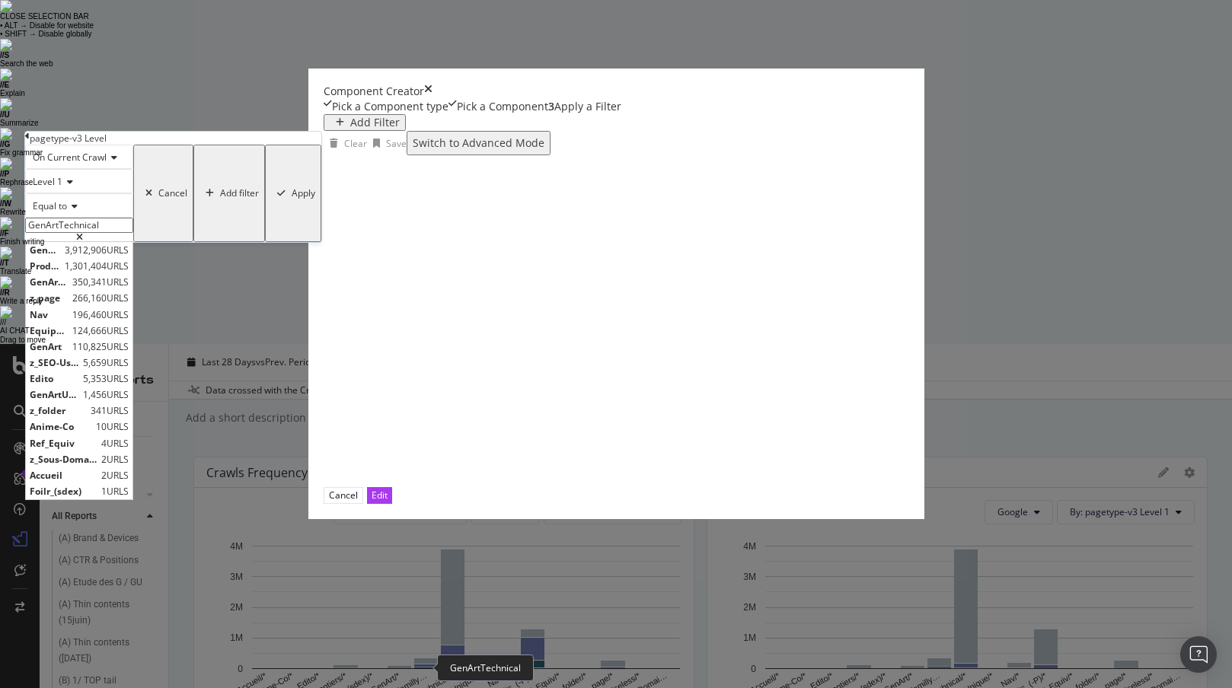
click at [133, 233] on input "GenArtTechnical" at bounding box center [79, 225] width 108 height 15
click at [69, 289] on span "GenArtFamillyModel_(-GF)" at bounding box center [49, 282] width 39 height 13
type input "GenArtFamillyModel_(-GF)"
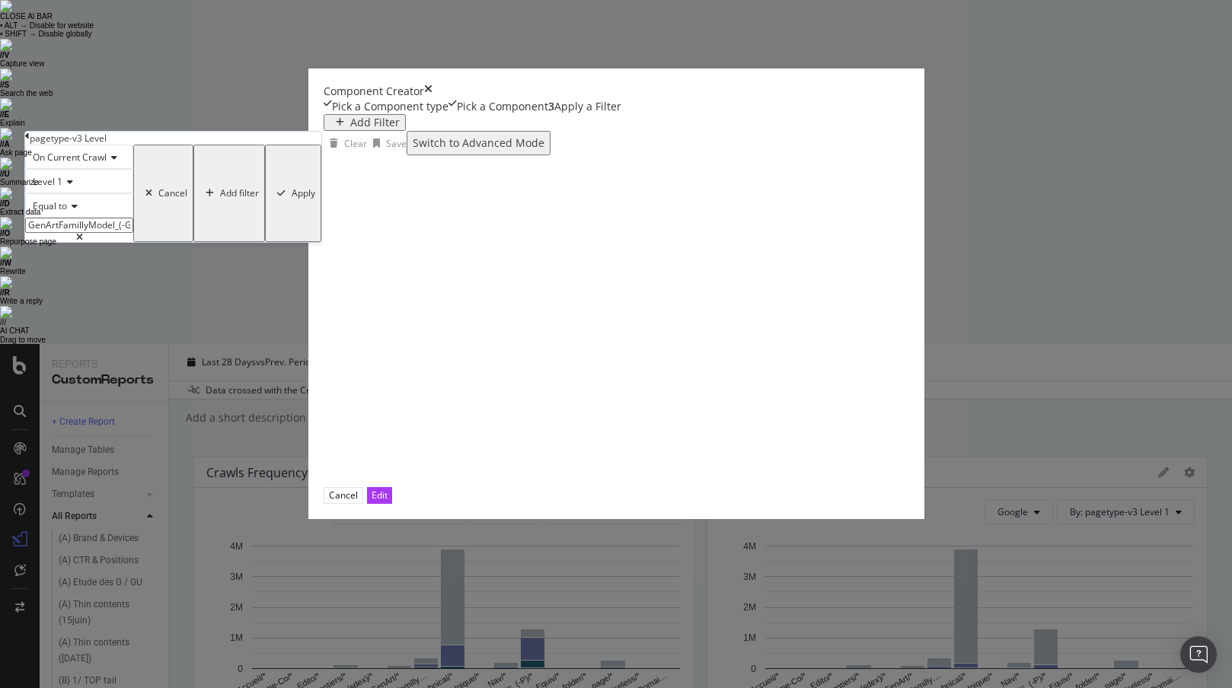
click at [315, 199] on div "Apply" at bounding box center [304, 193] width 24 height 11
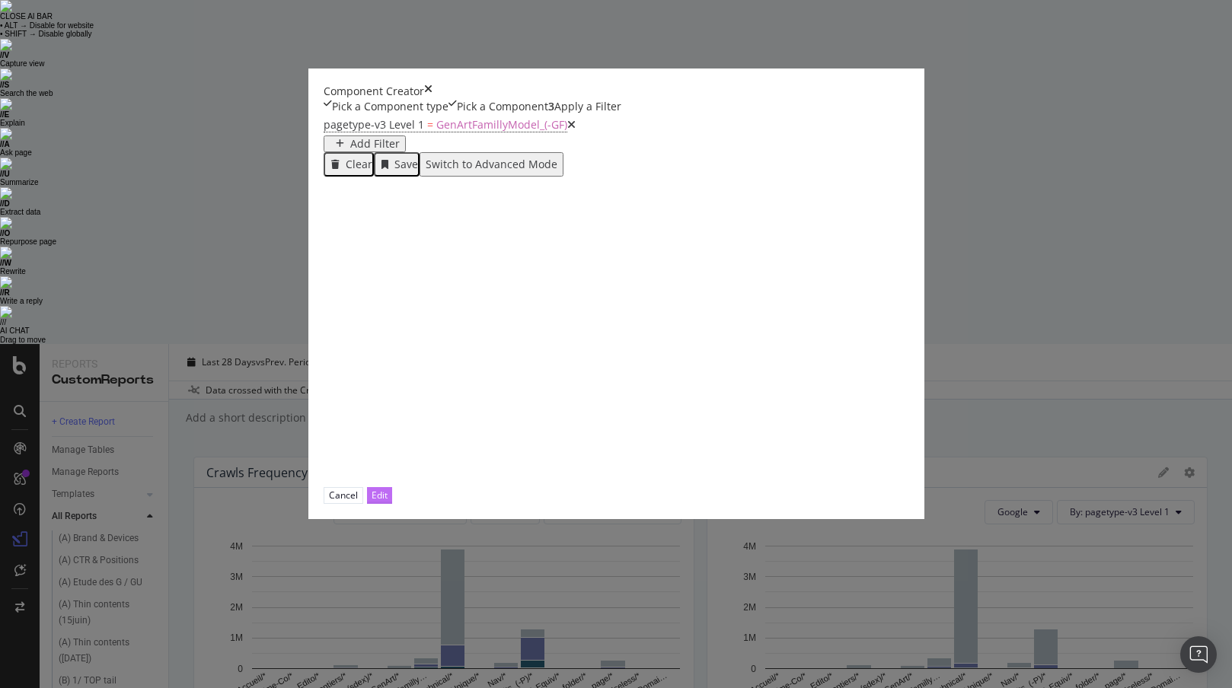
click at [392, 503] on button "Edit" at bounding box center [379, 495] width 25 height 16
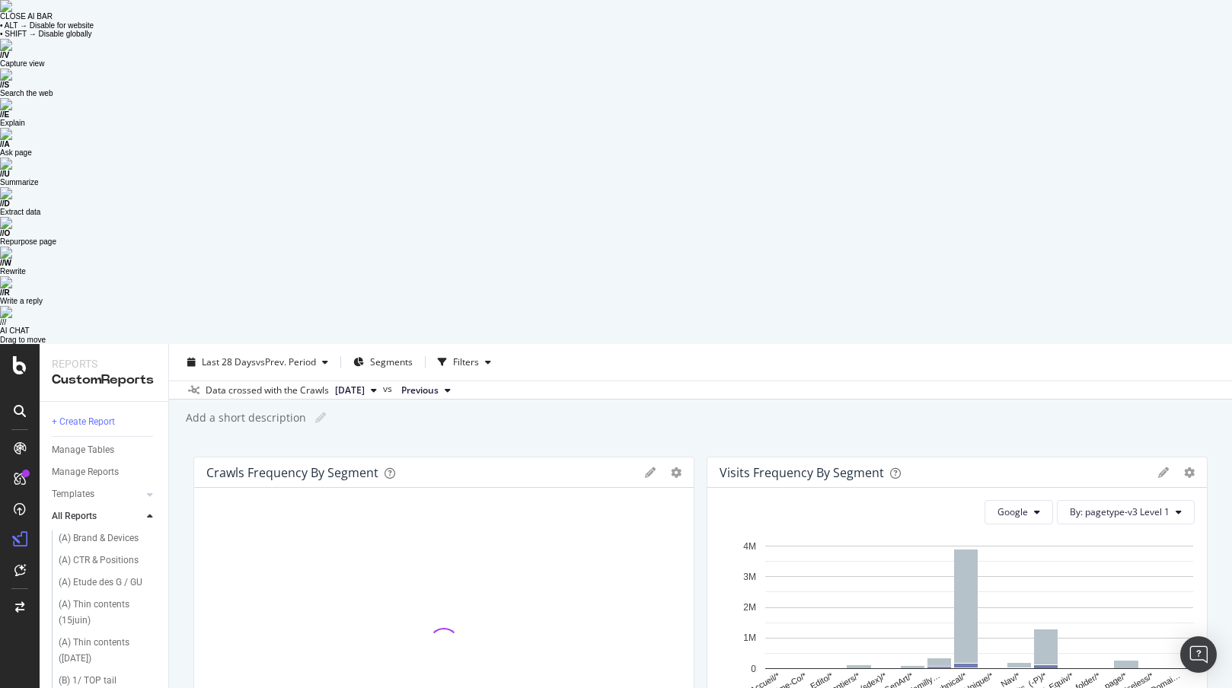
click at [985, 468] on icon at bounding box center [1163, 473] width 11 height 11
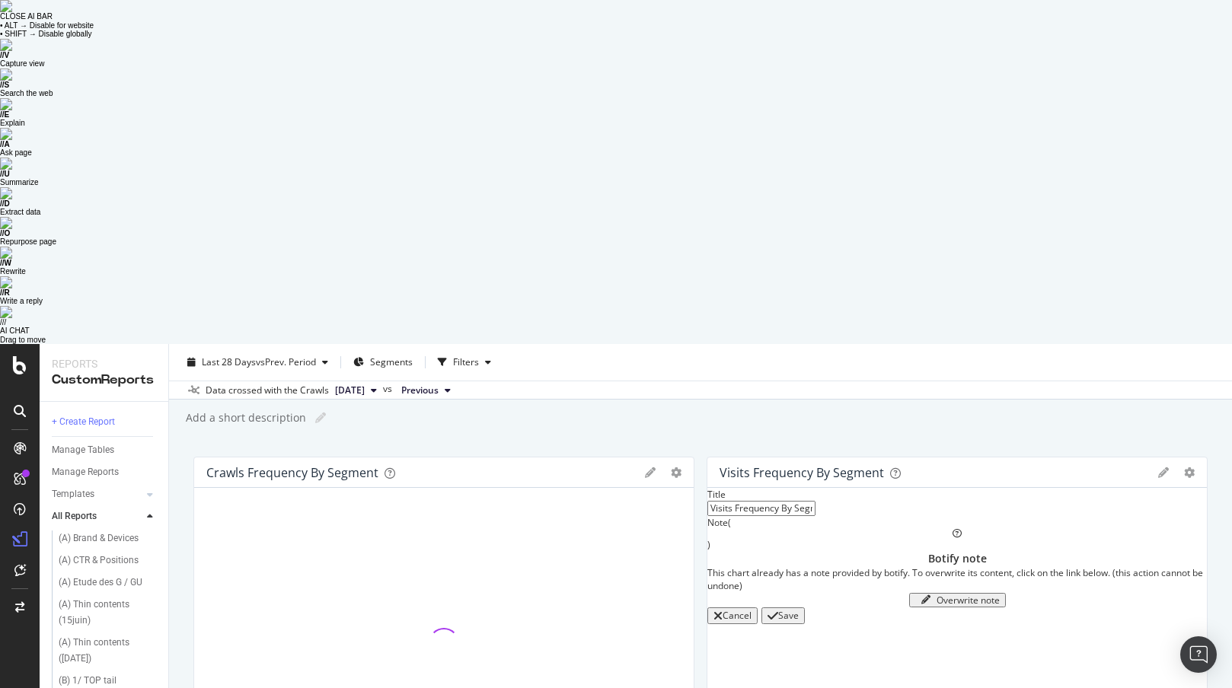
click at [985, 468] on icon at bounding box center [1163, 473] width 11 height 11
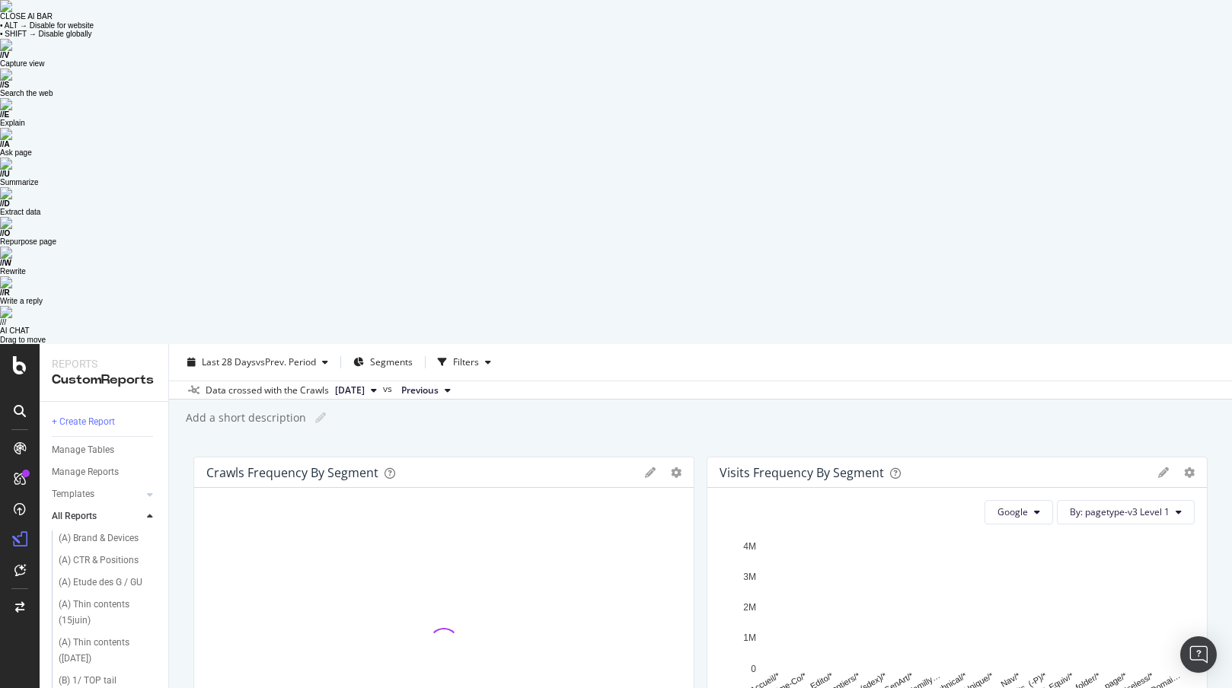
click at [985, 468] on div "Bar (by Value) Bar (by Percentage) Table Apply Filter Export as CSV Delete Add …" at bounding box center [1176, 473] width 37 height 11
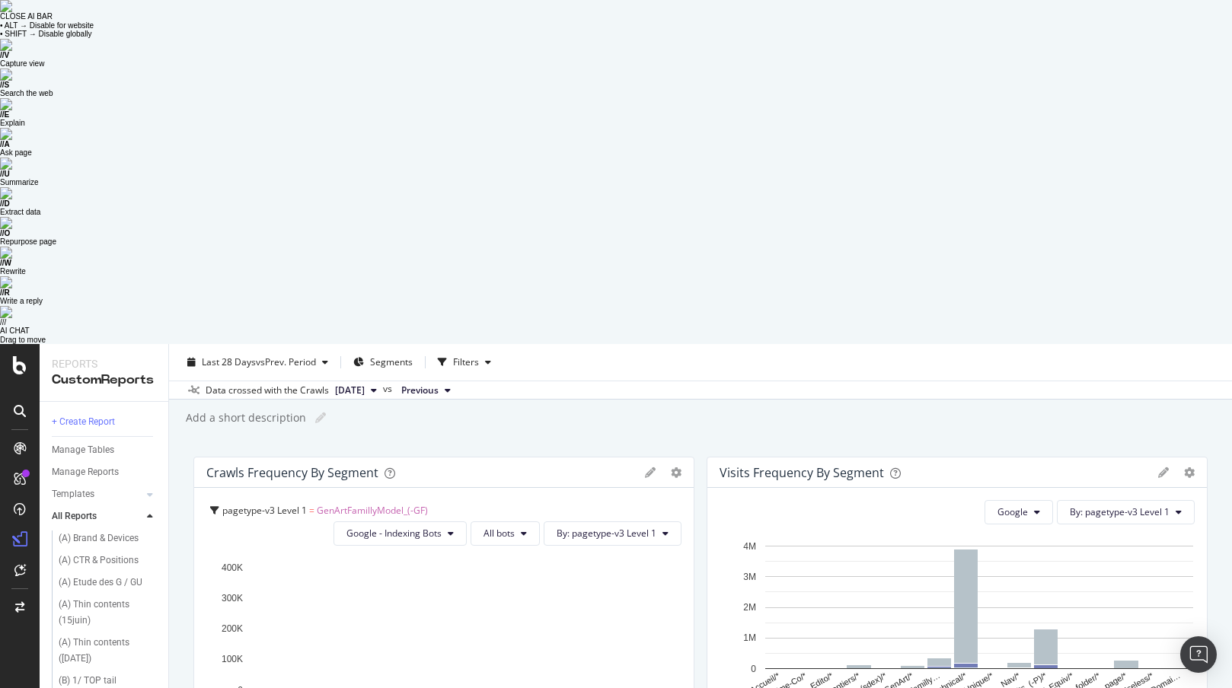
click at [985, 468] on icon "gear" at bounding box center [1189, 473] width 11 height 11
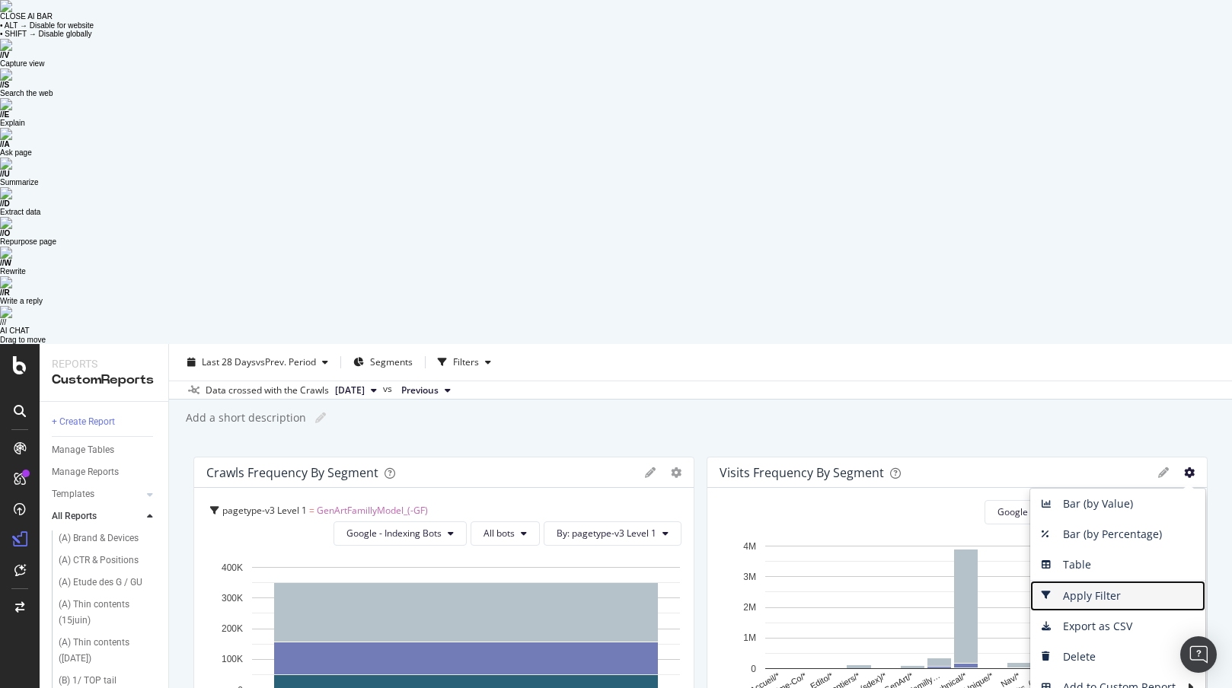
click at [985, 550] on span "Apply Filter" at bounding box center [1117, 596] width 175 height 23
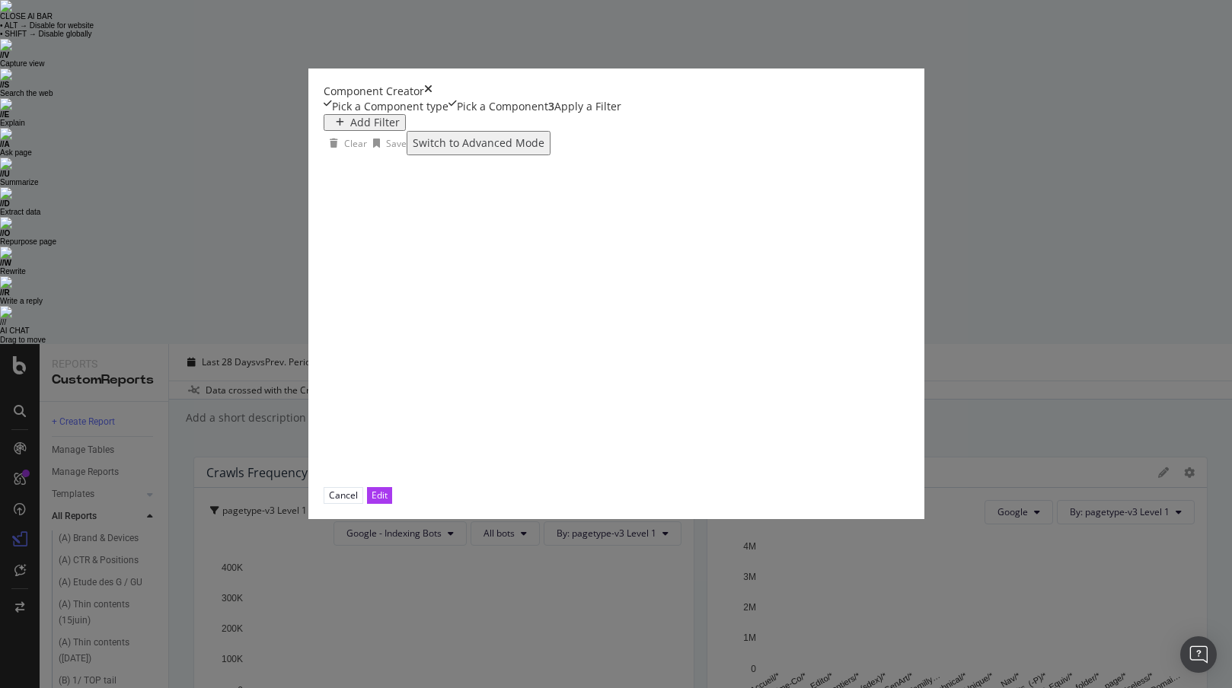
click at [350, 129] on div "Add Filter" at bounding box center [374, 123] width 49 height 12
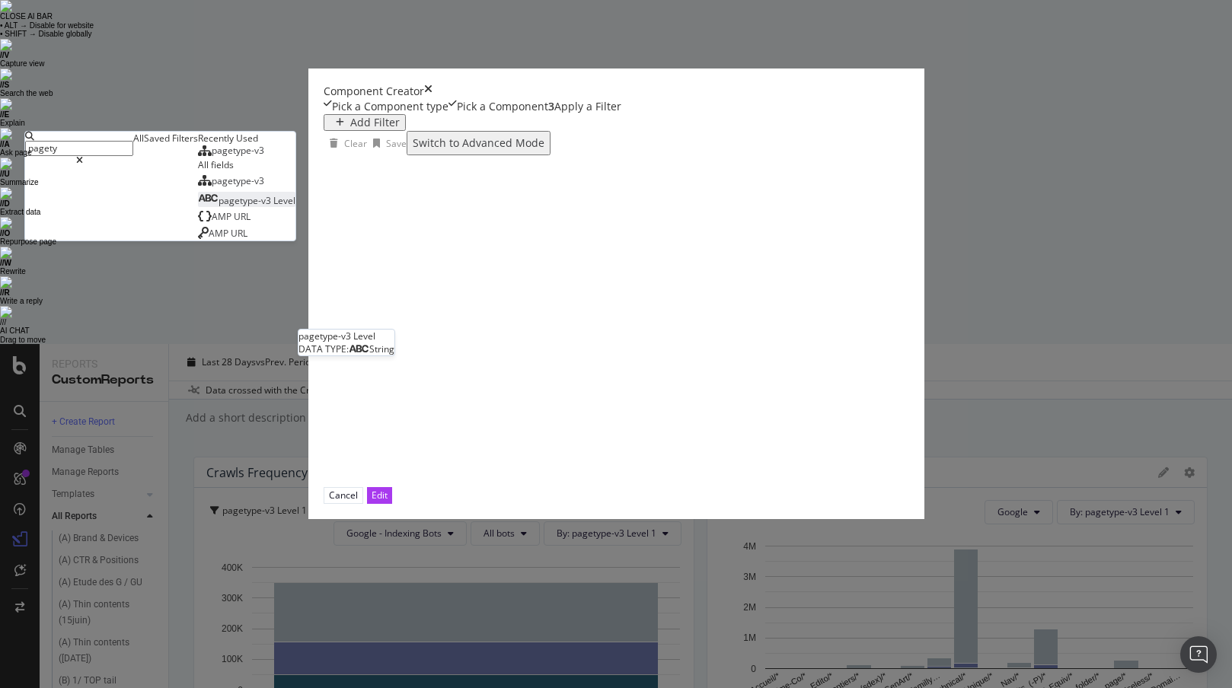
type input "pagety"
click at [273, 207] on span "pagetype-v3" at bounding box center [246, 200] width 55 height 13
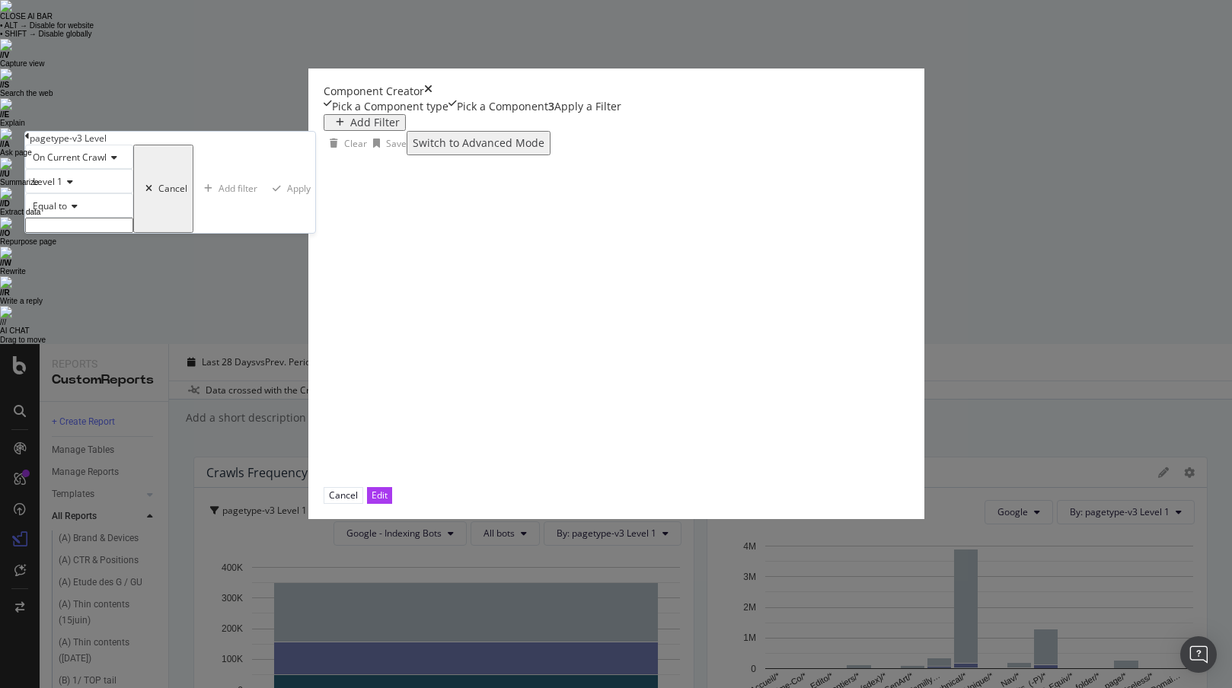
click at [133, 233] on input "modal" at bounding box center [79, 225] width 108 height 15
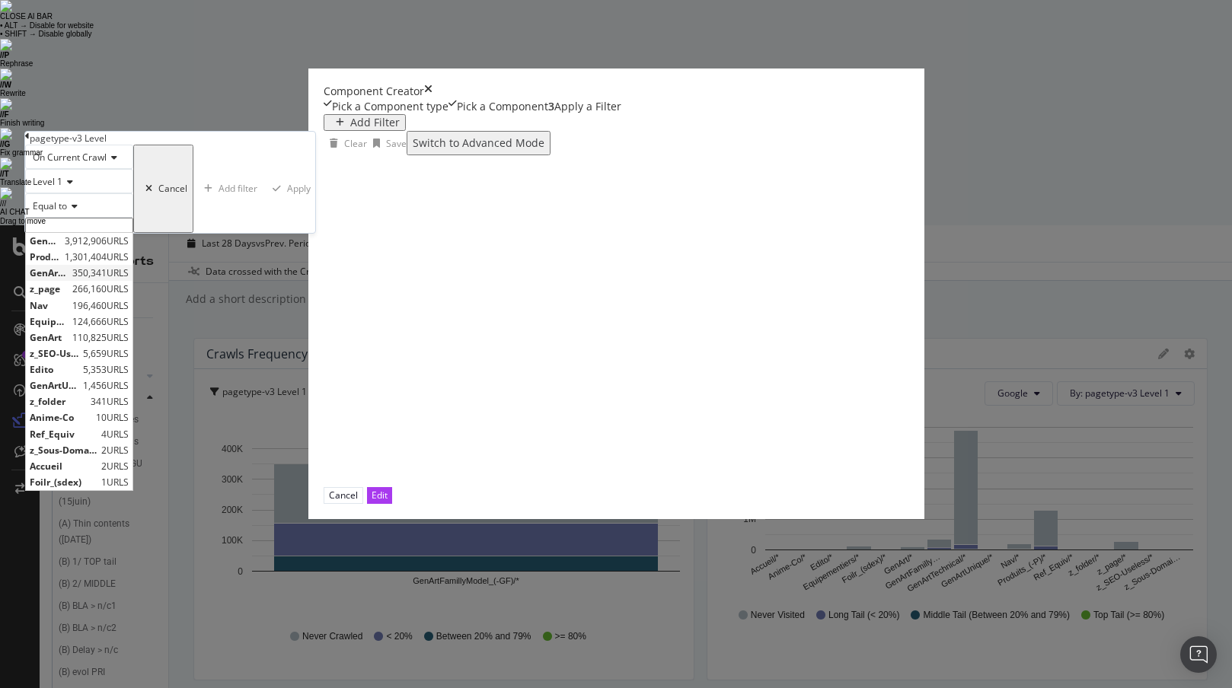
click at [69, 279] on span "GenArtFamillyModel_(-GF)" at bounding box center [49, 273] width 39 height 13
type input "GenArtFamillyModel_(-GF)"
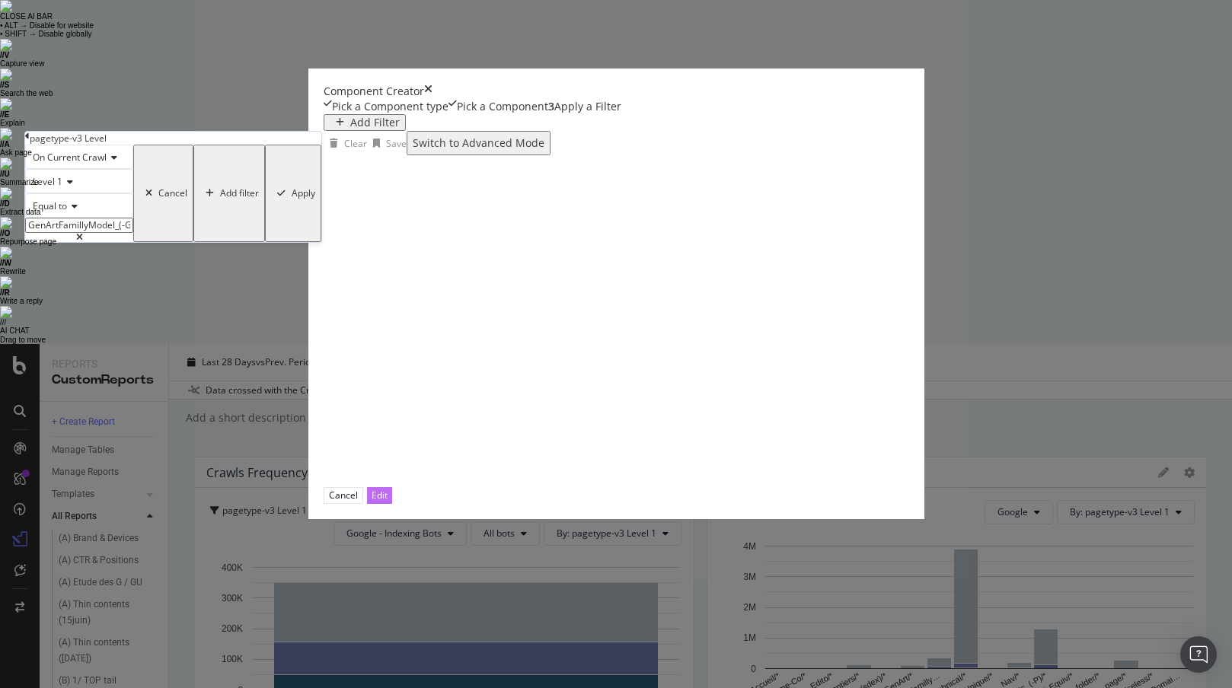
click at [388, 502] on div "Edit" at bounding box center [380, 495] width 16 height 13
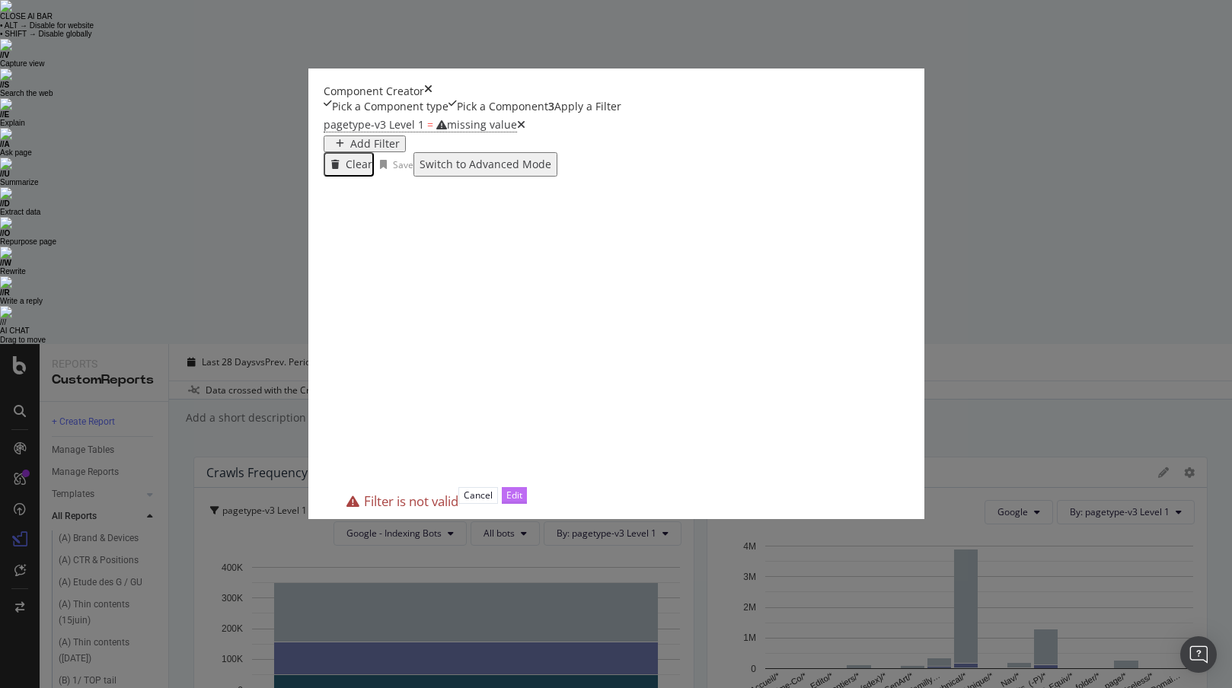
click at [522, 502] on div "Edit" at bounding box center [514, 495] width 16 height 13
click at [447, 132] on div "missing value" at bounding box center [482, 124] width 70 height 14
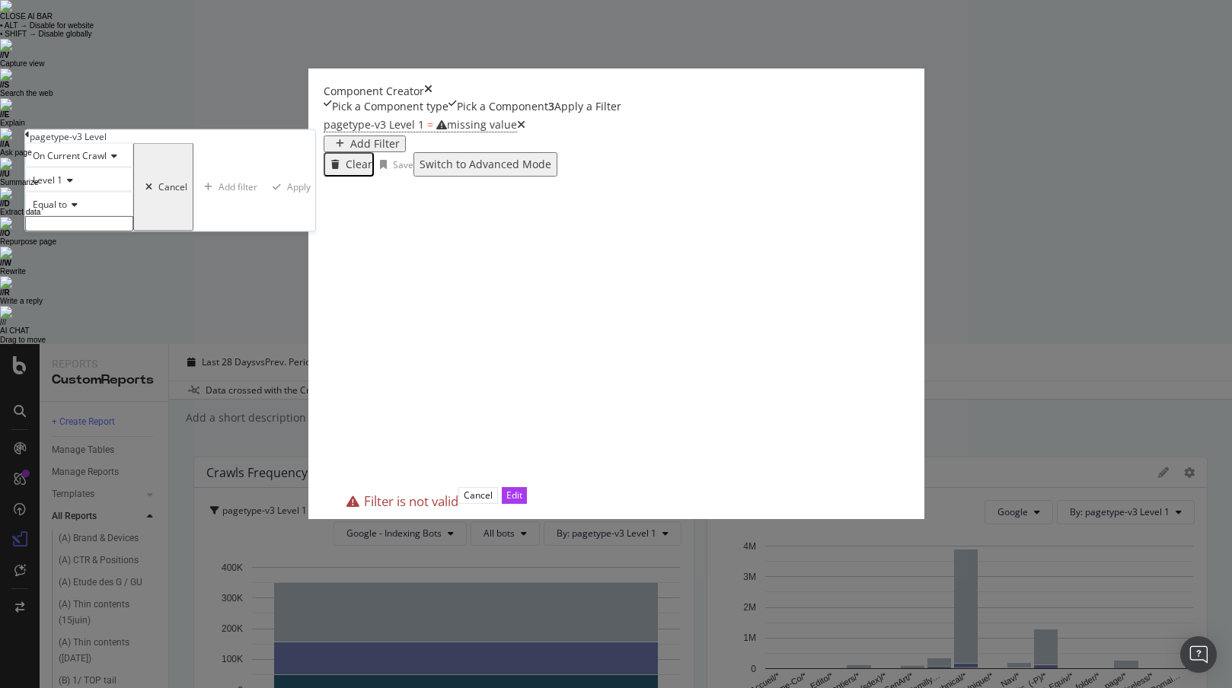
click at [133, 232] on input "modal" at bounding box center [79, 223] width 108 height 15
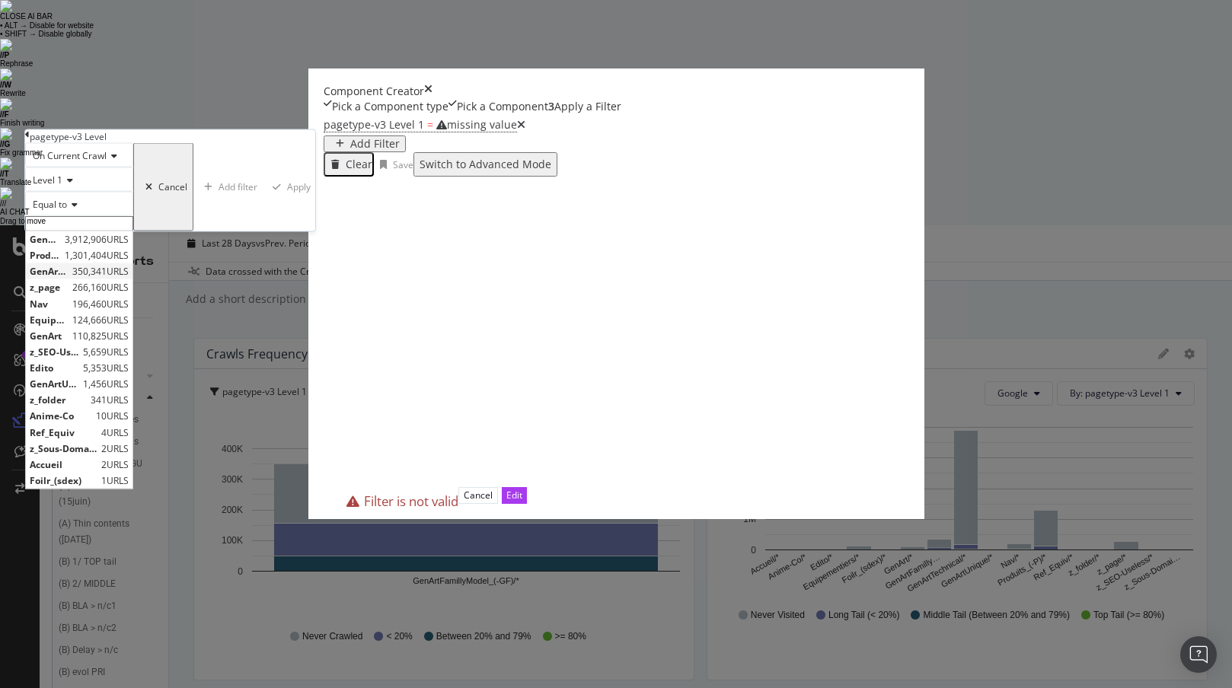
click at [69, 278] on span "GenArtFamillyModel_(-GF)" at bounding box center [49, 271] width 39 height 13
type input "GenArtFamillyModel_(-GF)"
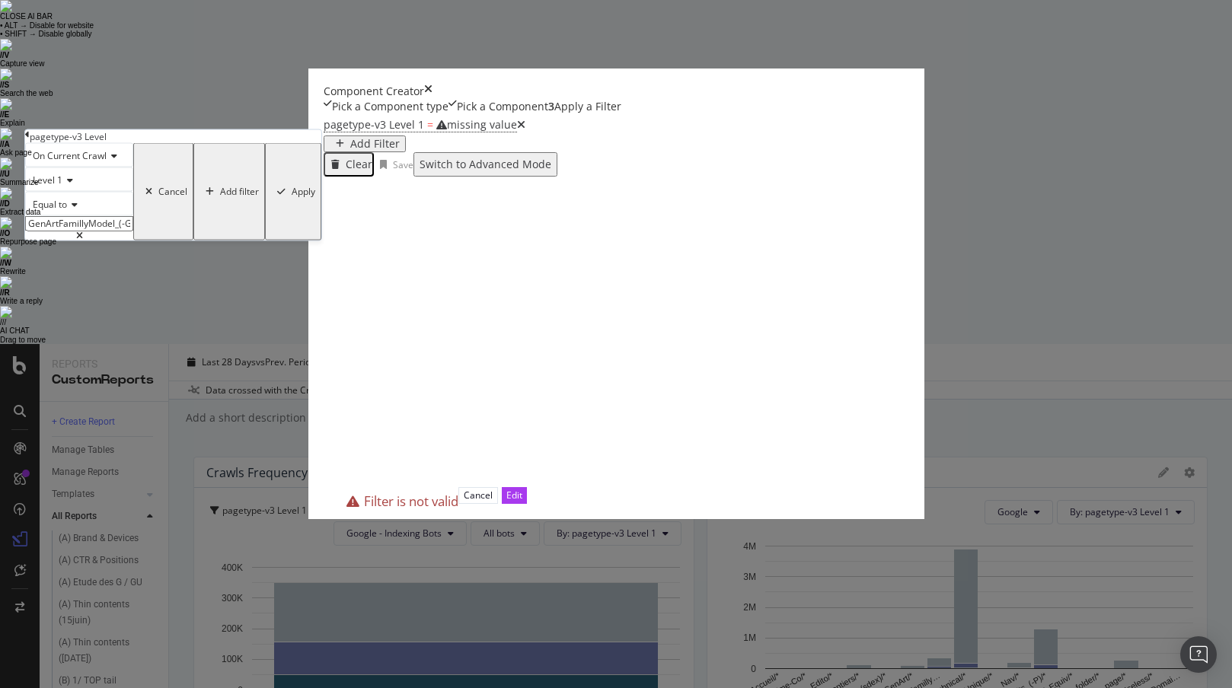
click at [321, 241] on button "Apply" at bounding box center [293, 191] width 56 height 97
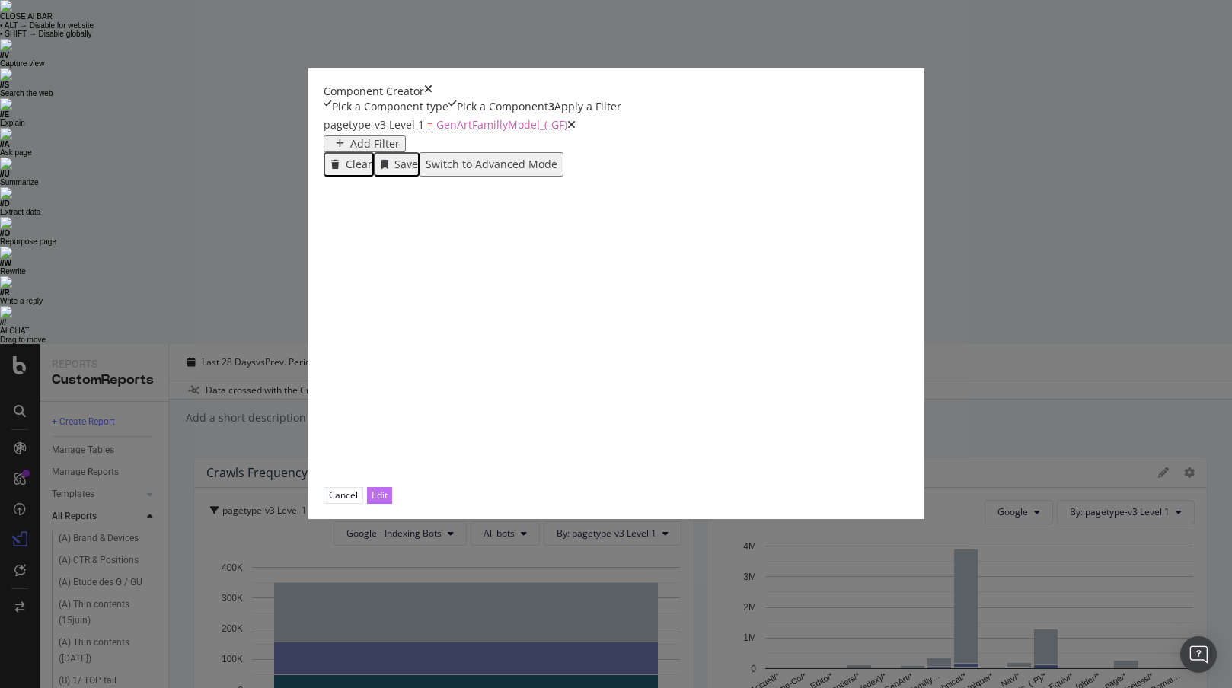
click at [392, 503] on button "Edit" at bounding box center [379, 495] width 25 height 16
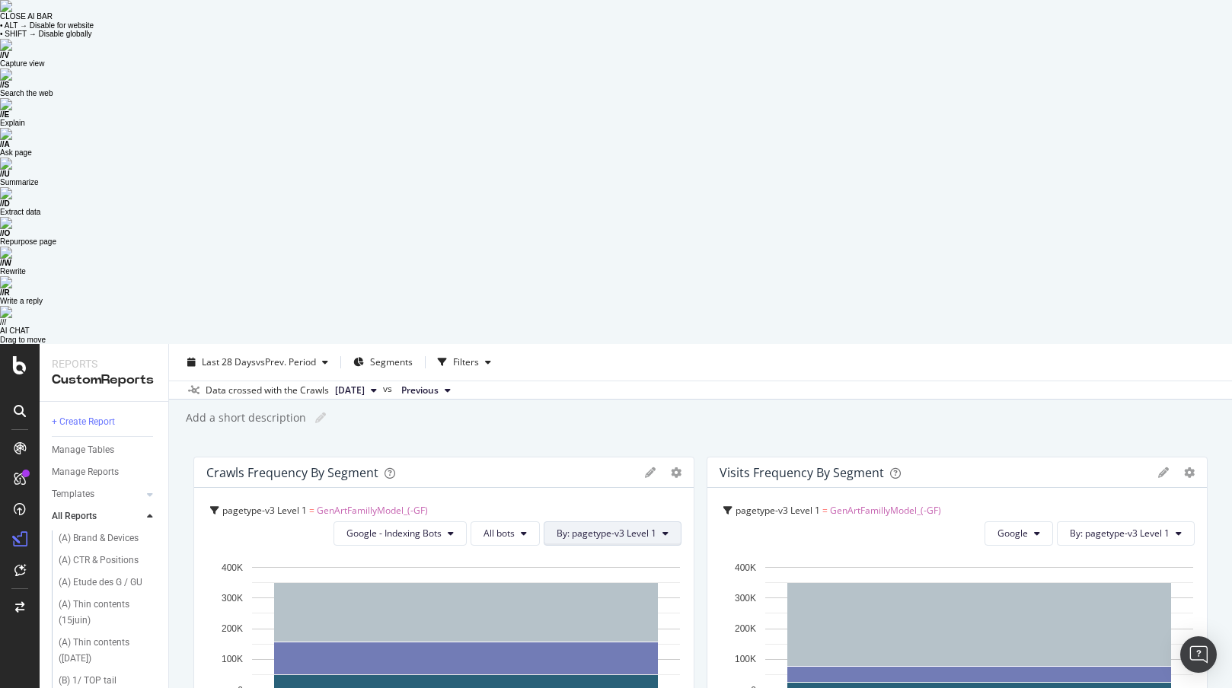
click at [646, 527] on span "By: pagetype-v3 Level 1" at bounding box center [607, 533] width 100 height 13
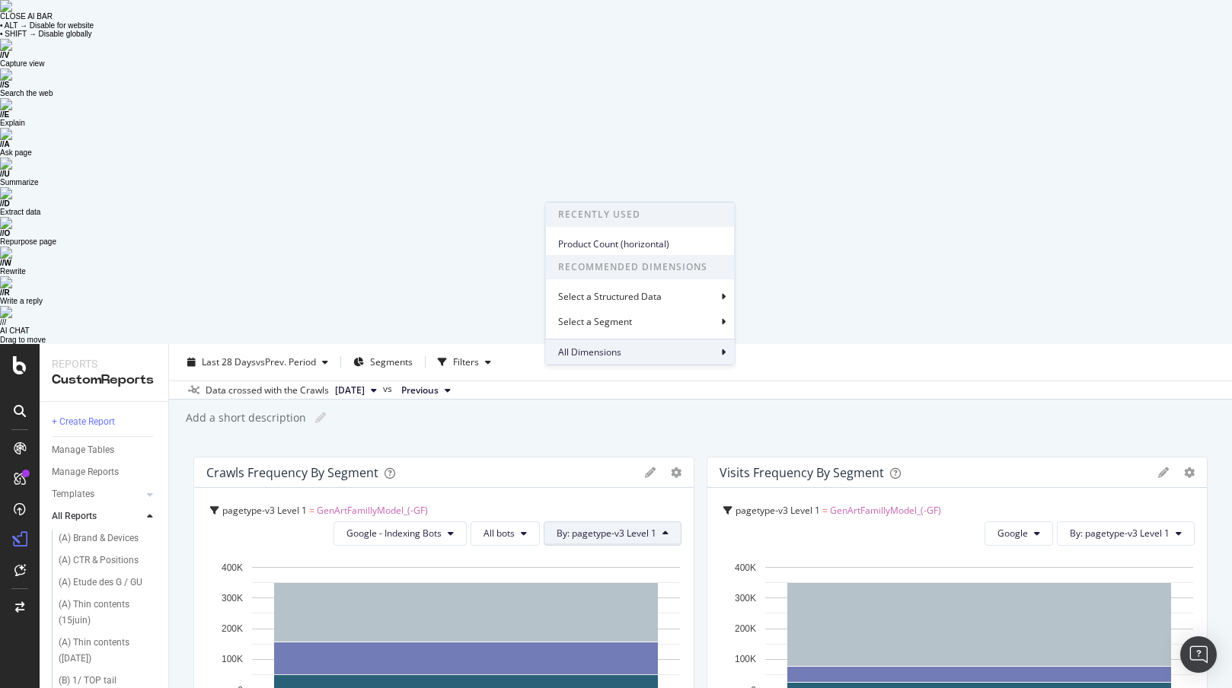
click at [649, 346] on div "All Dimensions" at bounding box center [640, 352] width 189 height 26
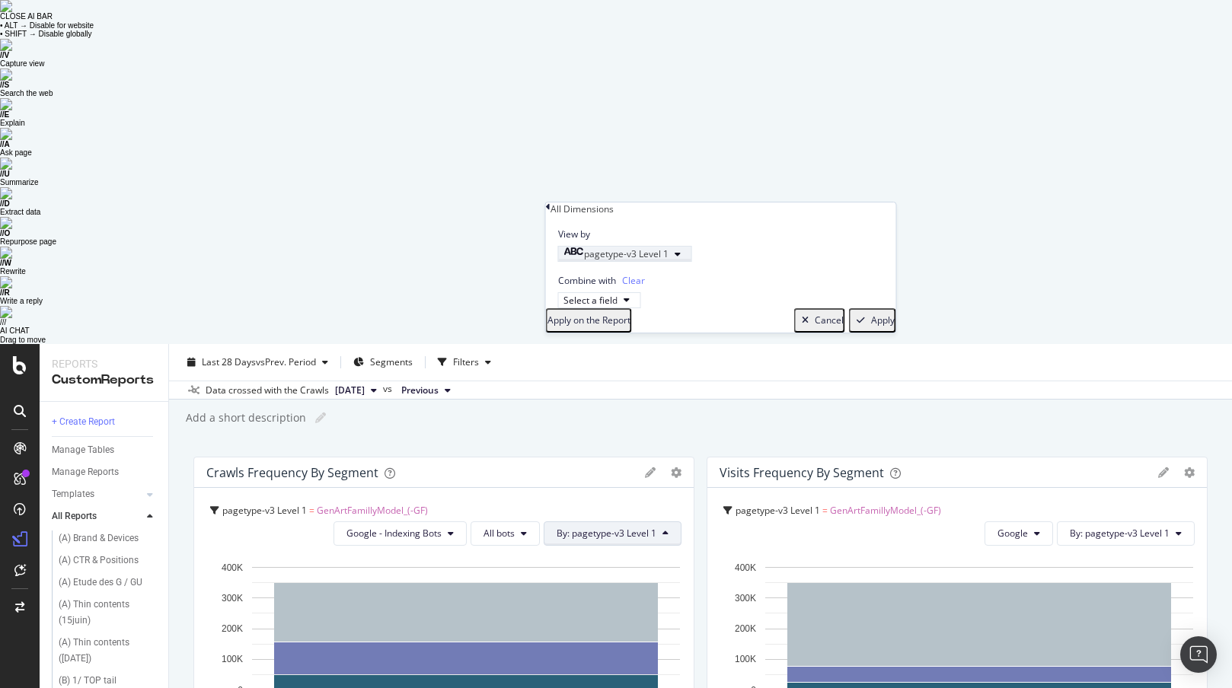
click at [669, 260] on div "pagetype-v3 Level 1" at bounding box center [616, 253] width 105 height 13
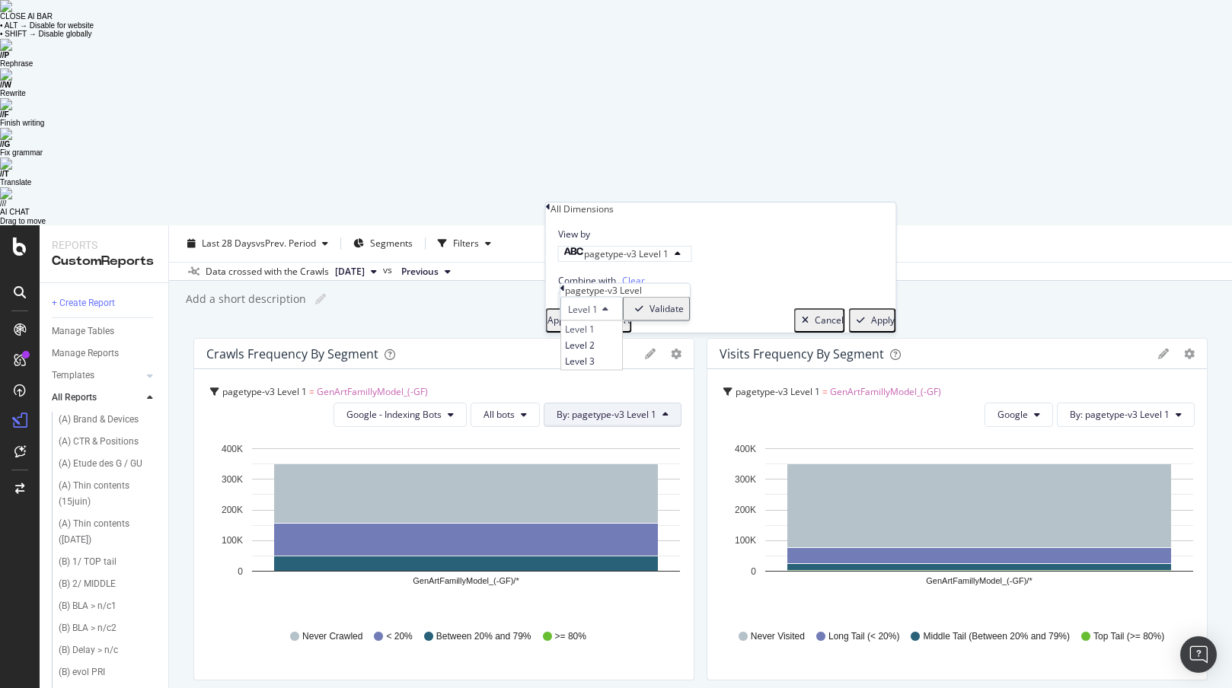
click at [557, 212] on div "All Dimensions" at bounding box center [721, 209] width 350 height 13
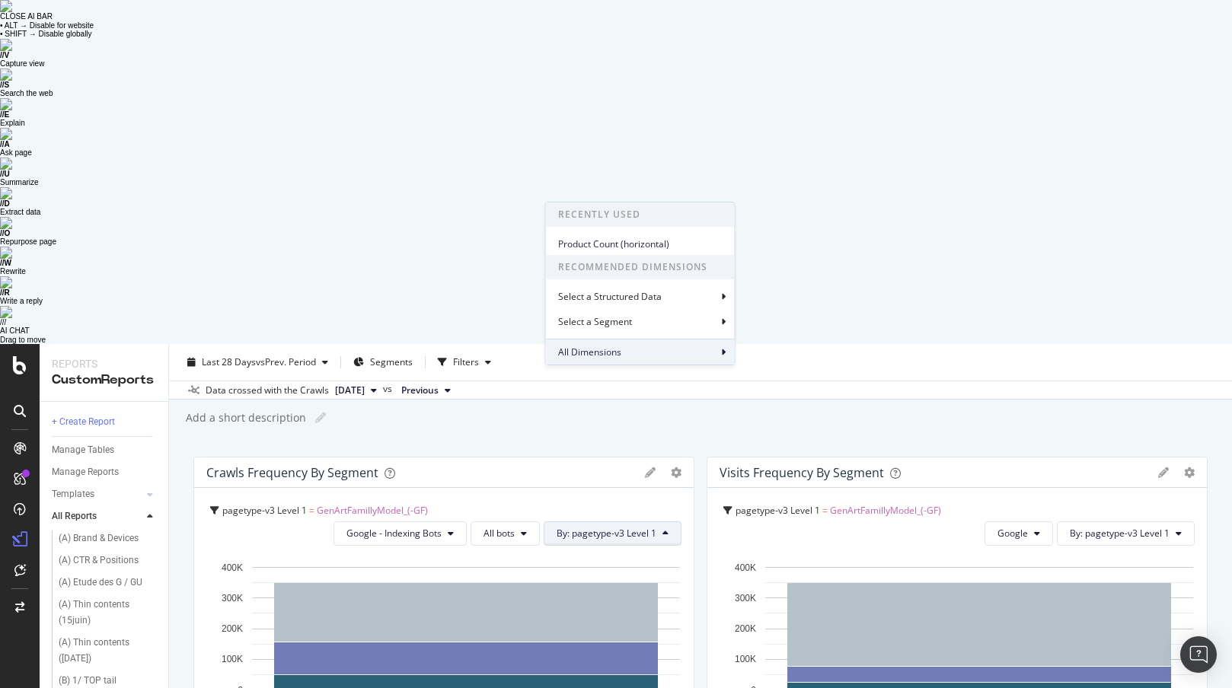
click at [656, 353] on div "All Dimensions" at bounding box center [640, 352] width 189 height 26
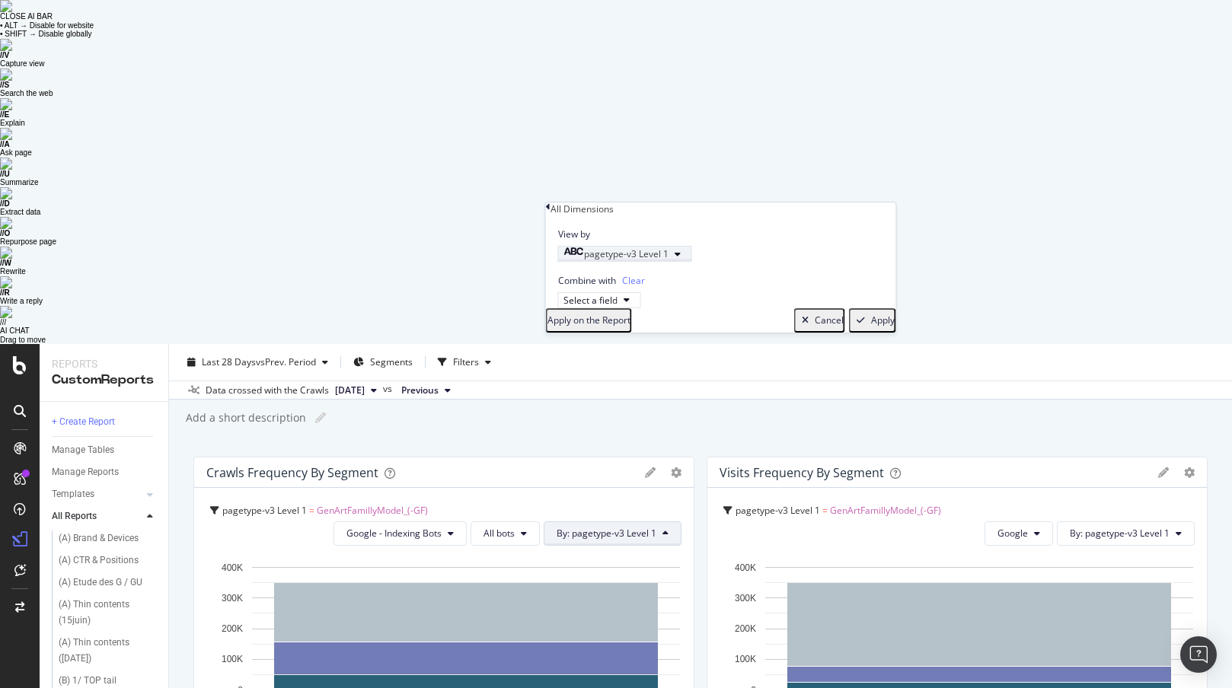
click at [629, 260] on span "pagetype-v3 Level 1" at bounding box center [626, 253] width 85 height 13
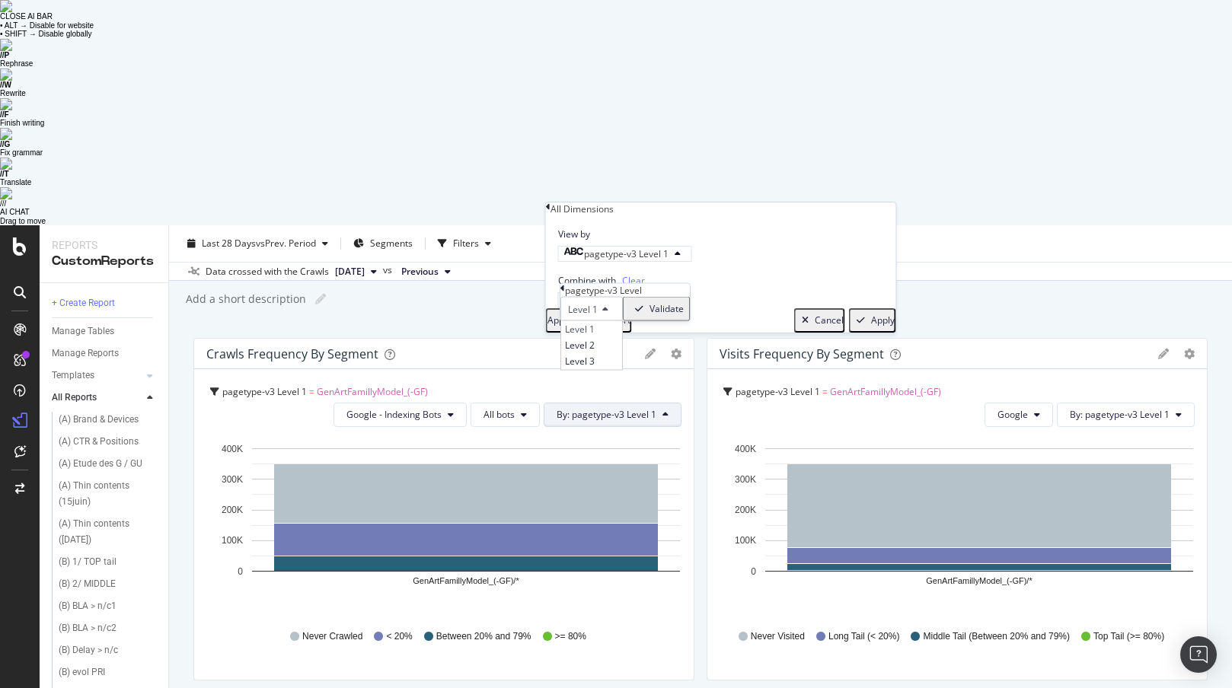
click at [603, 231] on div "View by pagetype-v3 Level 1 pagetype-v3 Level Level 1 Level 1 Level 2 Level 3 V…" at bounding box center [721, 239] width 350 height 46
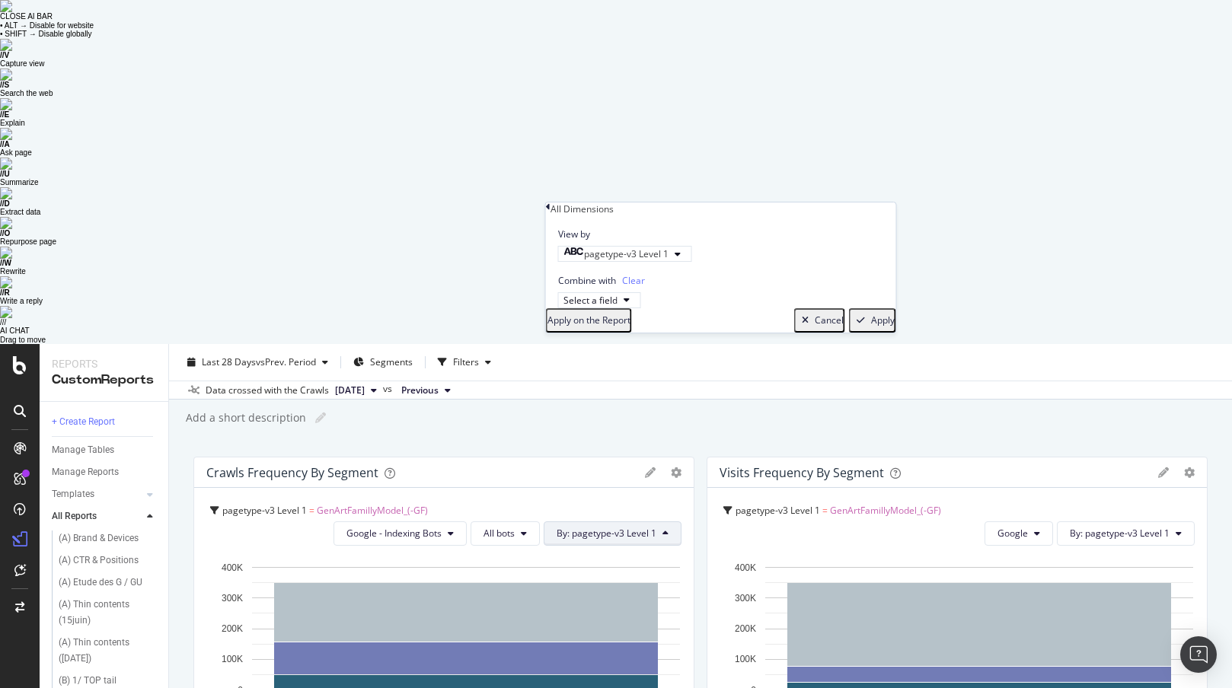
click at [551, 210] on icon at bounding box center [548, 209] width 5 height 13
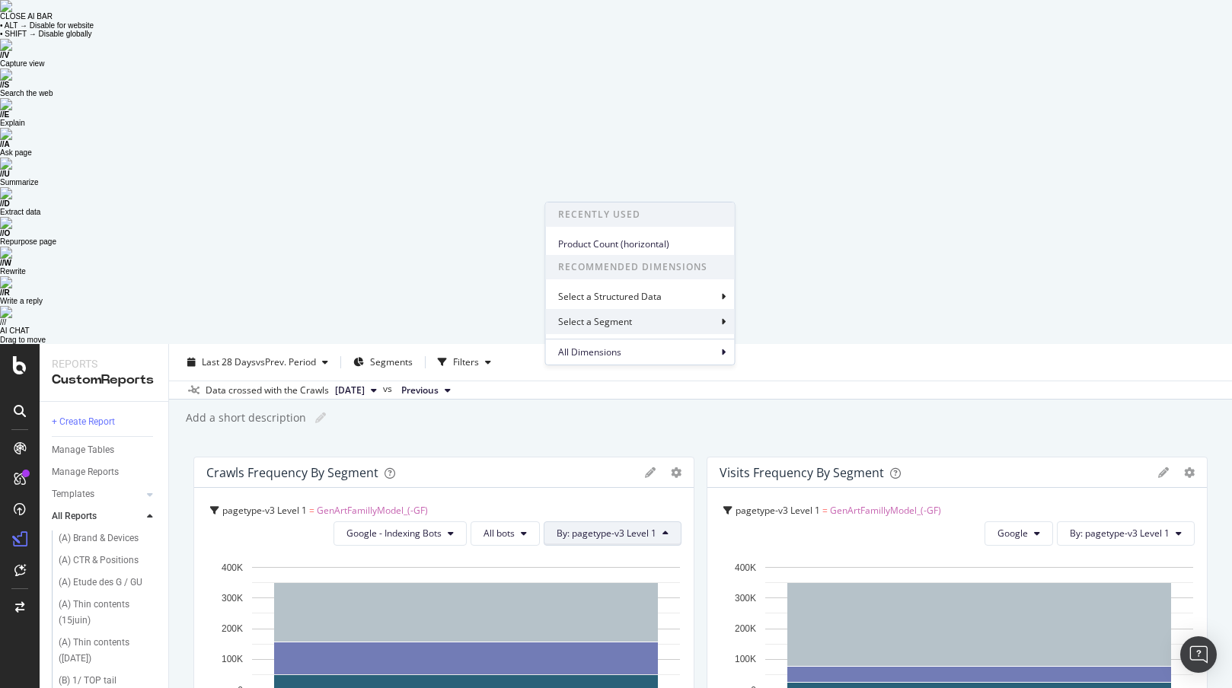
click at [631, 327] on div "Select a Segment" at bounding box center [596, 321] width 77 height 13
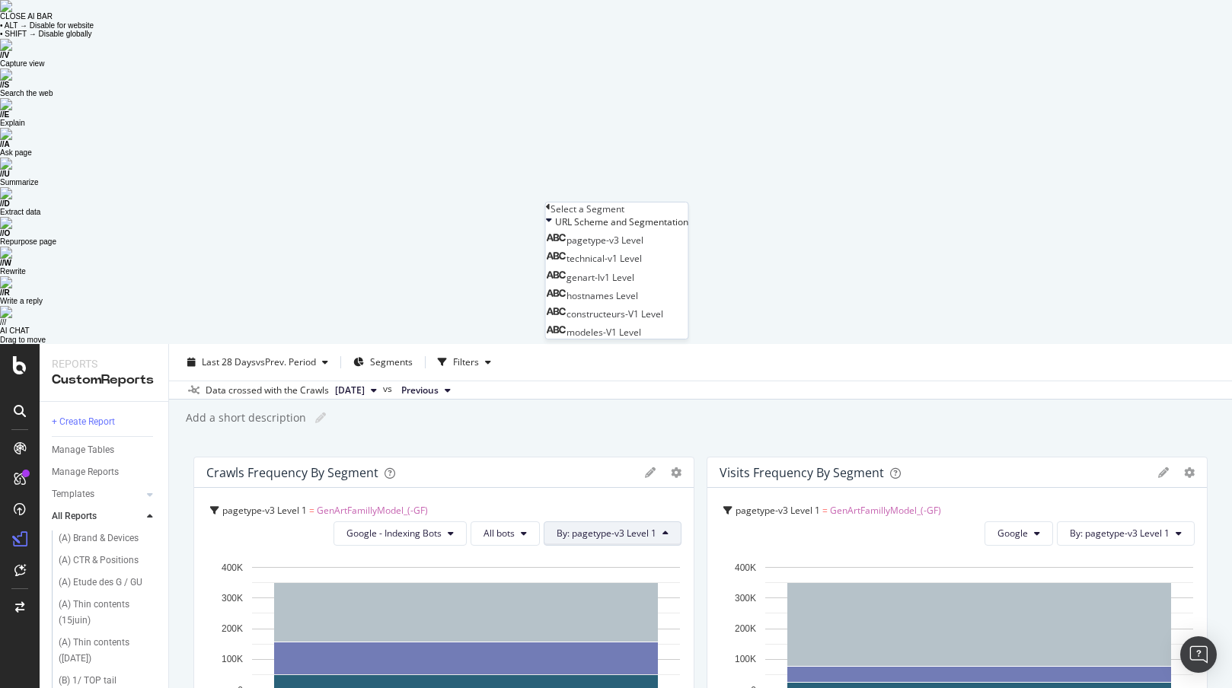
click at [551, 212] on icon at bounding box center [548, 209] width 5 height 13
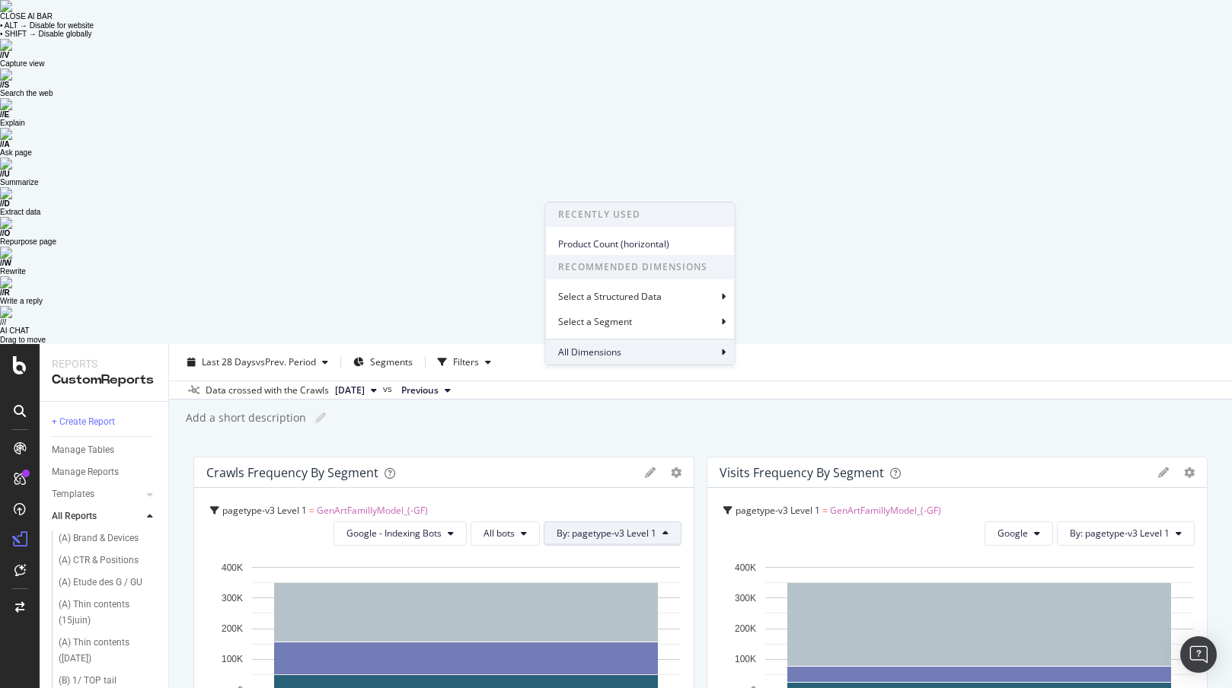
click at [580, 351] on span "All Dimensions" at bounding box center [589, 352] width 63 height 13
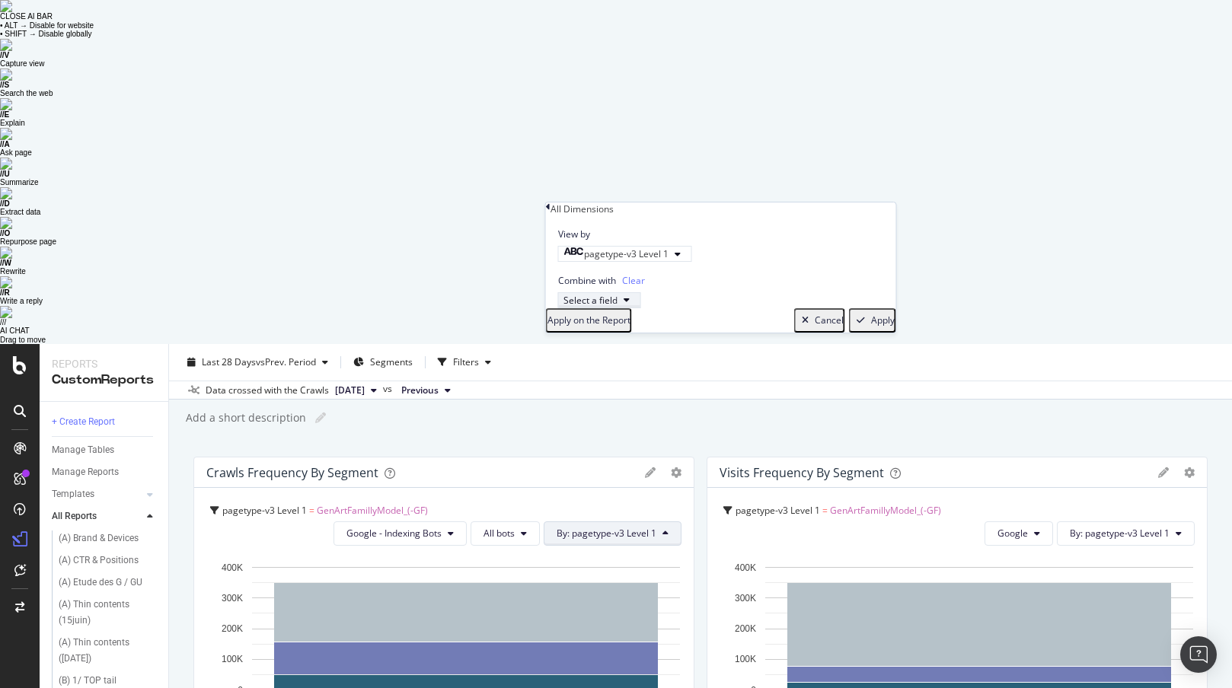
click at [636, 307] on div "Select a field" at bounding box center [600, 300] width 72 height 13
click at [669, 260] on div "pagetype-v3 Level 1" at bounding box center [616, 253] width 105 height 13
click at [560, 293] on icon at bounding box center [562, 288] width 5 height 9
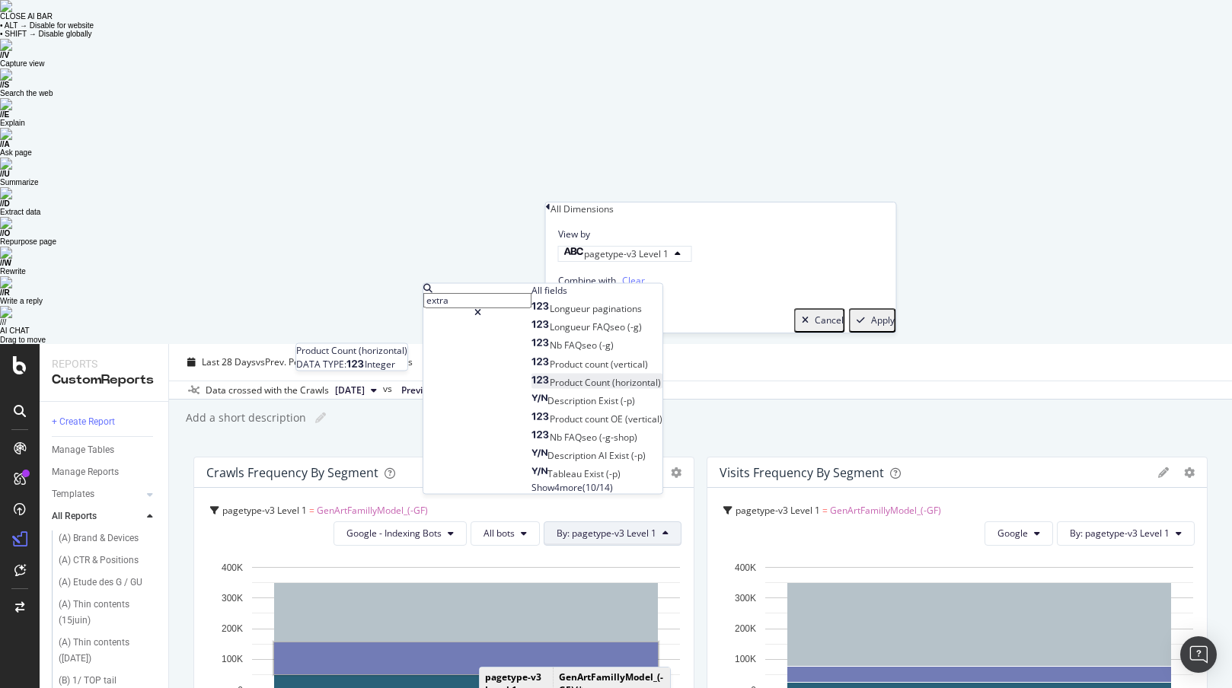
type input "extra"
click at [532, 385] on icon at bounding box center [541, 379] width 18 height 9
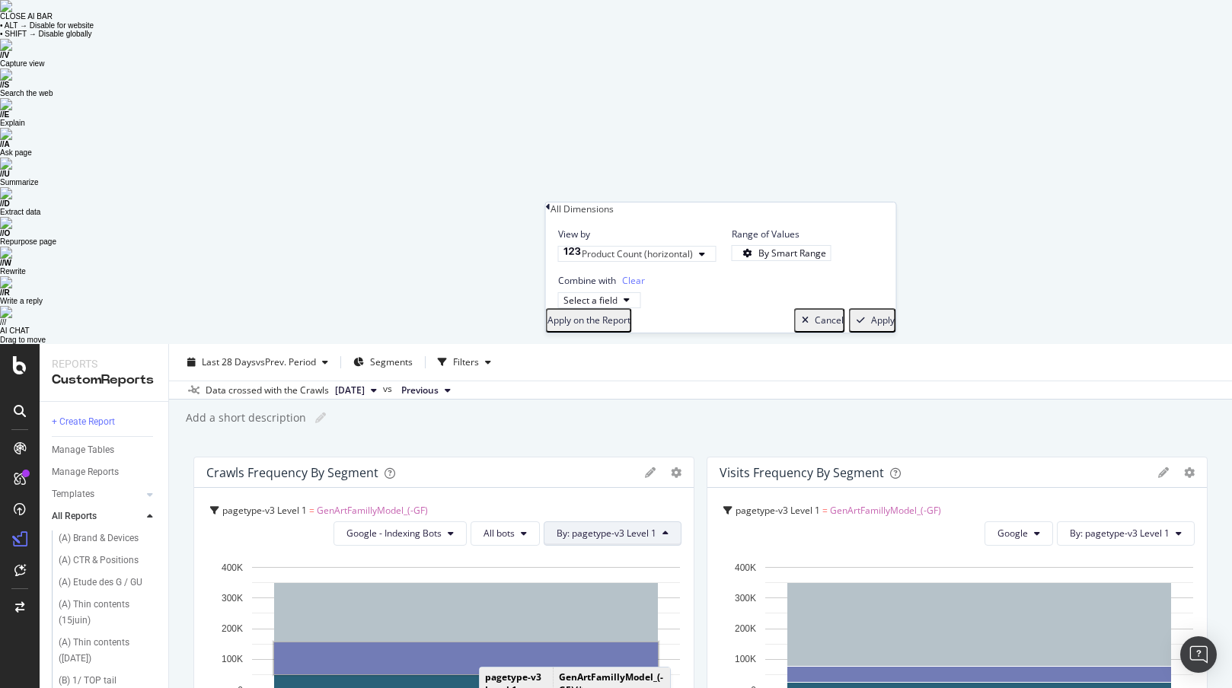
click at [807, 308] on div "Combine with Clear Select a field" at bounding box center [721, 285] width 350 height 46
click at [854, 325] on div "button" at bounding box center [861, 320] width 21 height 9
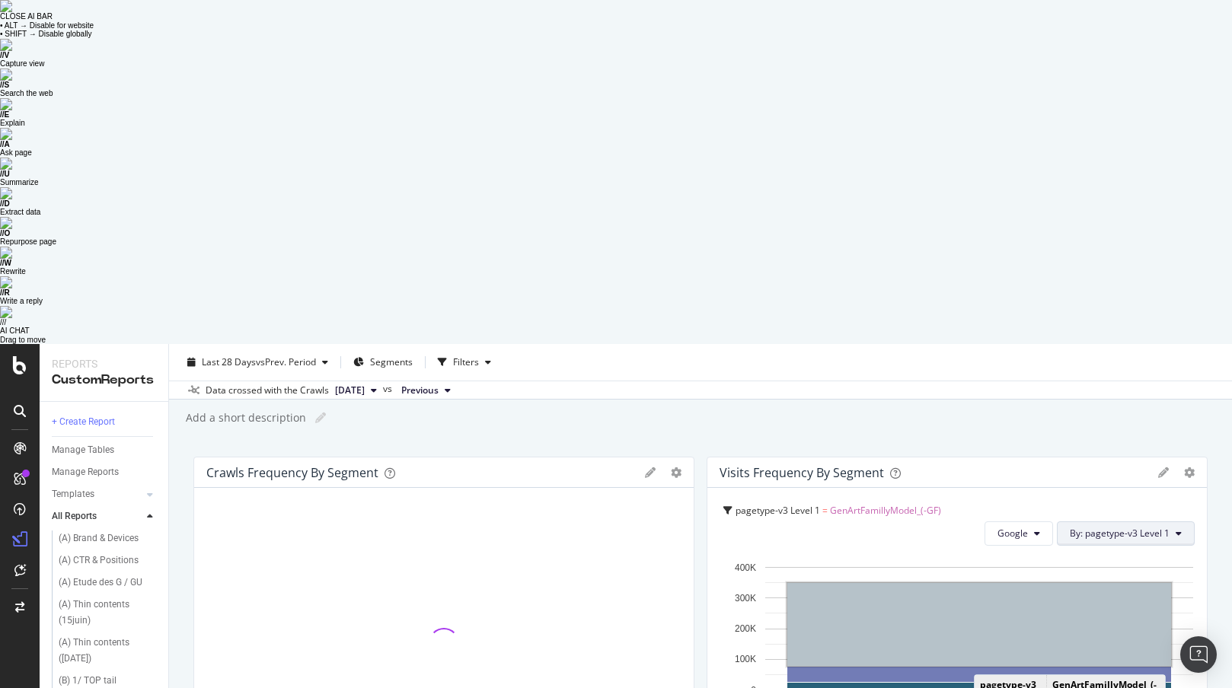
click at [985, 527] on span "By: pagetype-v3 Level 1" at bounding box center [1120, 533] width 100 height 13
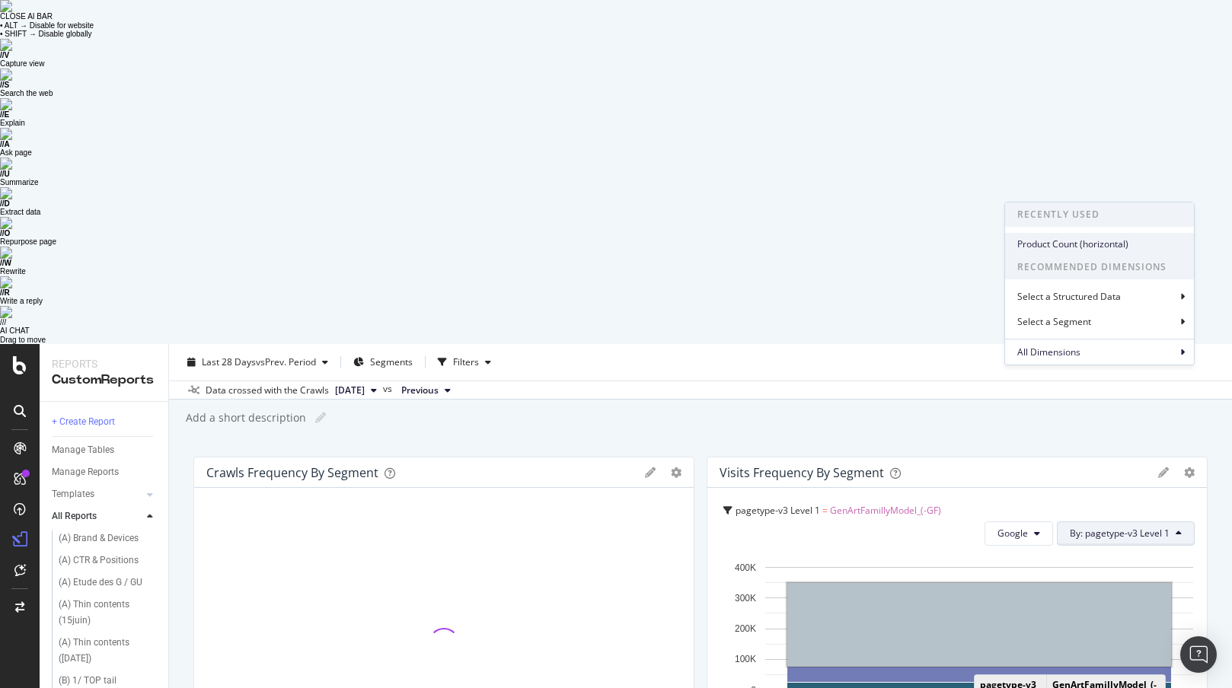
click at [985, 244] on span "Product Count (horizontal)" at bounding box center [1099, 245] width 164 height 14
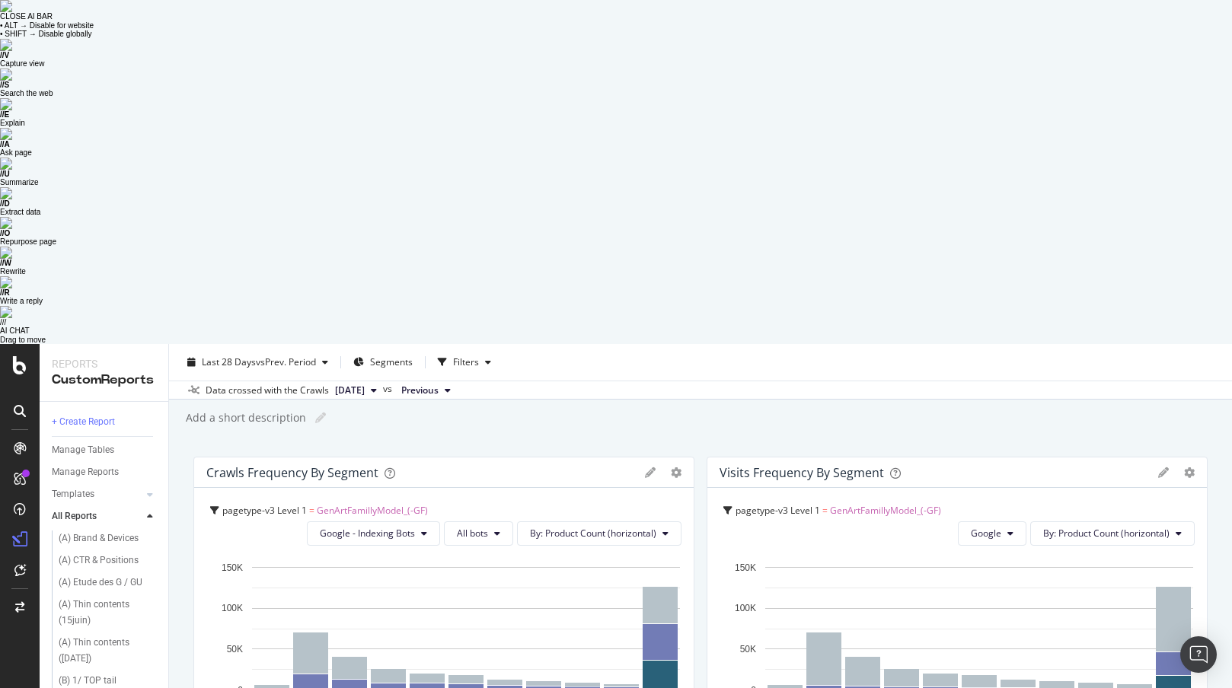
click at [677, 468] on icon "gear" at bounding box center [676, 473] width 11 height 11
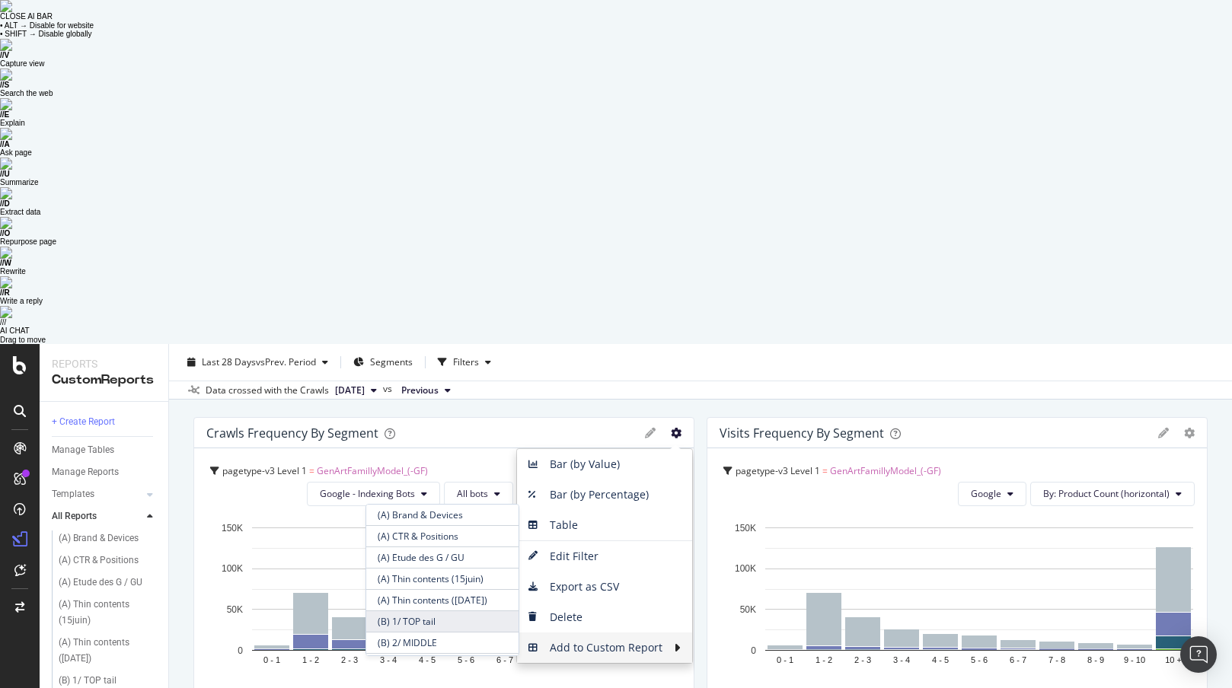
scroll to position [577, 0]
click at [474, 550] on span "analyse GF x N tuiles" at bounding box center [442, 602] width 152 height 21
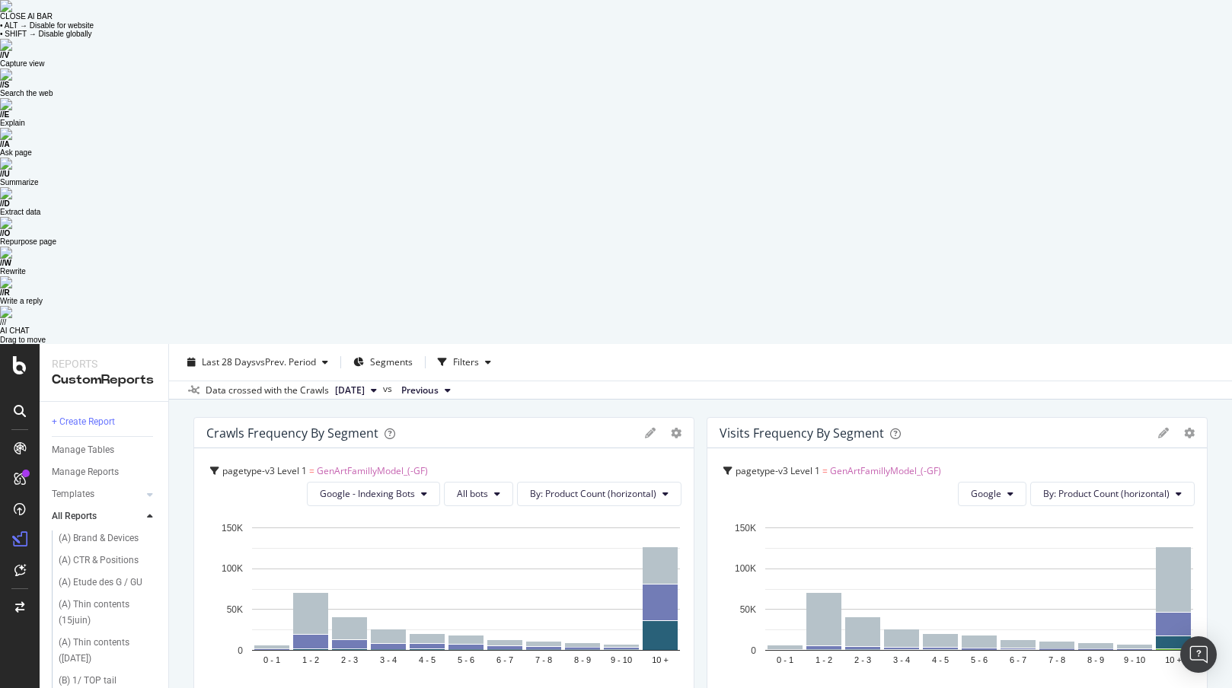
click at [985, 428] on icon "gear" at bounding box center [1189, 433] width 11 height 11
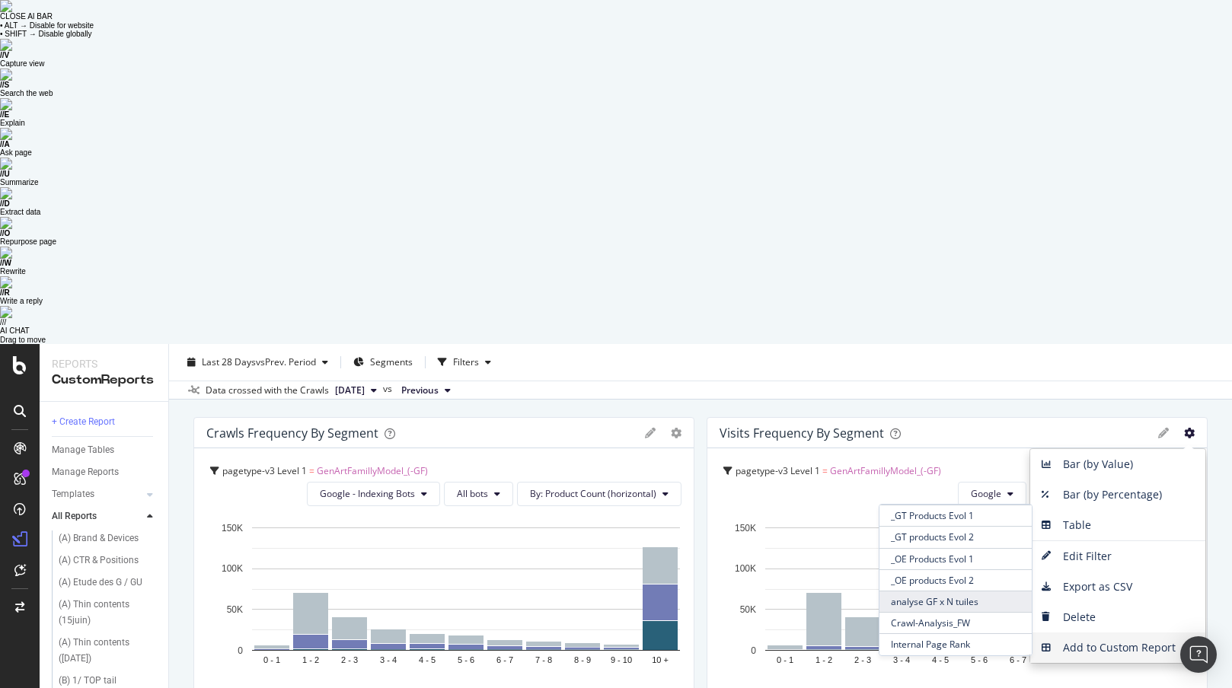
click at [985, 550] on span "analyse GF x N tuiles" at bounding box center [956, 602] width 152 height 21
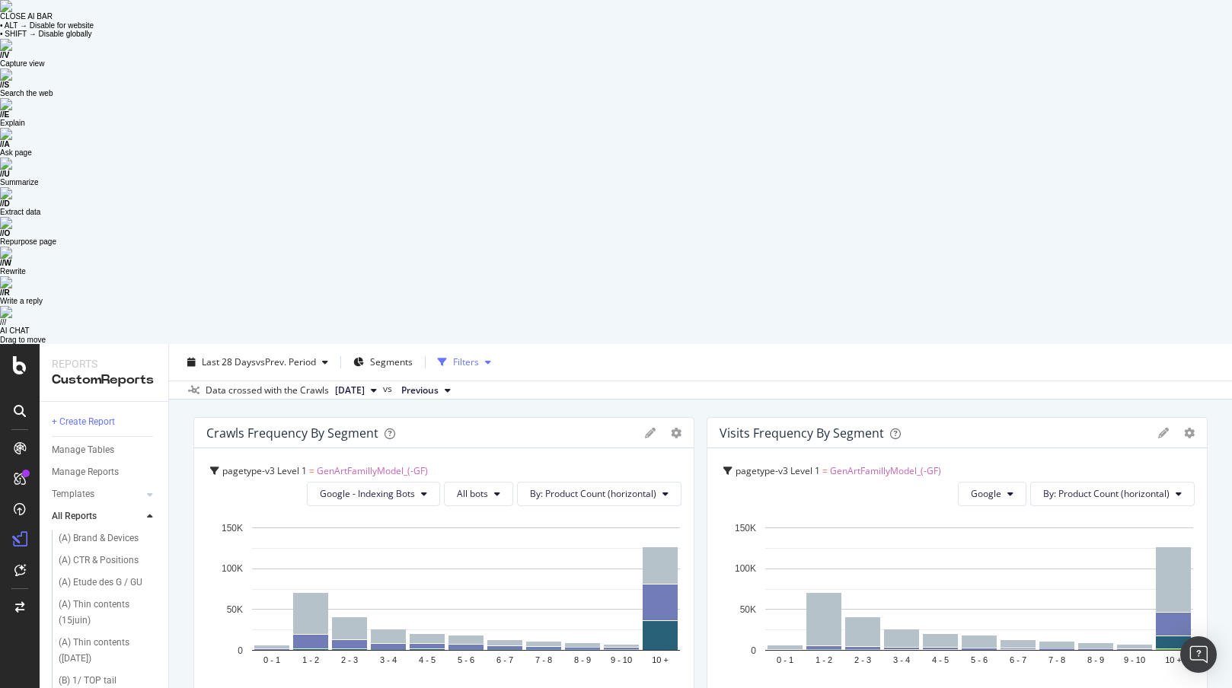
click at [452, 352] on div "button" at bounding box center [442, 362] width 21 height 21
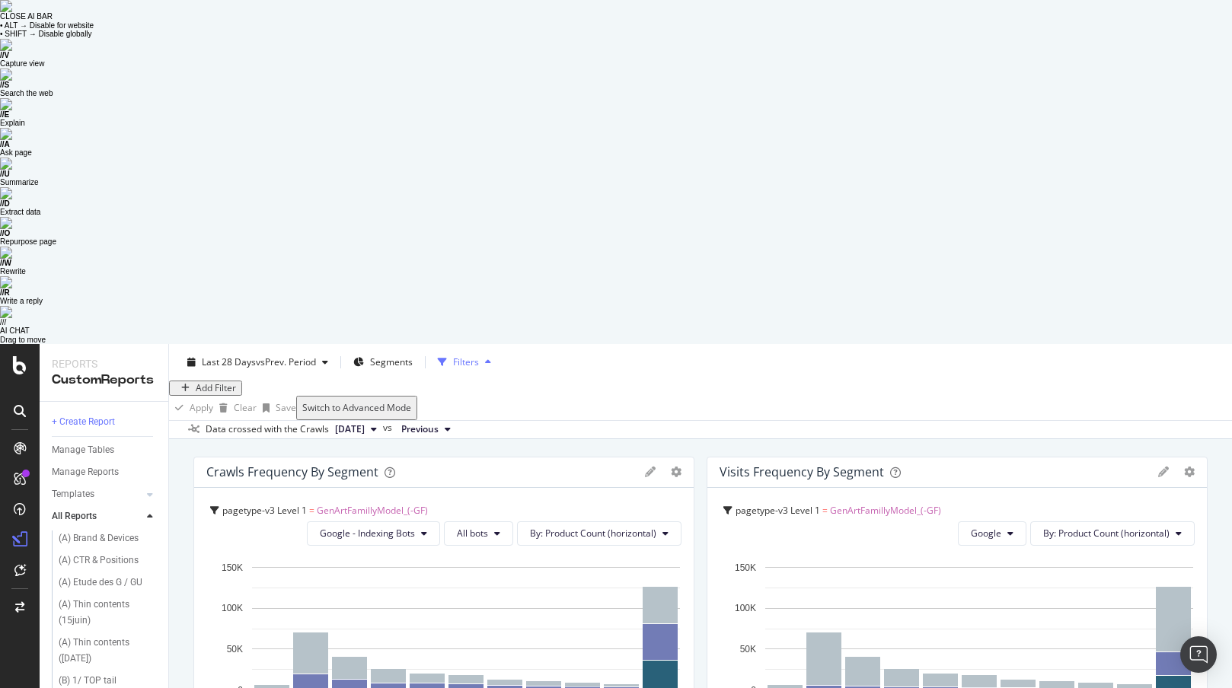
scroll to position [148, 0]
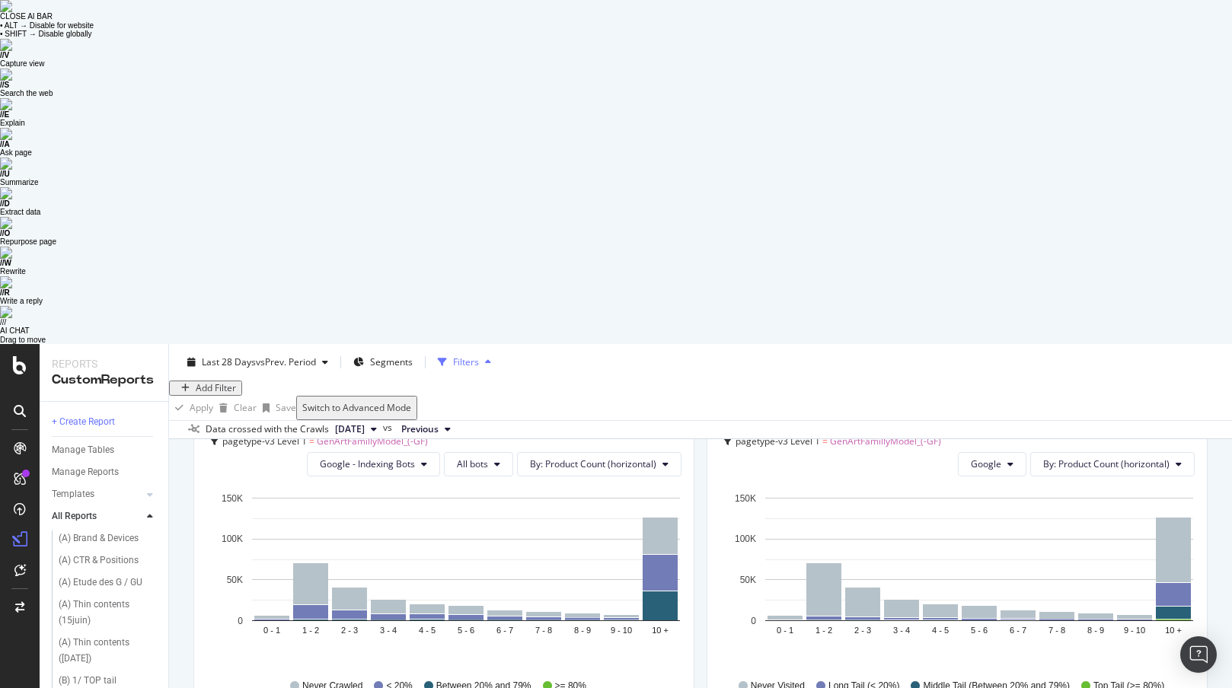
click at [464, 356] on div "Filters" at bounding box center [466, 362] width 26 height 13
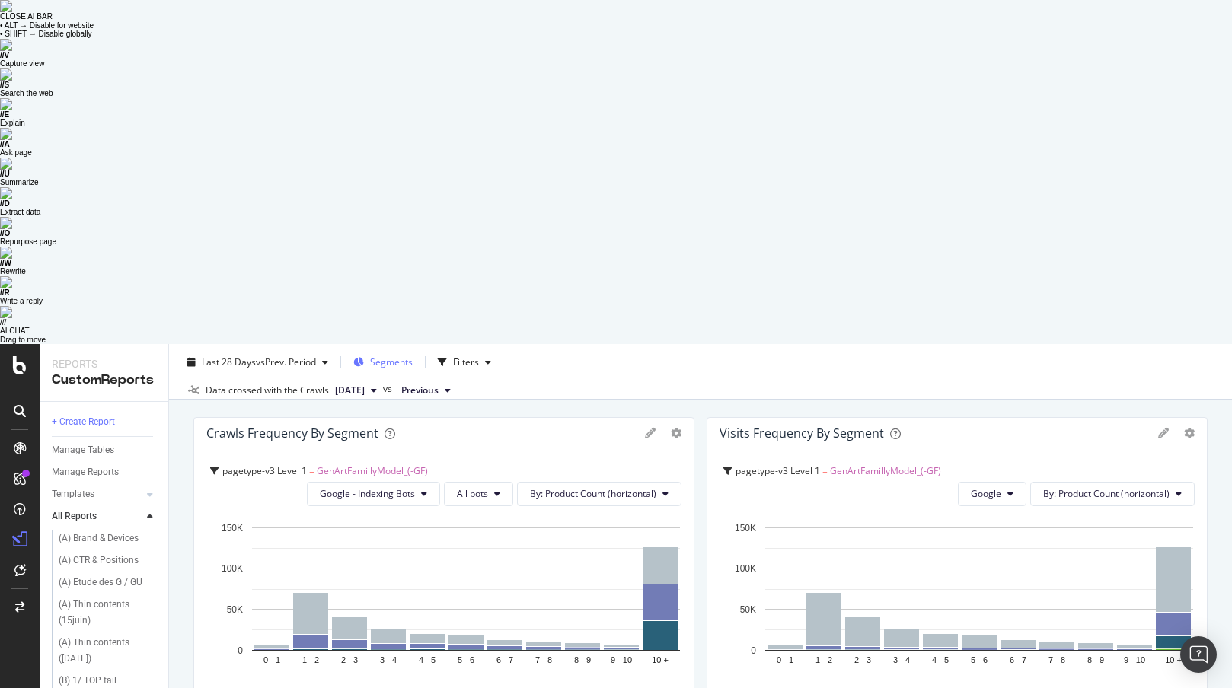
click at [378, 356] on span "Segments" at bounding box center [391, 362] width 43 height 13
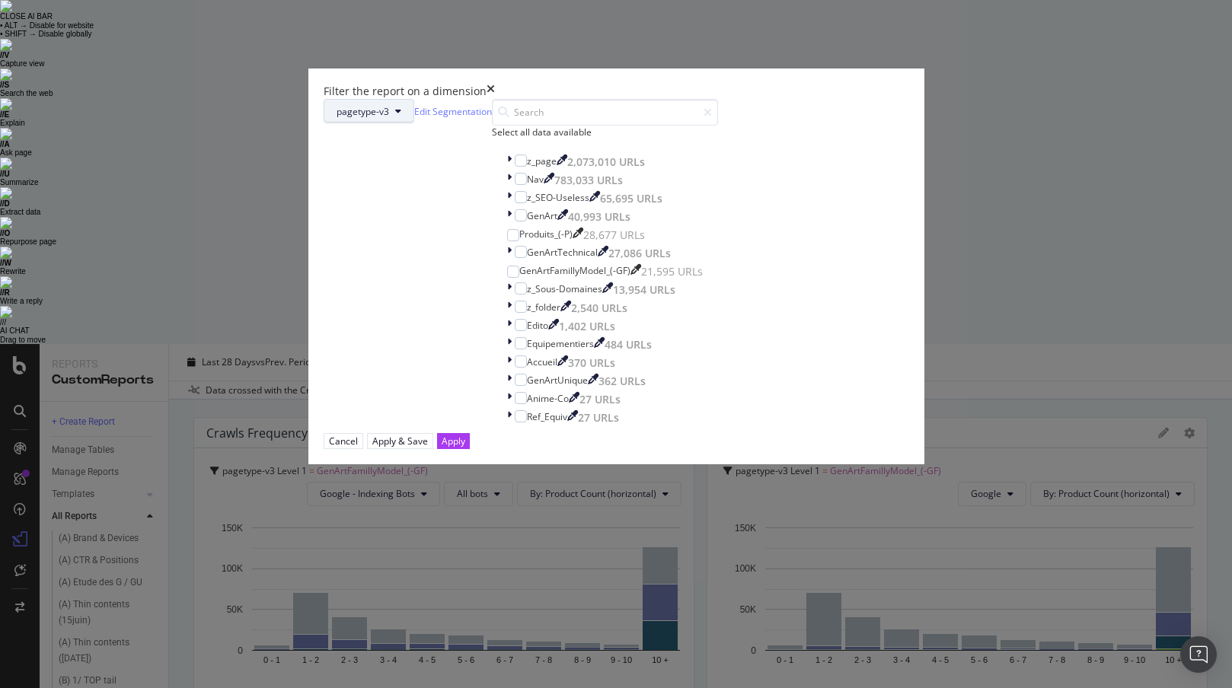
click at [389, 118] on span "pagetype-v3" at bounding box center [363, 111] width 53 height 13
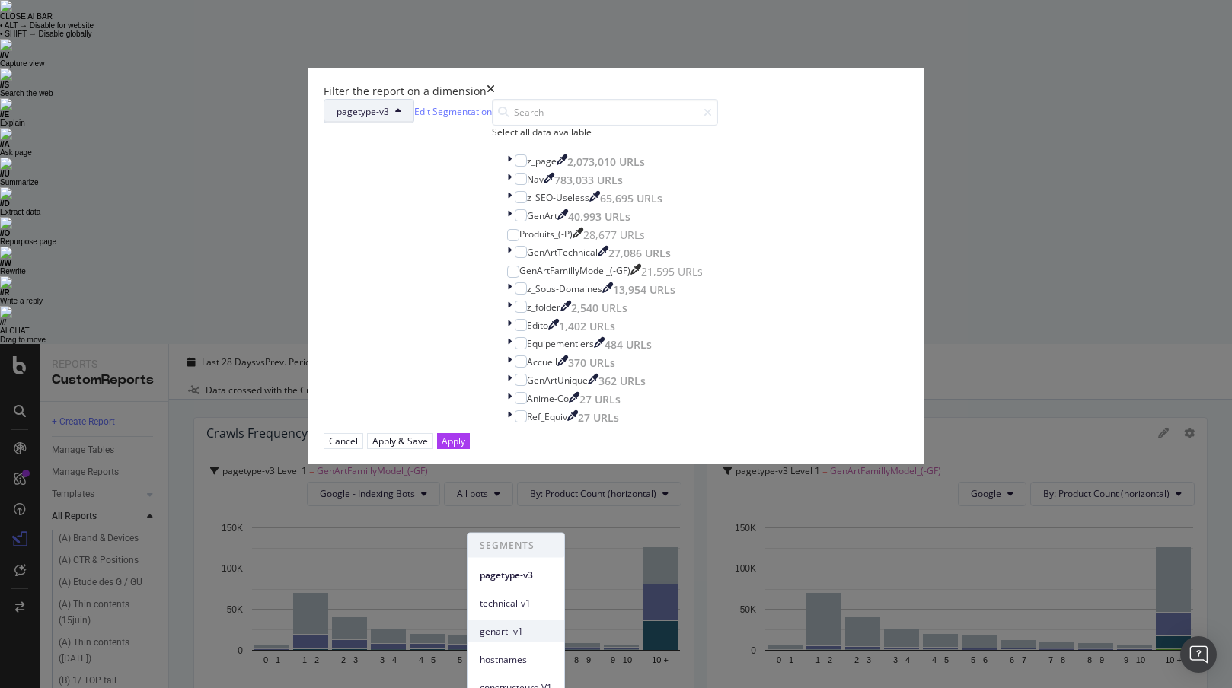
click at [525, 550] on span "genart-lv1" at bounding box center [516, 631] width 72 height 14
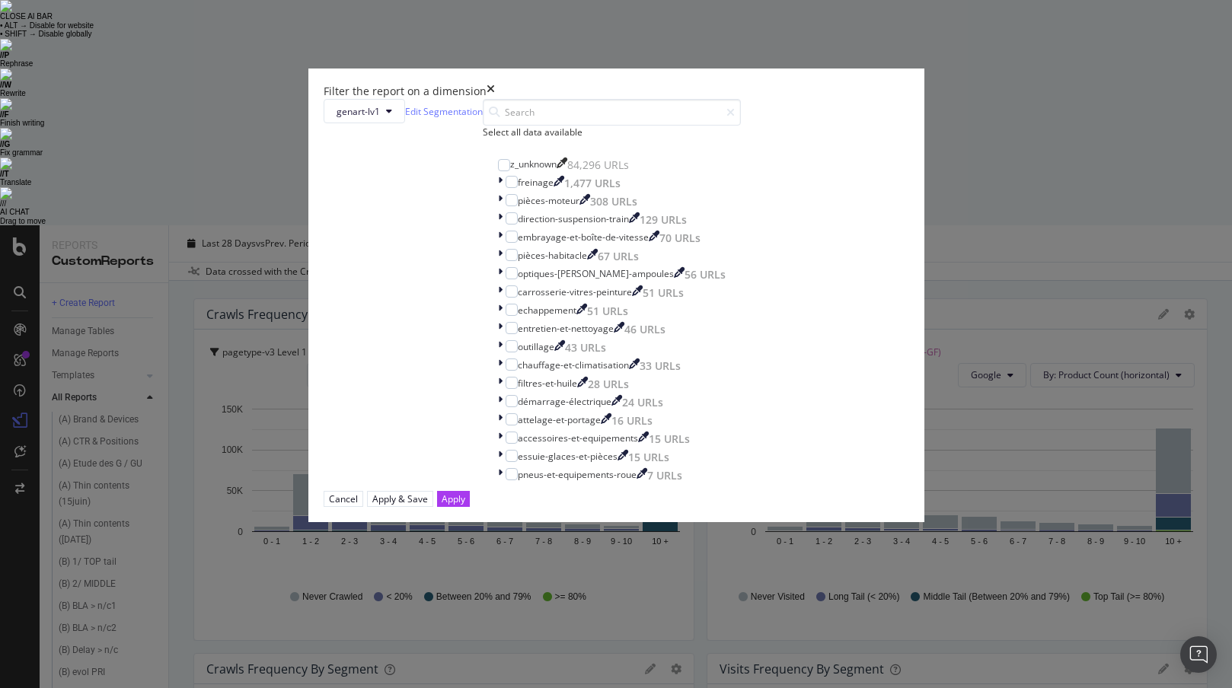
scroll to position [0, 0]
click at [498, 209] on div "modal" at bounding box center [502, 201] width 8 height 15
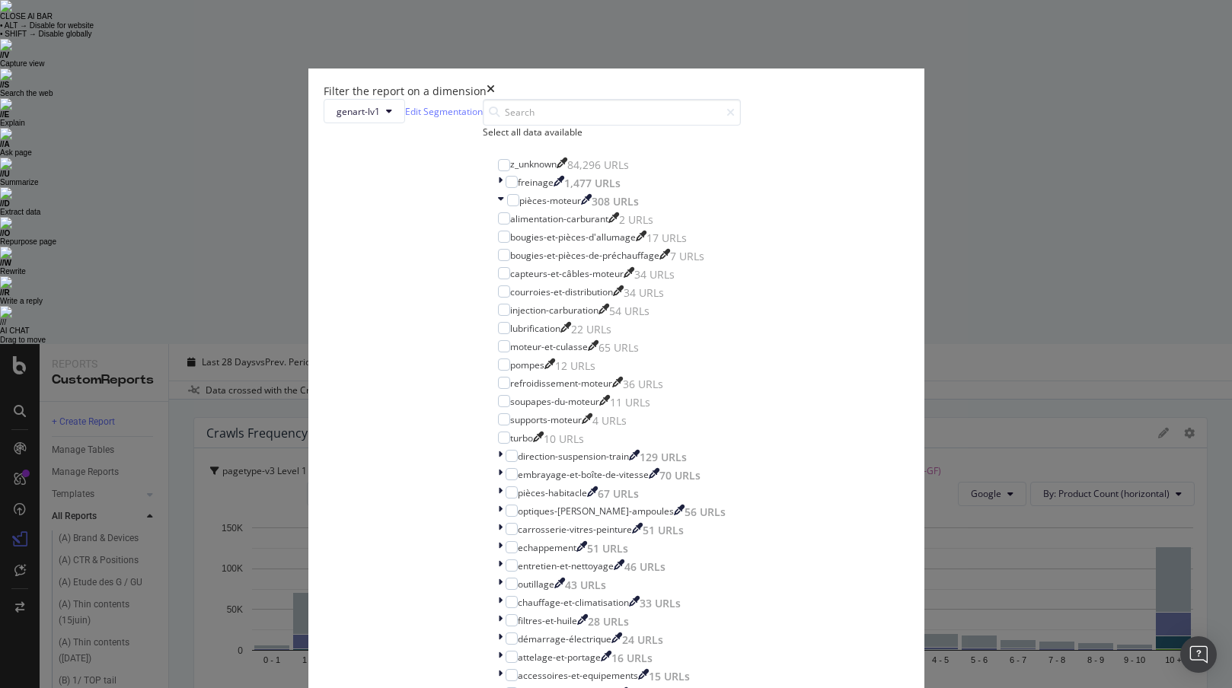
click at [495, 99] on icon "times" at bounding box center [491, 91] width 8 height 15
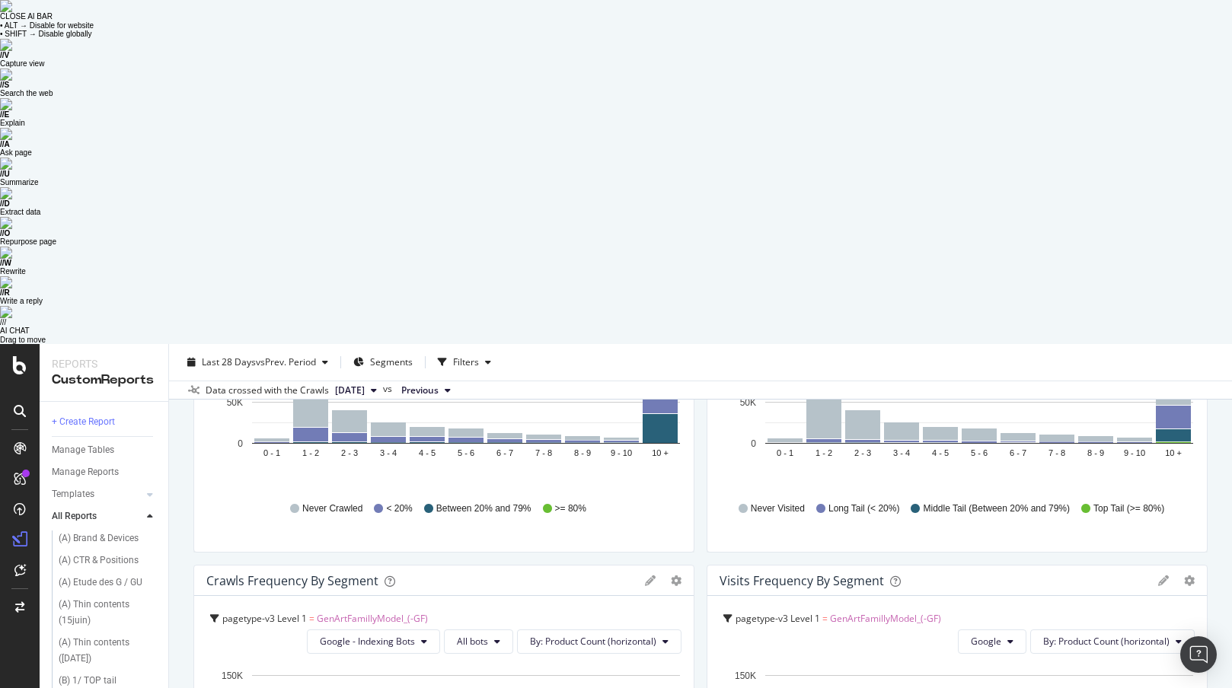
scroll to position [316, 0]
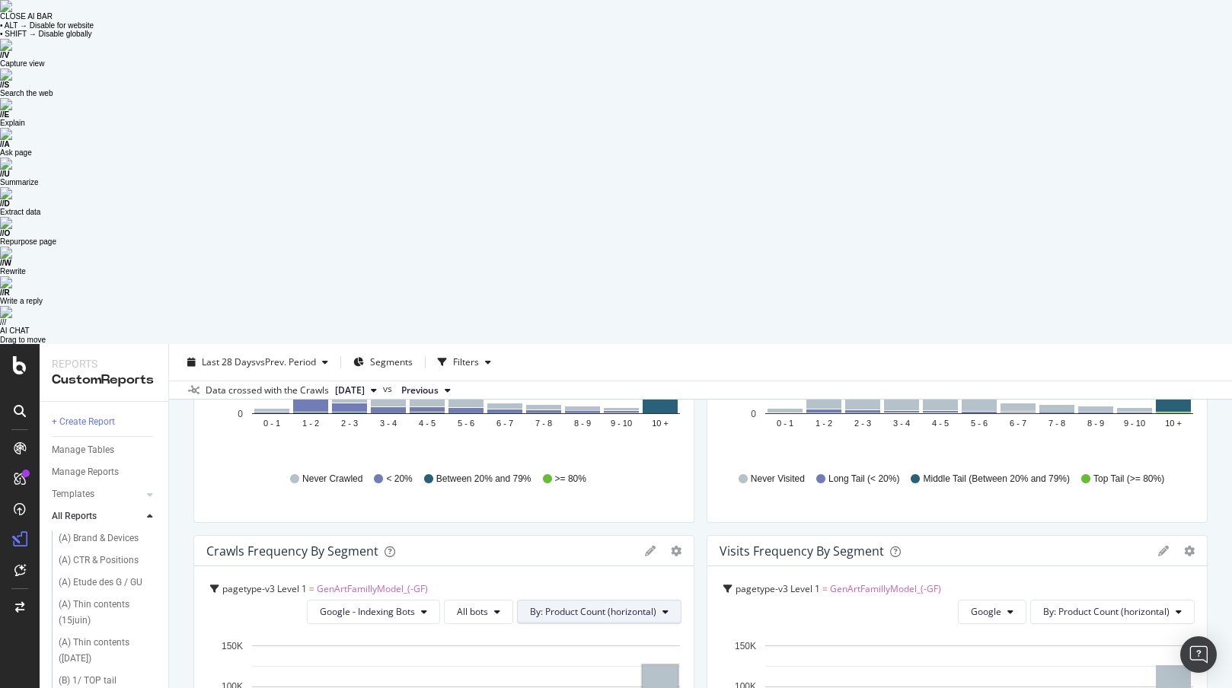
click at [600, 550] on span "By: Product Count (horizontal)" at bounding box center [593, 611] width 126 height 13
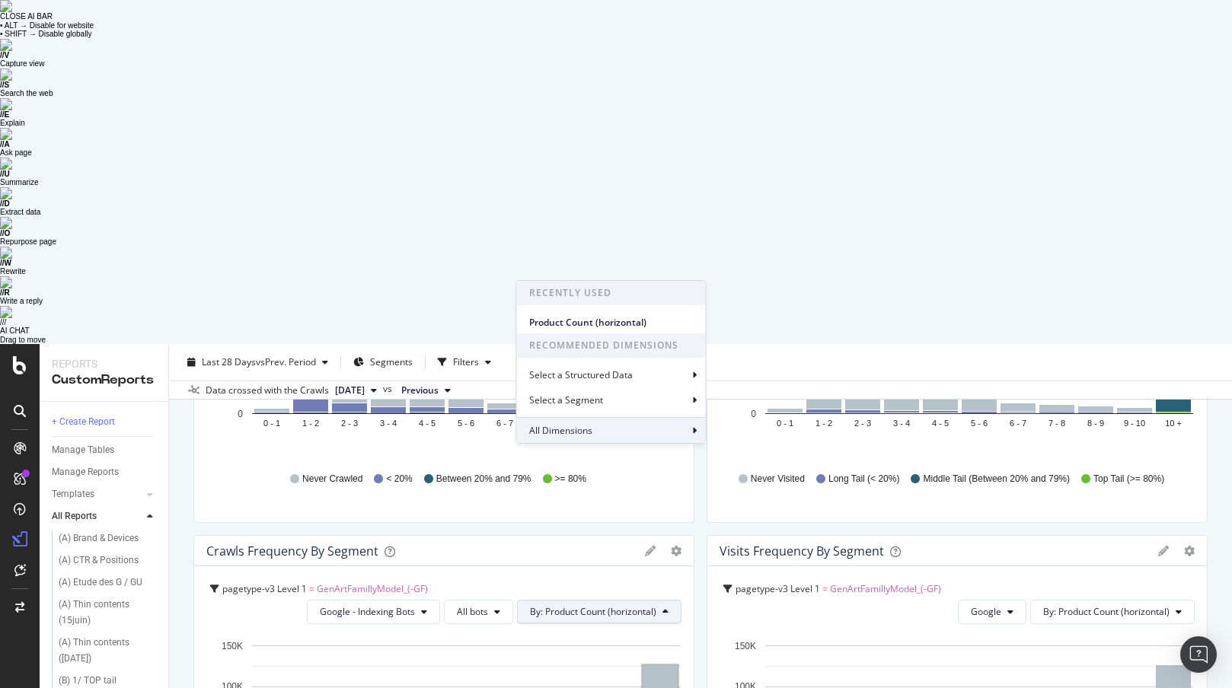
click at [670, 423] on div "All Dimensions" at bounding box center [611, 430] width 189 height 26
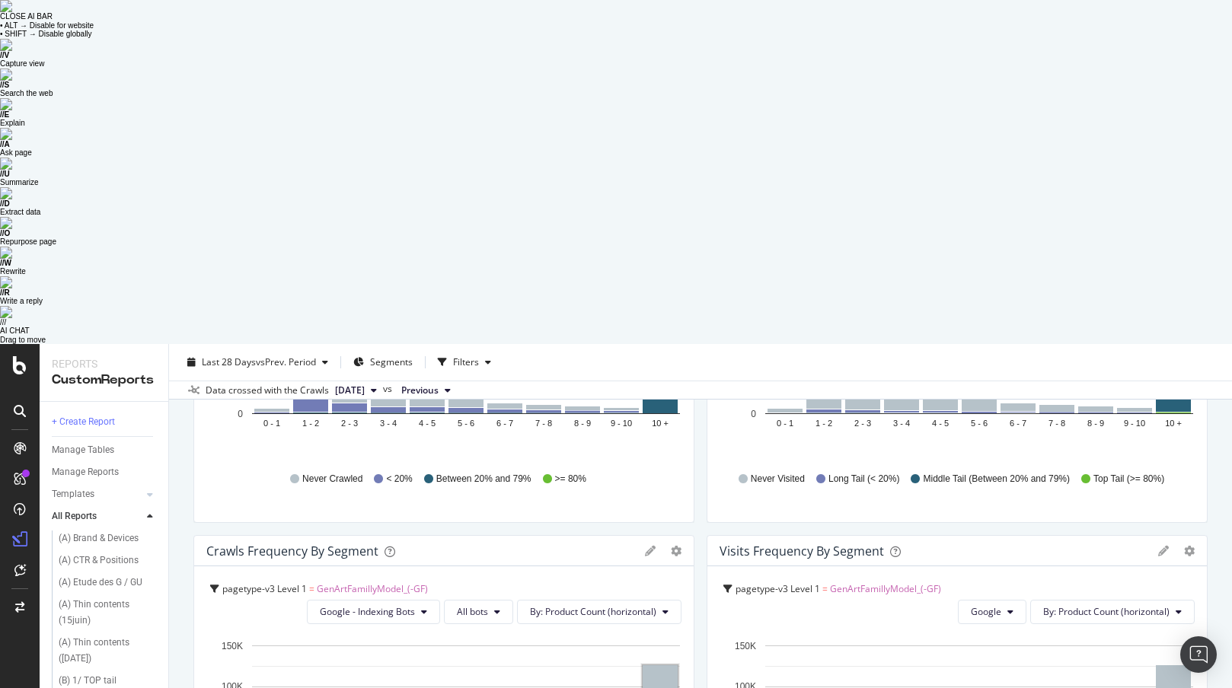
click at [673, 550] on button "By: Product Count (horizontal)" at bounding box center [599, 612] width 164 height 24
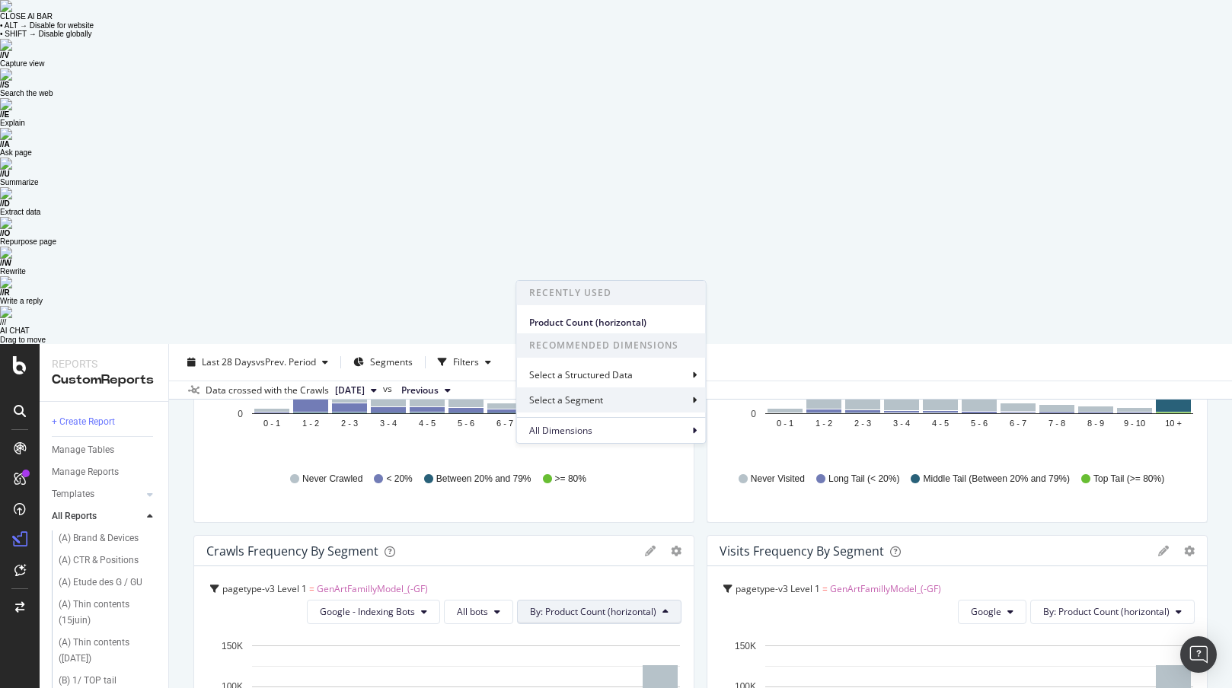
click at [630, 404] on div "Select a Segment" at bounding box center [611, 400] width 189 height 25
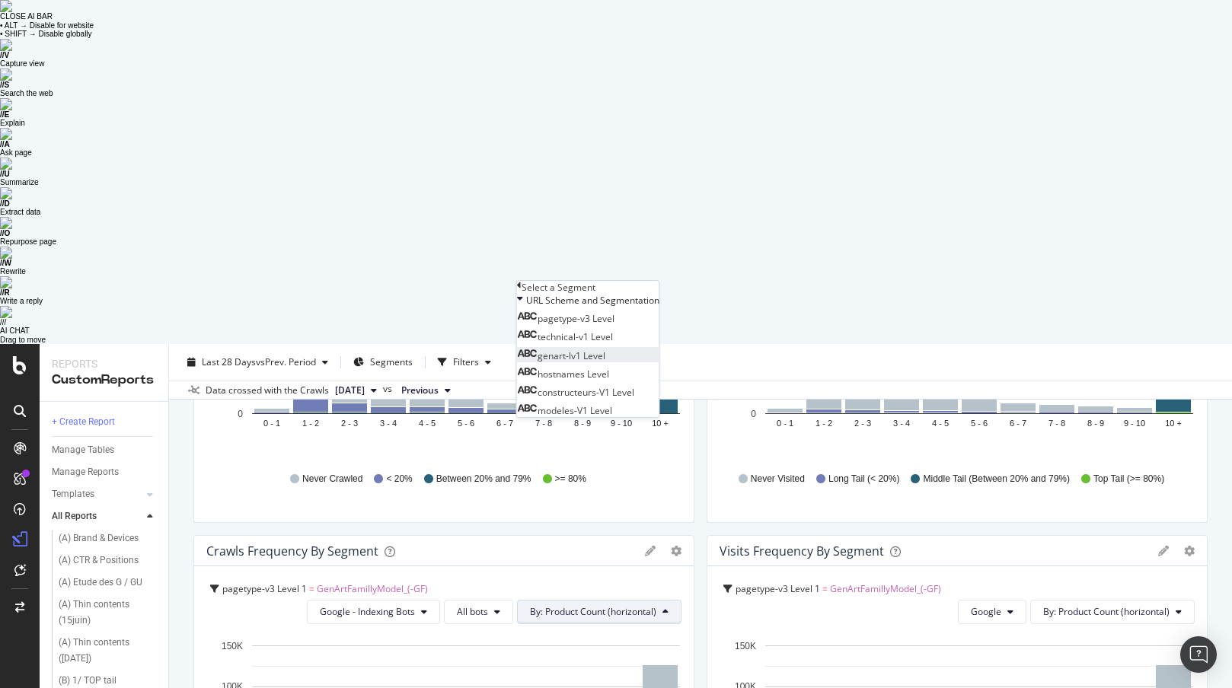
click at [605, 362] on div "genart-lv1 Level" at bounding box center [561, 356] width 88 height 13
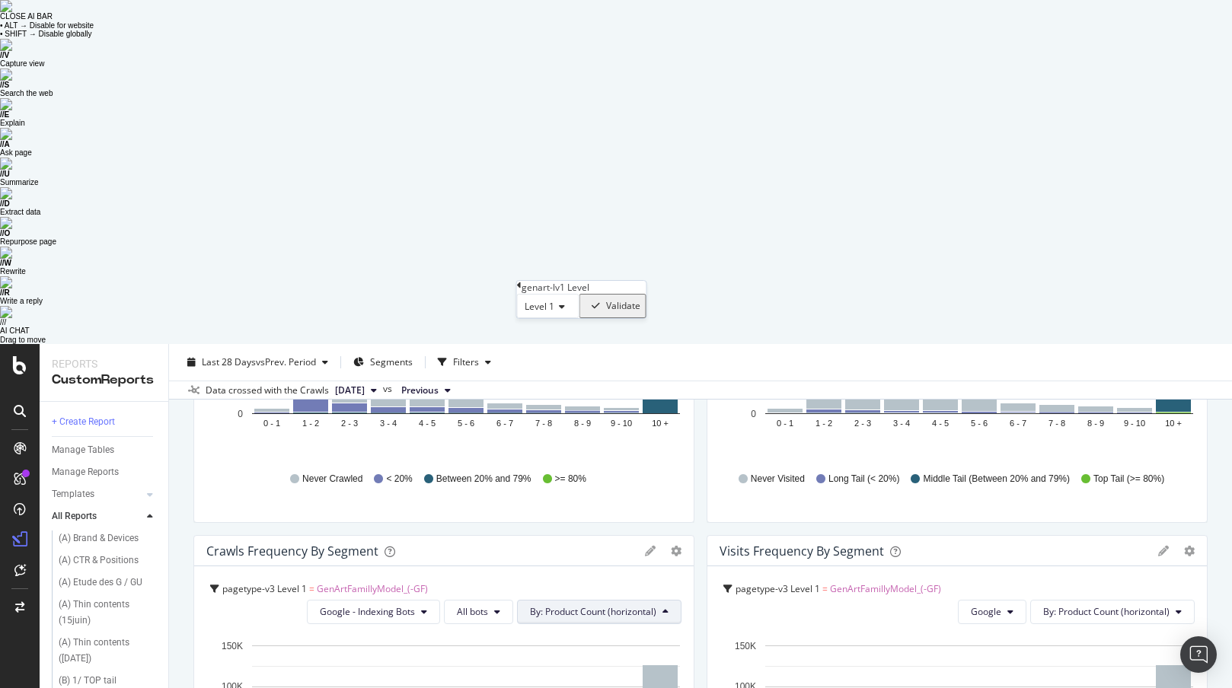
click at [640, 311] on div "Validate" at bounding box center [623, 306] width 34 height 11
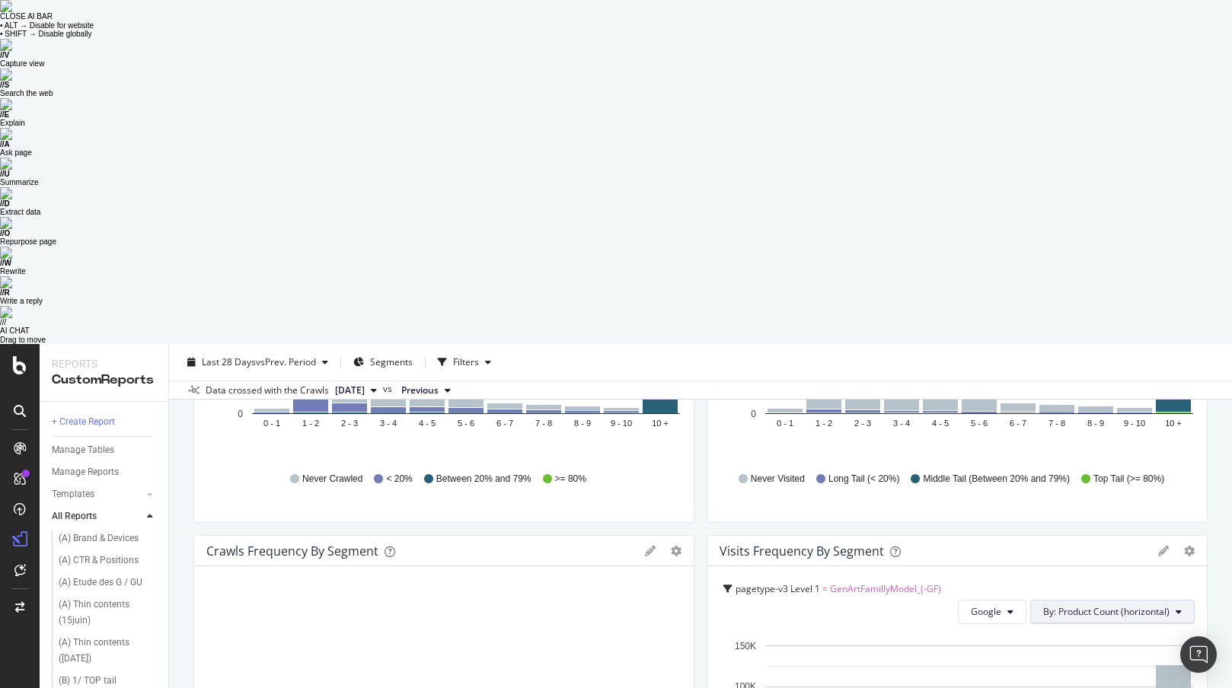
click at [985, 550] on icon at bounding box center [1179, 612] width 6 height 9
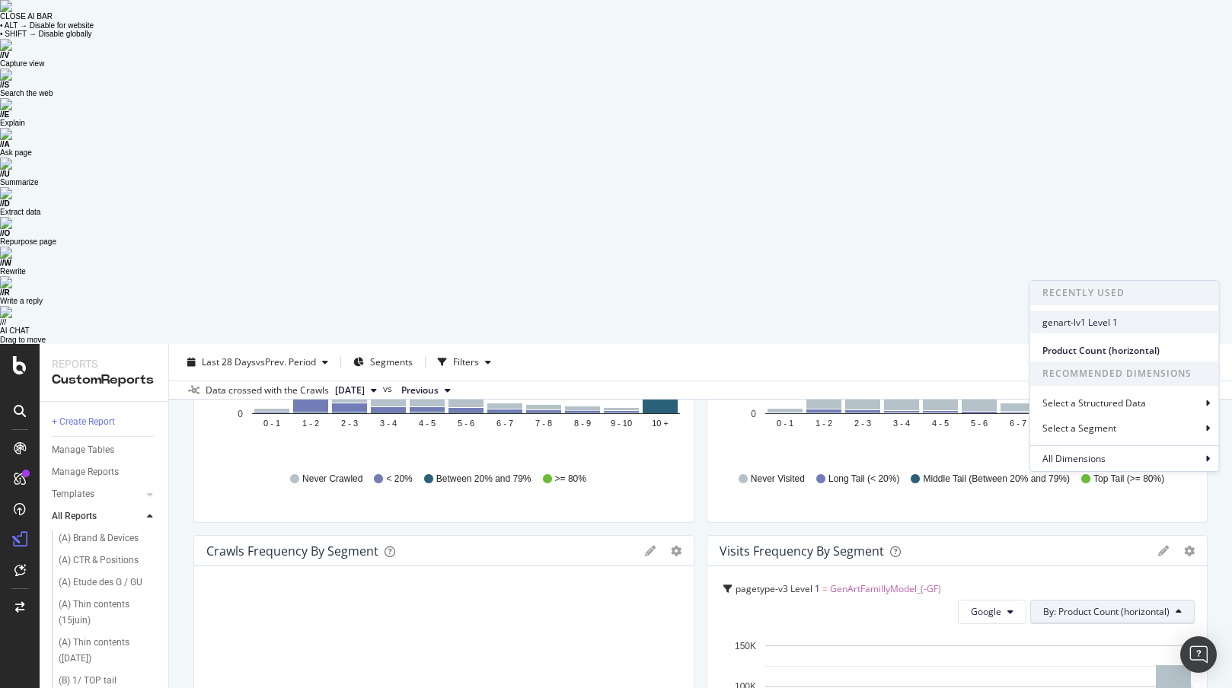
click at [985, 323] on span "genart-lv1 Level 1" at bounding box center [1125, 323] width 164 height 14
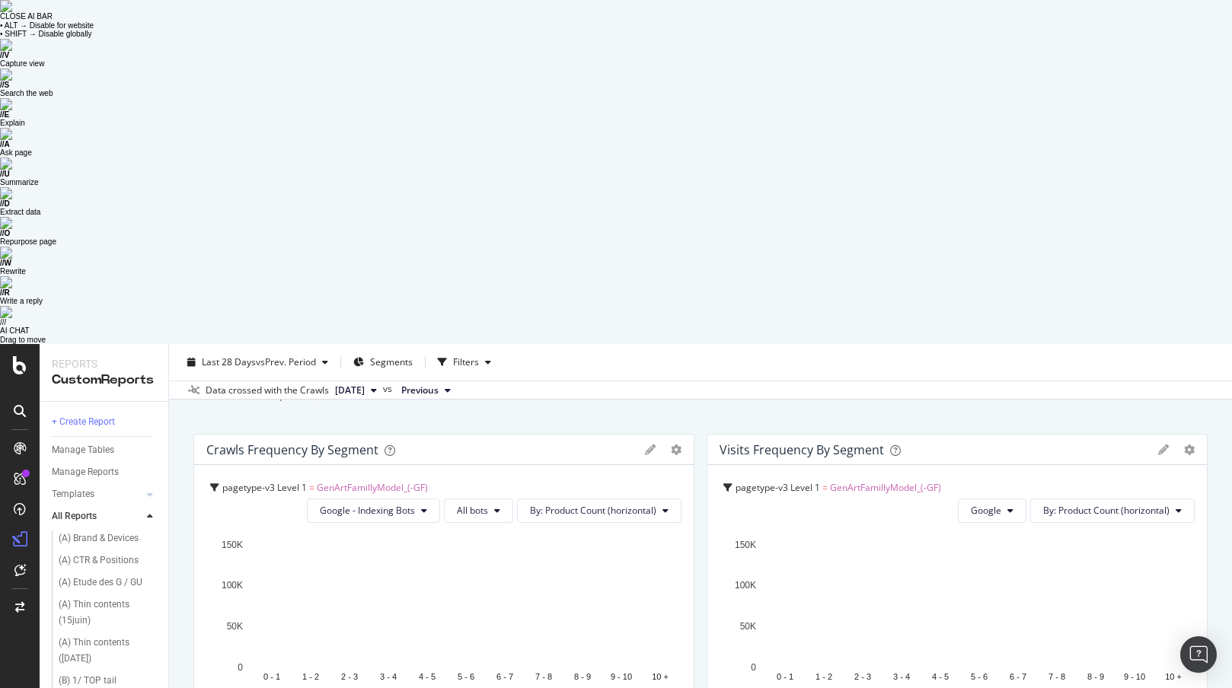
scroll to position [0, 0]
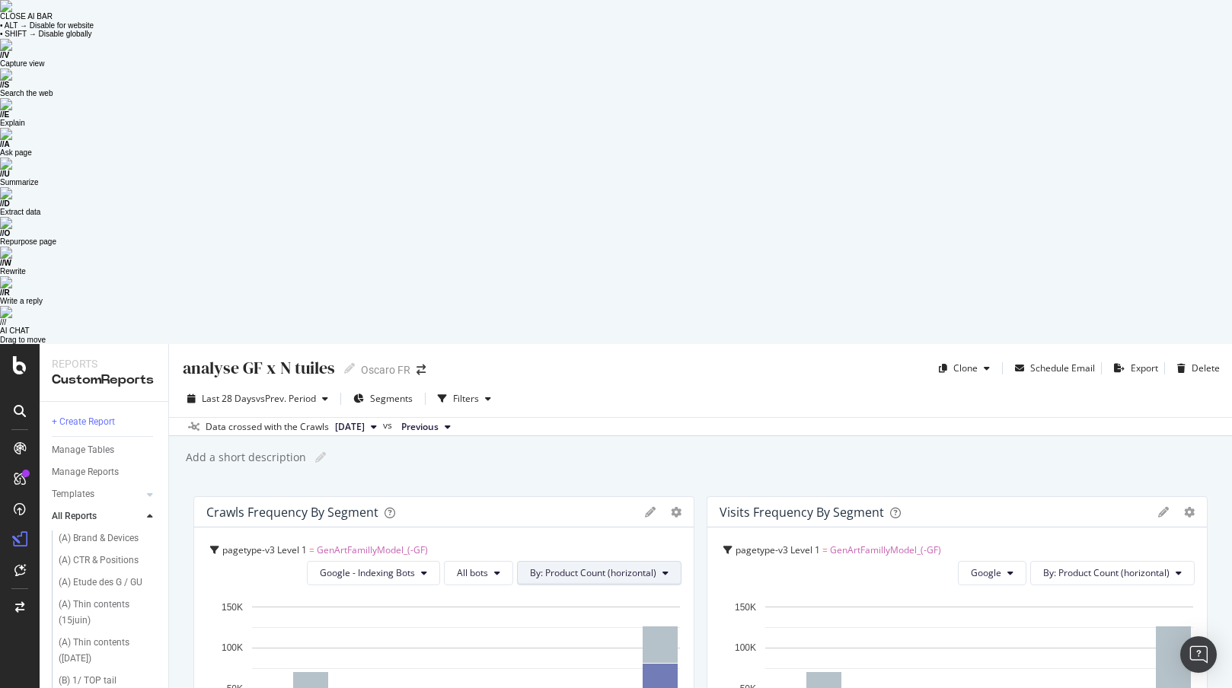
click at [664, 550] on icon at bounding box center [666, 573] width 6 height 9
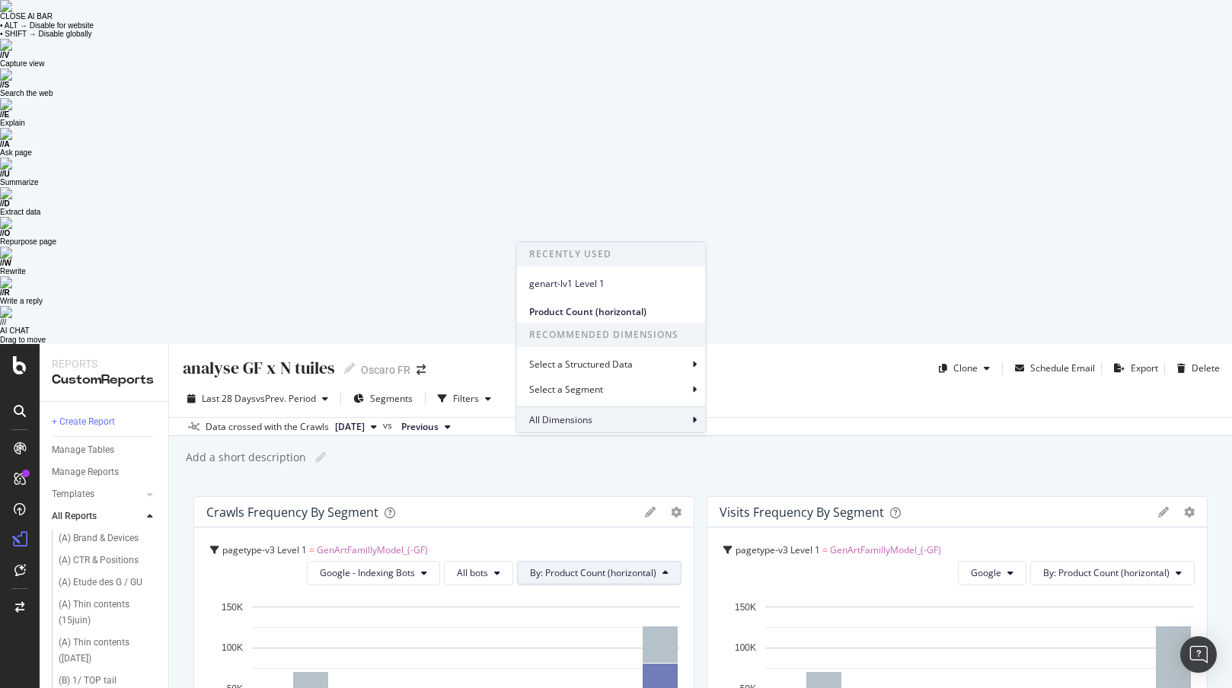
click at [550, 425] on span "All Dimensions" at bounding box center [560, 420] width 63 height 13
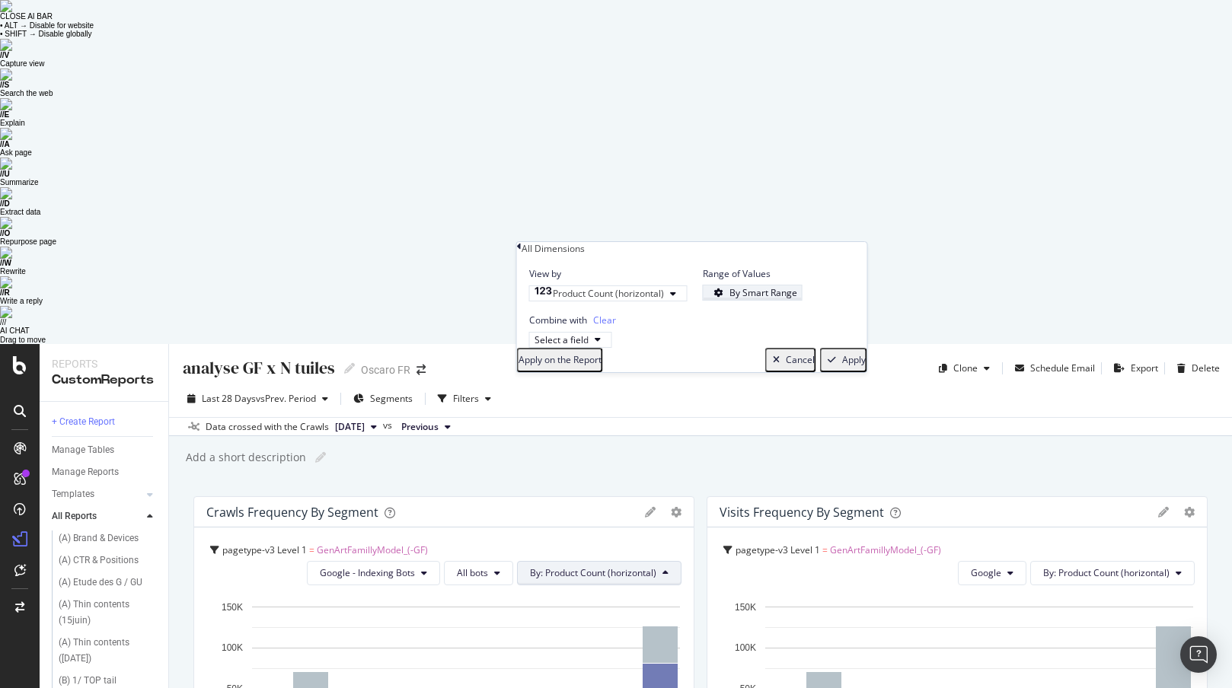
click at [787, 299] on div "By Smart Range" at bounding box center [764, 292] width 68 height 13
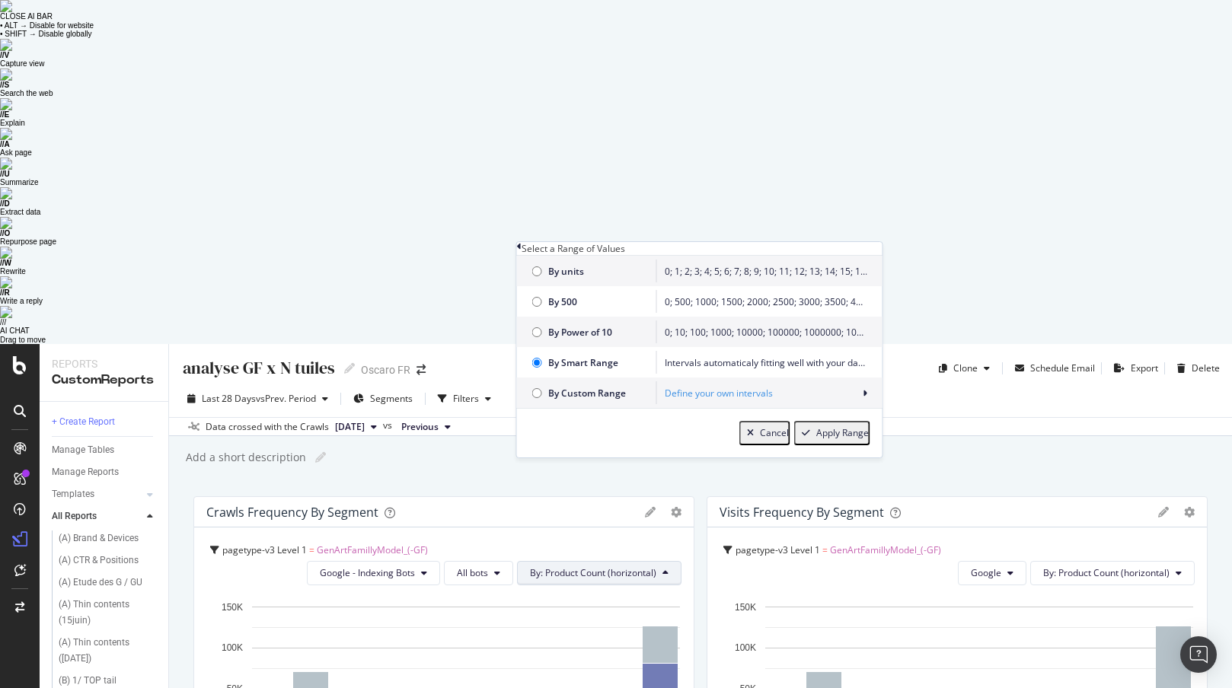
click at [576, 278] on span "By units" at bounding box center [598, 271] width 101 height 13
radio input "true"
radio input "false"
click at [844, 439] on div "Apply Range" at bounding box center [842, 433] width 53 height 11
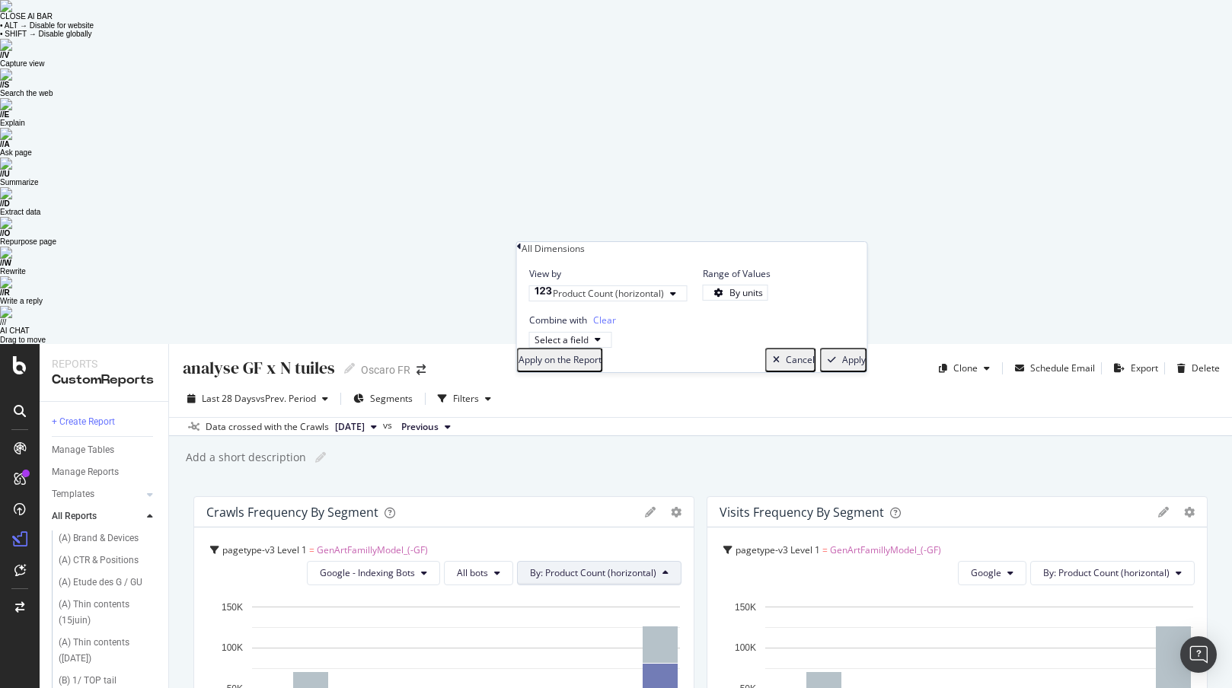
click at [842, 366] on div "Apply" at bounding box center [854, 360] width 24 height 11
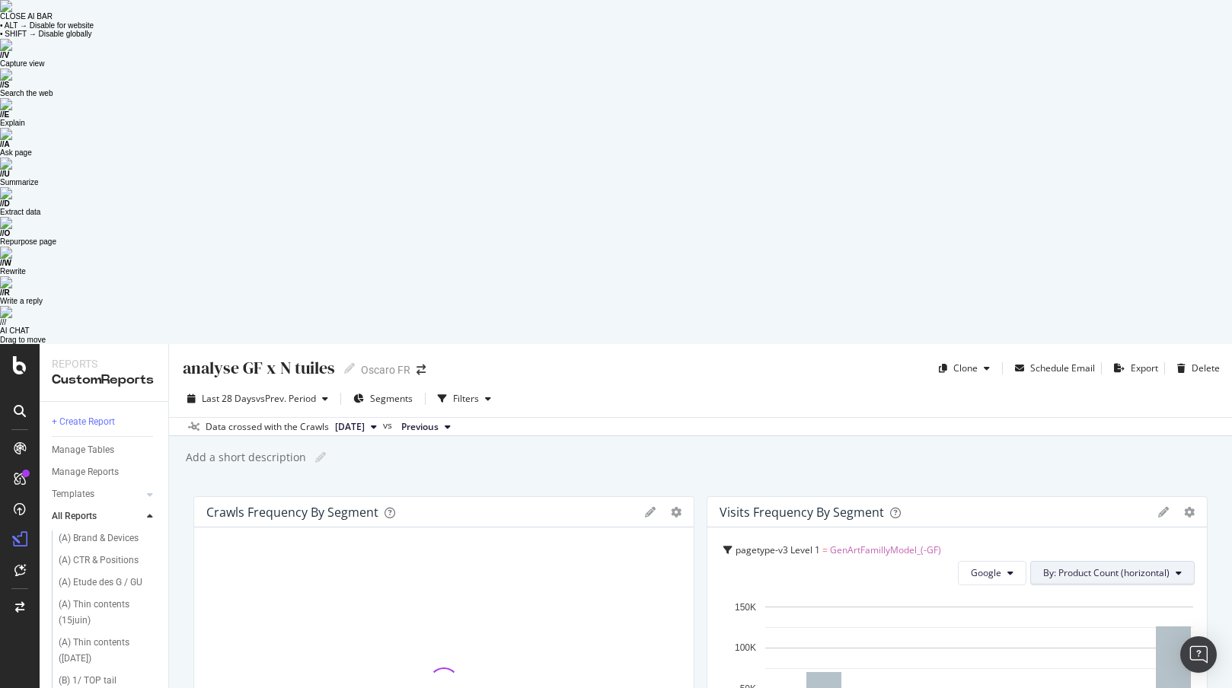
click at [985, 550] on span "By: Product Count (horizontal)" at bounding box center [1106, 573] width 126 height 13
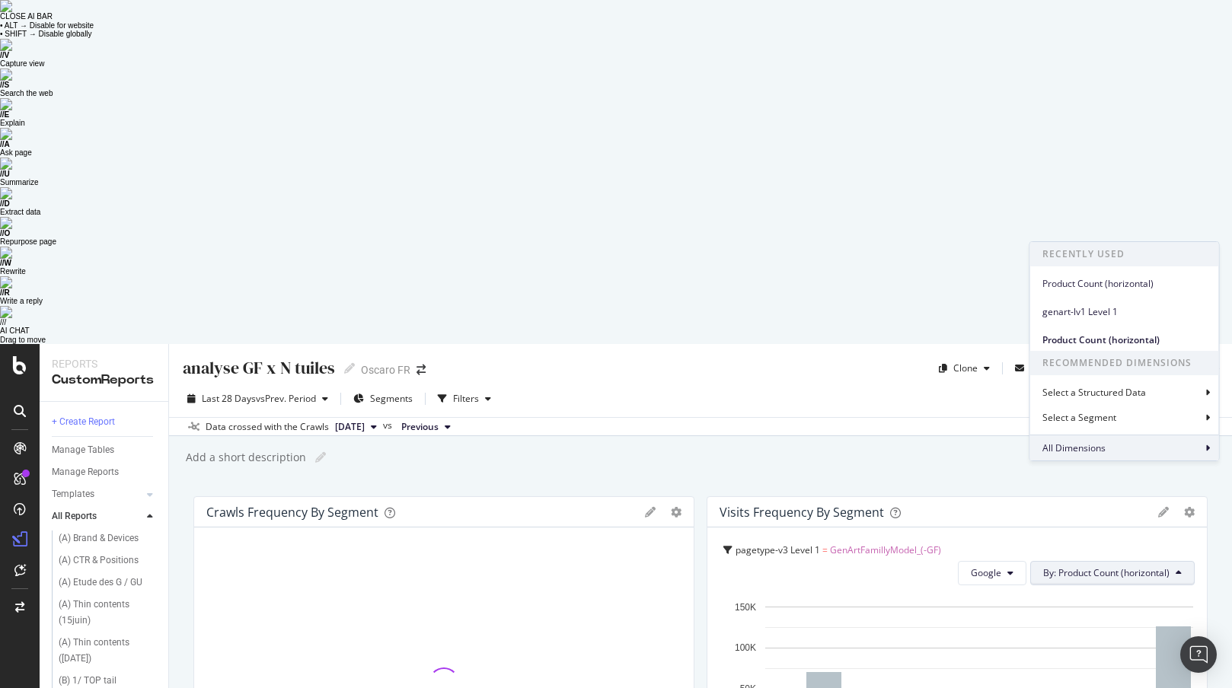
click at [985, 449] on span "All Dimensions" at bounding box center [1074, 448] width 63 height 13
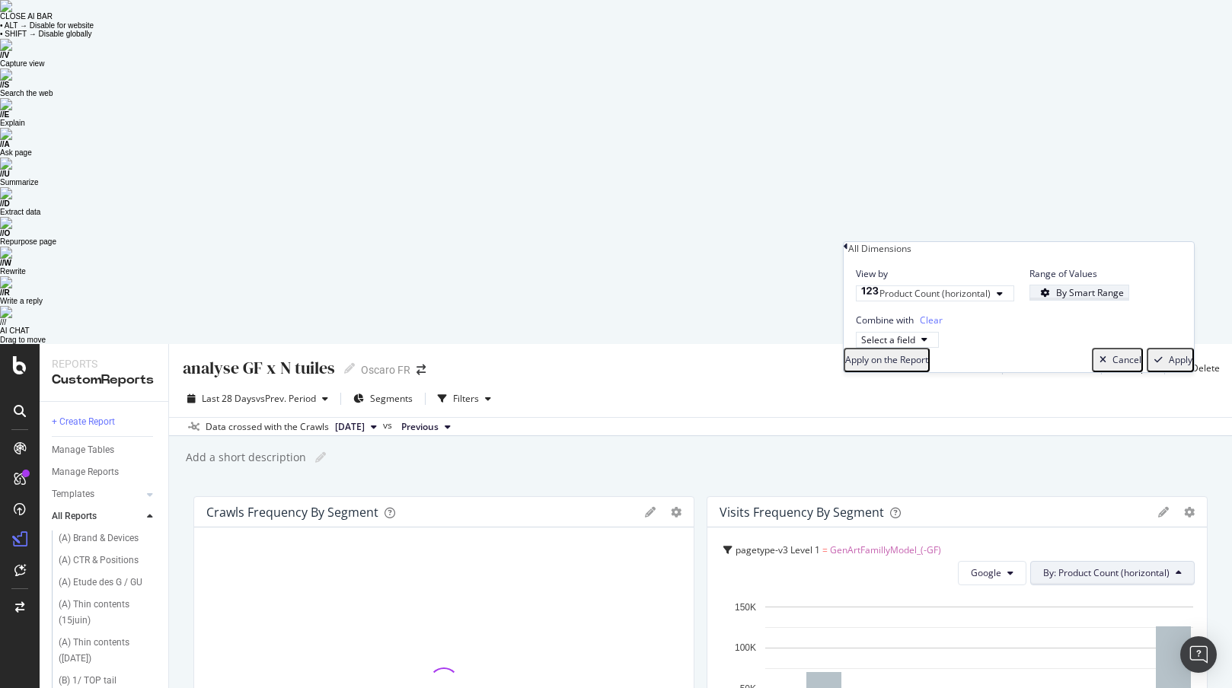
click at [985, 298] on div "button" at bounding box center [1045, 293] width 21 height 9
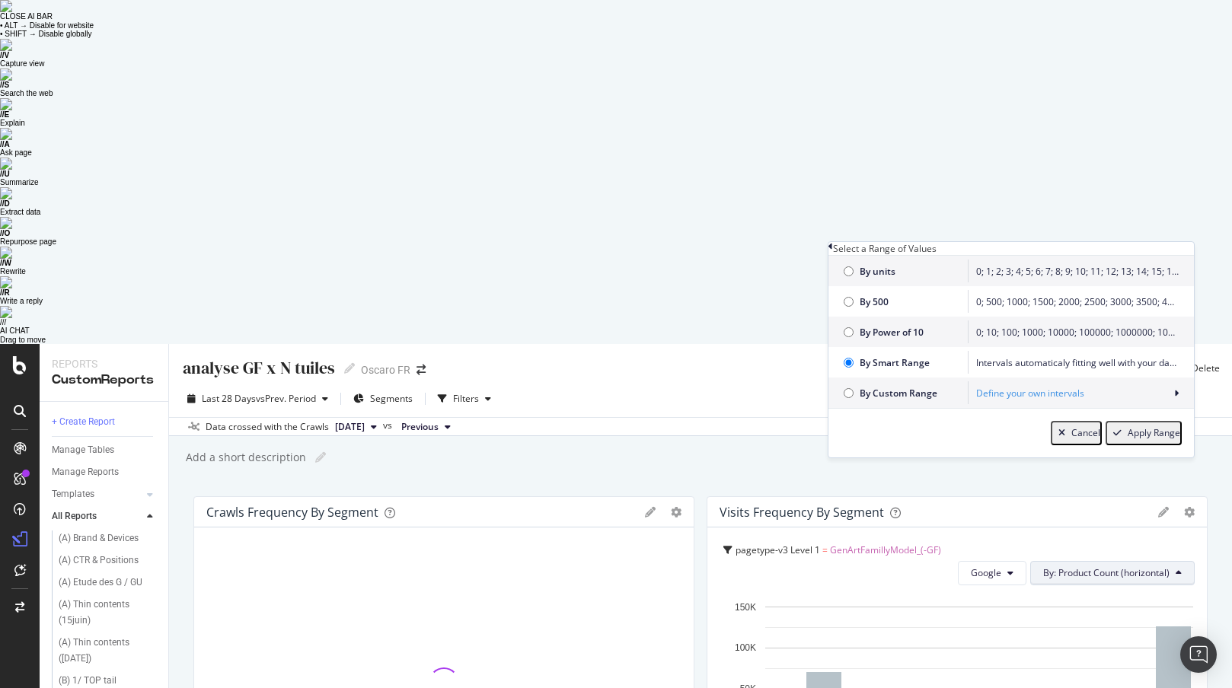
click at [876, 278] on span "By units" at bounding box center [910, 271] width 101 height 13
radio input "true"
radio input "false"
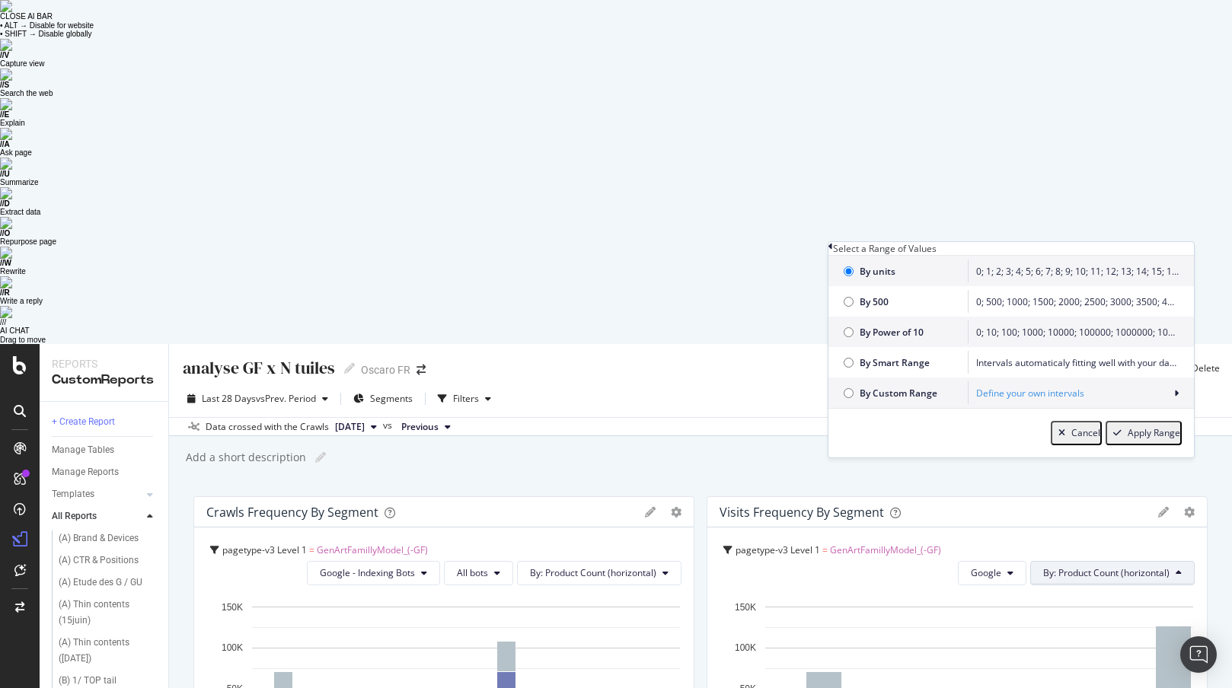
click at [985, 439] on div "Apply Range" at bounding box center [1154, 433] width 53 height 11
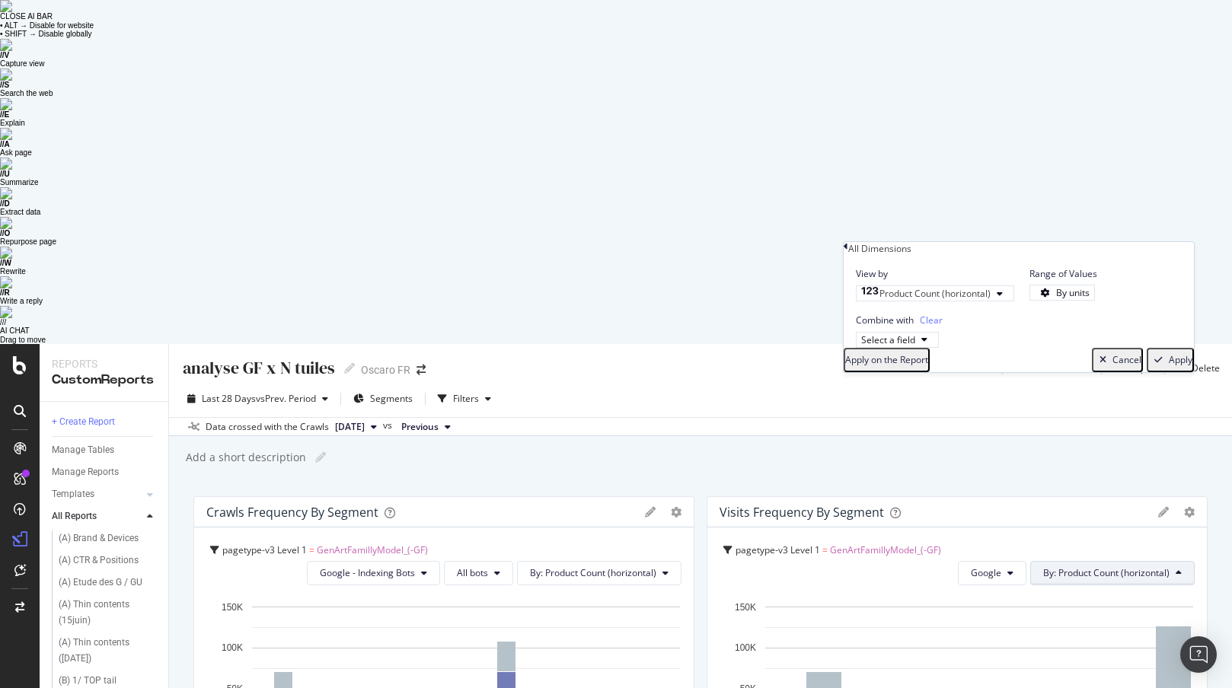
click at [985, 366] on div "Apply" at bounding box center [1181, 360] width 24 height 11
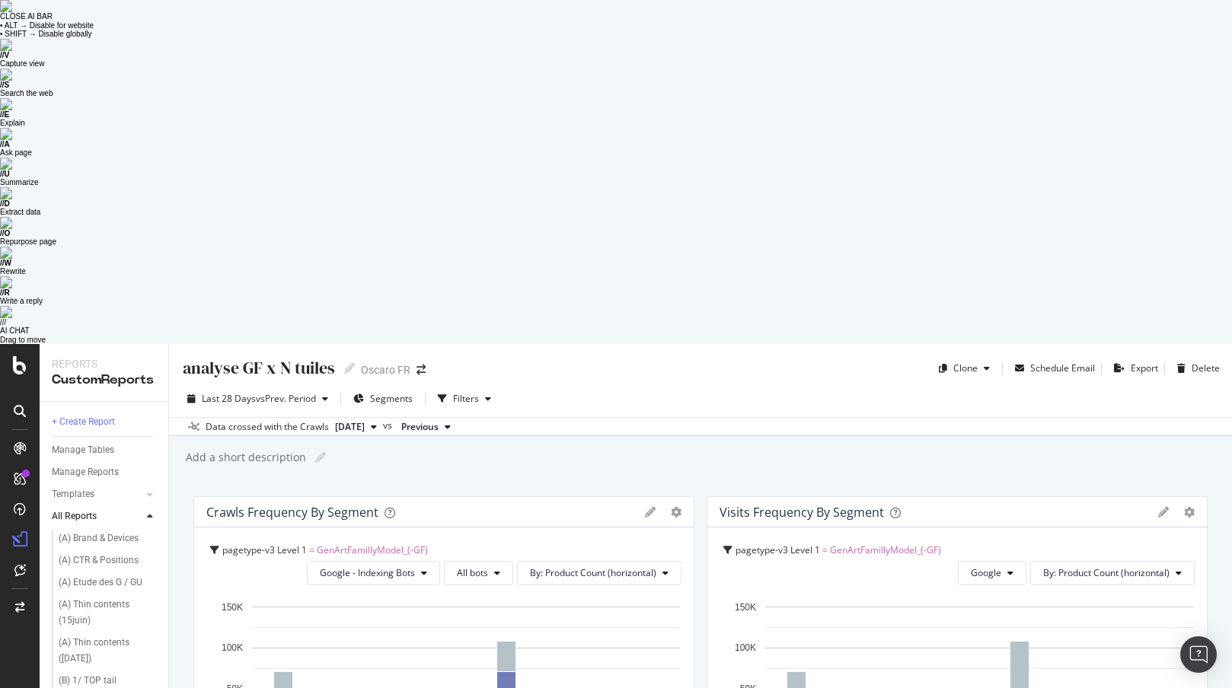
click at [273, 505] on div "Crawls Frequency By Segment" at bounding box center [292, 512] width 172 height 15
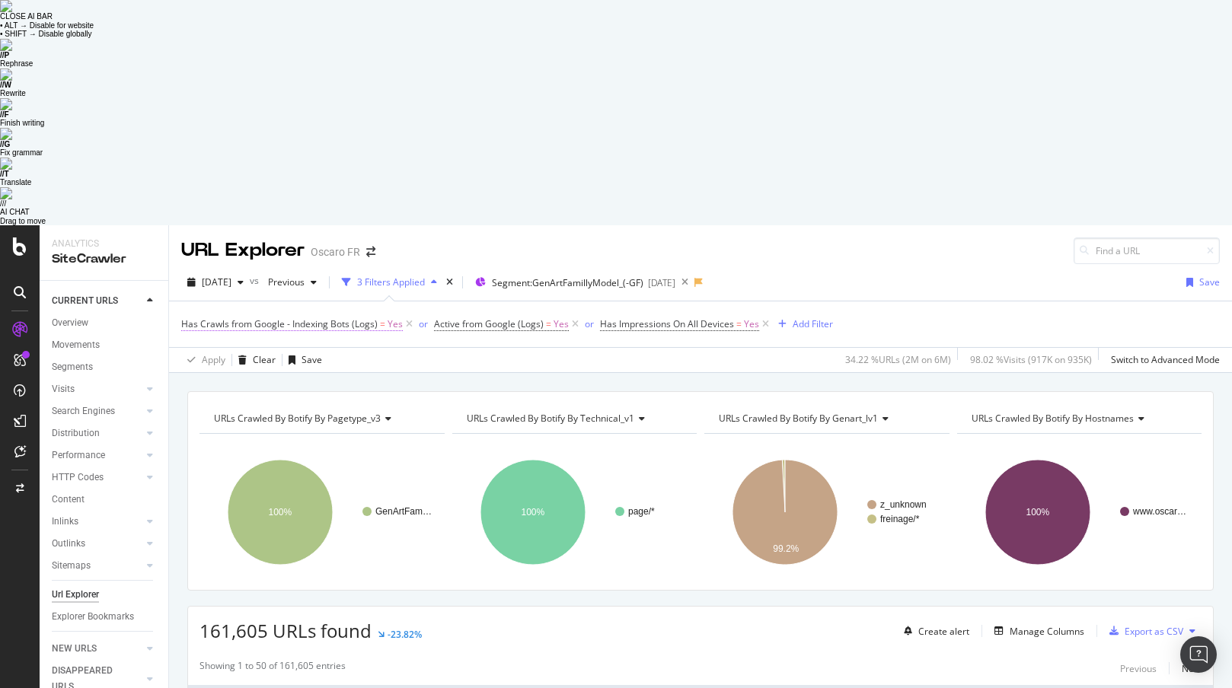
click at [305, 318] on span "Has Crawls from Google - Indexing Bots (Logs)" at bounding box center [279, 324] width 196 height 13
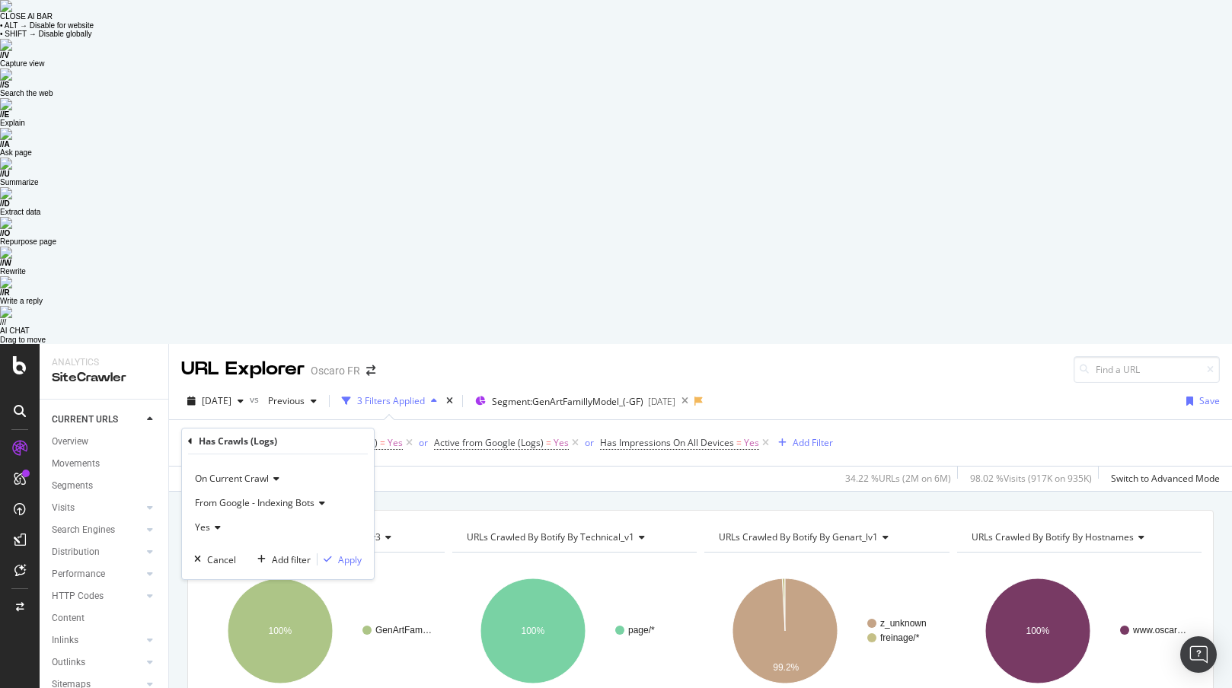
click at [190, 437] on icon at bounding box center [190, 441] width 5 height 9
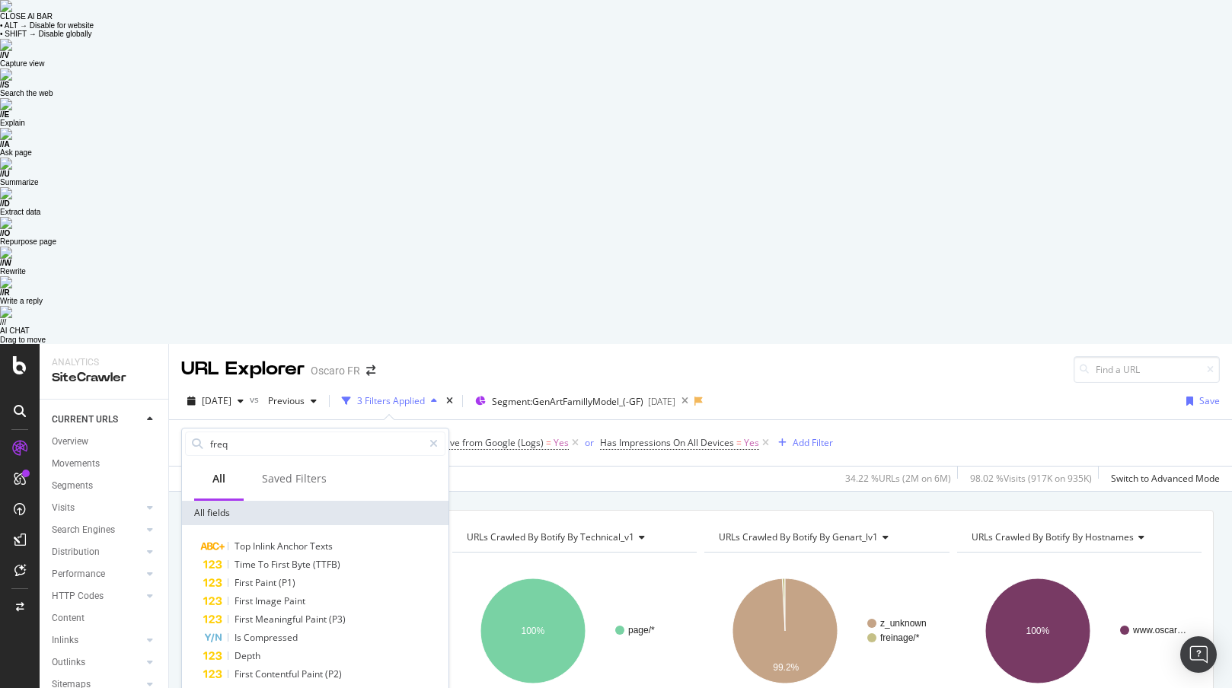
type input "freq"
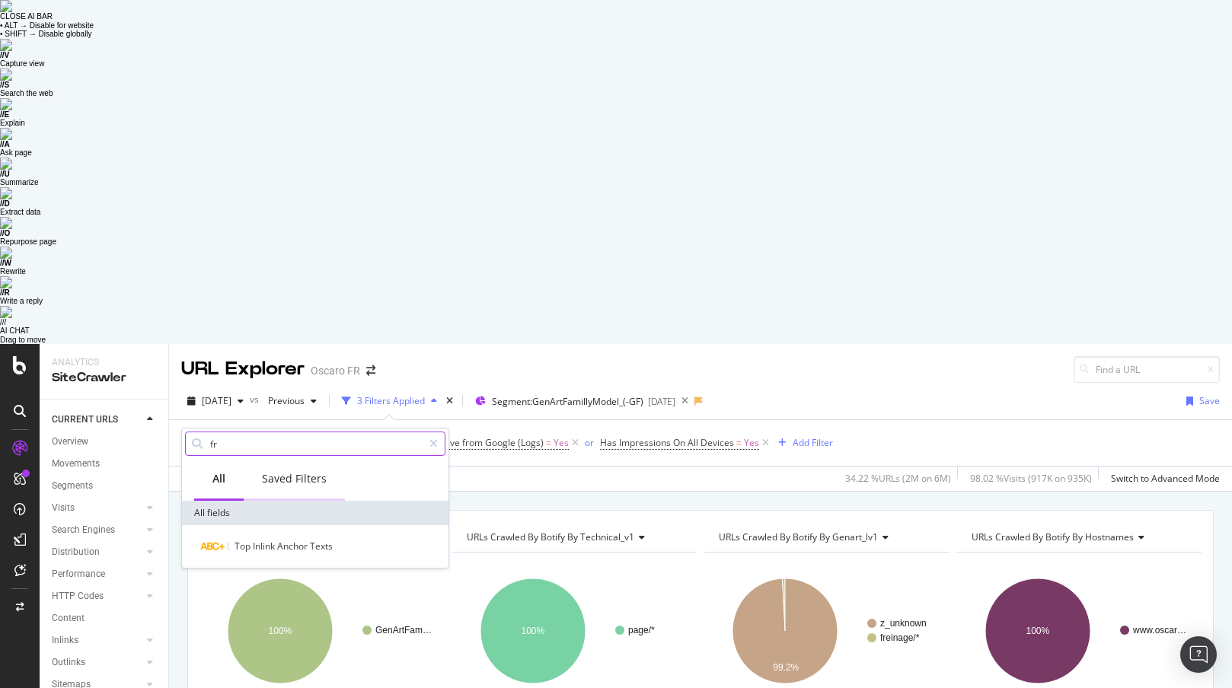
type input "f"
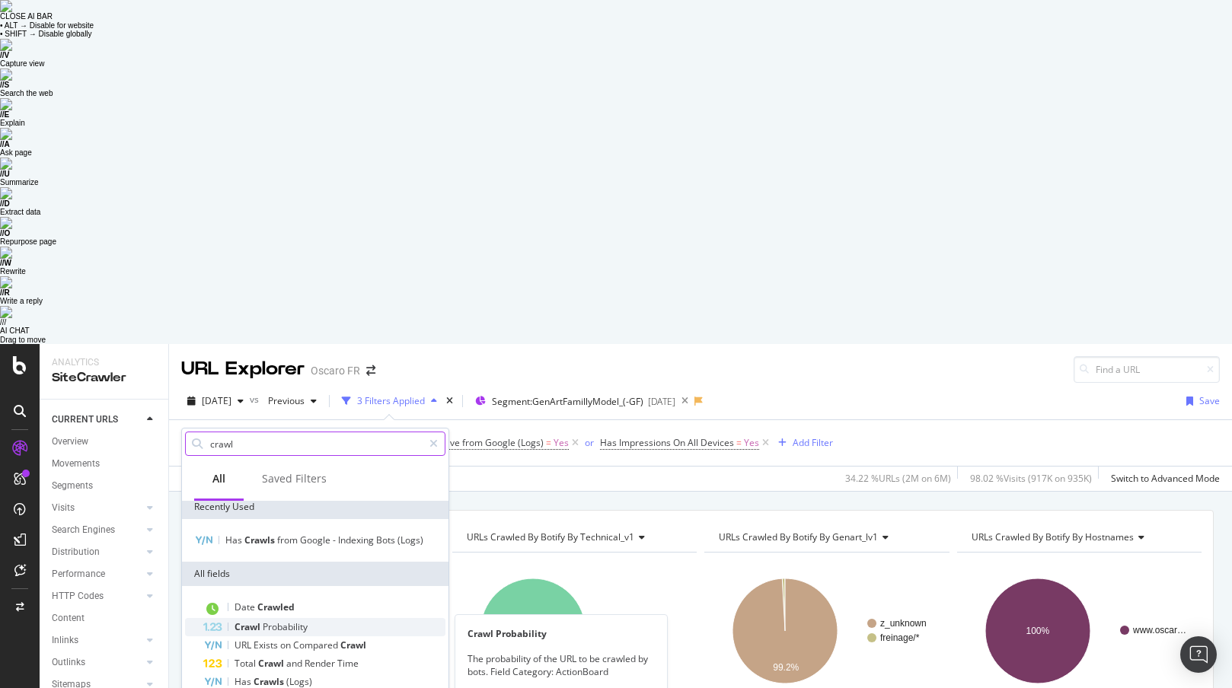
scroll to position [10, 0]
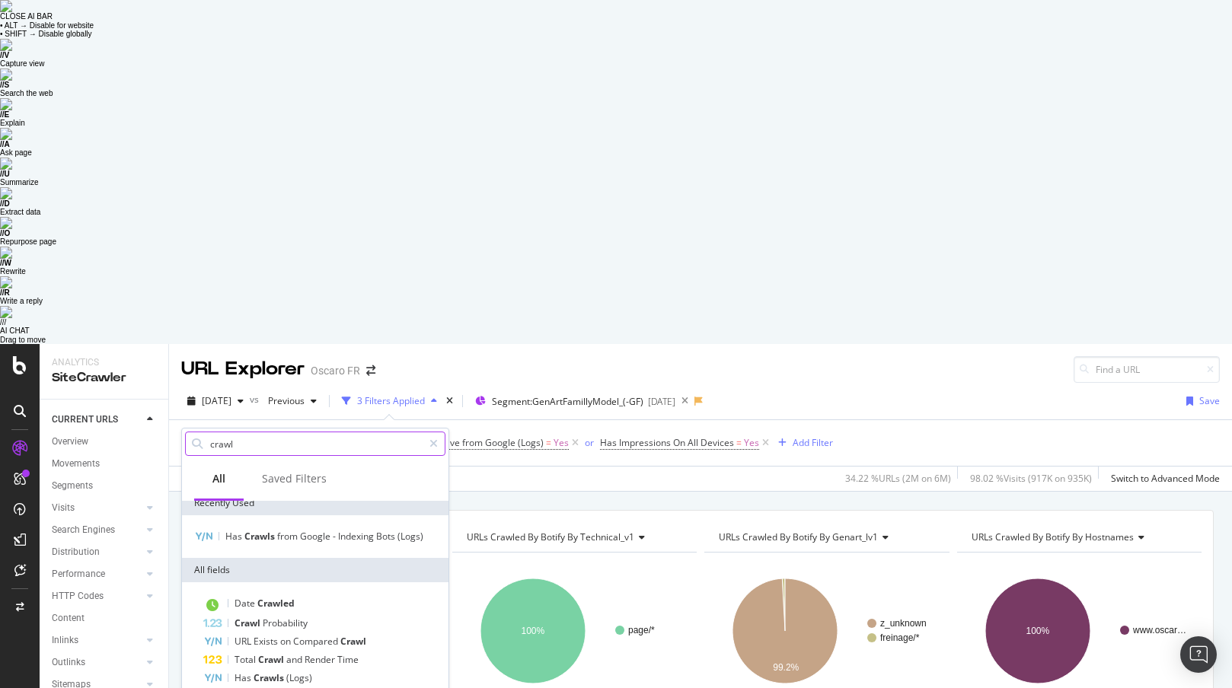
type input "crawl"
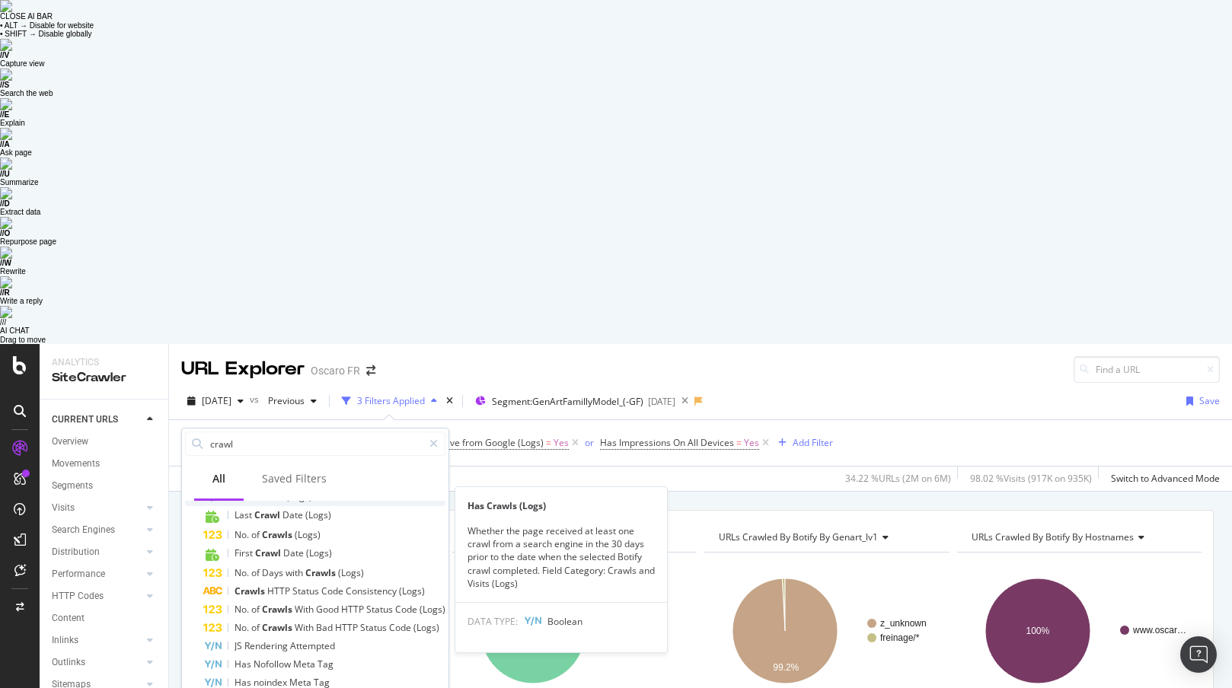
scroll to position [193, 0]
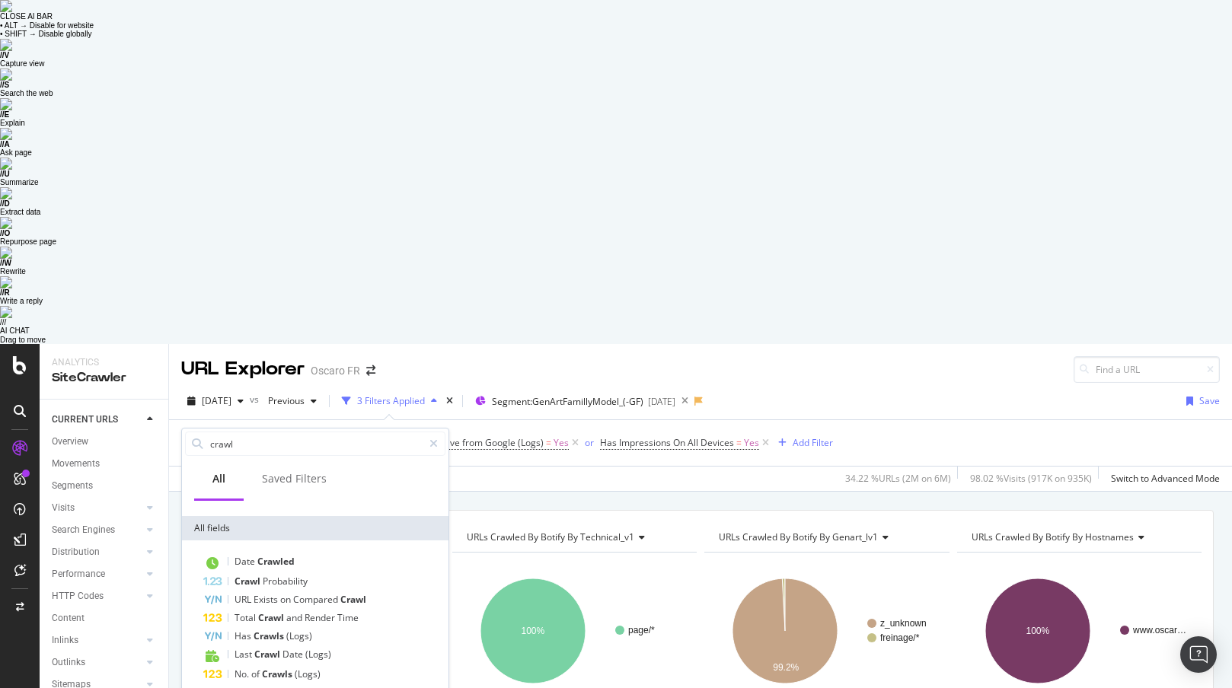
scroll to position [50, 0]
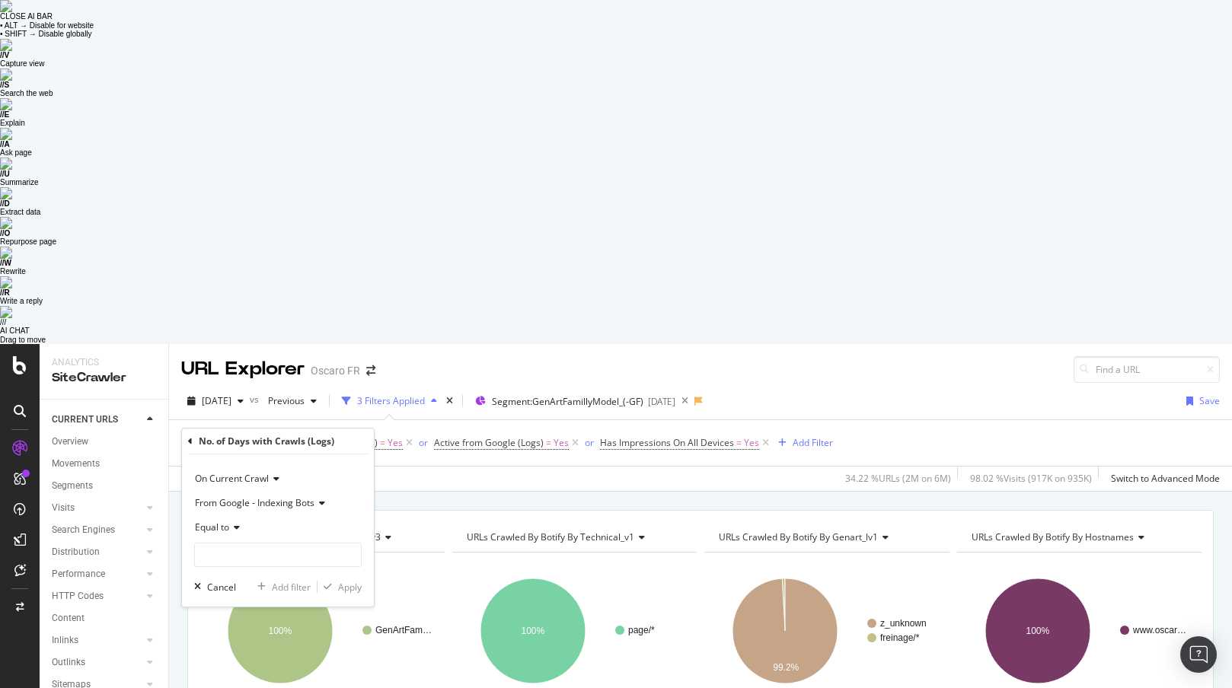
click at [229, 523] on icon at bounding box center [234, 527] width 11 height 9
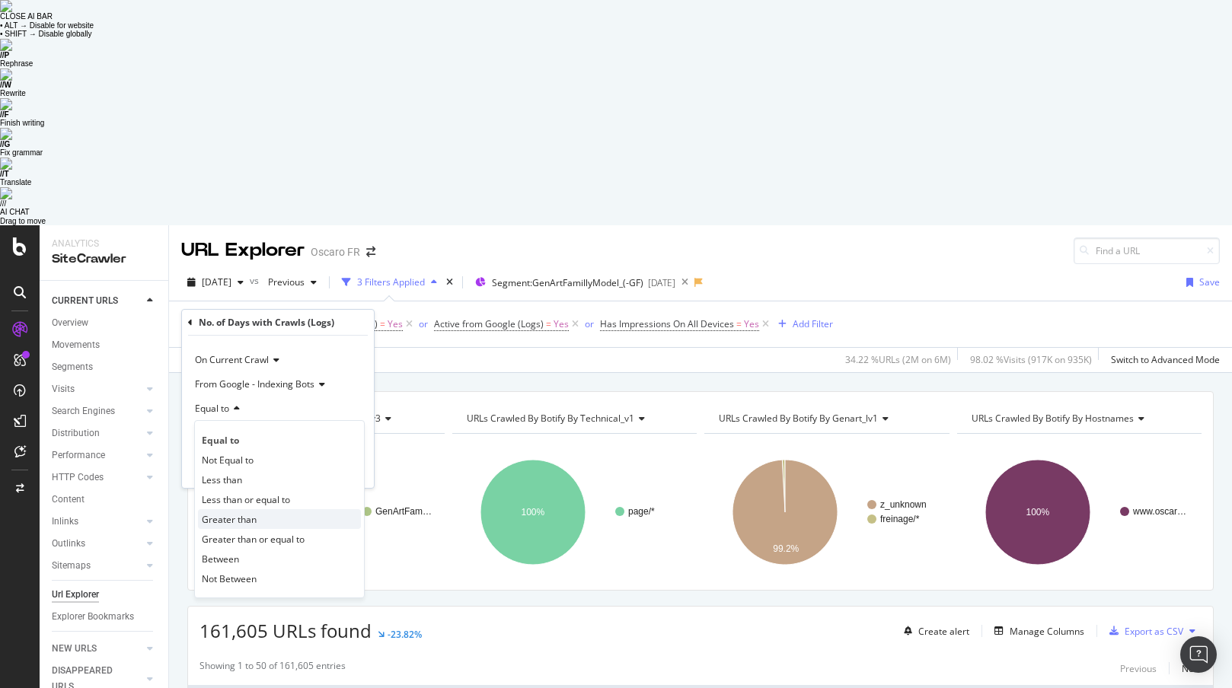
click at [271, 509] on div "Greater than" at bounding box center [279, 519] width 163 height 20
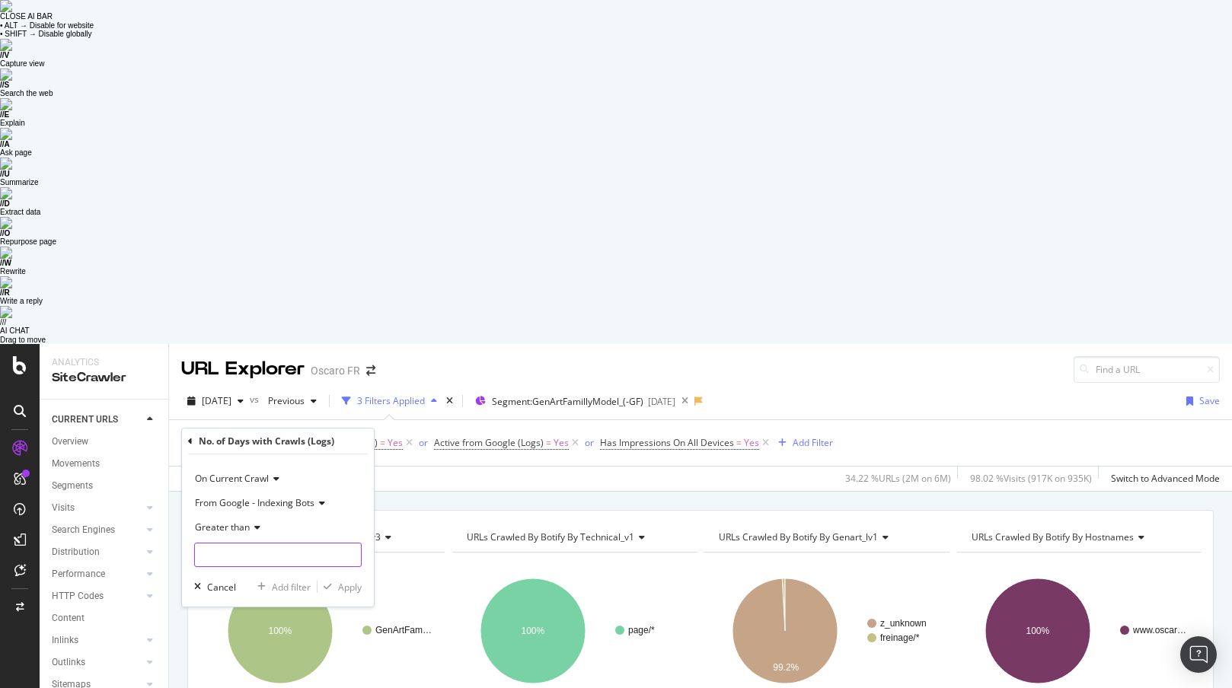
click at [267, 543] on input "number" at bounding box center [278, 555] width 168 height 24
type input "0"
click at [347, 581] on div "Apply" at bounding box center [350, 587] width 24 height 13
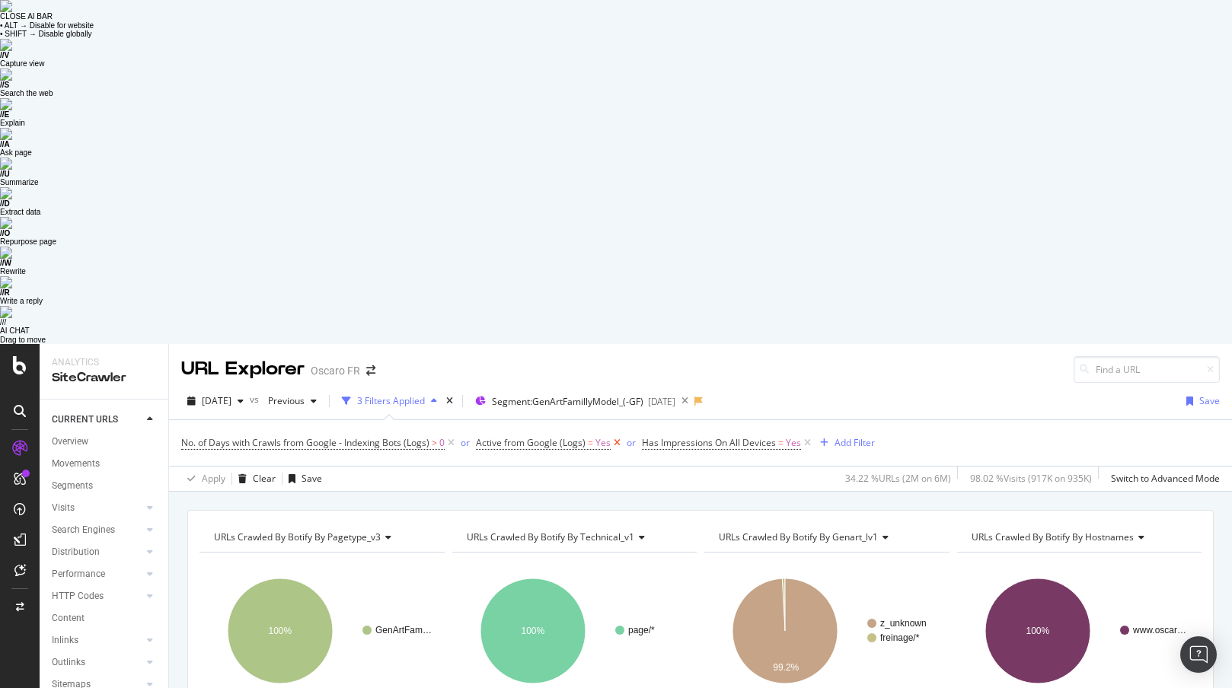
click at [616, 436] on icon at bounding box center [617, 443] width 13 height 15
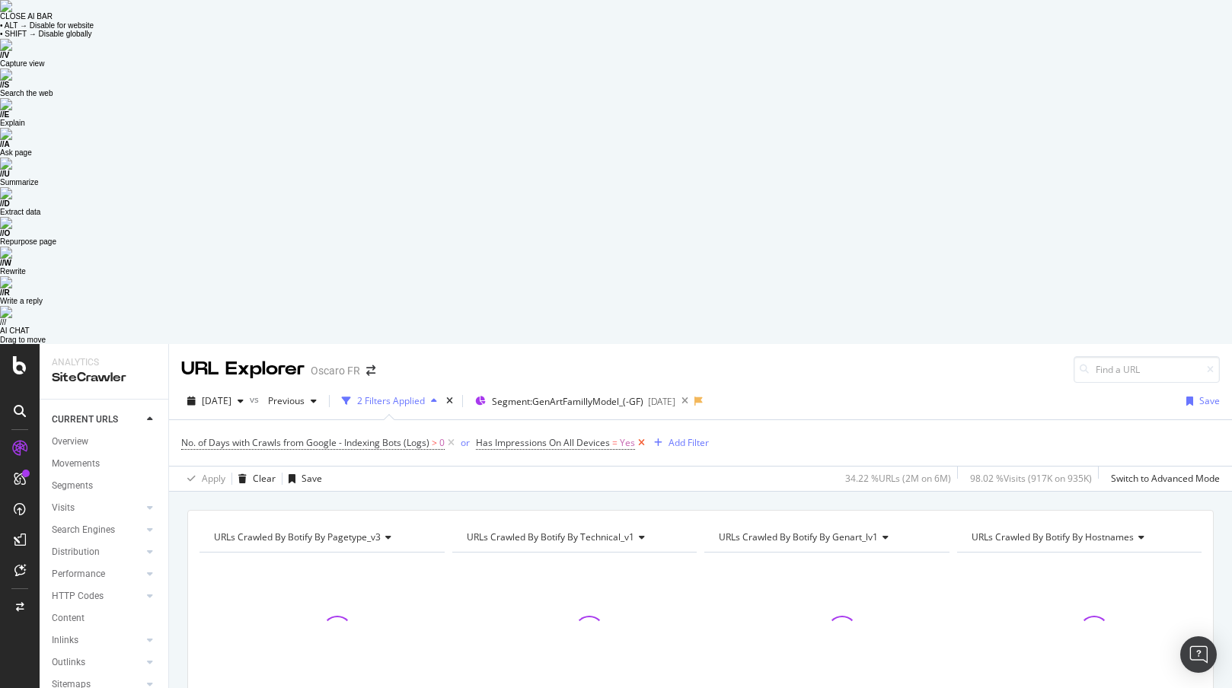
click at [640, 436] on icon at bounding box center [641, 443] width 13 height 15
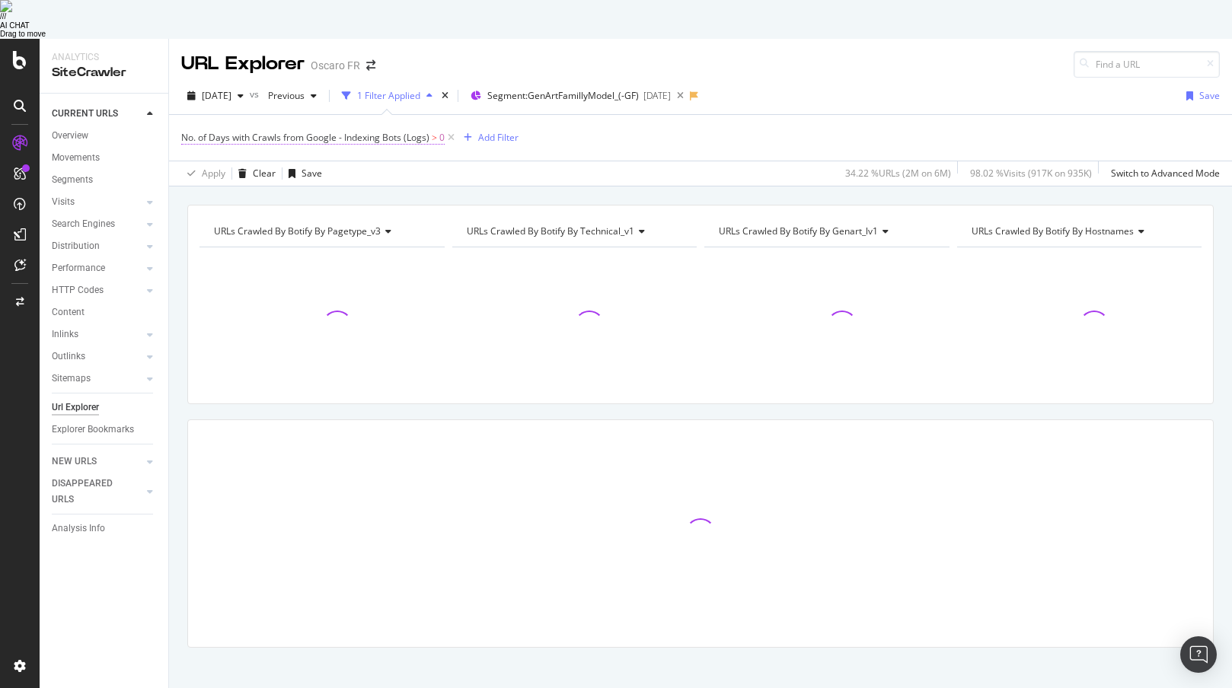
click at [370, 131] on span "No. of Days with Crawls from Google - Indexing Bots (Logs)" at bounding box center [305, 137] width 248 height 13
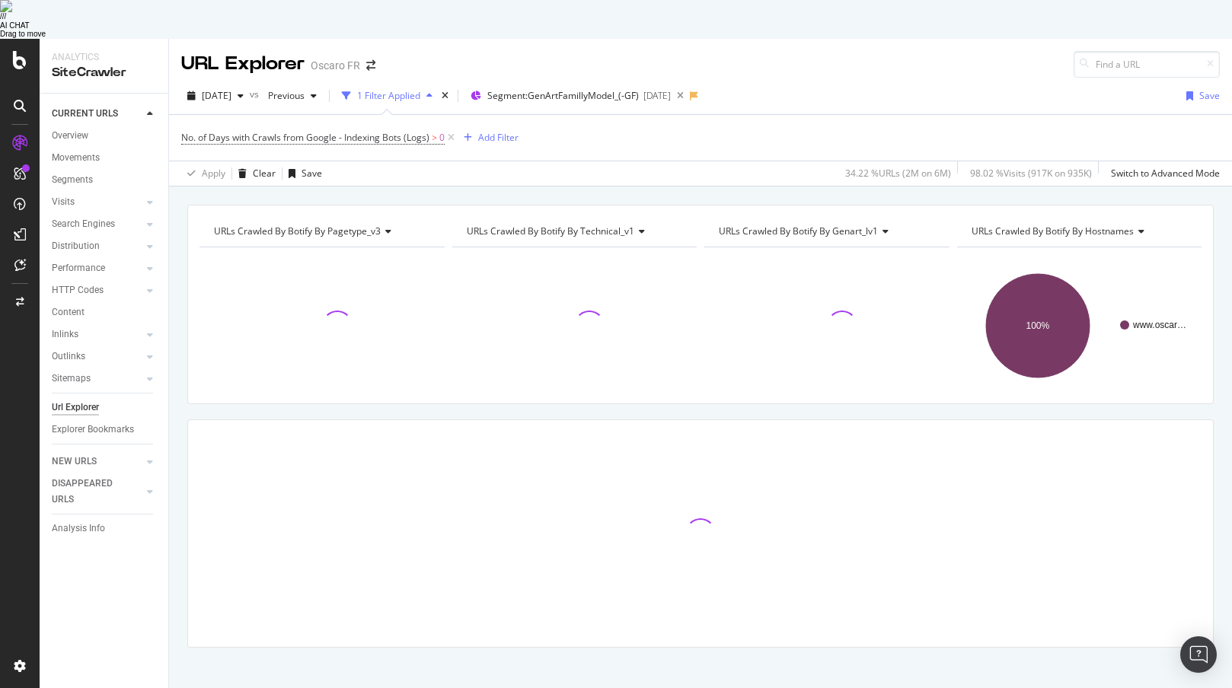
click at [560, 161] on div "Apply Clear Save 34.22 % URLs ( 2M on 6M ) 98.02 % Visits ( 917K on 935K ) Swit…" at bounding box center [700, 173] width 1063 height 25
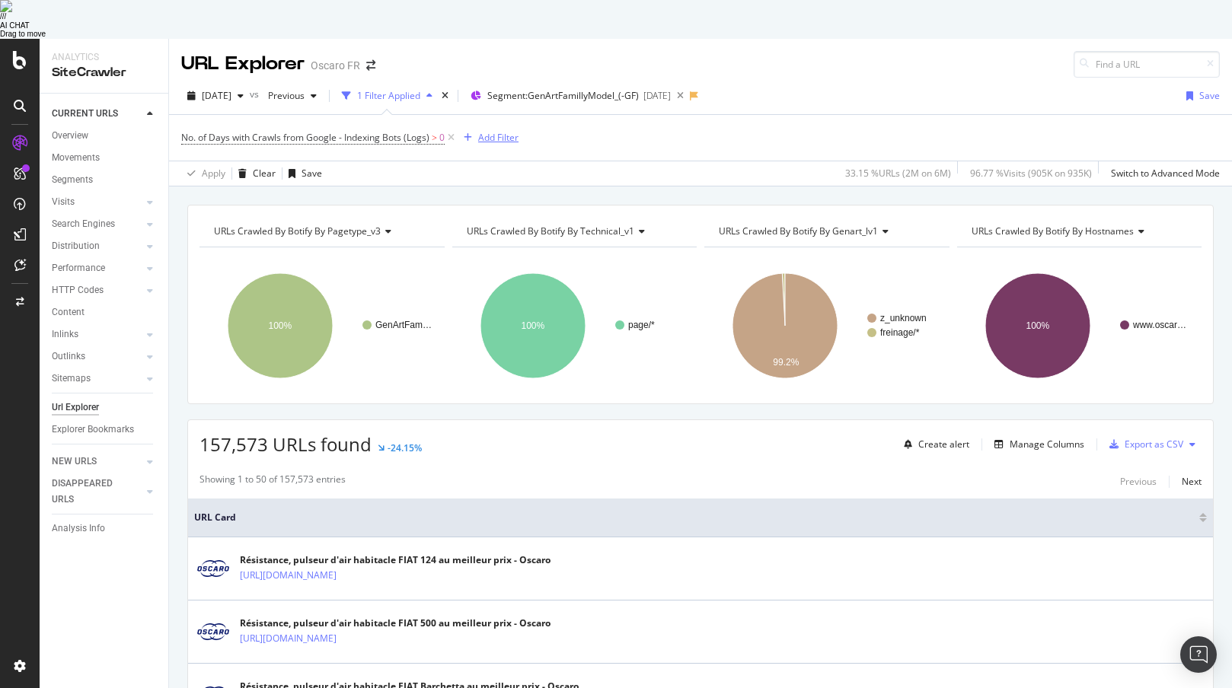
click at [493, 131] on div "Add Filter" at bounding box center [498, 137] width 40 height 13
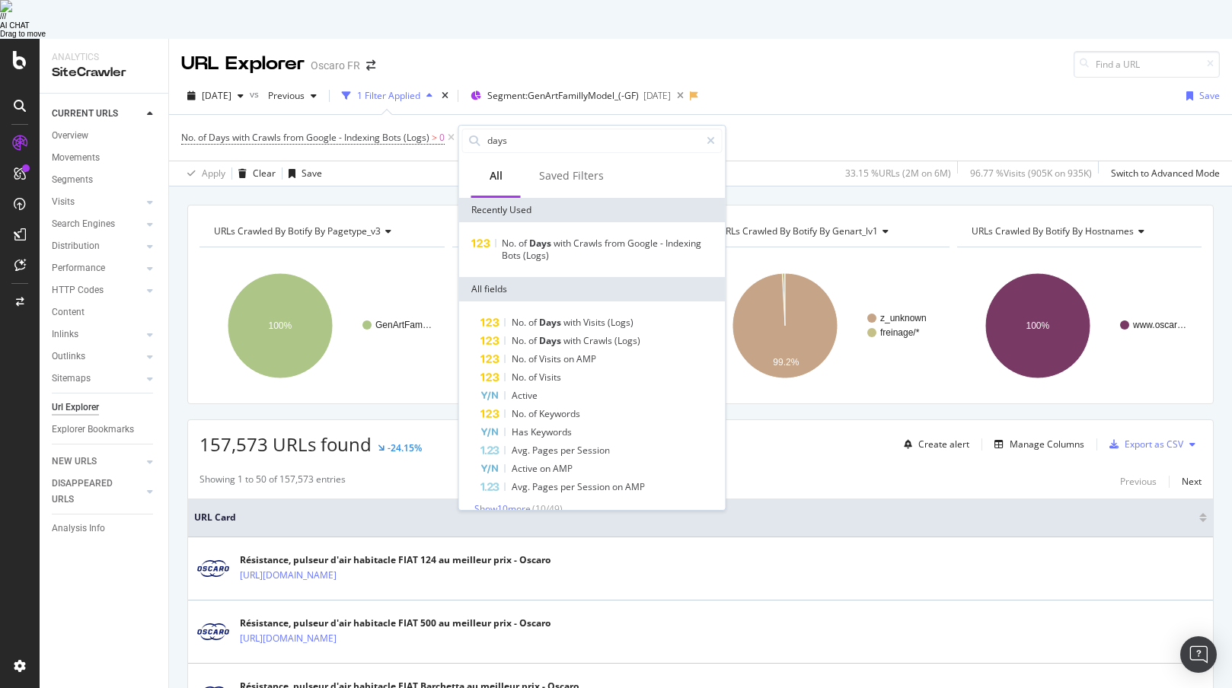
type input "days"
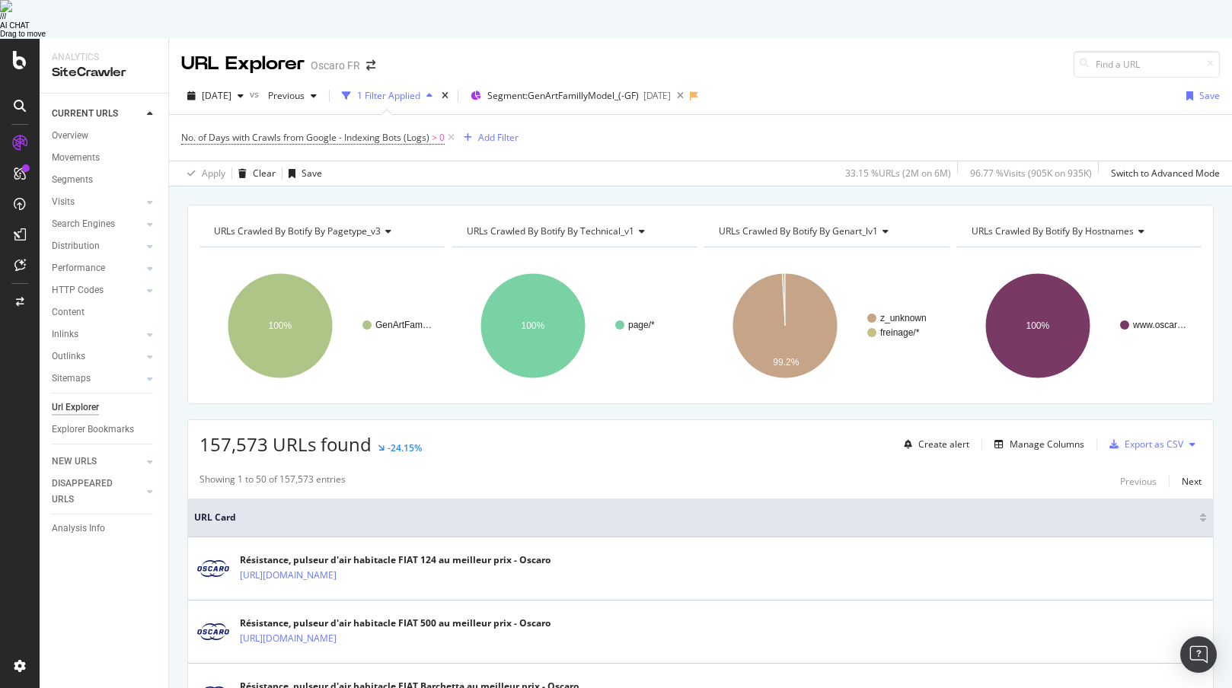
click at [899, 84] on div "[DATE] vs Previous 1 Filter Applied Segment: GenArtFamillyModel_(-GF) [DATE] Sa…" at bounding box center [700, 99] width 1063 height 30
click at [500, 131] on div "Add Filter" at bounding box center [498, 137] width 40 height 13
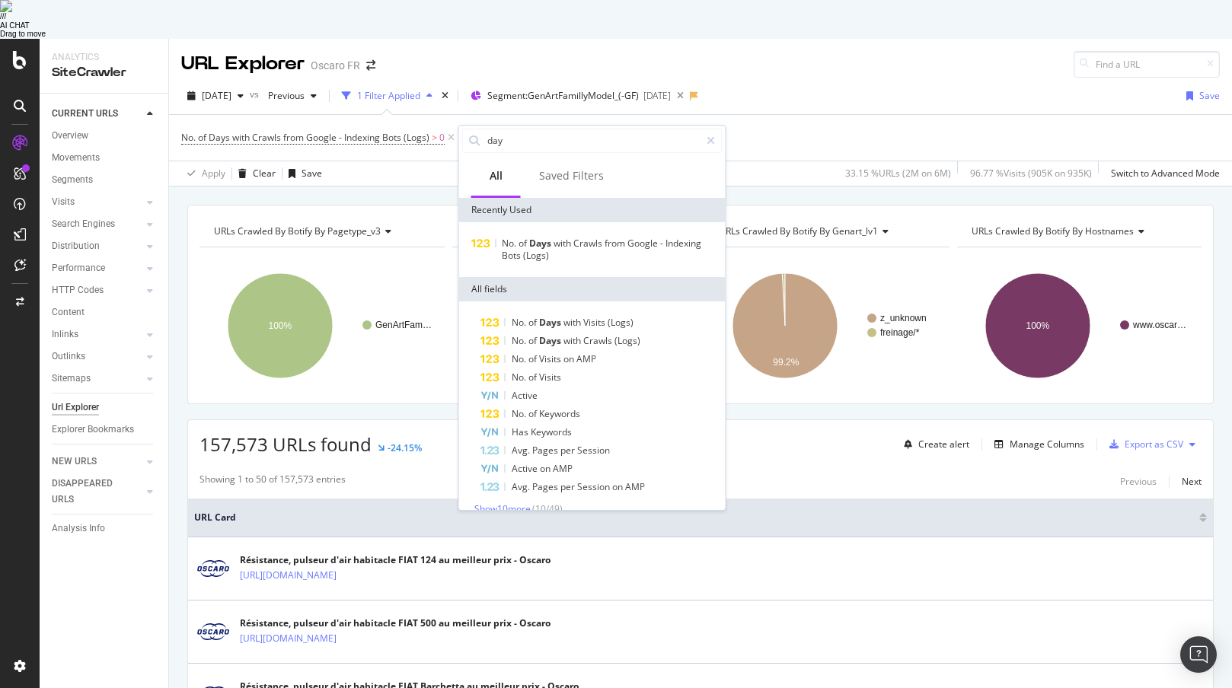
type input "days"
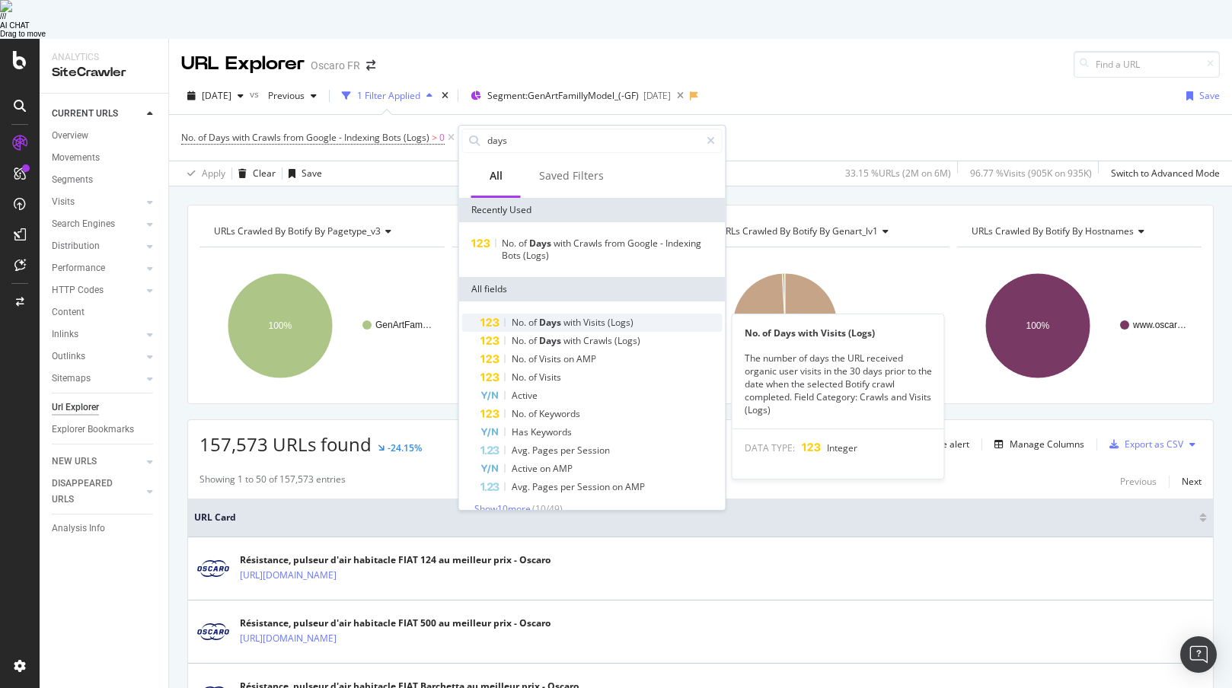
click at [640, 314] on div "No. of Days with Visits (Logs)" at bounding box center [602, 323] width 242 height 18
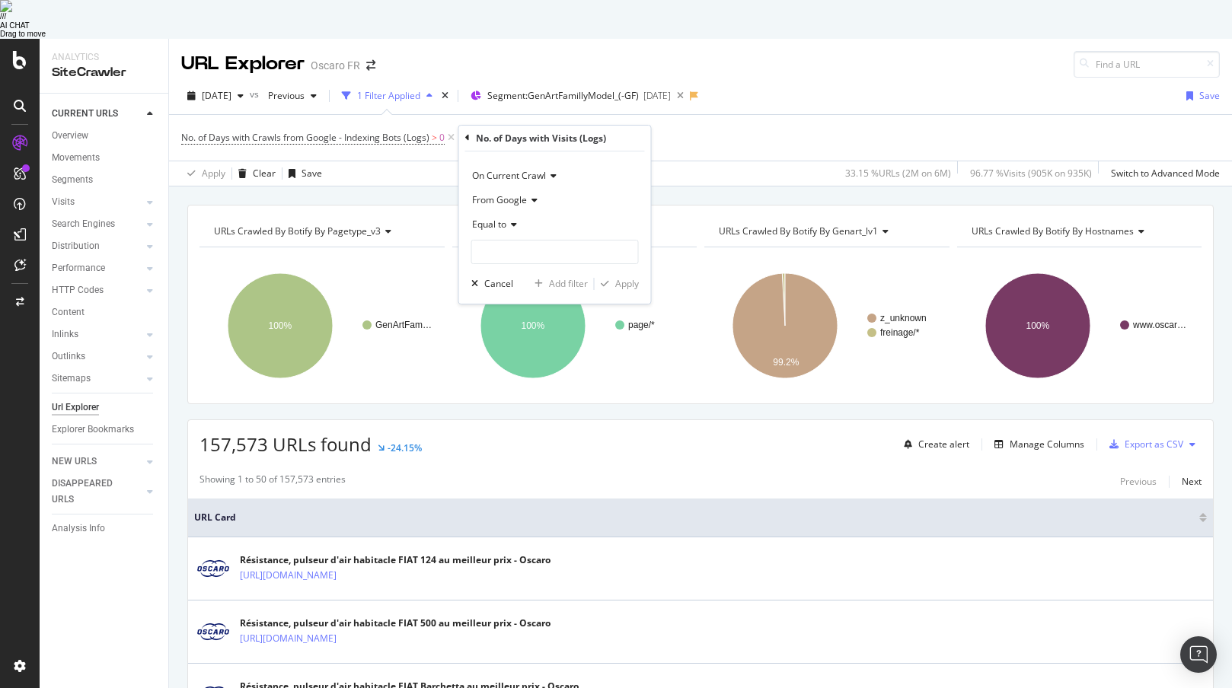
click at [503, 218] on span "Equal to" at bounding box center [489, 224] width 34 height 13
type input "gr"
click at [511, 269] on span "Greater than or equal to" at bounding box center [530, 275] width 103 height 13
click at [535, 212] on div "Greater than or equal to" at bounding box center [555, 224] width 168 height 24
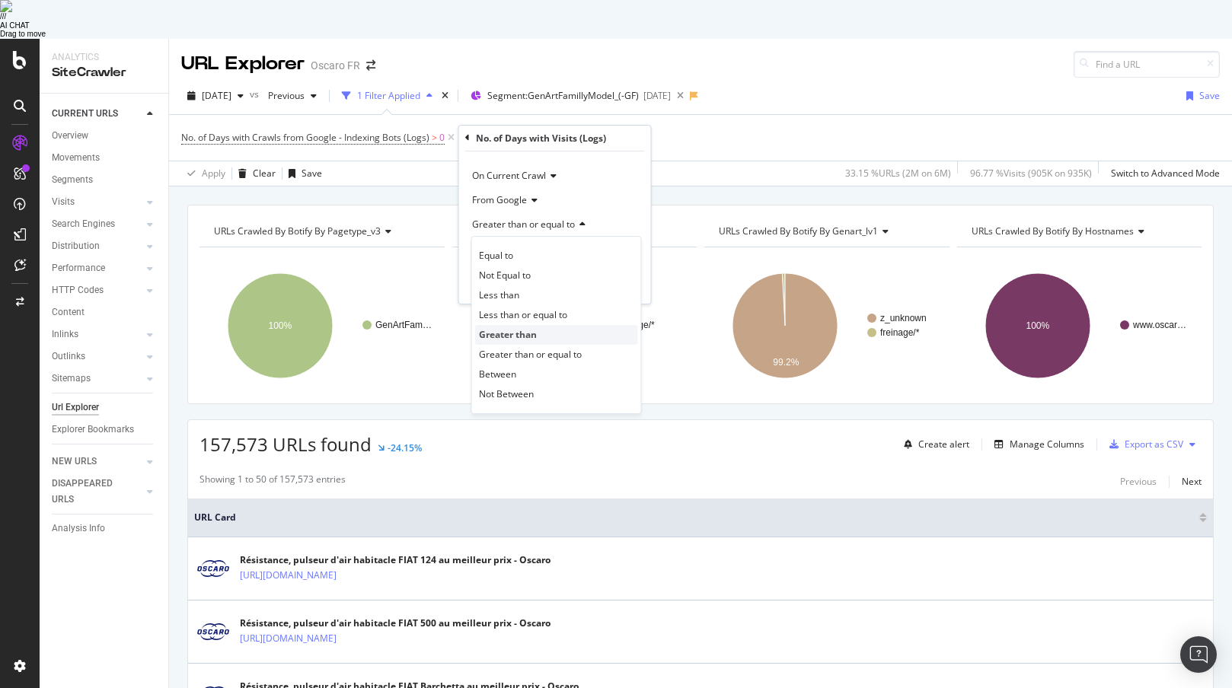
click at [540, 325] on div "Greater than" at bounding box center [556, 335] width 163 height 20
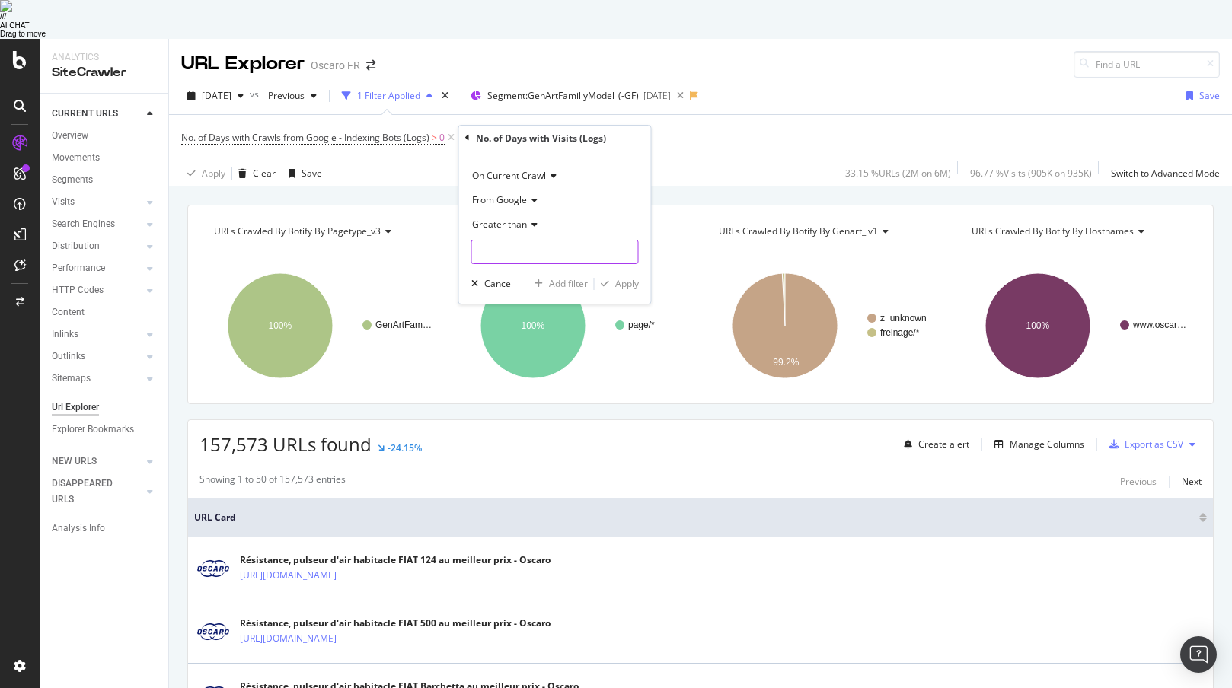
click at [521, 240] on input "number" at bounding box center [555, 252] width 168 height 24
type input "0"
click at [611, 279] on div "button" at bounding box center [605, 283] width 21 height 9
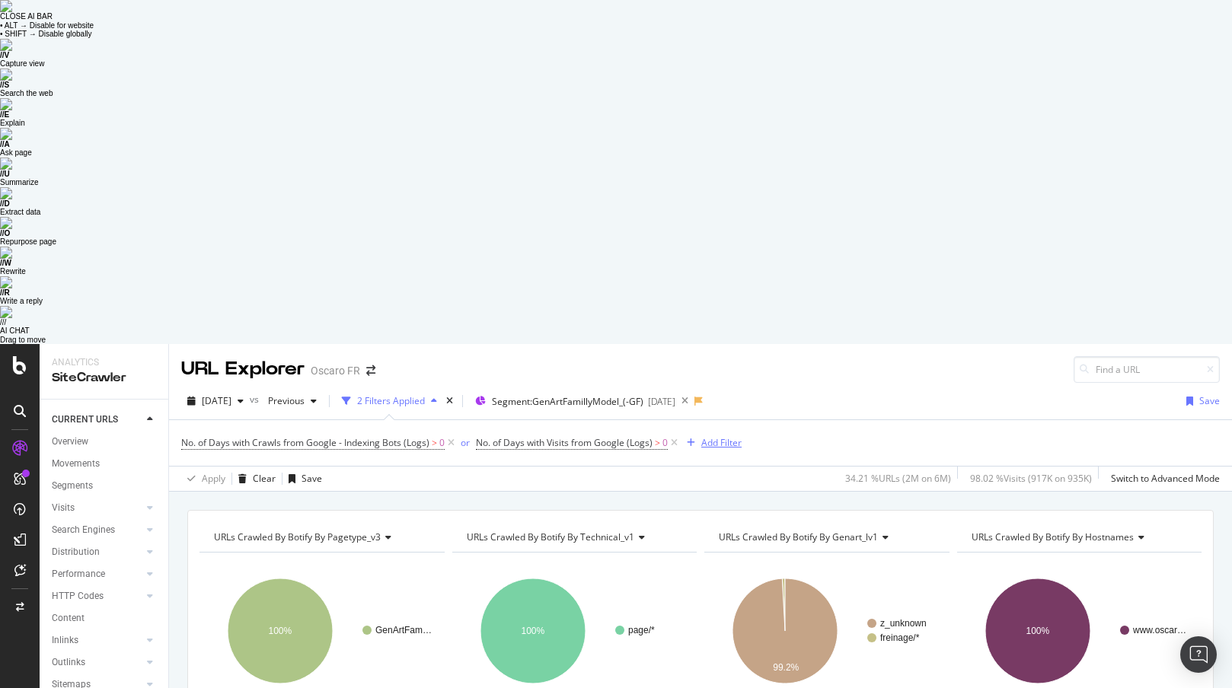
click at [706, 436] on div "Add Filter" at bounding box center [721, 442] width 40 height 13
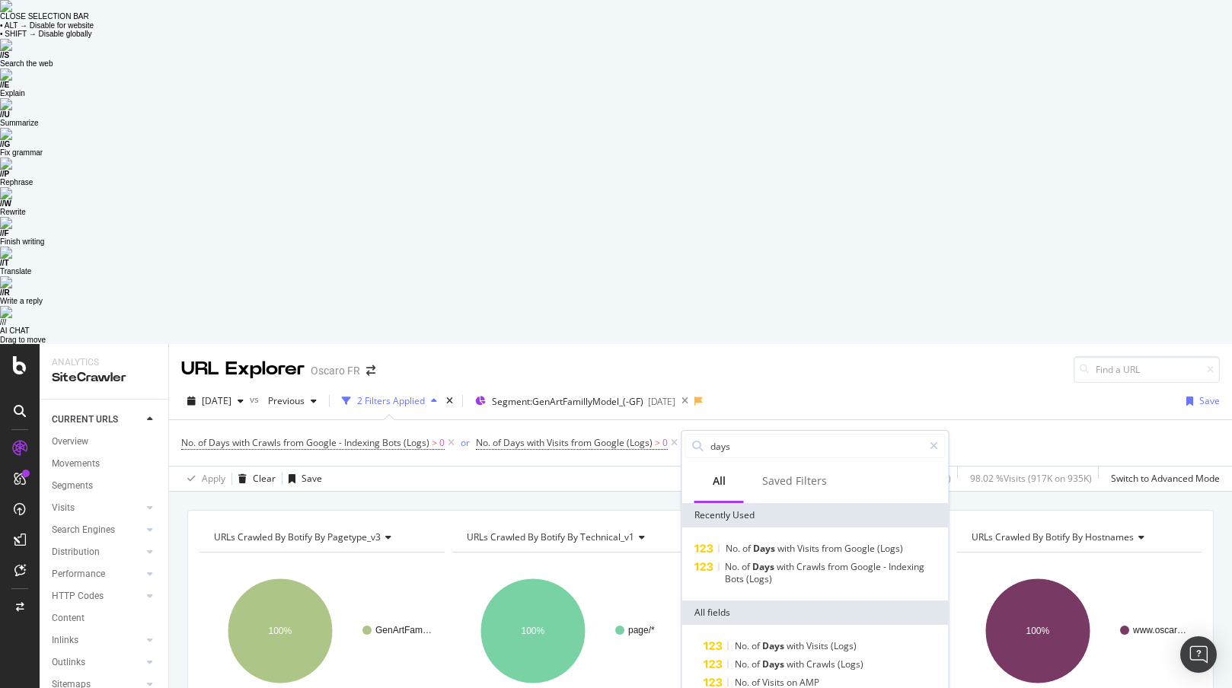
click at [975, 420] on div "No. of Days with Crawls from Google - Indexing Bots (Logs) > 0 or No. of Days w…" at bounding box center [700, 443] width 1039 height 46
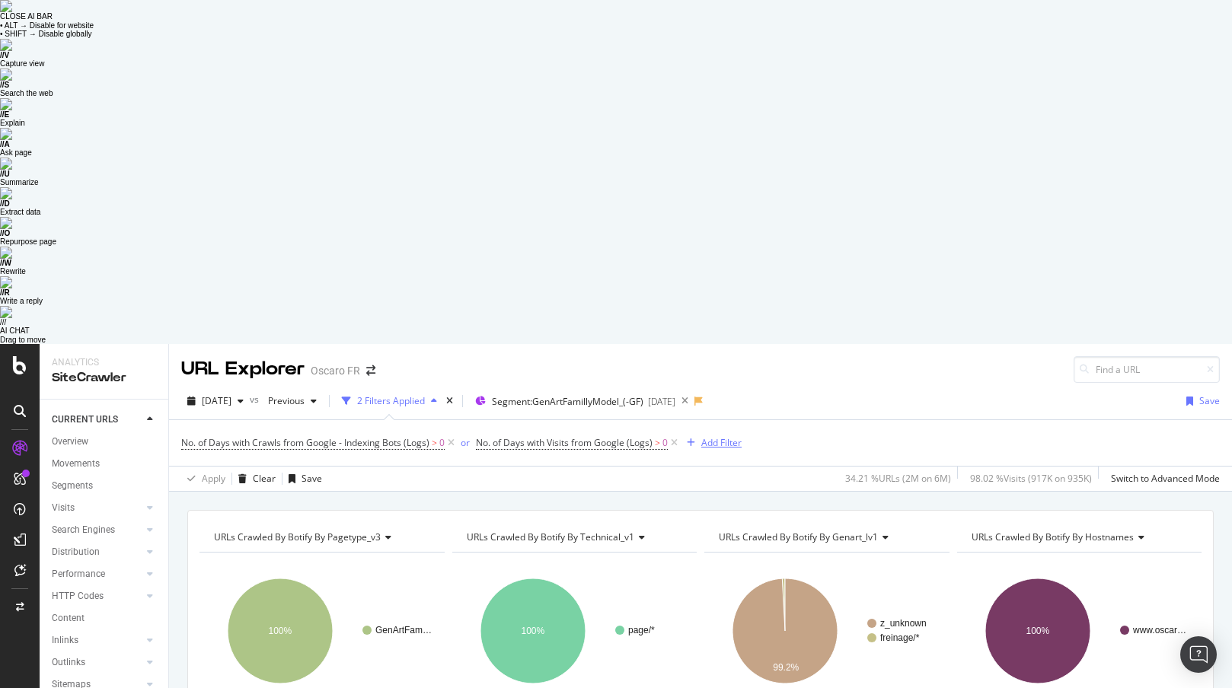
click at [727, 436] on div "Add Filter" at bounding box center [721, 442] width 40 height 13
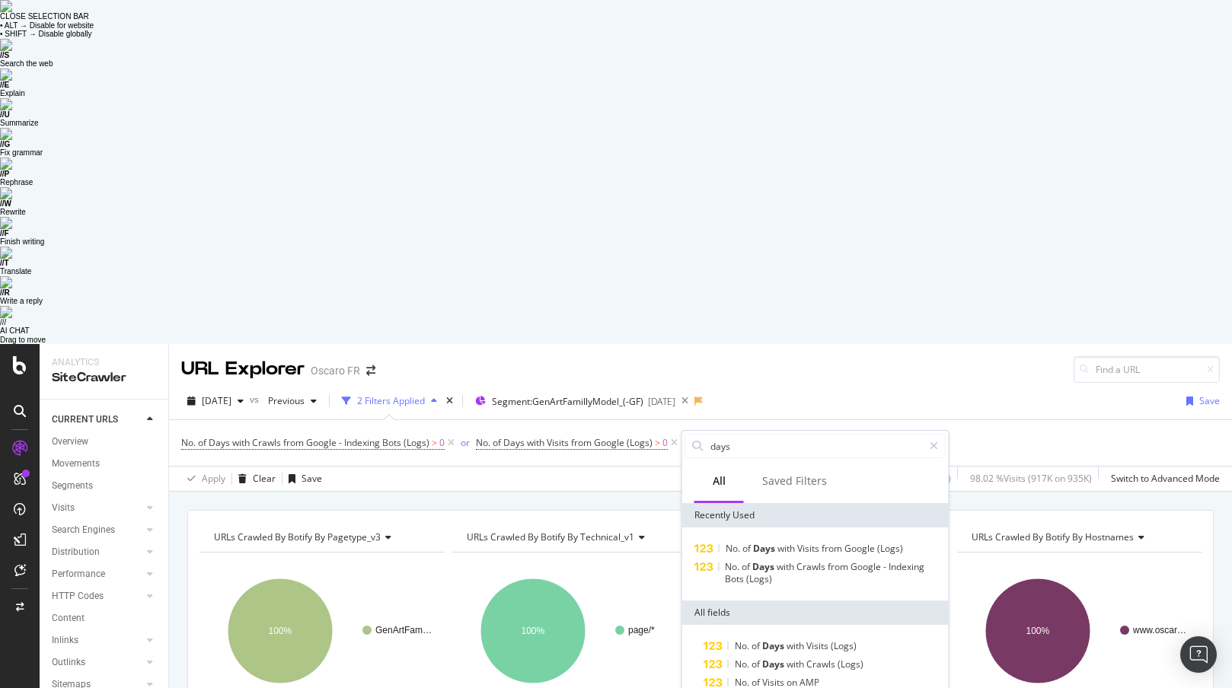
click at [949, 389] on div "[DATE] vs Previous 2 Filters Applied Segment: GenArtFamillyModel_(-GF) [DATE] S…" at bounding box center [700, 404] width 1063 height 30
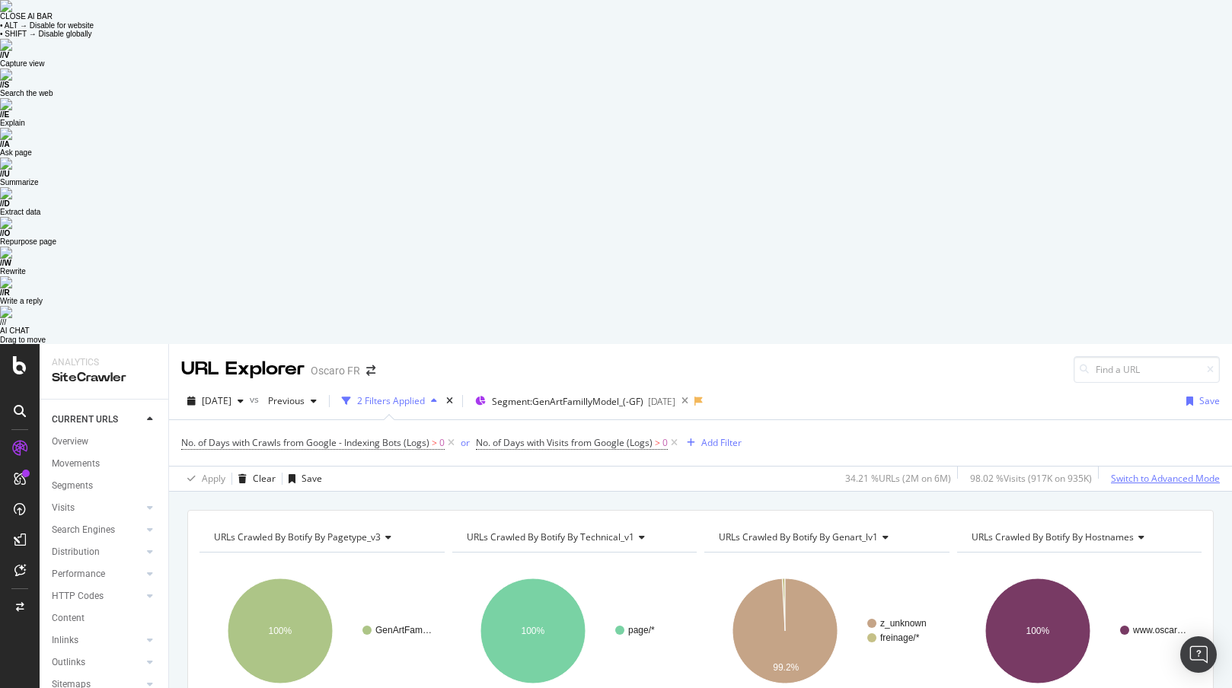
click at [1138, 468] on div "Switch to Advanced Mode" at bounding box center [1165, 479] width 109 height 23
click at [787, 436] on div "Add Filter Group" at bounding box center [803, 442] width 69 height 13
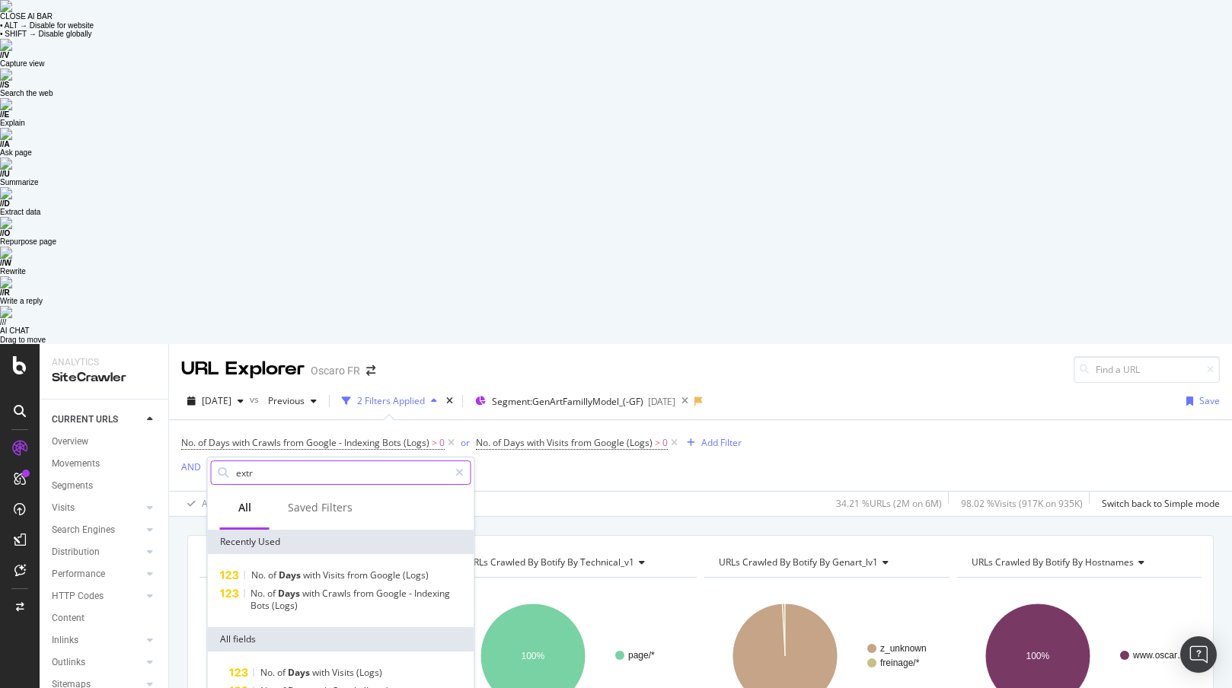
type input "extra"
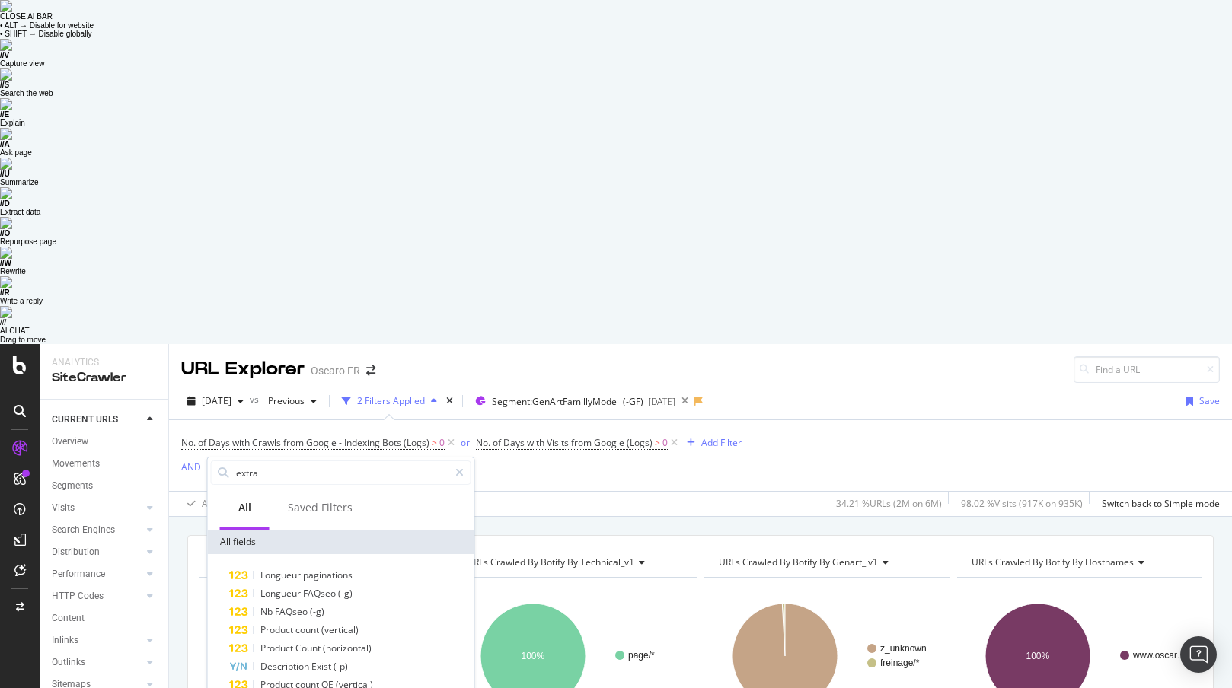
click at [610, 420] on div "No. of Days with Crawls from Google - Indexing Bots (Logs) > 0 or No. of Days w…" at bounding box center [700, 468] width 1039 height 96
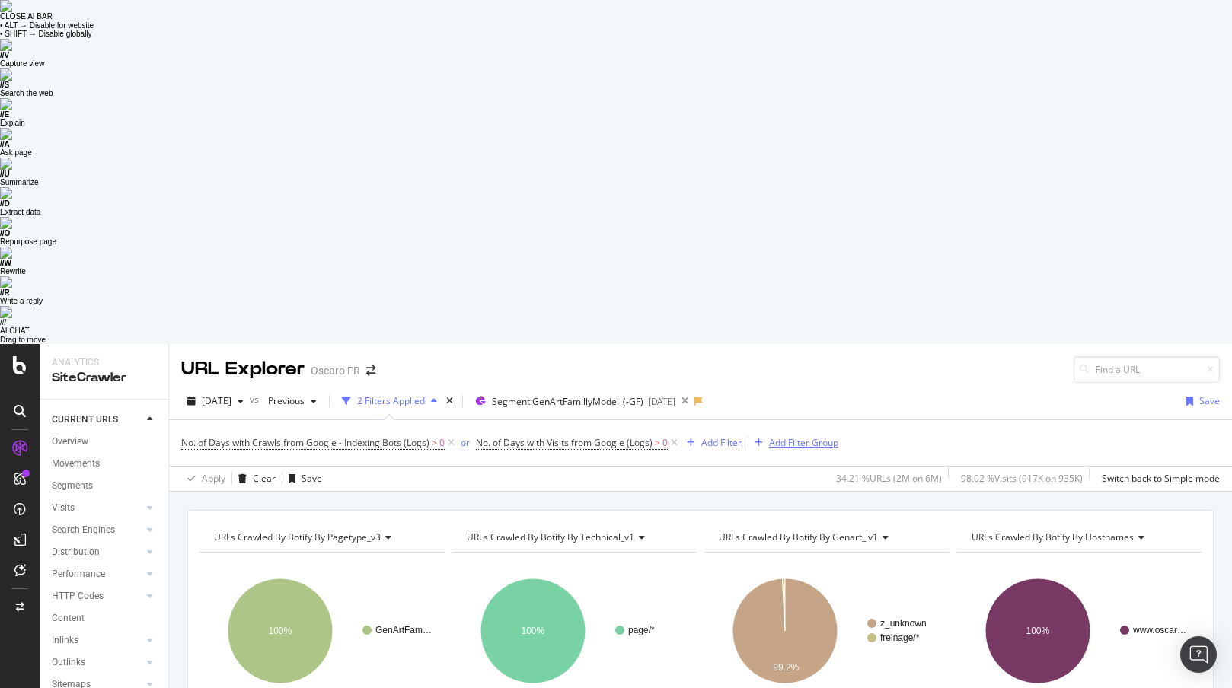
click at [803, 436] on div "Add Filter Group" at bounding box center [803, 442] width 69 height 13
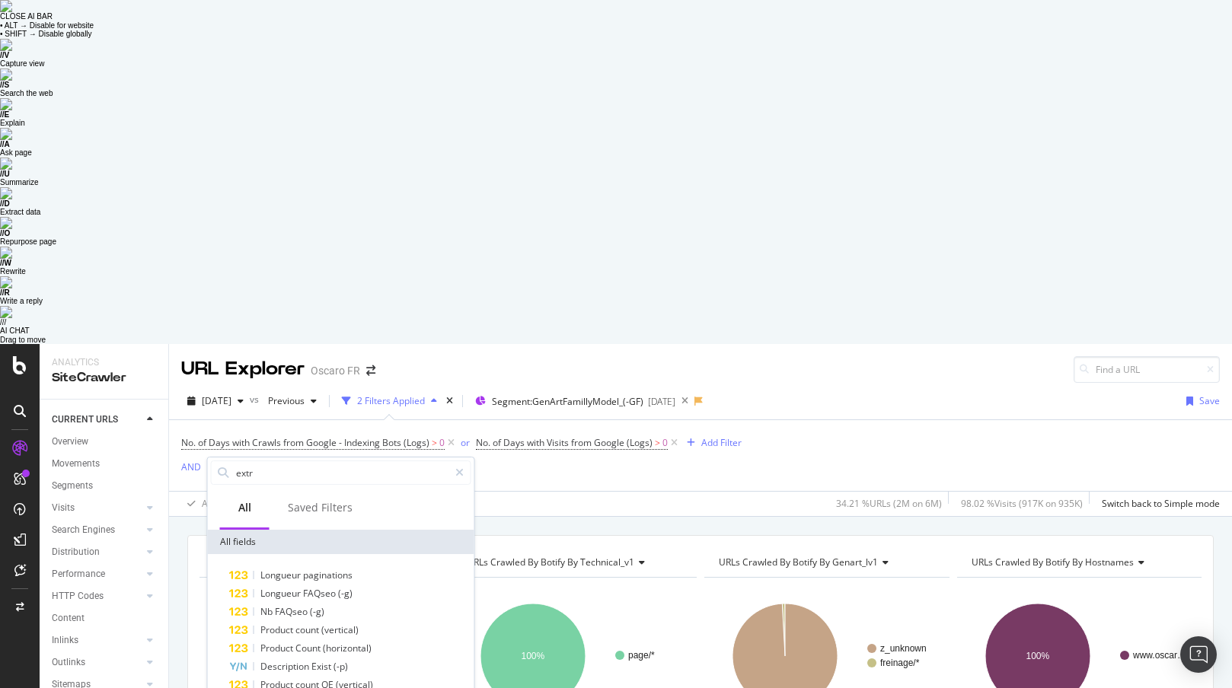
type input "extra"
click at [395, 640] on div "Product Count (horizontal)" at bounding box center [350, 649] width 242 height 18
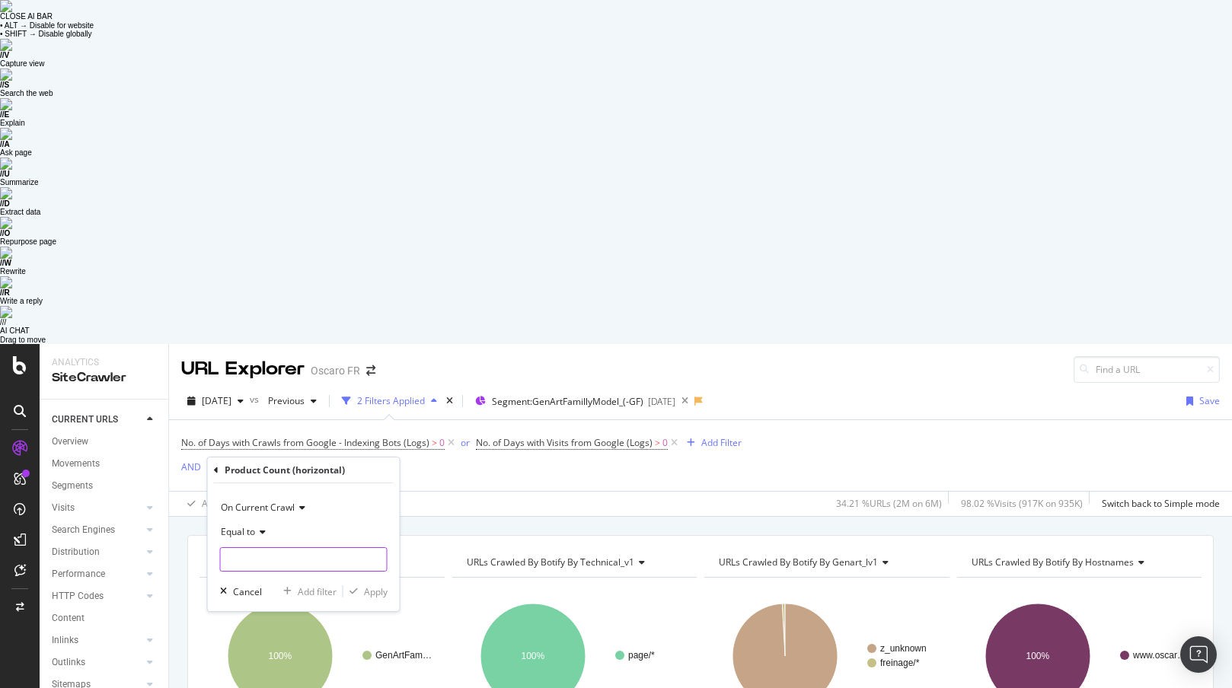
click at [266, 548] on input "number" at bounding box center [304, 560] width 168 height 24
type input "12"
click at [366, 586] on div "Apply" at bounding box center [376, 592] width 24 height 13
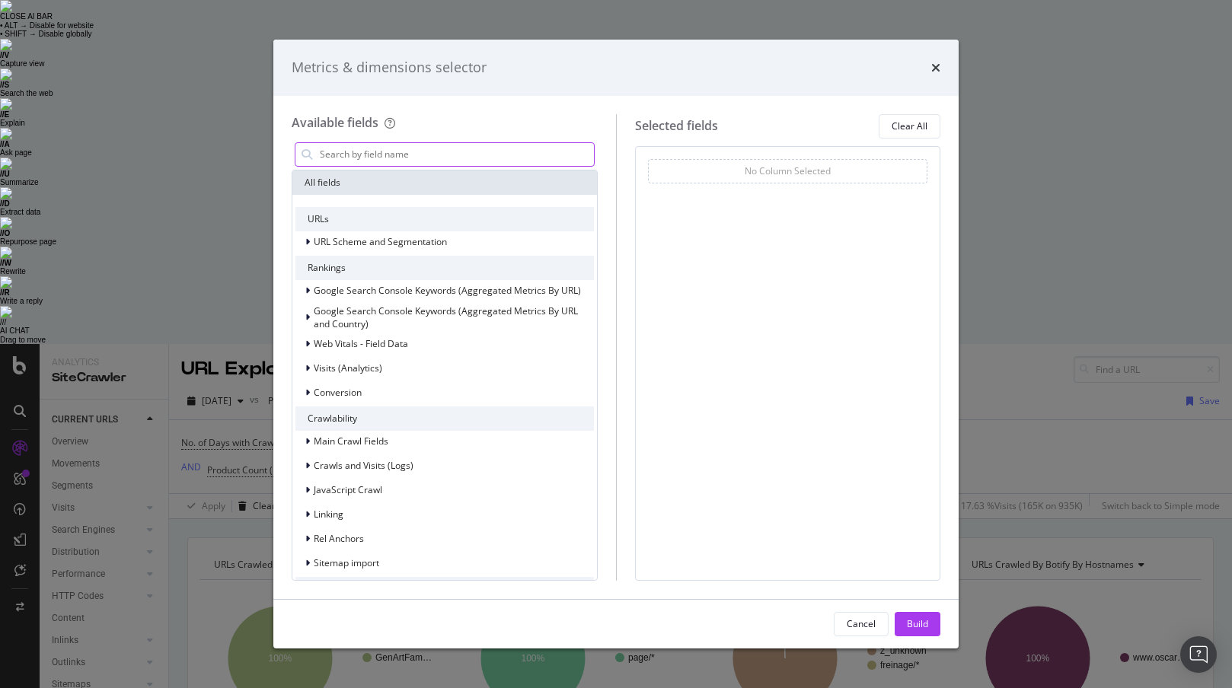
click at [483, 150] on input "modal" at bounding box center [456, 154] width 276 height 23
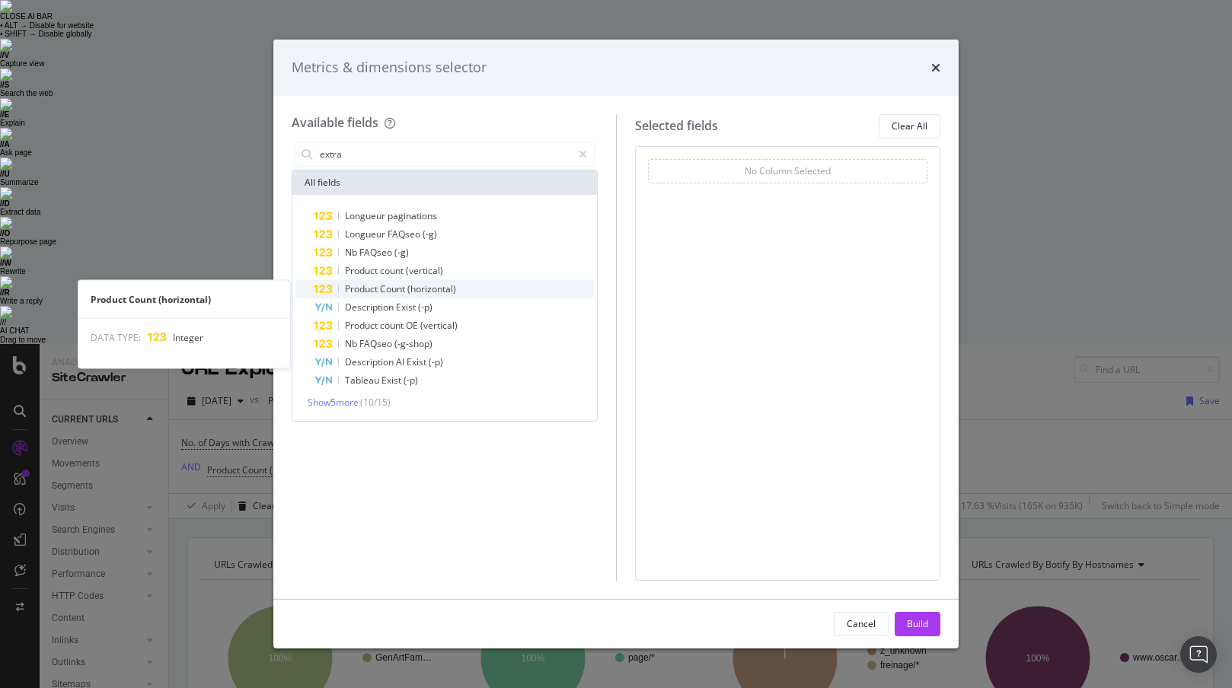
type input "extra"
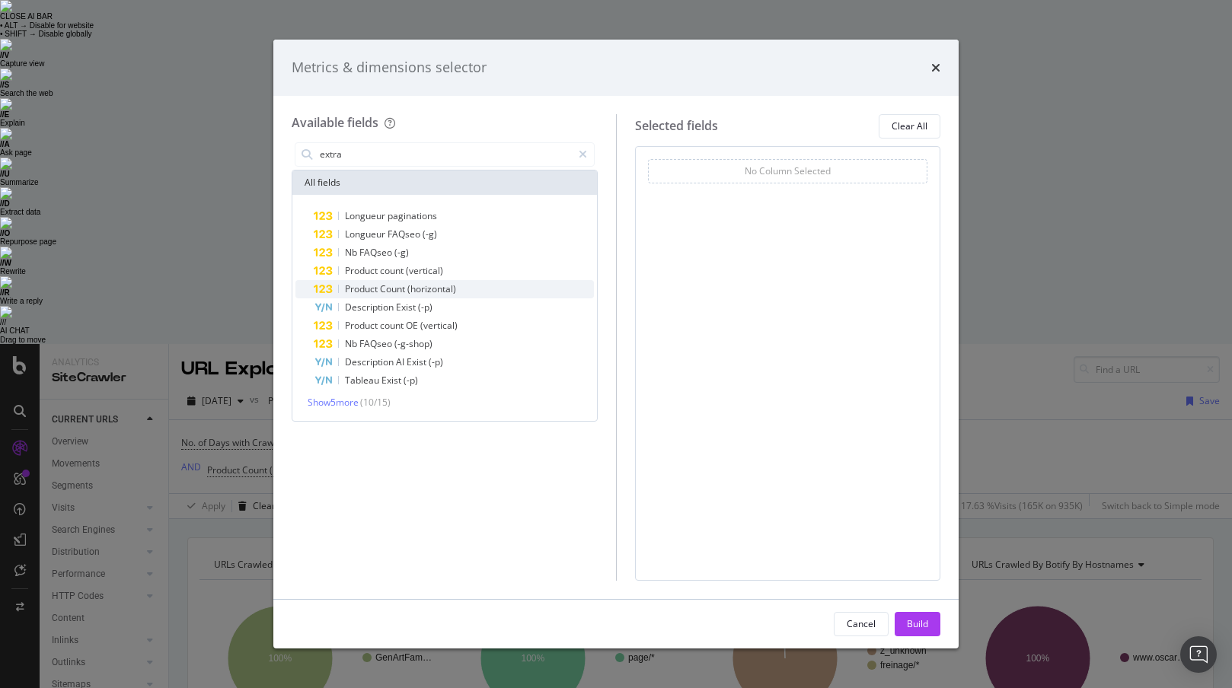
click at [465, 286] on div "Product Count (horizontal)" at bounding box center [454, 289] width 280 height 18
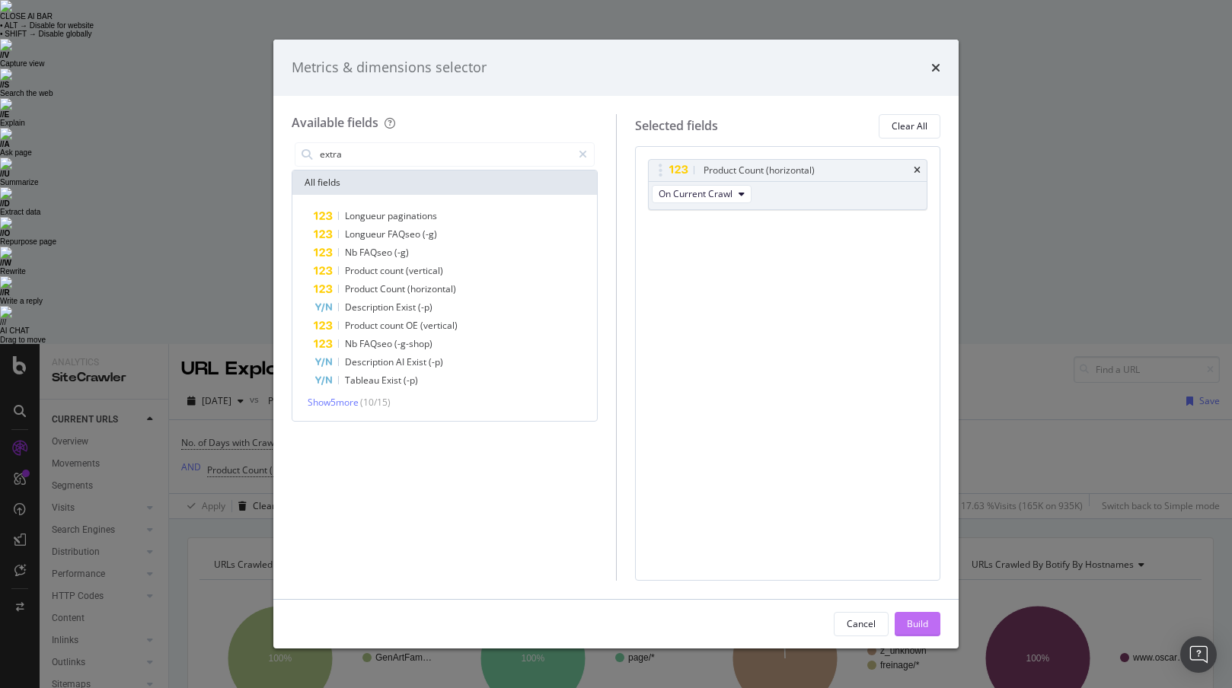
click at [921, 621] on div "Build" at bounding box center [917, 624] width 21 height 13
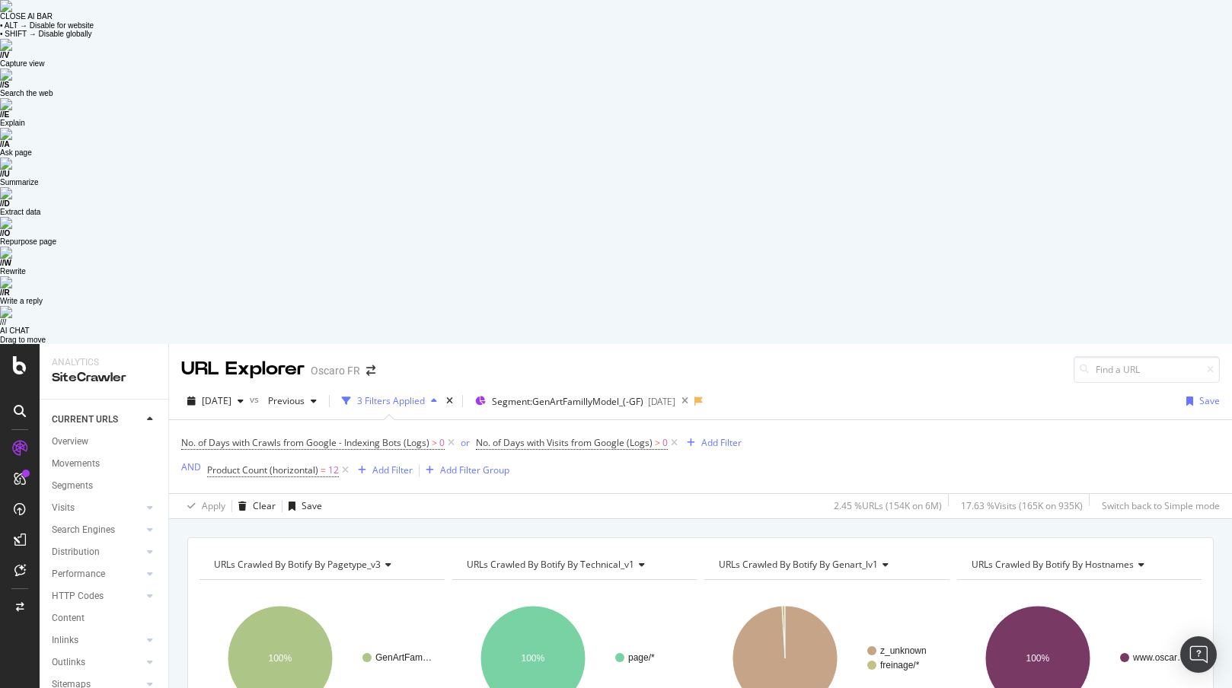
scroll to position [11, 0]
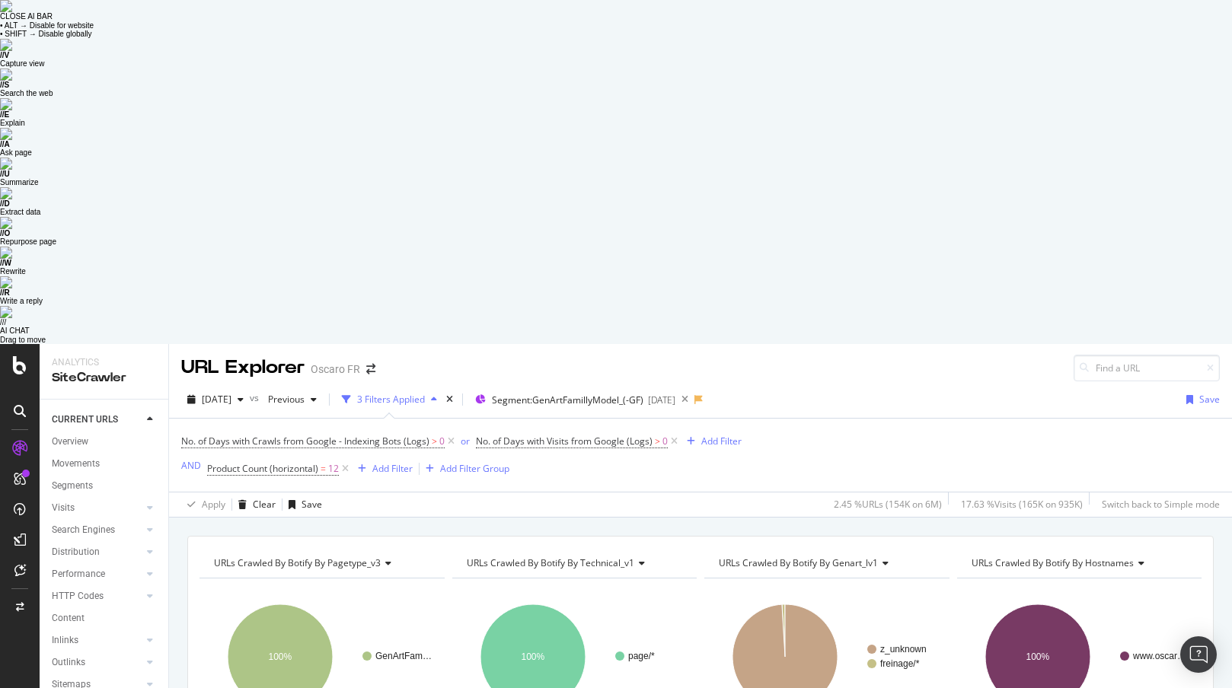
scroll to position [11, 0]
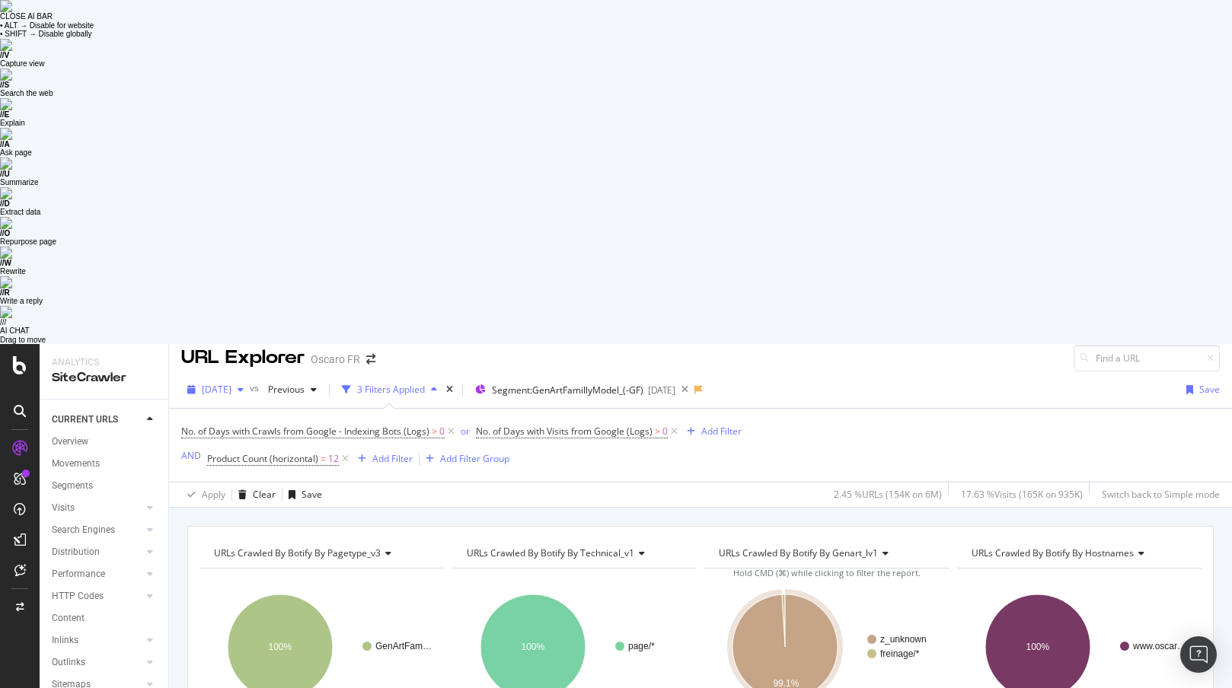
click at [250, 385] on div "button" at bounding box center [241, 389] width 18 height 9
click at [1070, 409] on div "No. of Days with Crawls from Google - Indexing Bots (Logs) > 0 or No. of Days w…" at bounding box center [700, 445] width 1039 height 73
click at [232, 383] on span "[DATE]" at bounding box center [217, 389] width 30 height 13
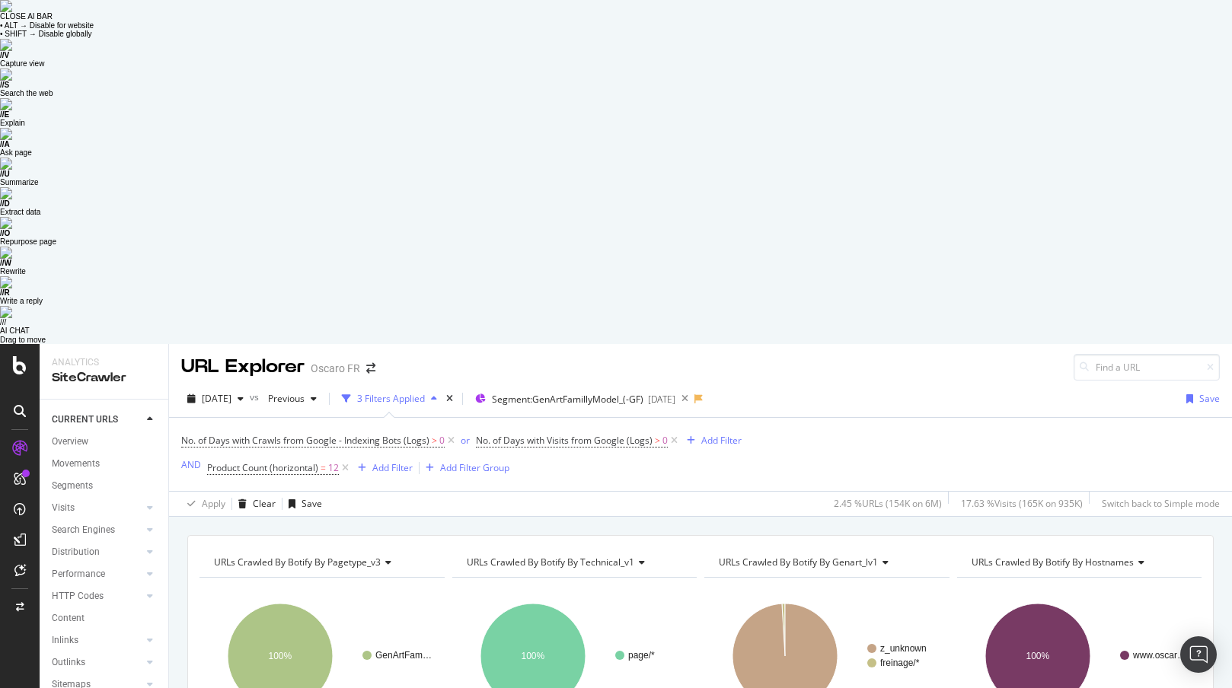
scroll to position [11, 0]
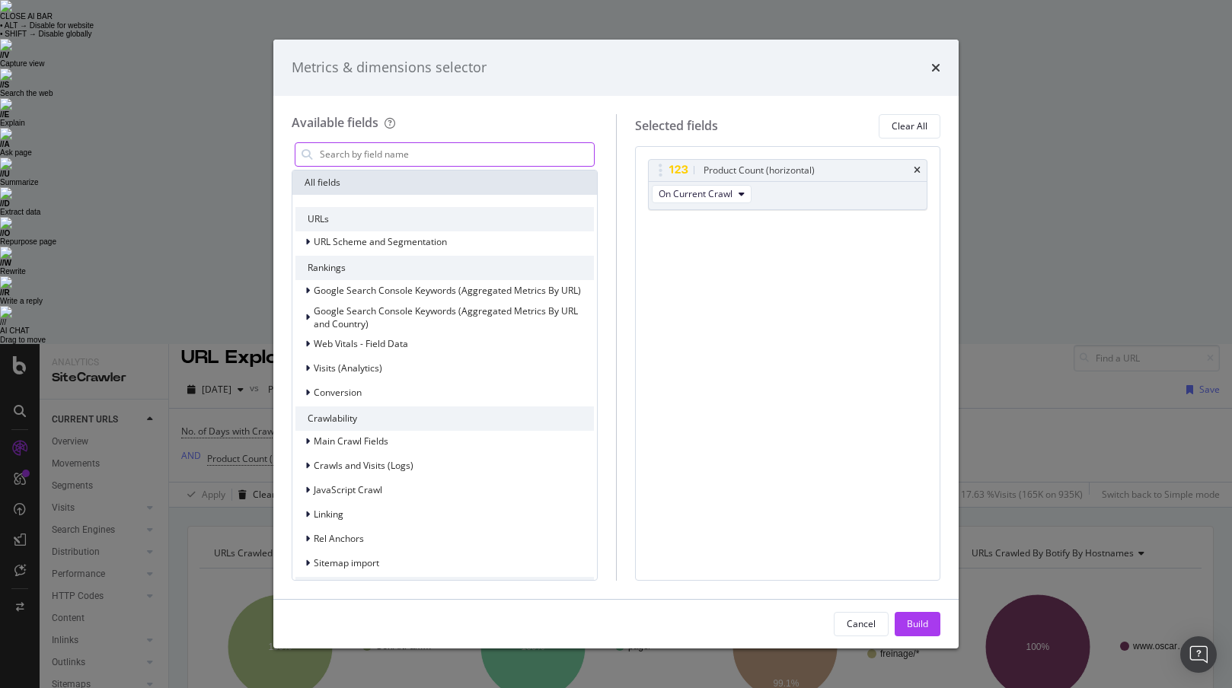
click at [482, 148] on input "modal" at bounding box center [456, 154] width 276 height 23
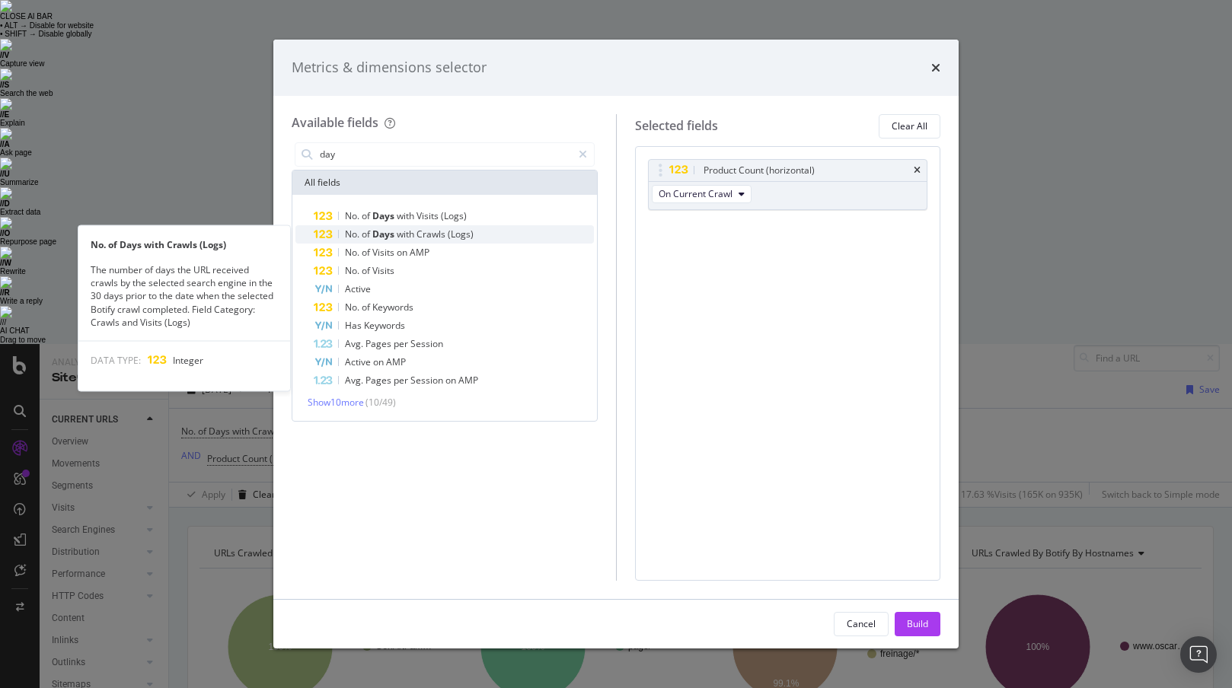
click at [493, 232] on div "No. of Days with Crawls (Logs)" at bounding box center [454, 234] width 280 height 18
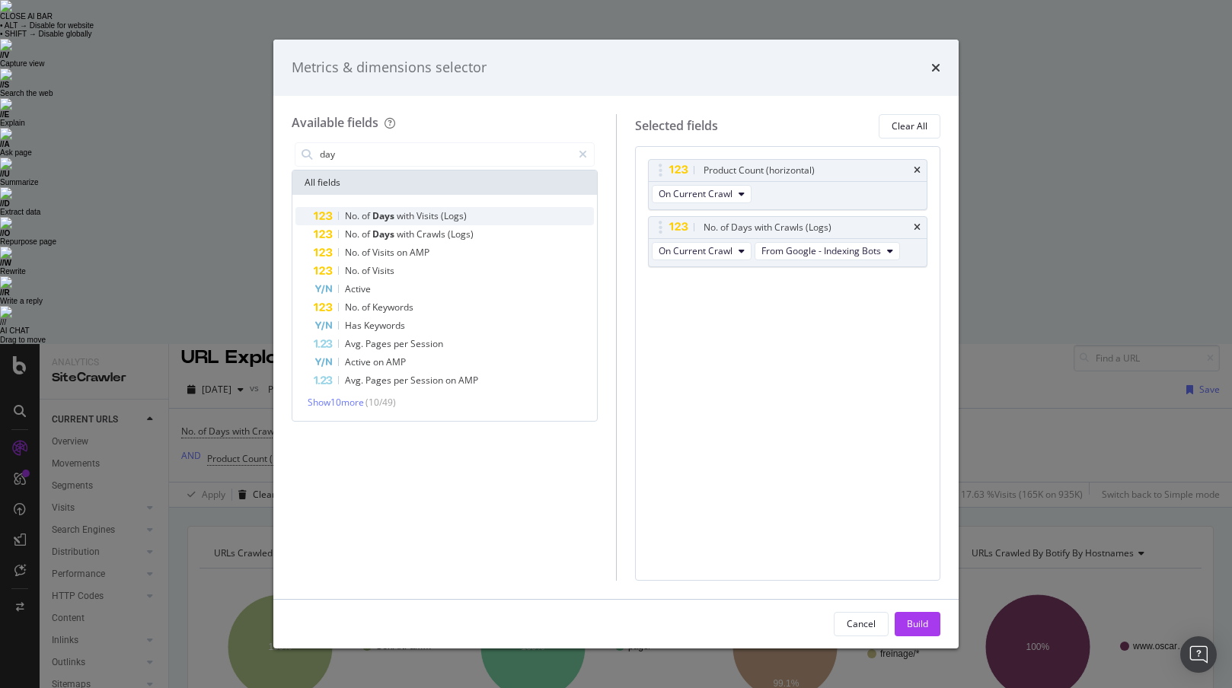
click at [477, 216] on div "No. of Days with Visits (Logs)" at bounding box center [454, 216] width 280 height 18
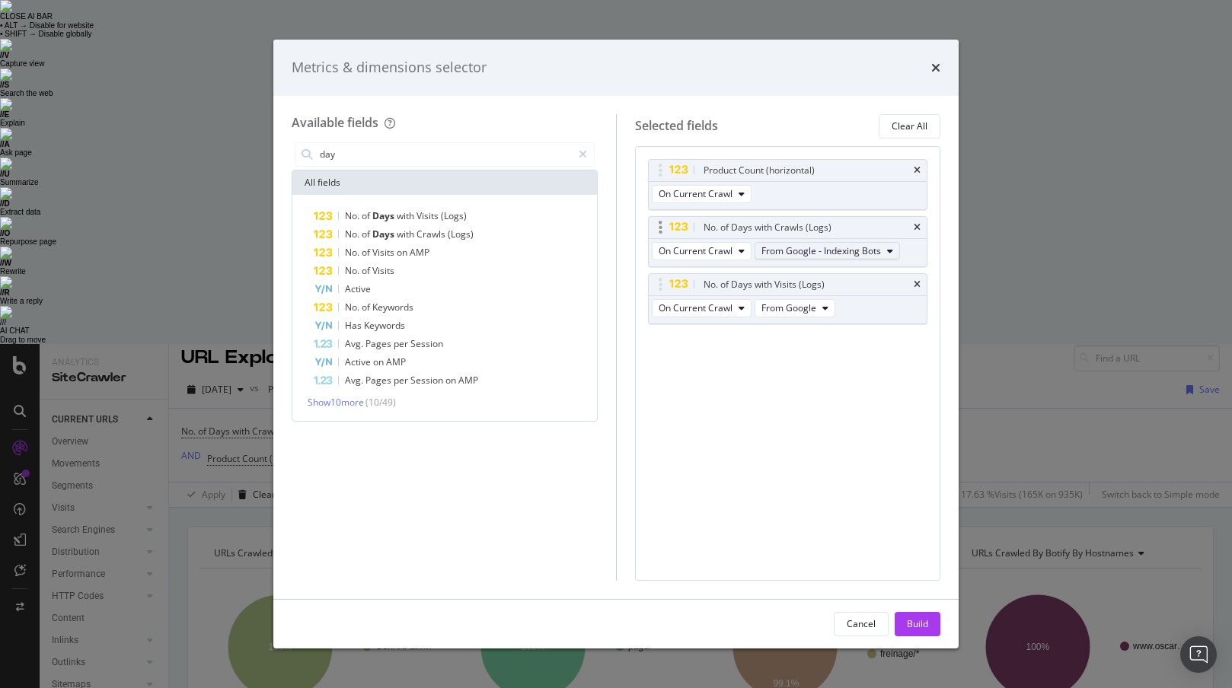
click at [886, 244] on button "From Google - Indexing Bots" at bounding box center [827, 251] width 145 height 18
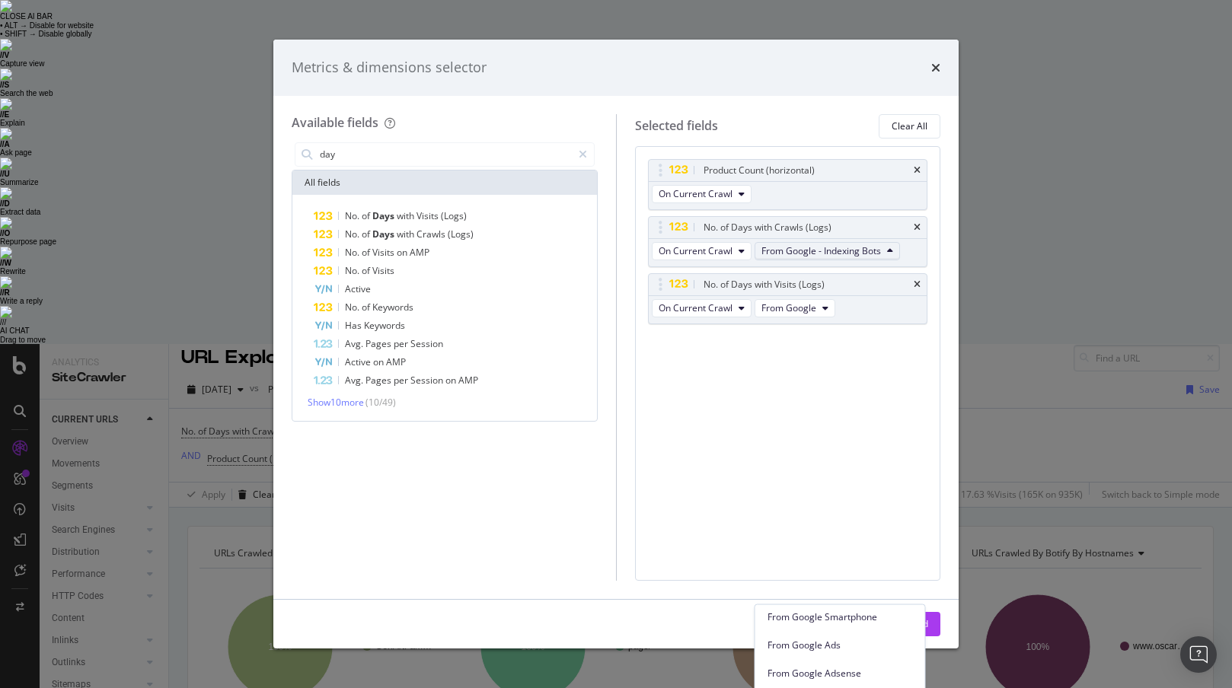
scroll to position [0, 0]
click at [879, 615] on span "From Google - Indexing Bots" at bounding box center [840, 622] width 145 height 14
click at [869, 615] on span "From Google - Indexing Bots" at bounding box center [840, 622] width 145 height 14
click at [689, 388] on div "Product Count (horizontal) On Current Crawl No. of Days with Crawls (Logs) On C…" at bounding box center [788, 363] width 306 height 435
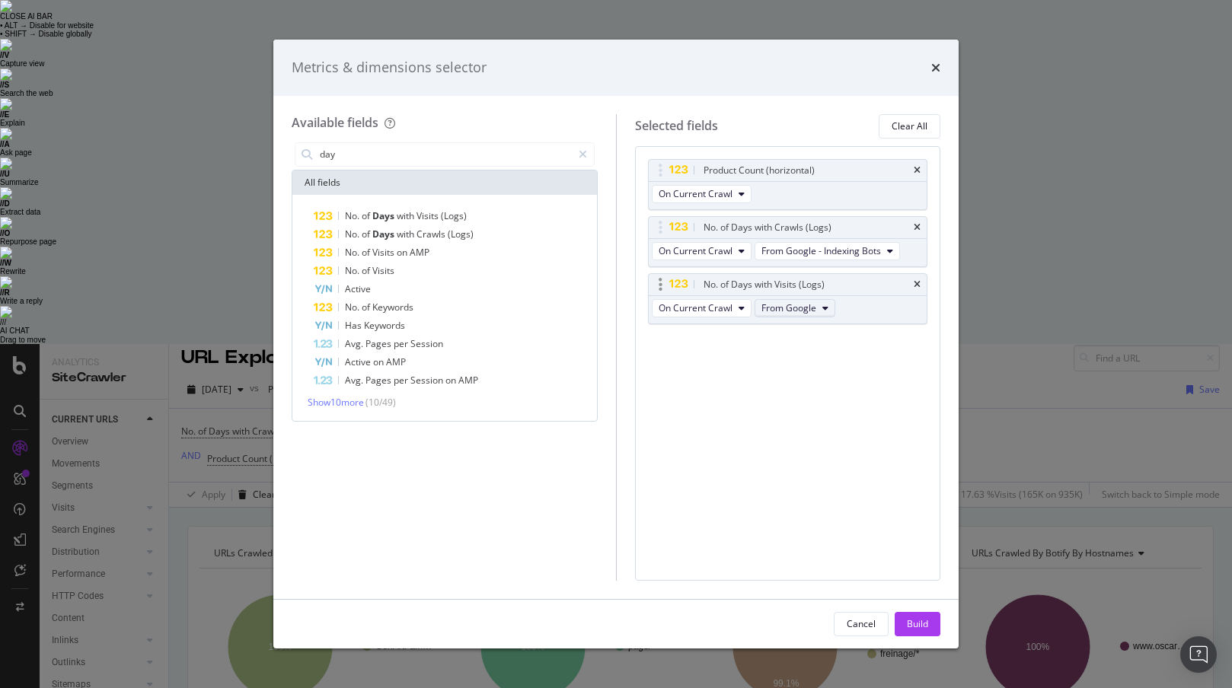
click at [823, 308] on icon "modal" at bounding box center [825, 308] width 6 height 9
click at [916, 348] on div "Product Count (horizontal) On Current Crawl No. of Days with Crawls (Logs) On C…" at bounding box center [788, 258] width 280 height 198
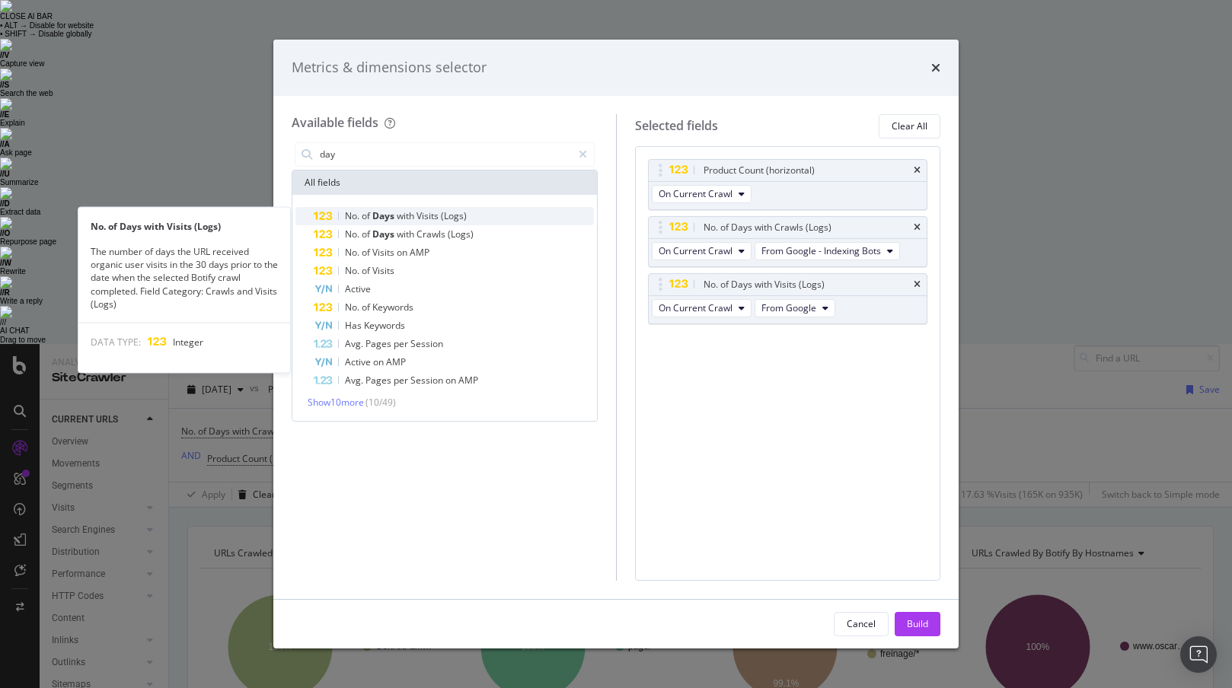
click at [477, 216] on div "No. of Days with Visits (Logs)" at bounding box center [454, 216] width 280 height 18
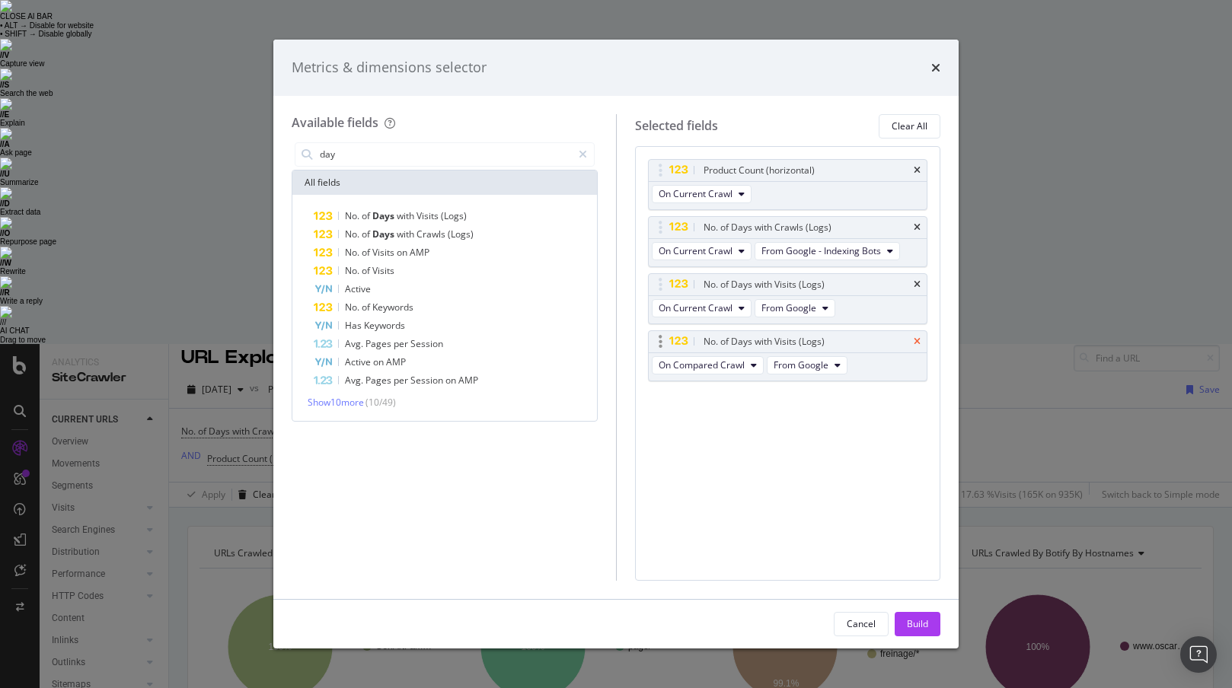
click at [918, 339] on icon "times" at bounding box center [917, 341] width 7 height 9
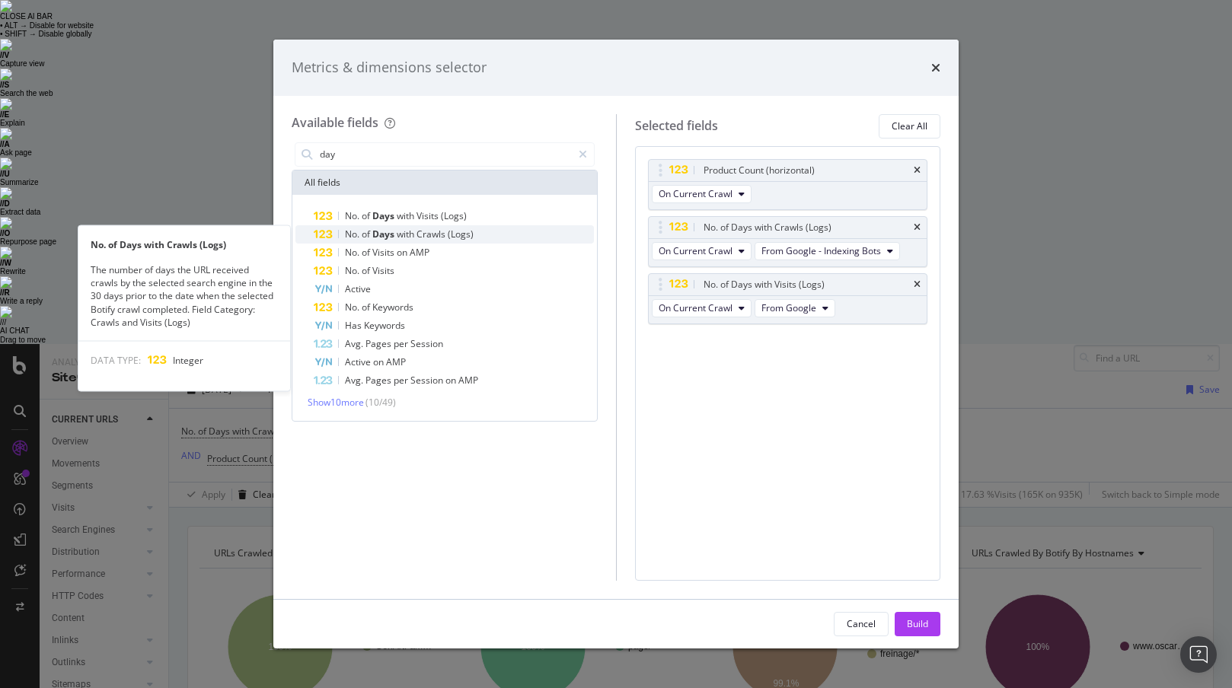
click at [431, 236] on span "Crawls" at bounding box center [432, 234] width 31 height 13
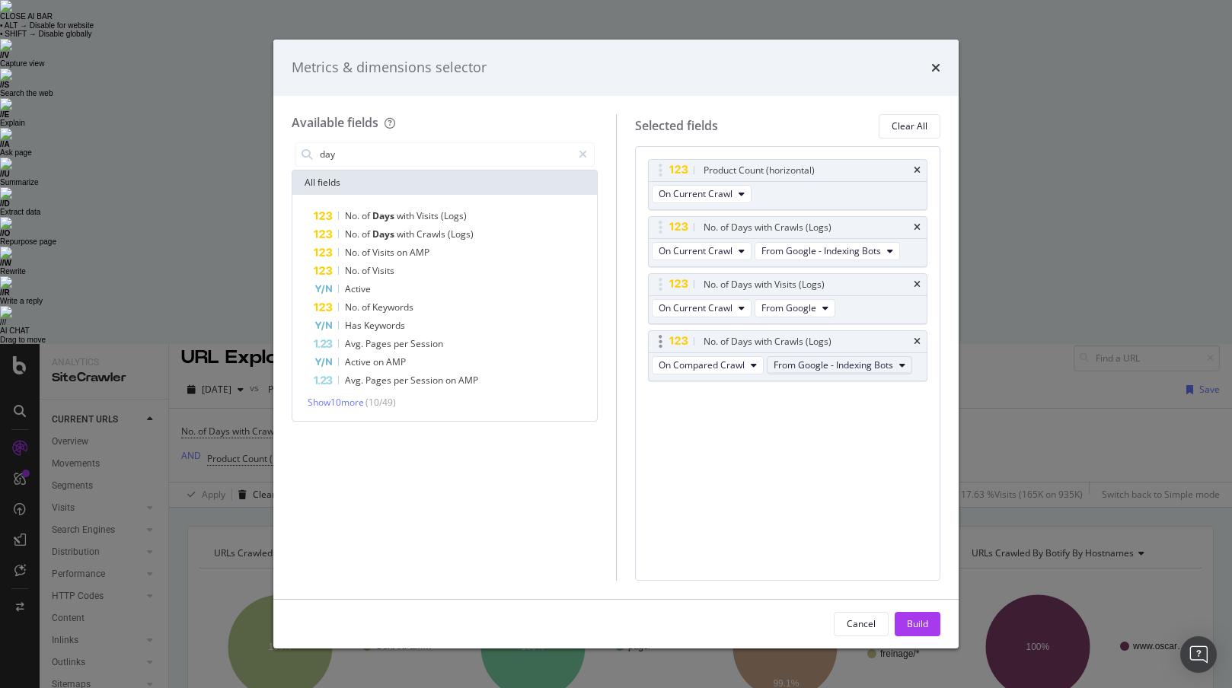
click at [880, 366] on span "From Google - Indexing Bots" at bounding box center [834, 365] width 120 height 13
click at [632, 462] on div "Selected fields Clear All Product Count (horizontal) On Current Crawl No. of Da…" at bounding box center [778, 347] width 325 height 467
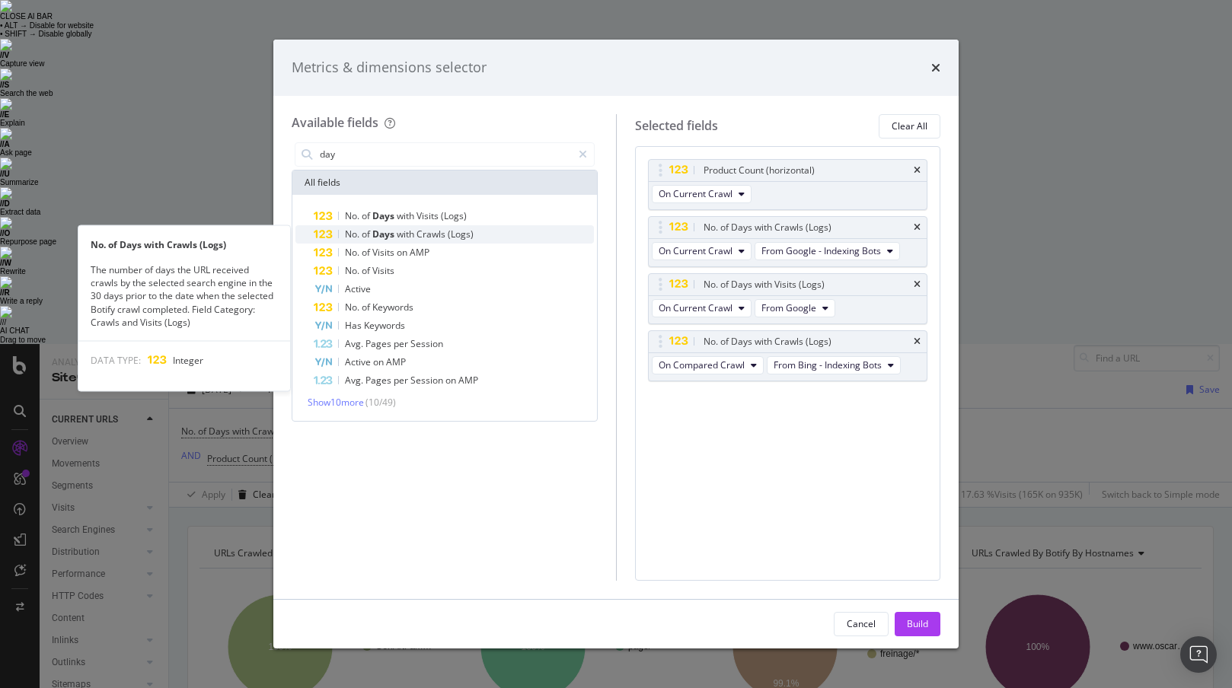
click at [446, 234] on span "Crawls" at bounding box center [432, 234] width 31 height 13
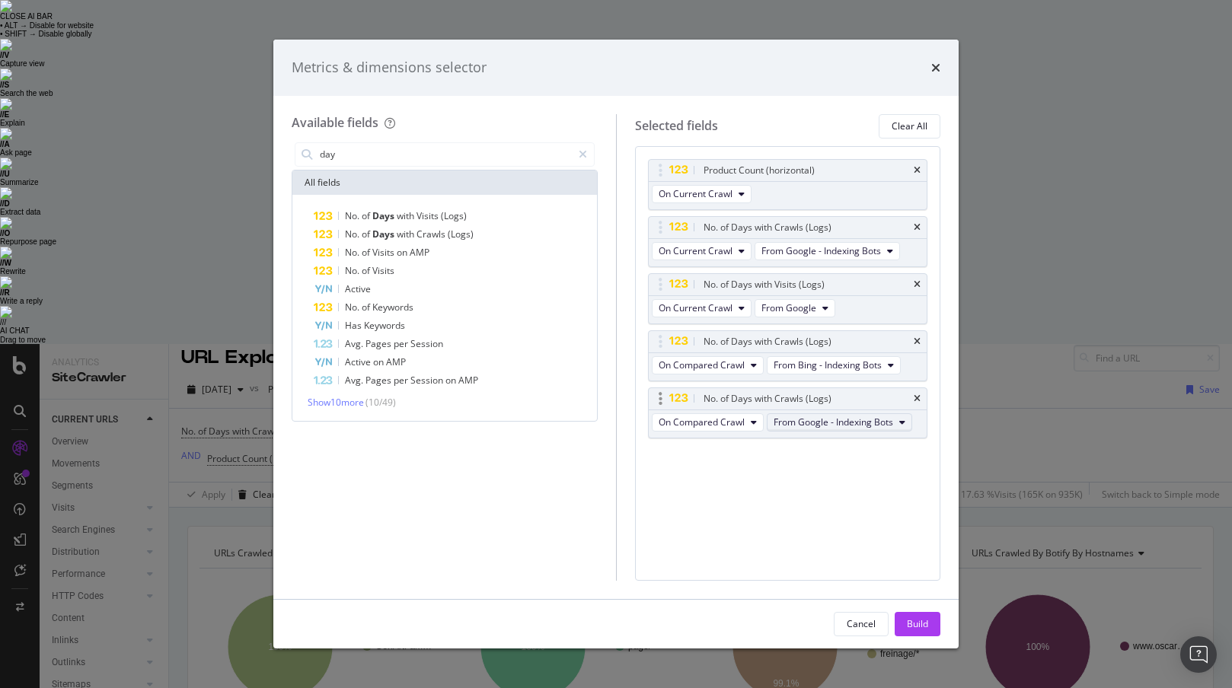
click at [896, 421] on button "From Google - Indexing Bots" at bounding box center [839, 423] width 145 height 18
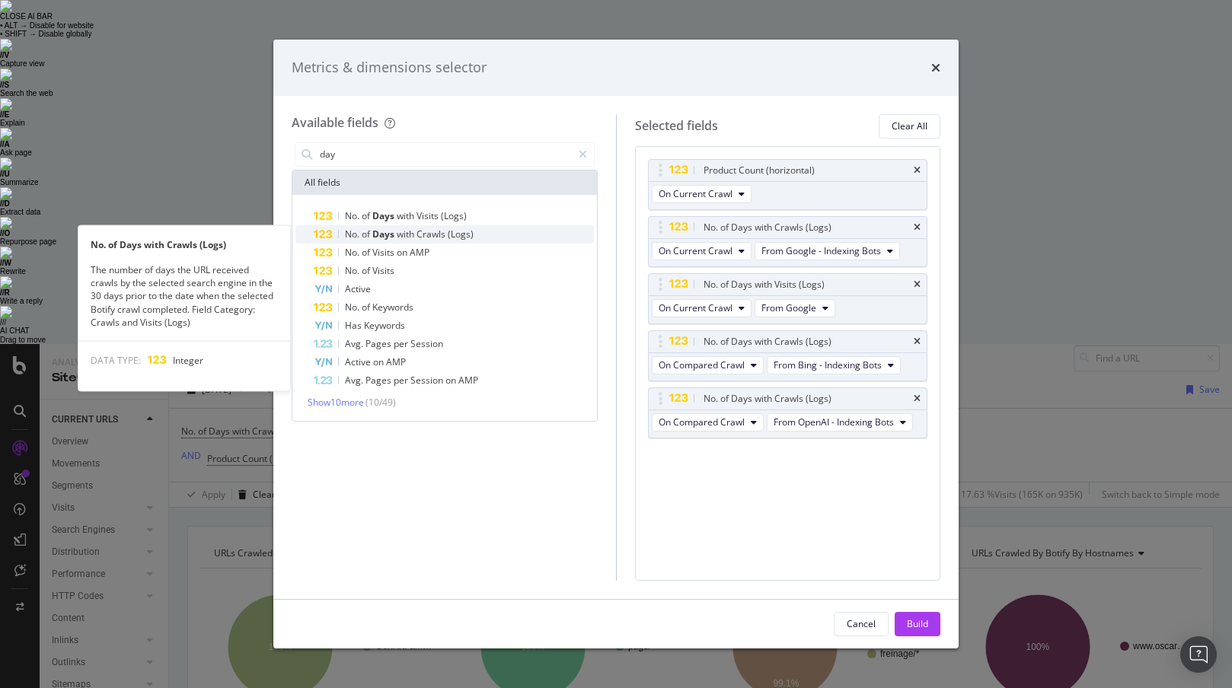
click at [465, 235] on span "(Logs)" at bounding box center [461, 234] width 26 height 13
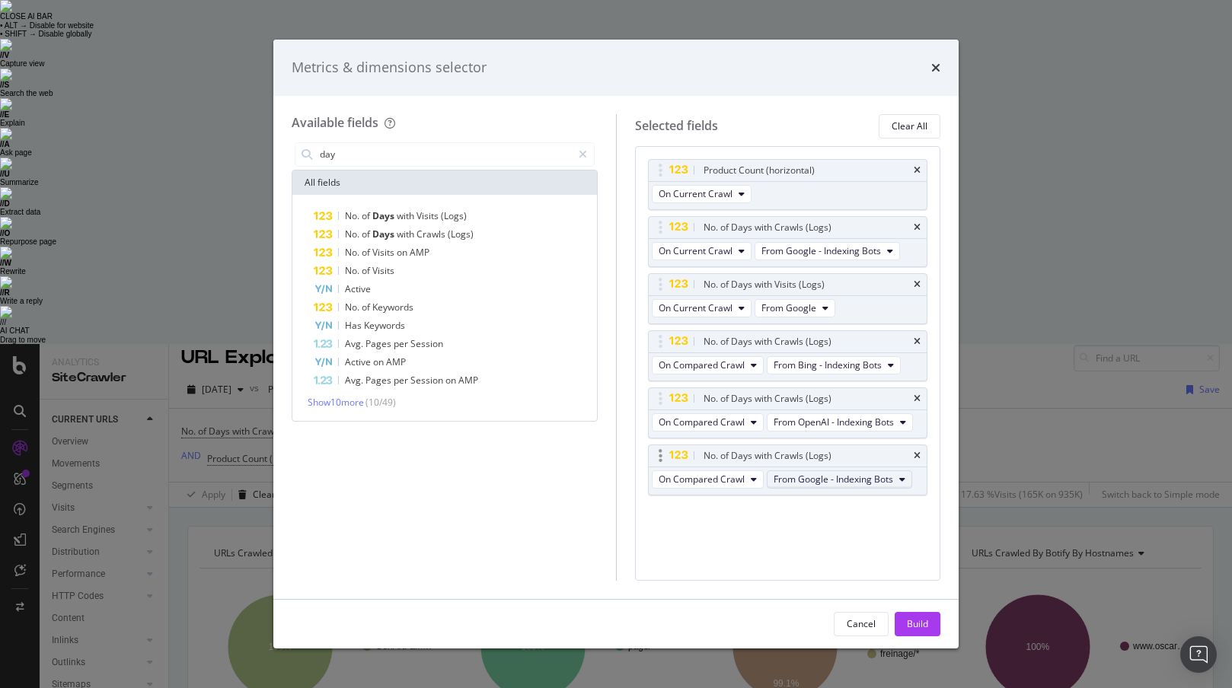
click at [880, 477] on span "From Google - Indexing Bots" at bounding box center [834, 479] width 120 height 13
click at [449, 157] on input "day" at bounding box center [445, 154] width 254 height 23
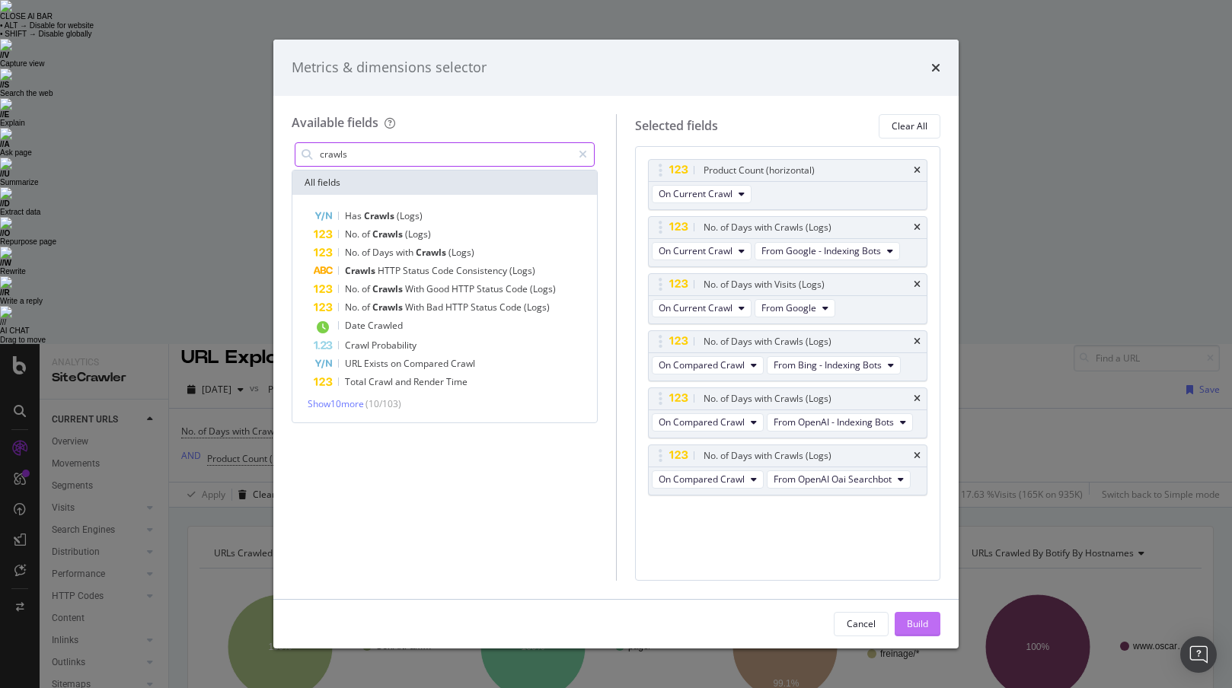
type input "crawls"
click at [923, 626] on div "Build" at bounding box center [917, 624] width 21 height 13
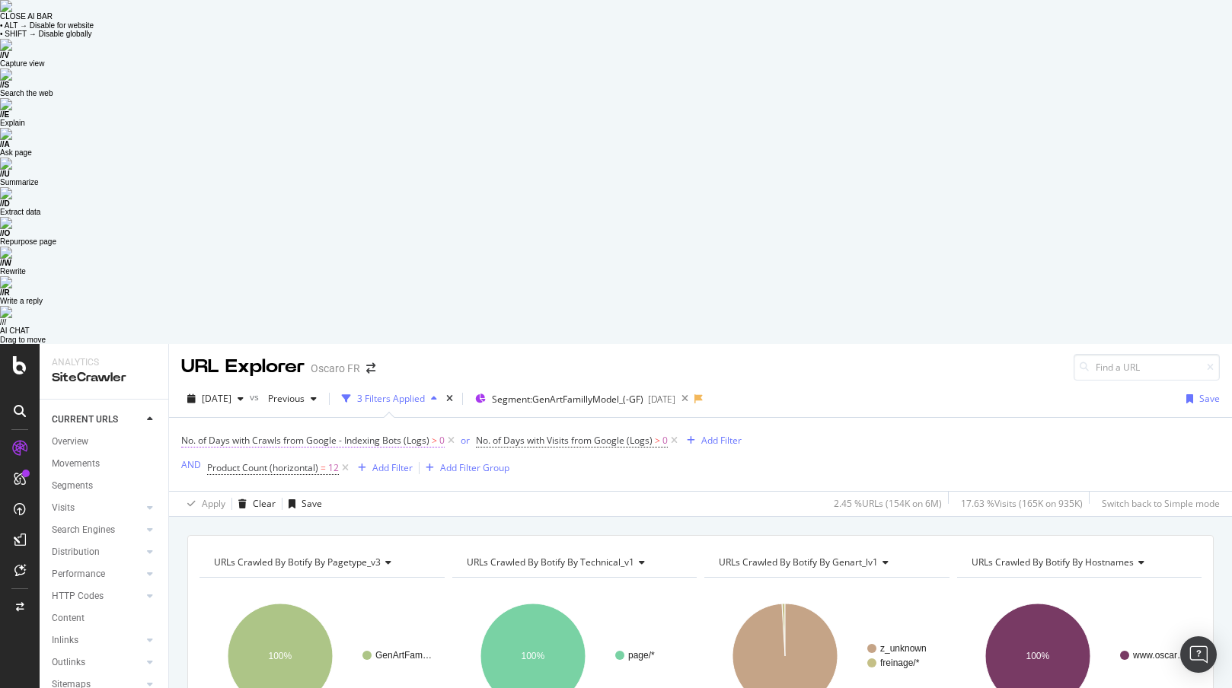
click at [375, 434] on span "No. of Days with Crawls from Google - Indexing Bots (Logs)" at bounding box center [305, 440] width 248 height 13
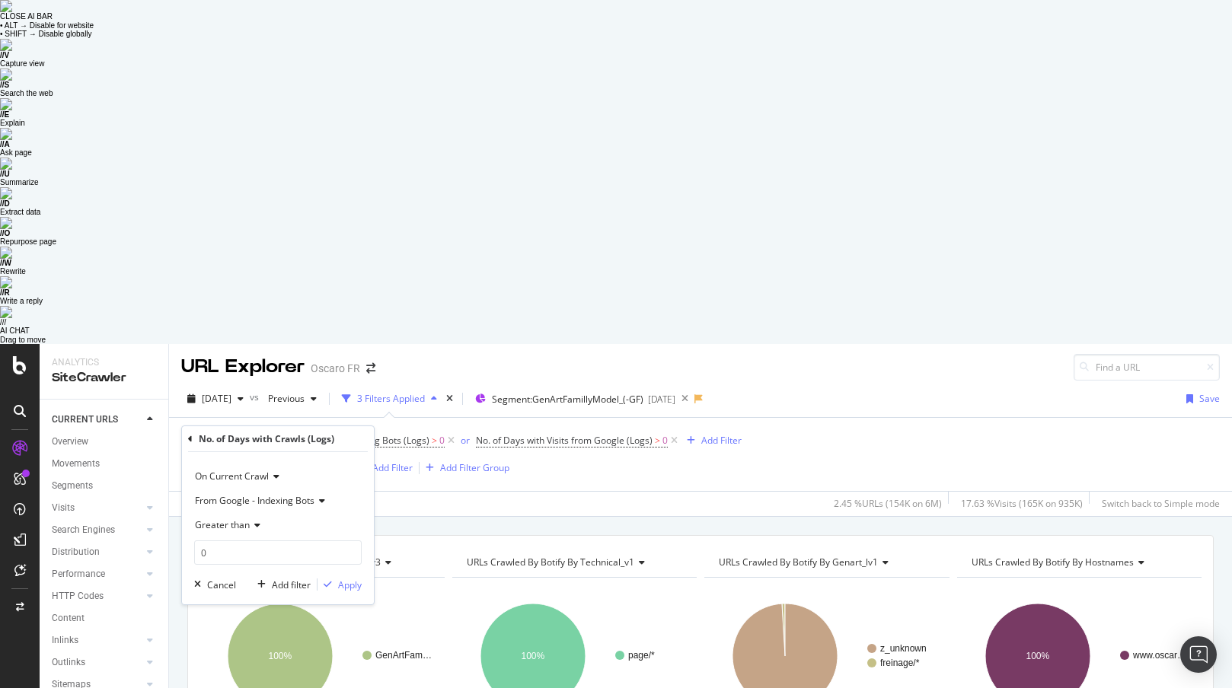
click at [320, 497] on icon at bounding box center [320, 501] width 11 height 9
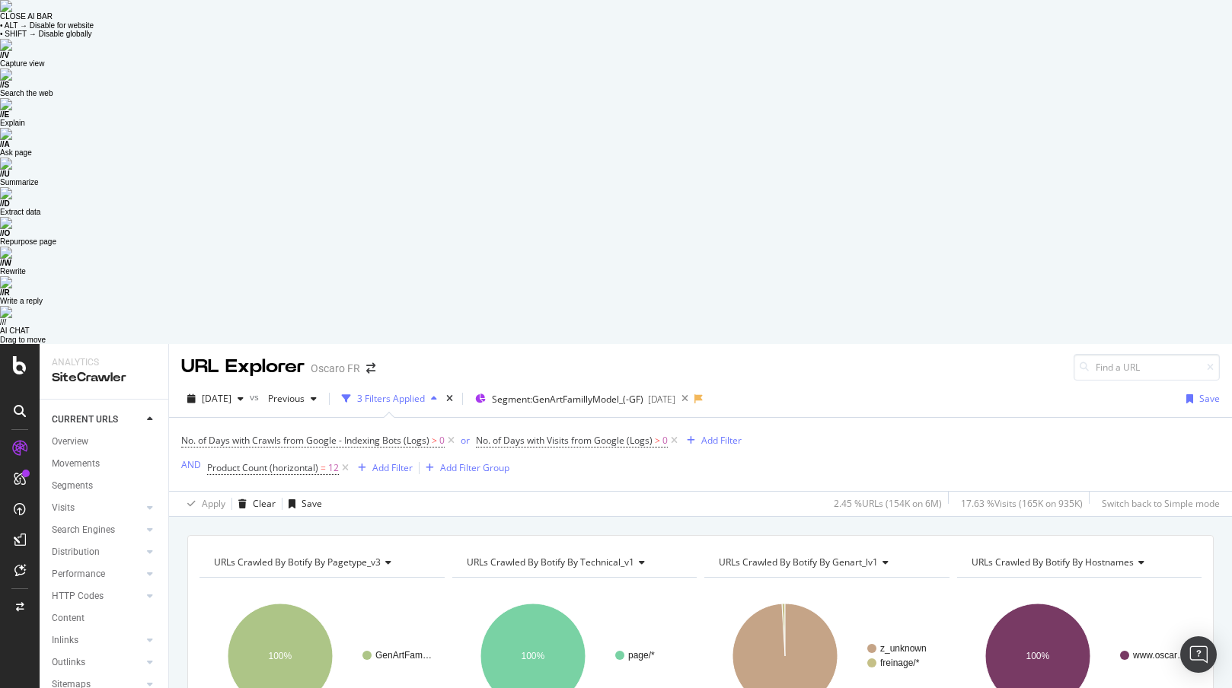
click at [798, 418] on div "No. of Days with Crawls from Google - Indexing Bots (Logs) > 0 or No. of Days w…" at bounding box center [700, 454] width 1039 height 73
click at [480, 461] on div "Add Filter Group" at bounding box center [474, 467] width 69 height 13
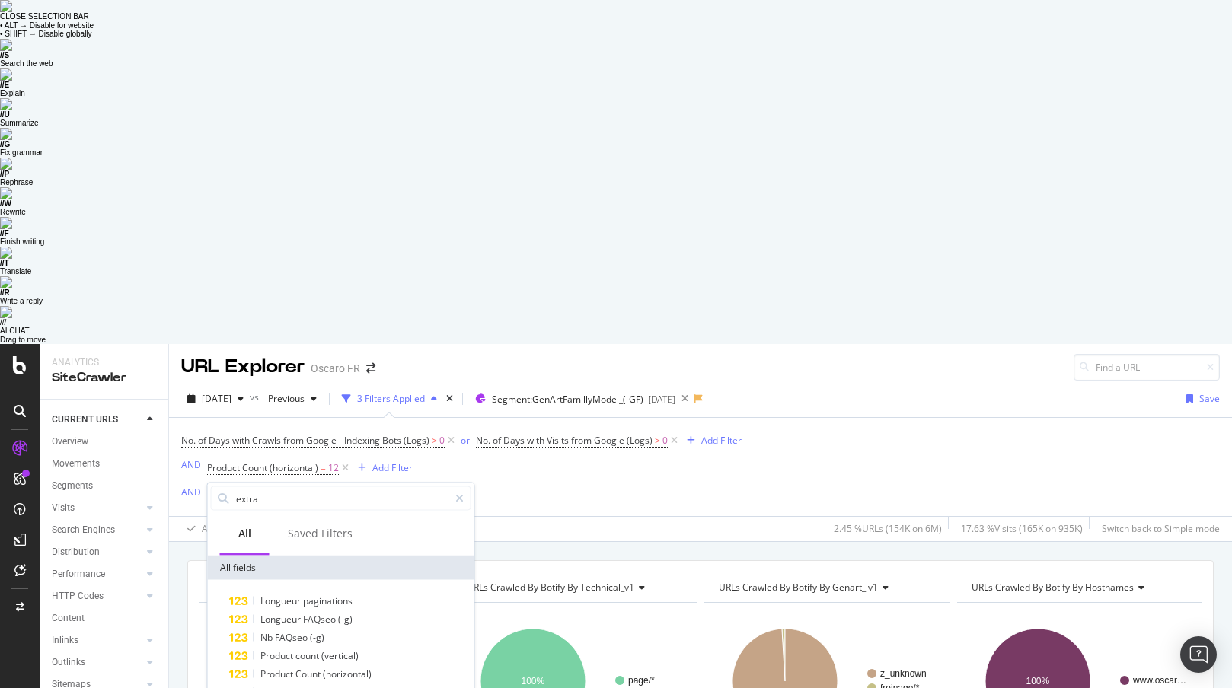
click at [1014, 418] on div "No. of Days with Crawls from Google - Indexing Bots (Logs) > 0 or No. of Days w…" at bounding box center [700, 467] width 1039 height 98
